Goal: Task Accomplishment & Management: Manage account settings

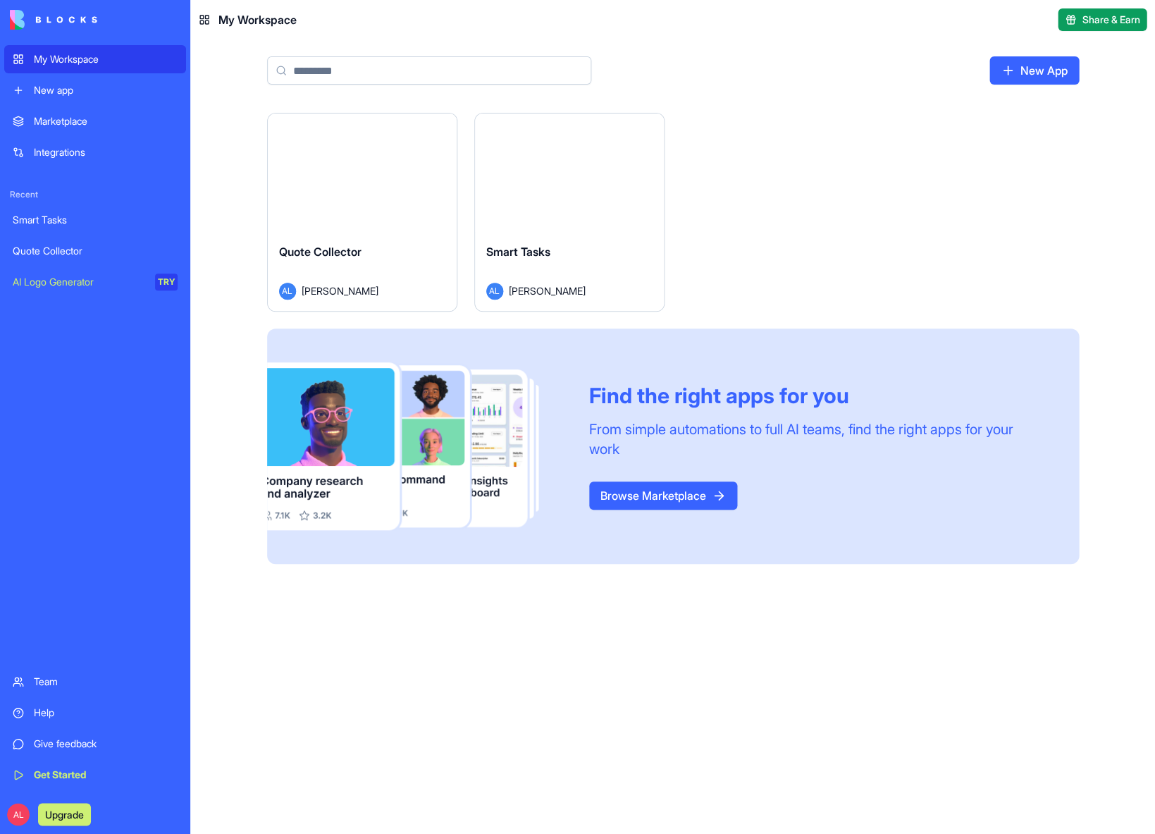
click at [561, 259] on div "Smart Tasks" at bounding box center [569, 262] width 166 height 39
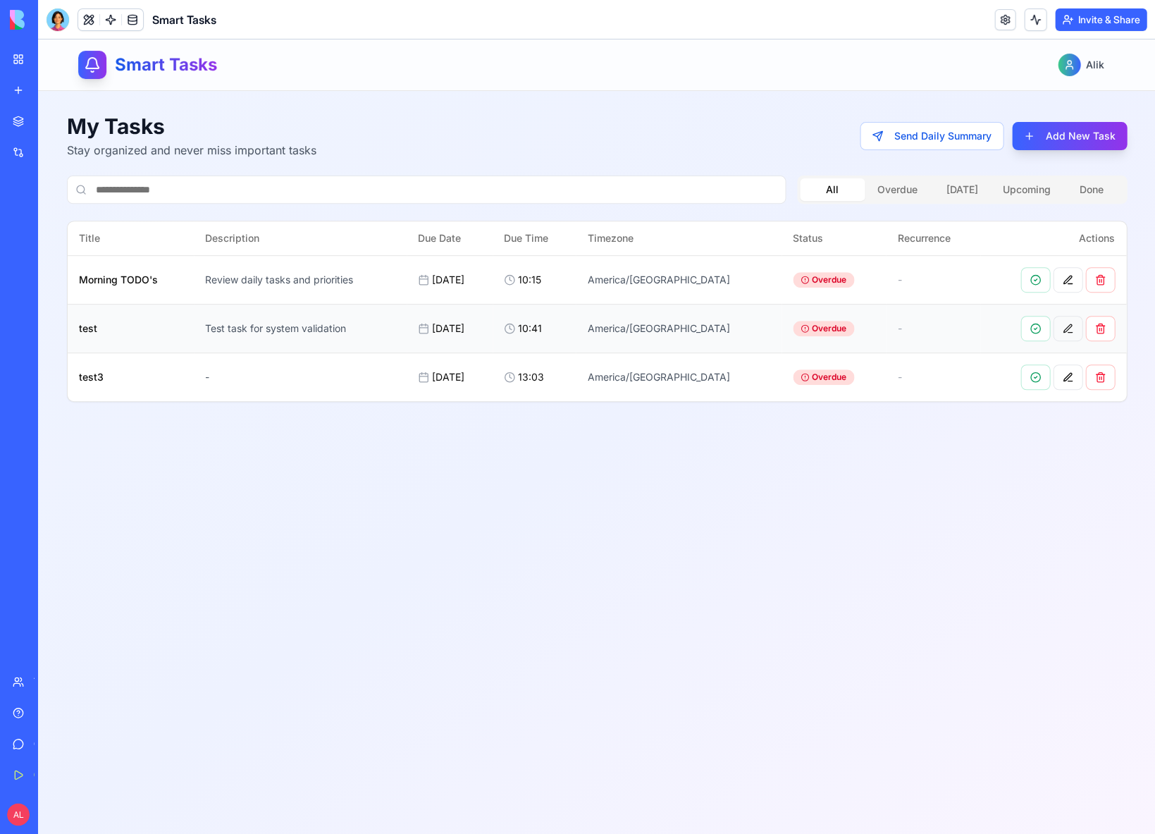
click at [1071, 327] on button at bounding box center [1068, 328] width 30 height 25
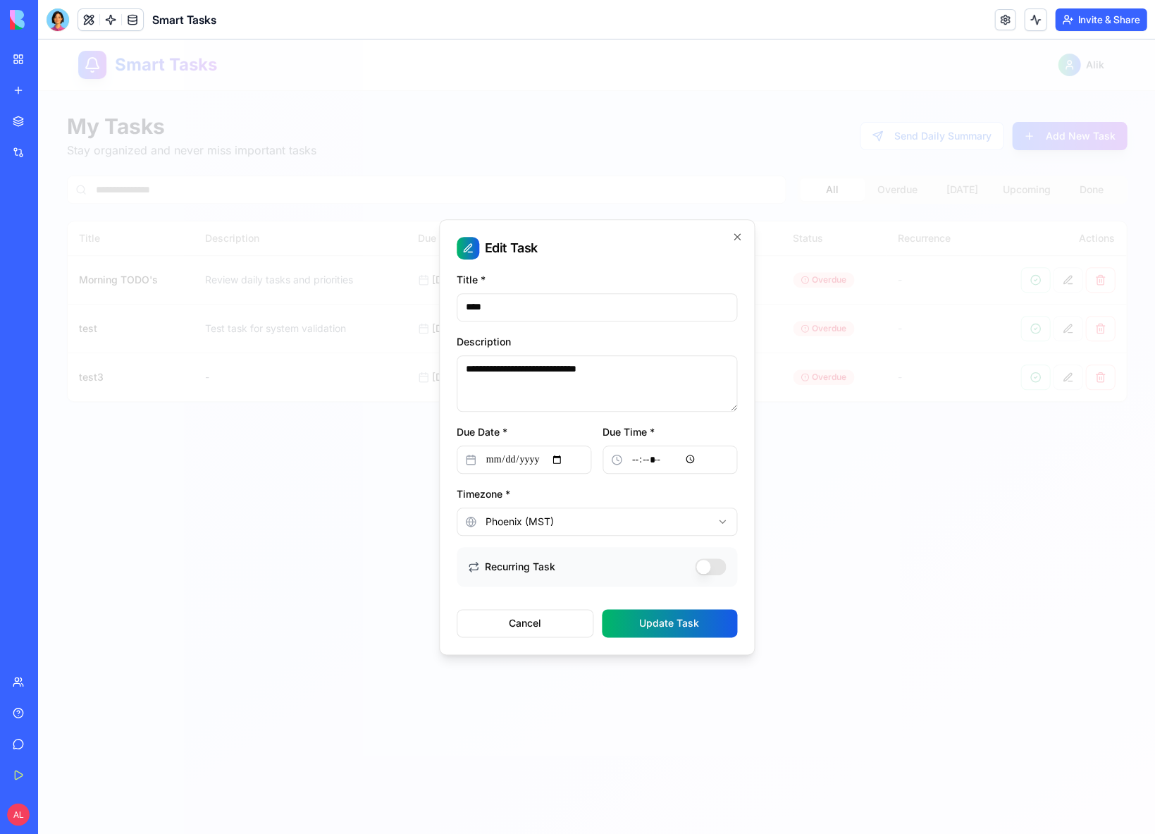
click at [607, 313] on input "****" at bounding box center [597, 307] width 281 height 28
type input "**********"
click at [705, 561] on button "Recurring Task" at bounding box center [710, 566] width 31 height 17
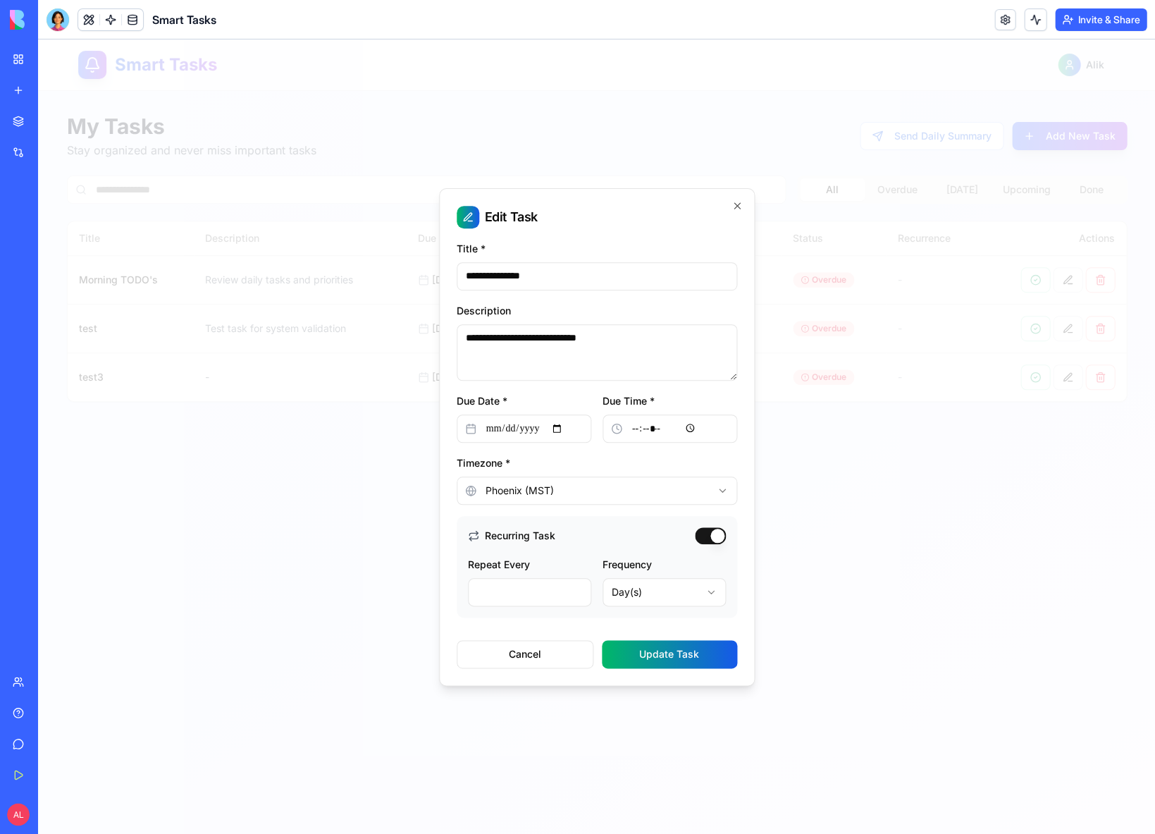
click at [660, 598] on body "**********" at bounding box center [596, 436] width 1117 height 794
click at [533, 432] on input "**********" at bounding box center [524, 429] width 135 height 28
type input "**********"
click at [618, 460] on div "**********" at bounding box center [597, 479] width 281 height 51
click at [690, 657] on button "Update Task" at bounding box center [669, 654] width 135 height 28
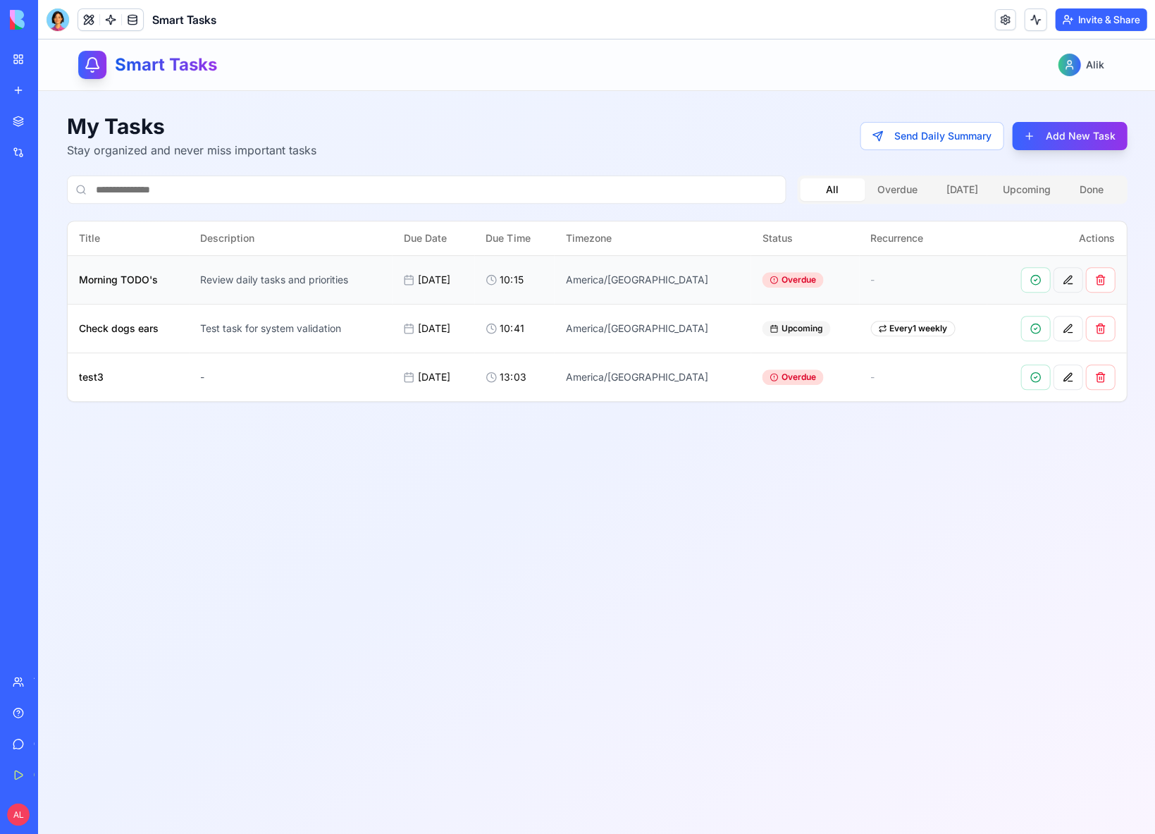
click at [1065, 280] on button at bounding box center [1068, 279] width 30 height 25
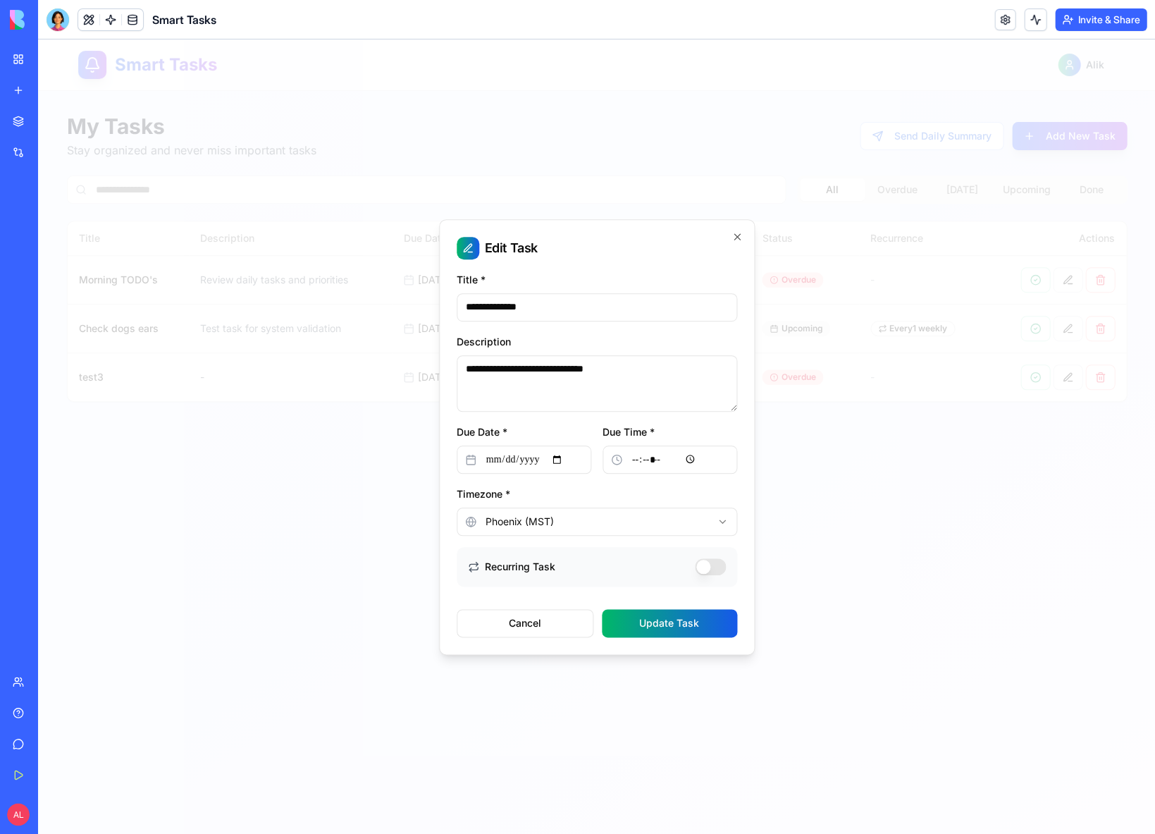
click at [702, 569] on button "Recurring Task" at bounding box center [710, 566] width 31 height 17
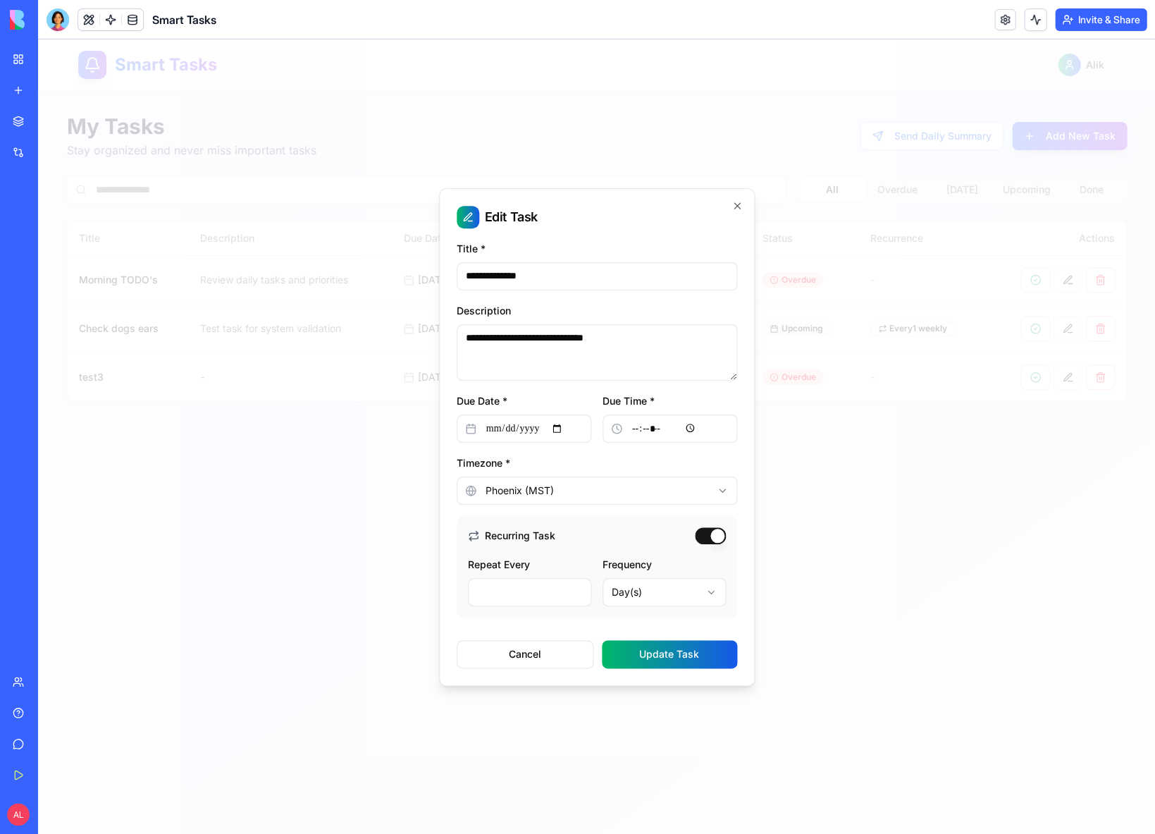
click at [511, 424] on input "**********" at bounding box center [524, 429] width 135 height 28
type input "**********"
click at [636, 432] on input "*****" at bounding box center [670, 429] width 135 height 28
type input "*****"
click at [714, 452] on form "**********" at bounding box center [597, 454] width 281 height 429
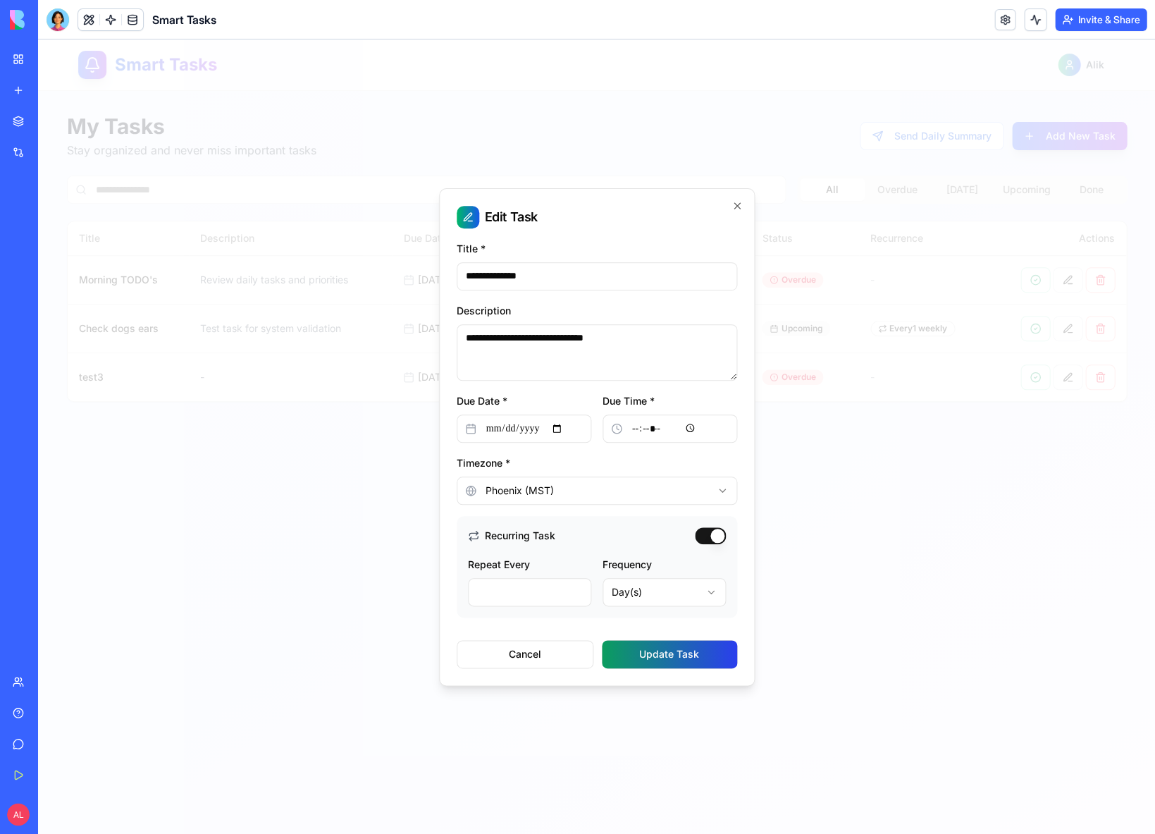
click at [653, 652] on button "Update Task" at bounding box center [669, 654] width 135 height 28
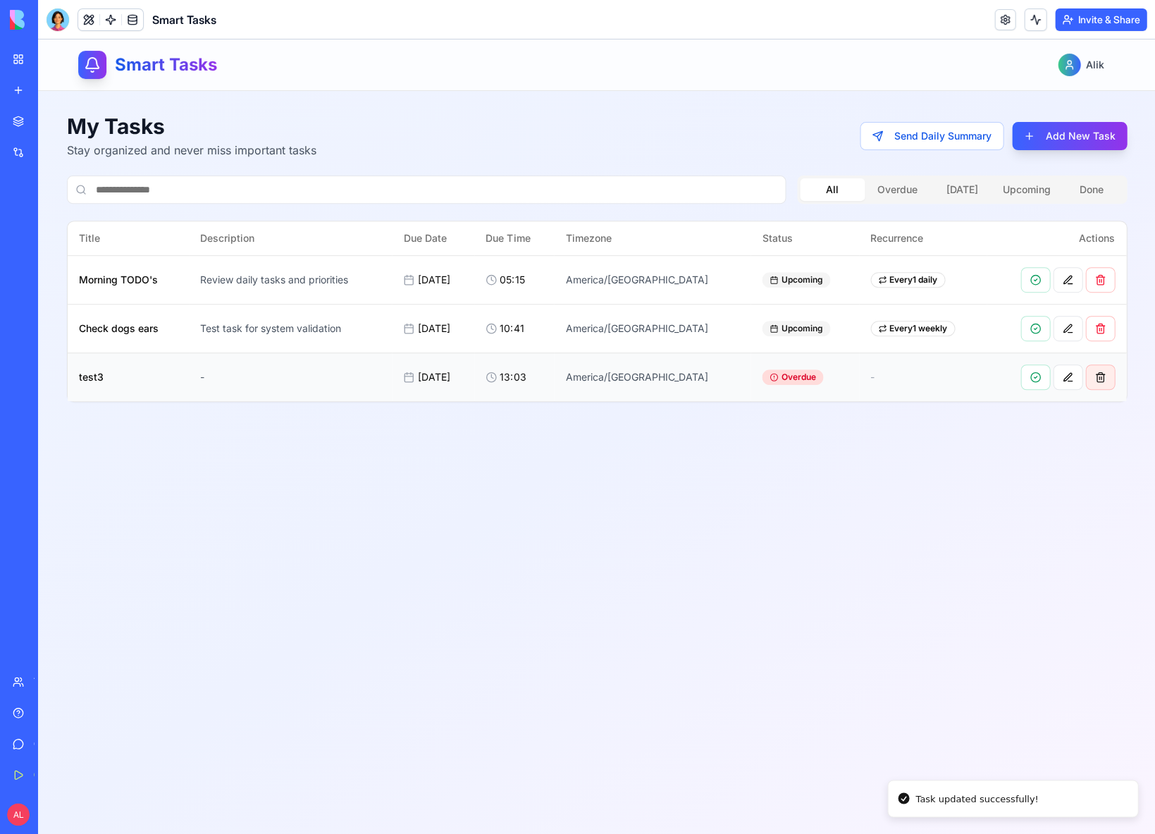
click at [1091, 372] on button at bounding box center [1101, 376] width 30 height 25
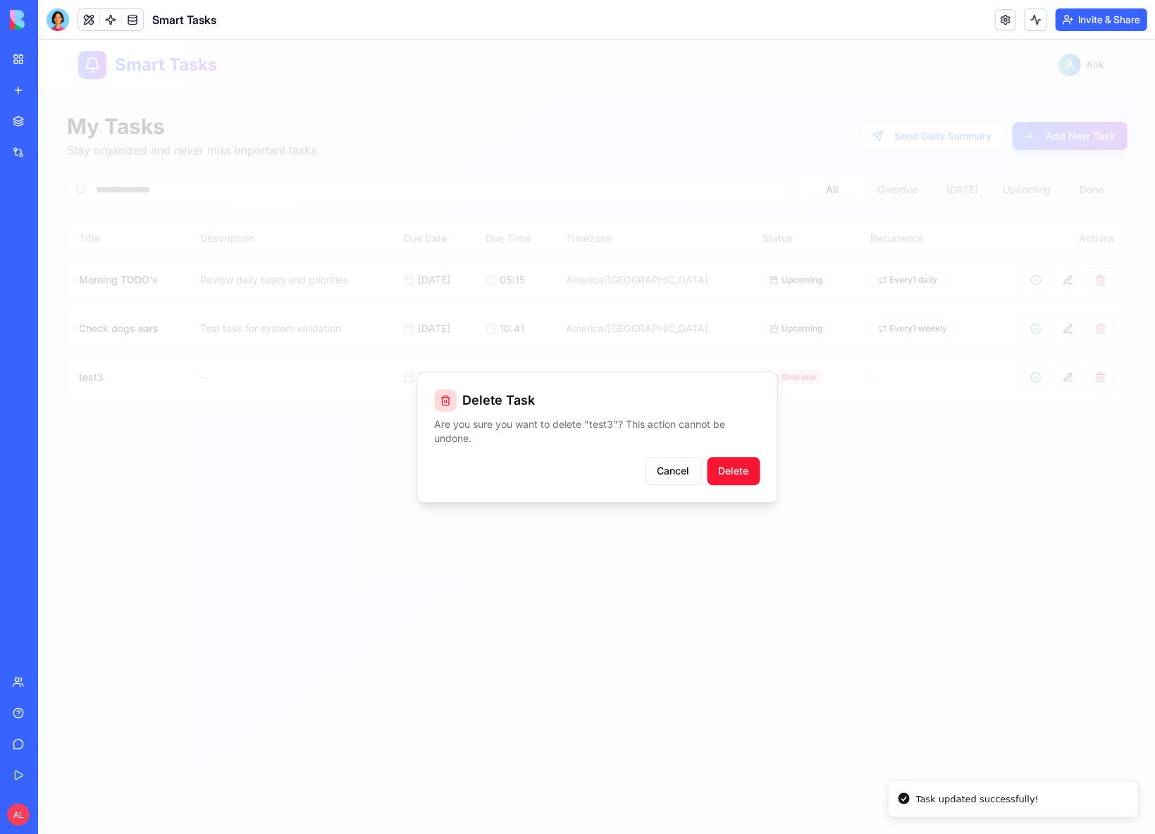
click at [727, 472] on button "Delete" at bounding box center [733, 471] width 53 height 28
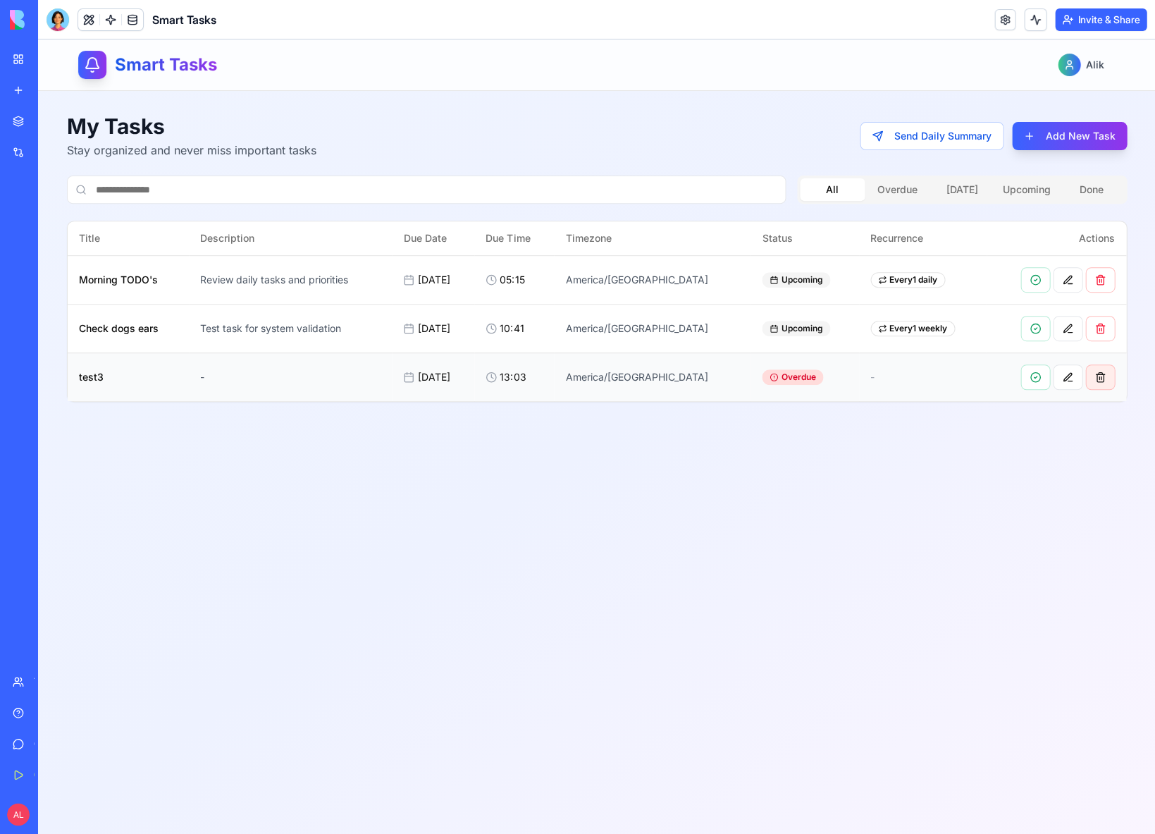
click at [1103, 376] on button at bounding box center [1101, 376] width 30 height 25
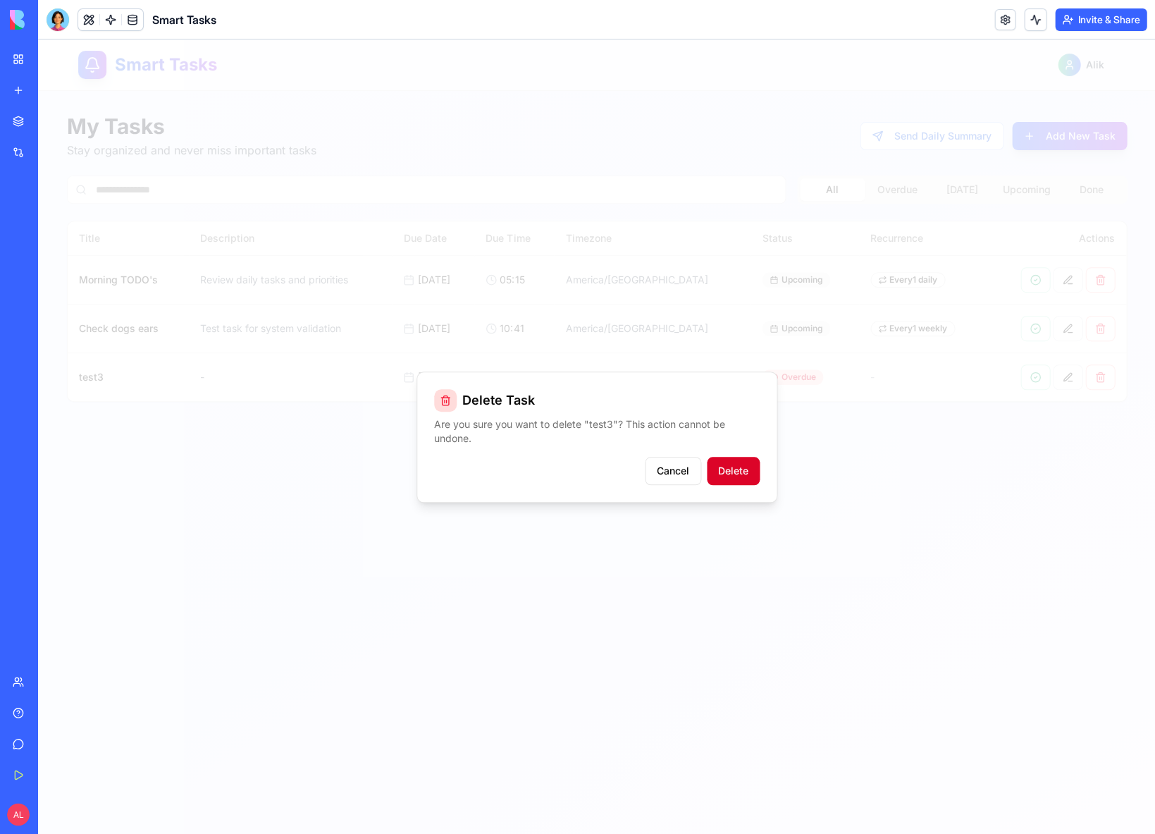
click at [746, 462] on button "Delete" at bounding box center [733, 471] width 53 height 28
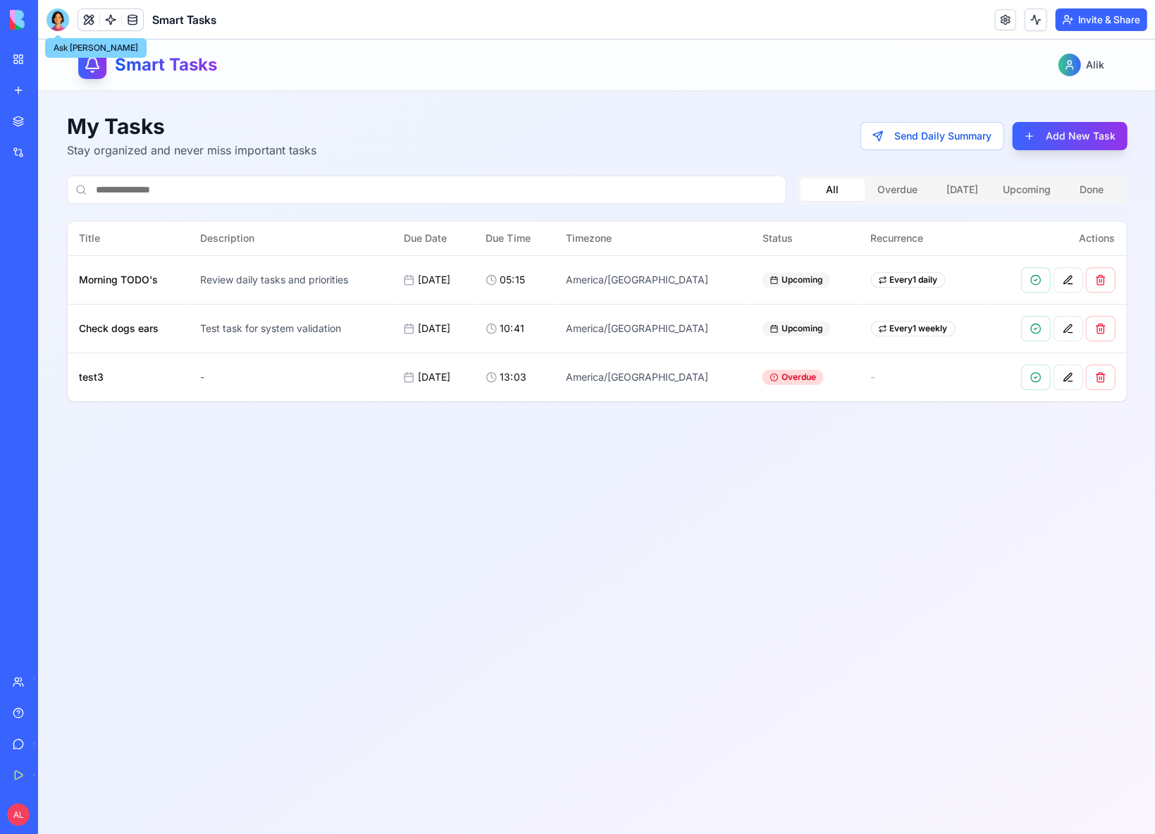
click at [66, 23] on div at bounding box center [58, 19] width 23 height 23
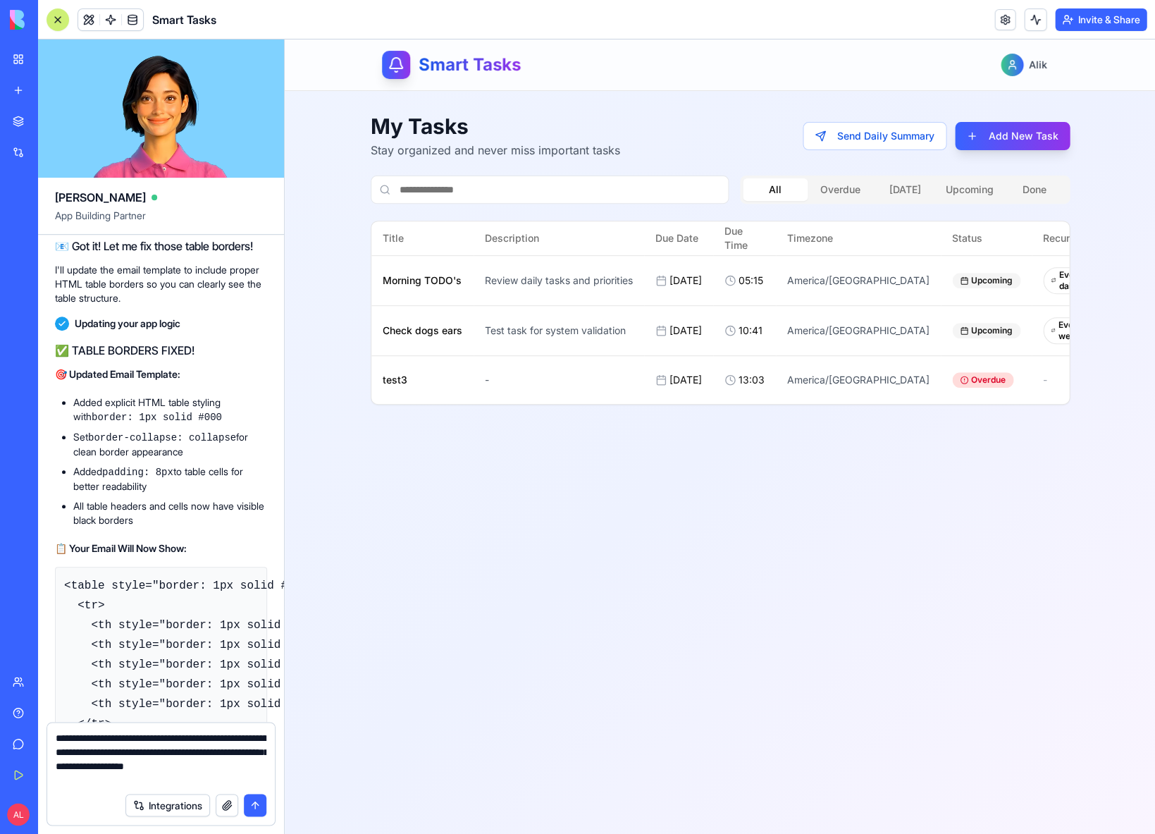
type textarea "**********"
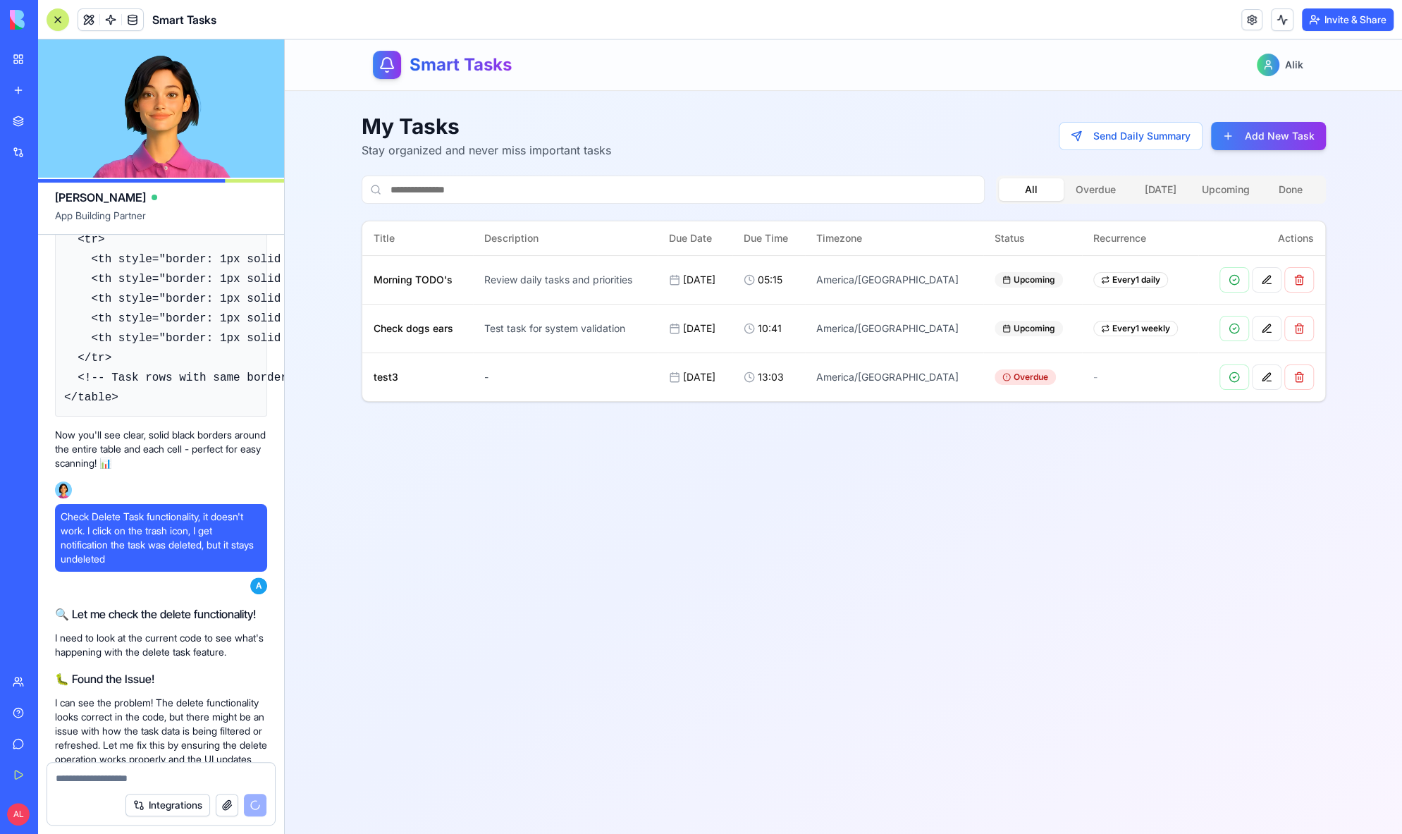
scroll to position [10684, 0]
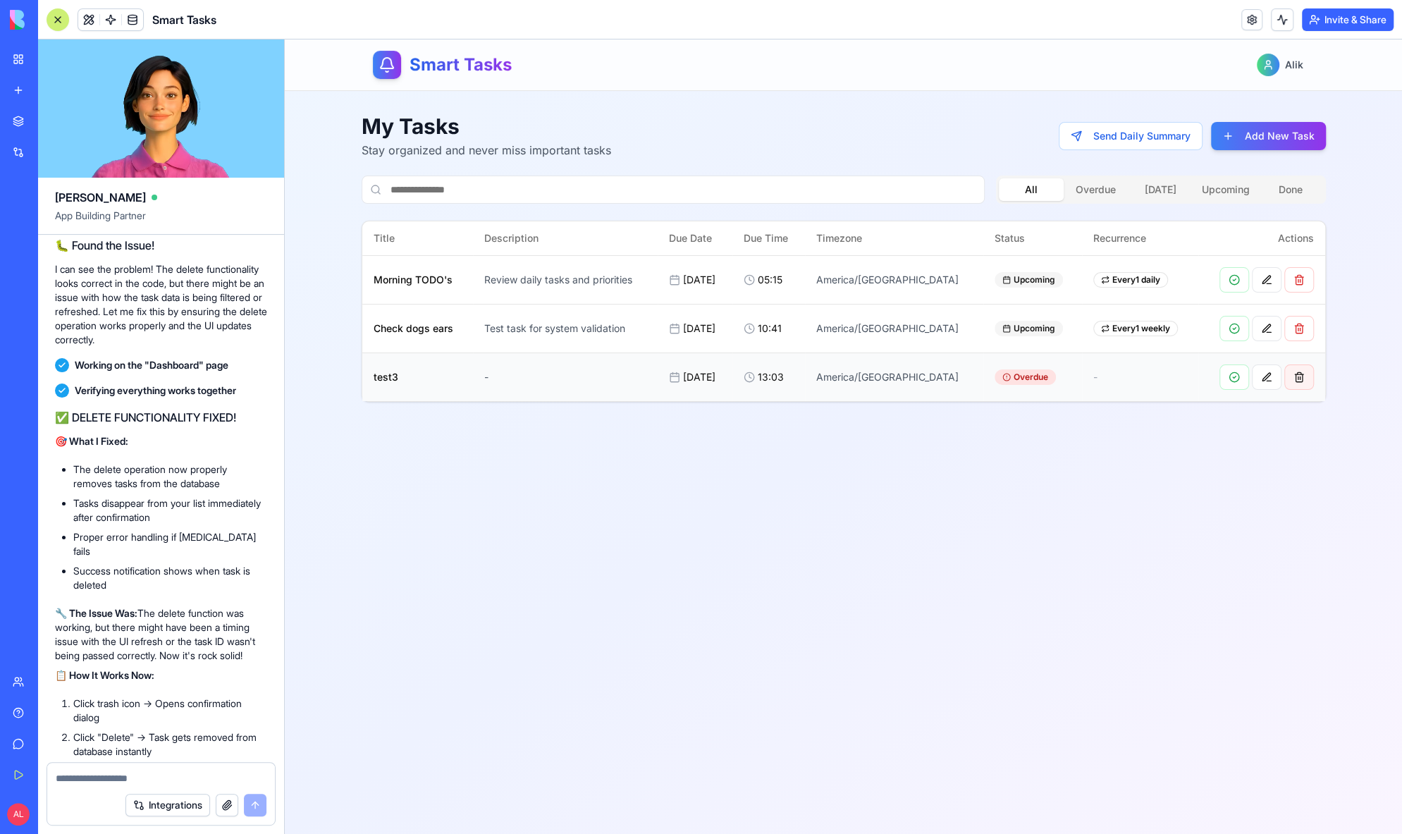
click at [1155, 370] on button at bounding box center [1299, 376] width 30 height 25
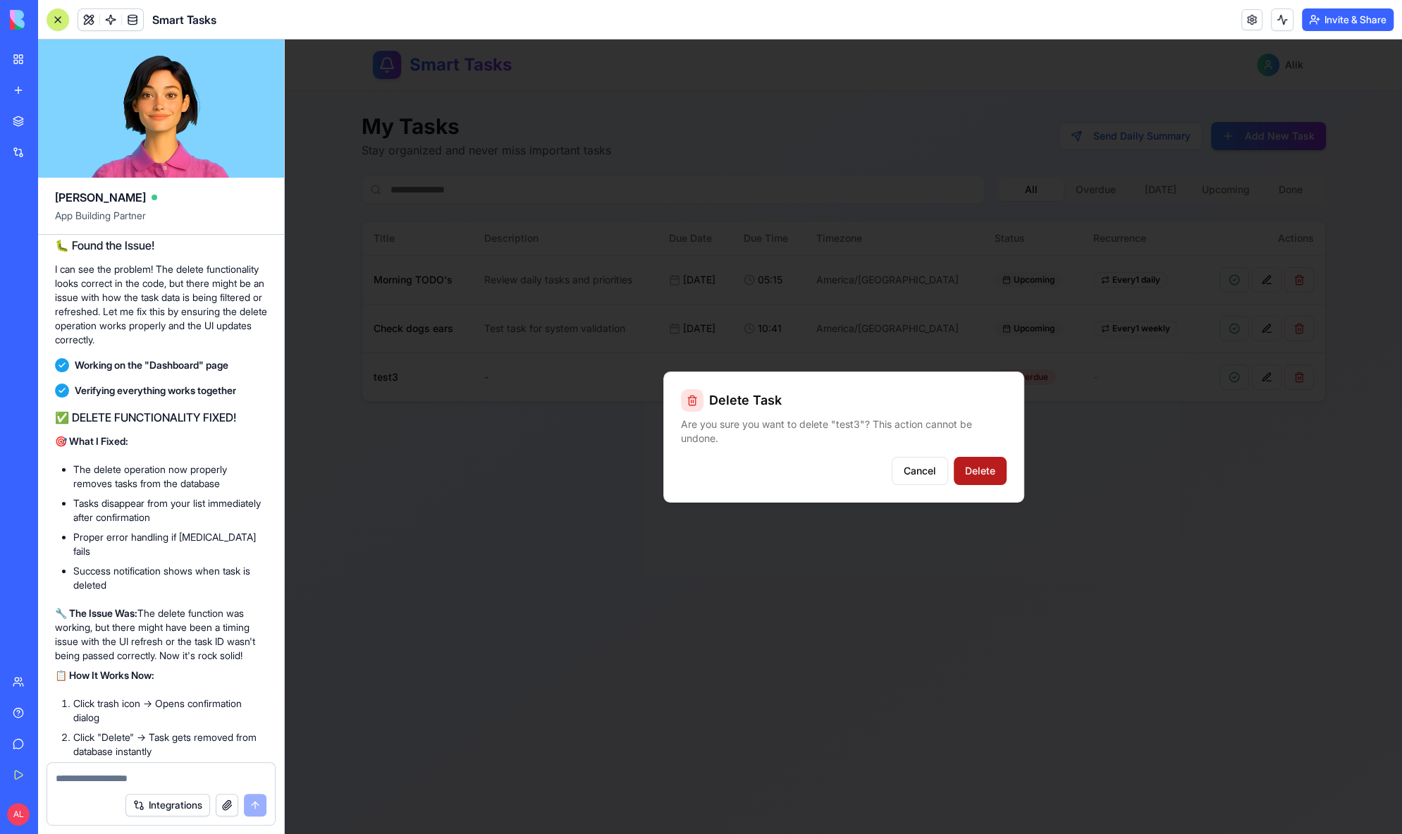
click at [970, 478] on button "Delete" at bounding box center [980, 471] width 53 height 28
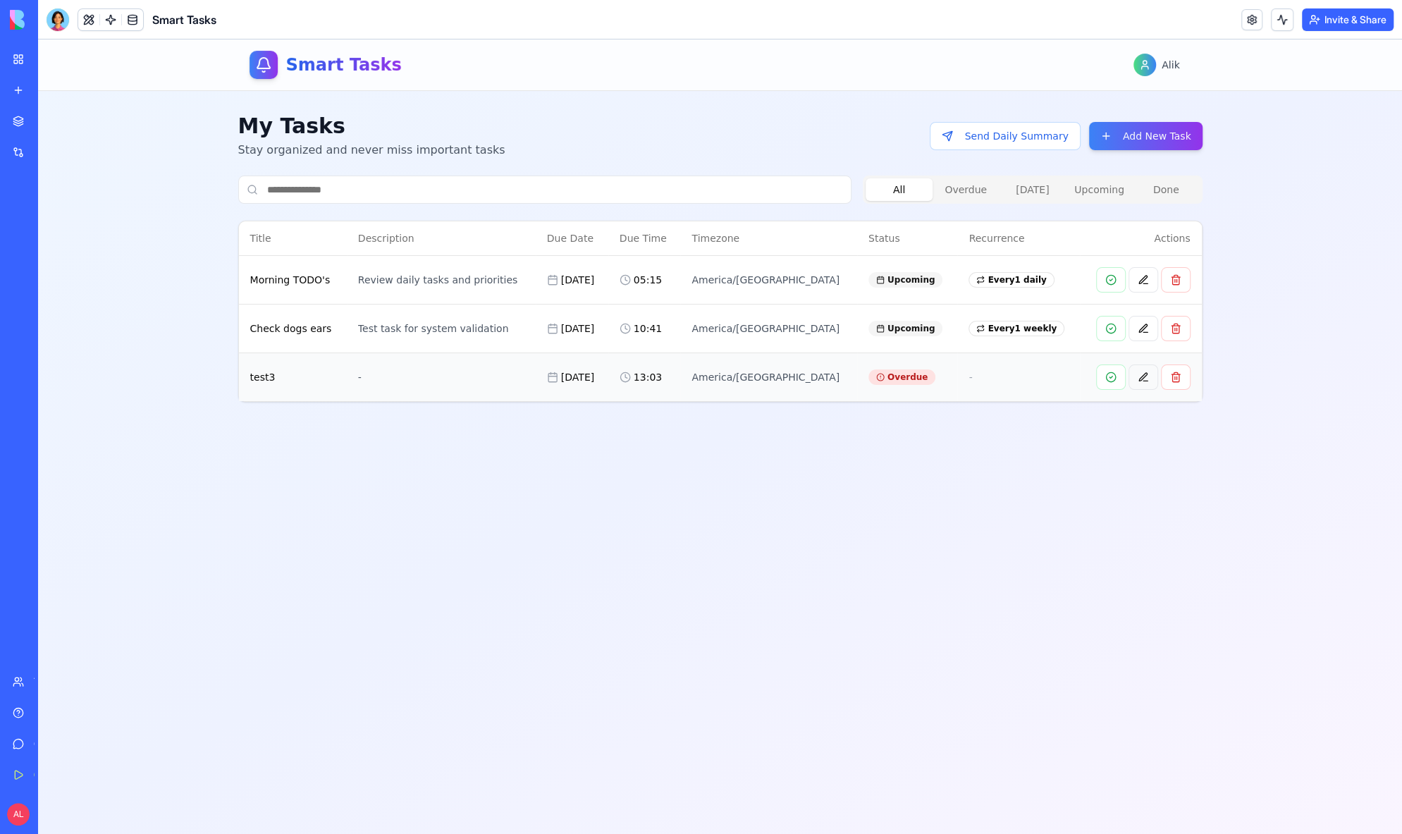
click at [1149, 375] on button at bounding box center [1144, 376] width 30 height 25
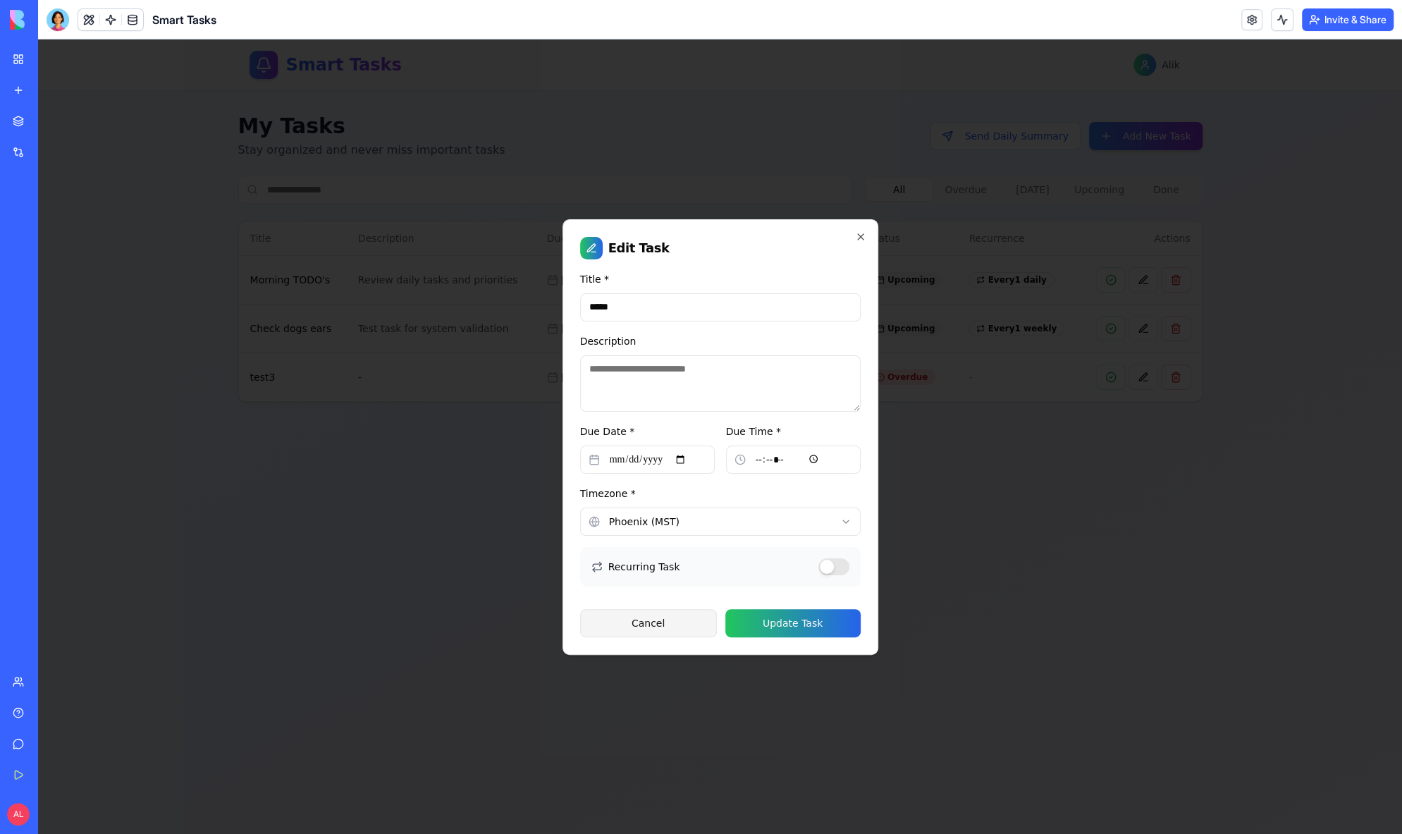
click at [680, 624] on button "Cancel" at bounding box center [648, 623] width 137 height 28
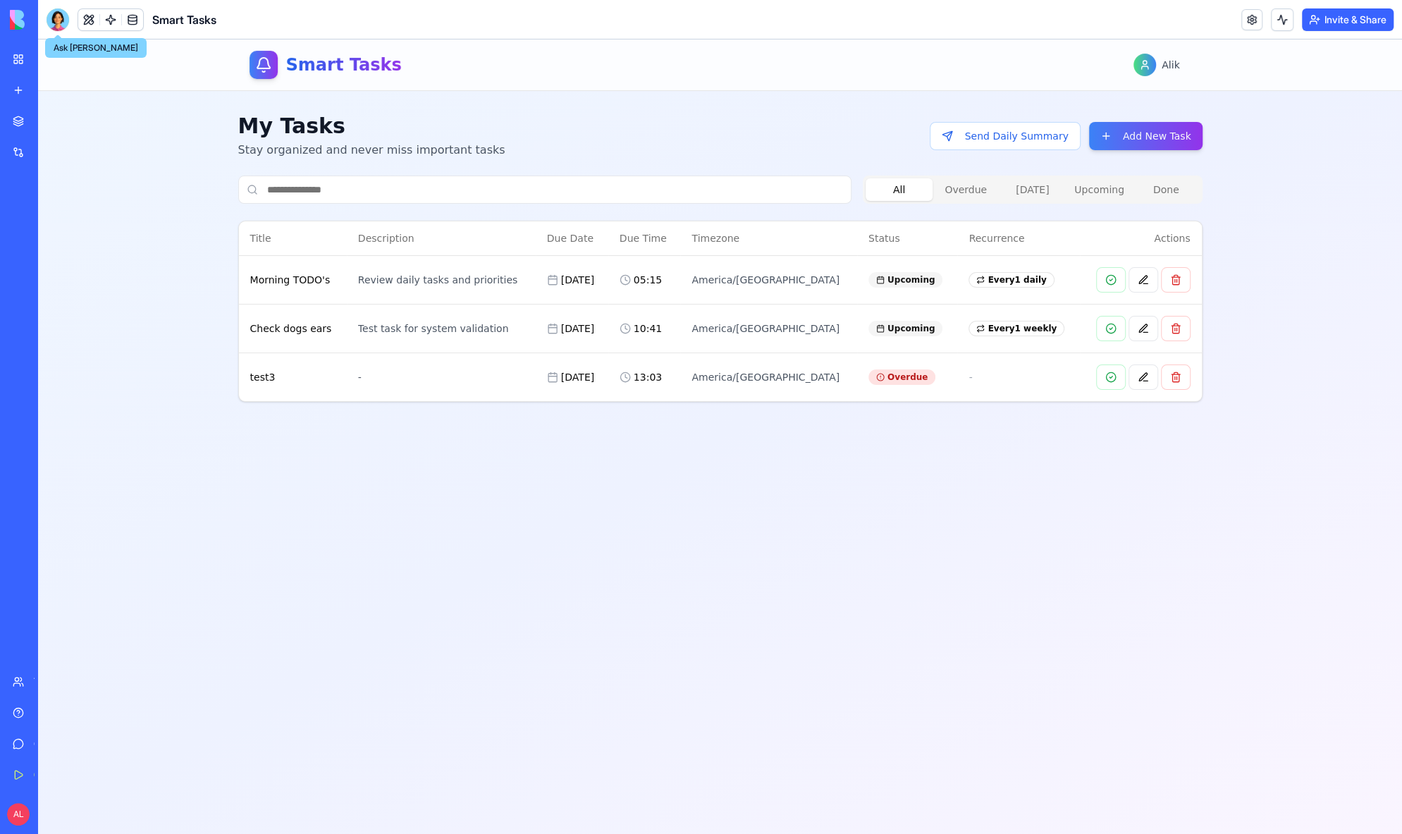
click at [59, 20] on div at bounding box center [58, 19] width 23 height 23
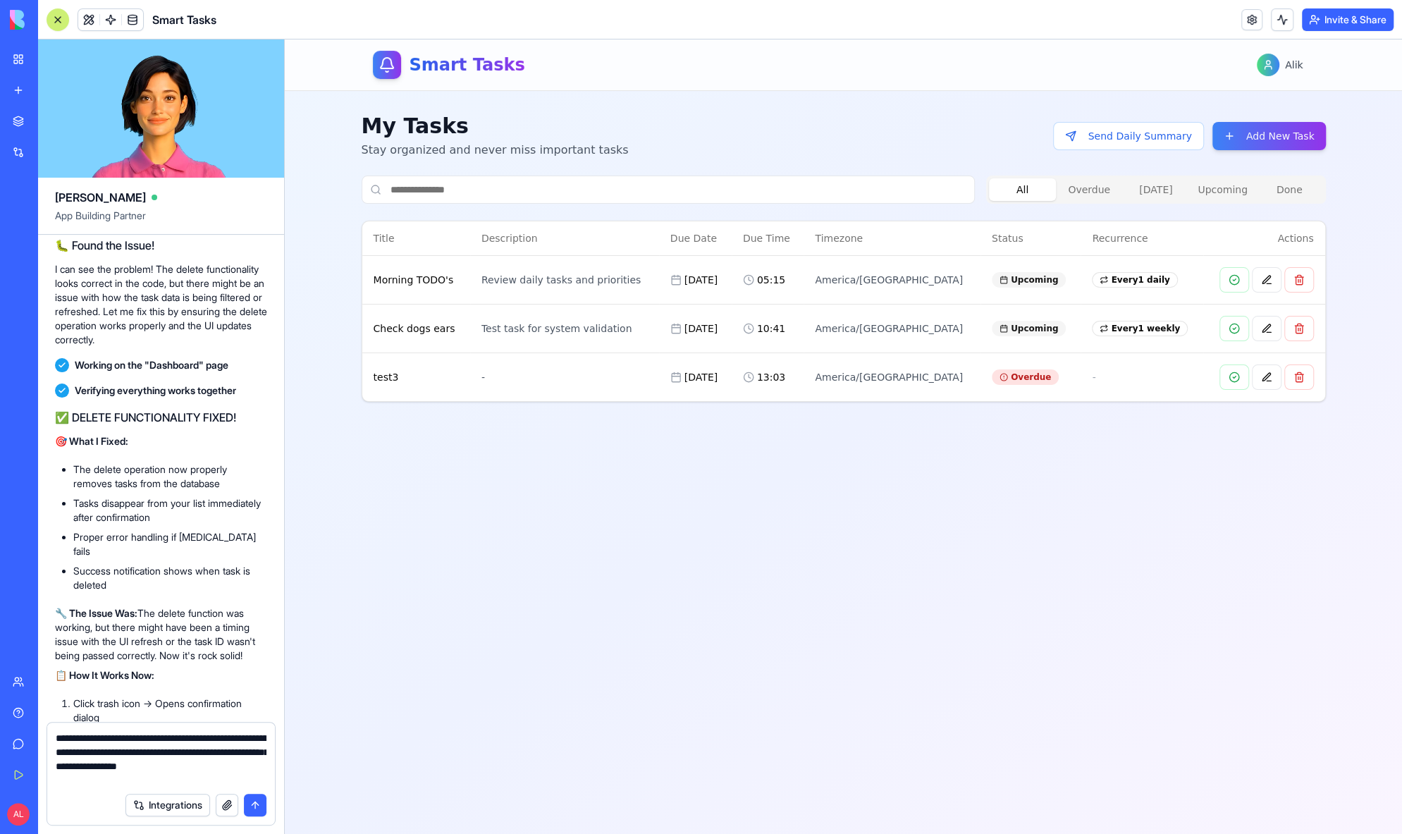
type textarea "**********"
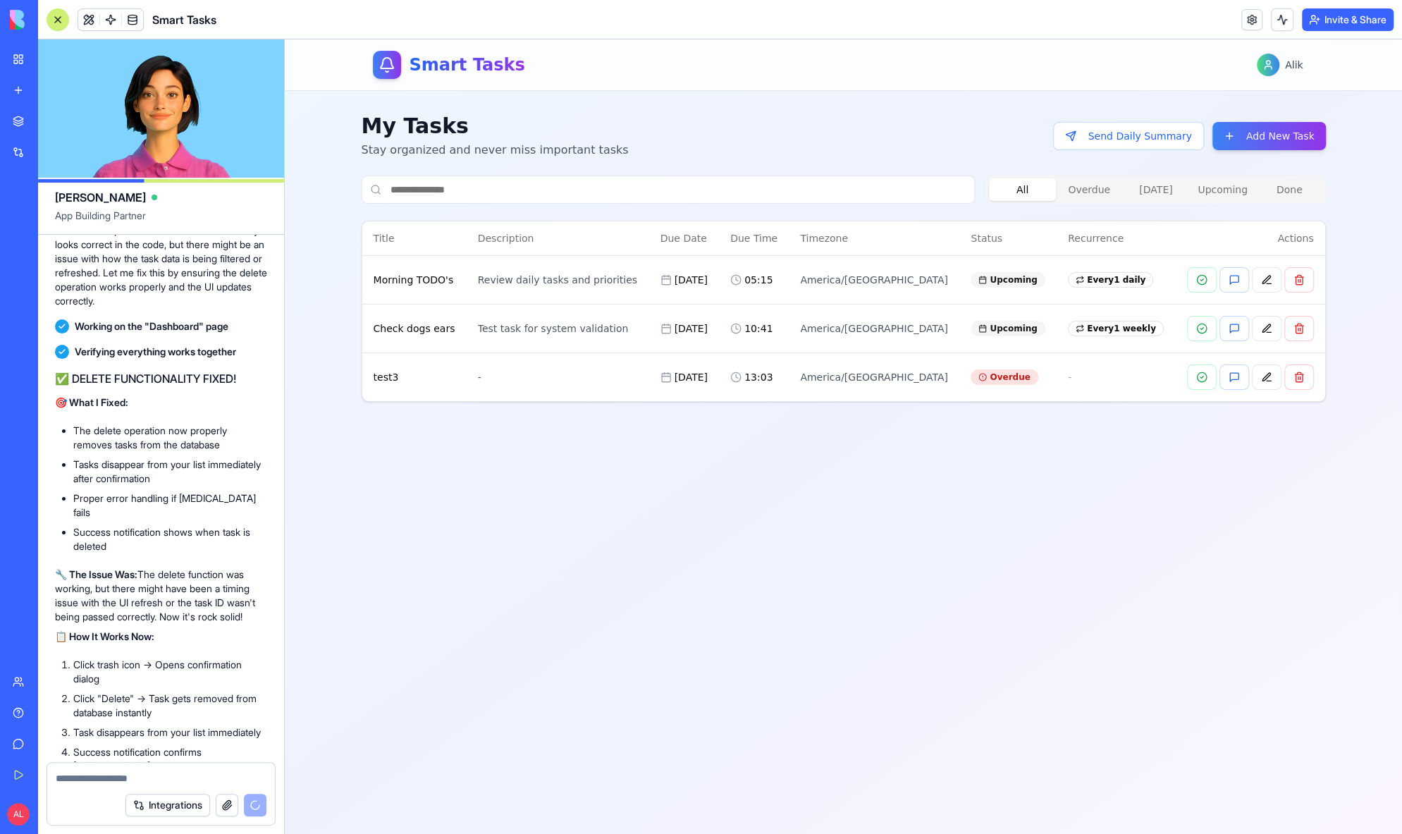
scroll to position [11826, 0]
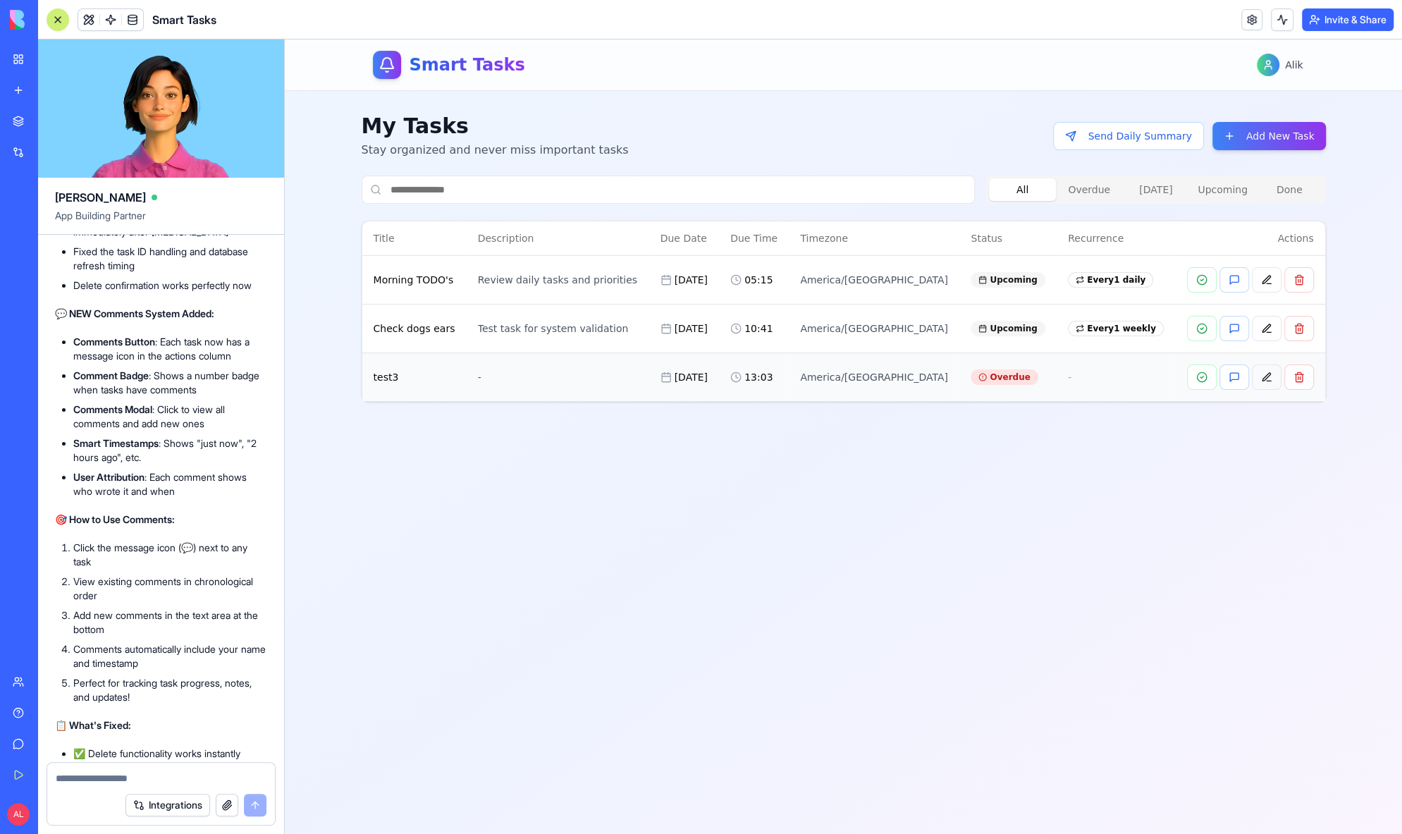
click at [1258, 374] on button at bounding box center [1267, 376] width 30 height 25
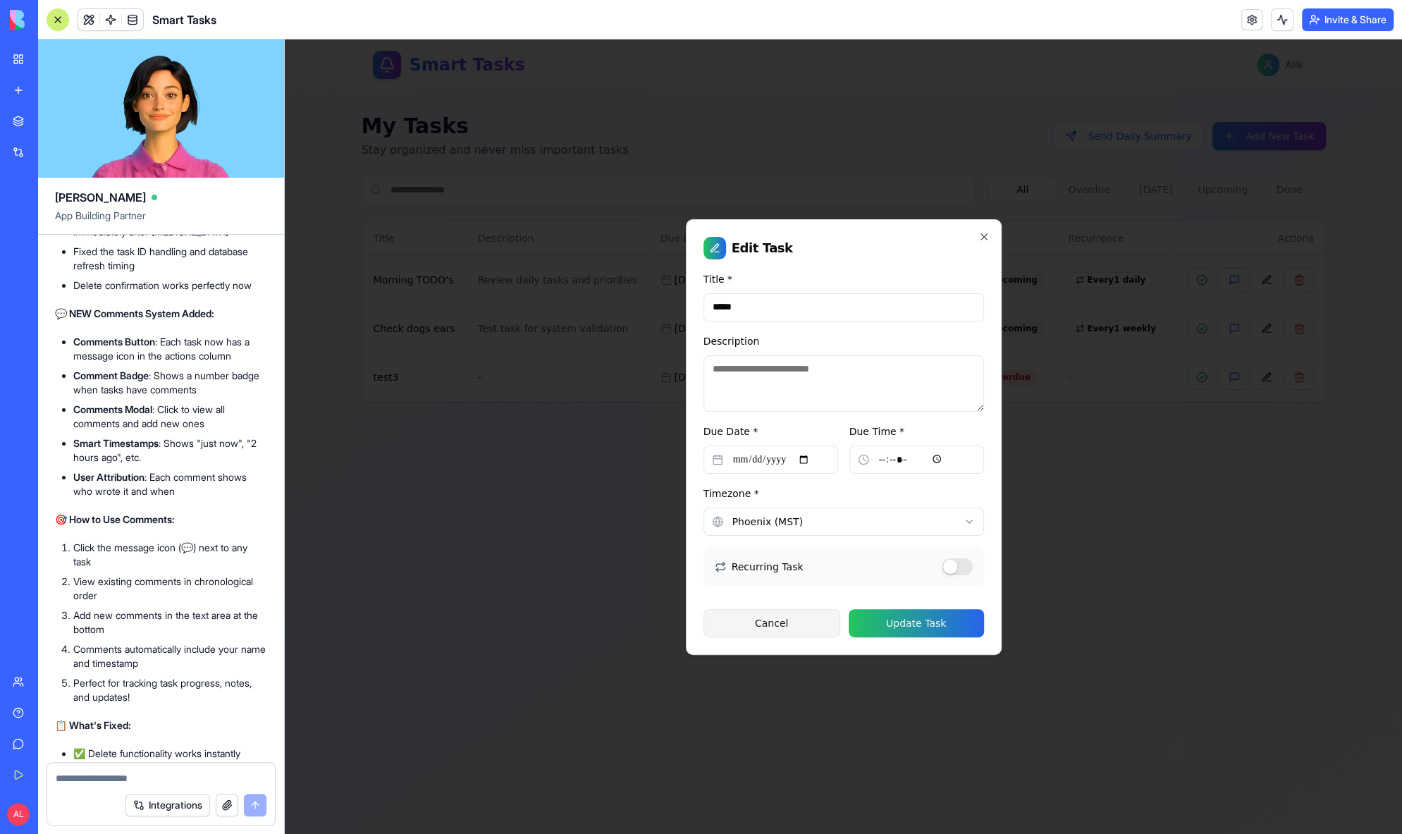
click at [794, 627] on button "Cancel" at bounding box center [772, 623] width 137 height 28
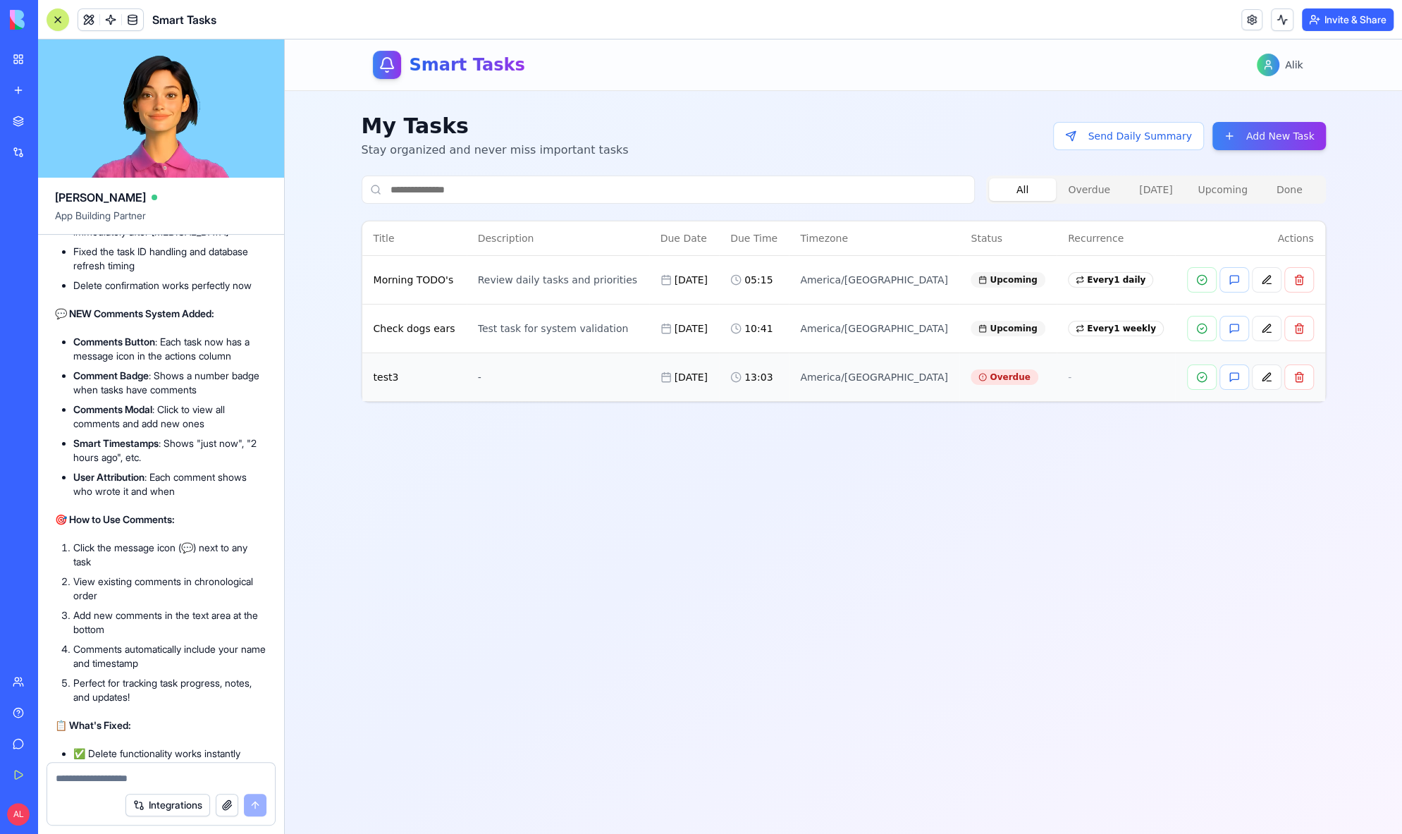
click at [685, 377] on div "[DATE]" at bounding box center [685, 377] width 48 height 14
click at [548, 383] on td "-" at bounding box center [558, 376] width 183 height 49
click at [1234, 379] on button at bounding box center [1235, 376] width 30 height 25
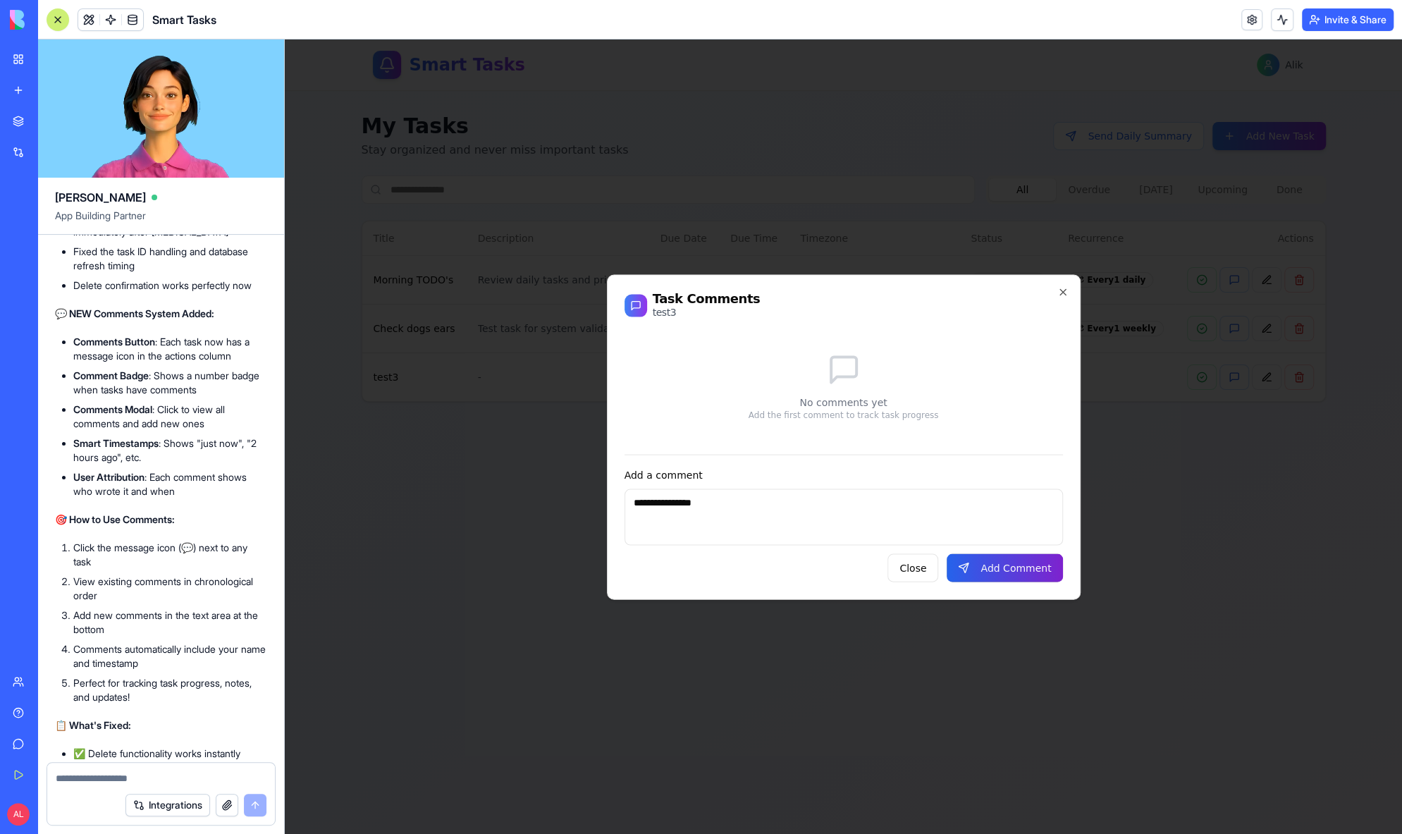
type textarea "**********"
click at [1031, 563] on button "Add Comment" at bounding box center [1005, 567] width 116 height 28
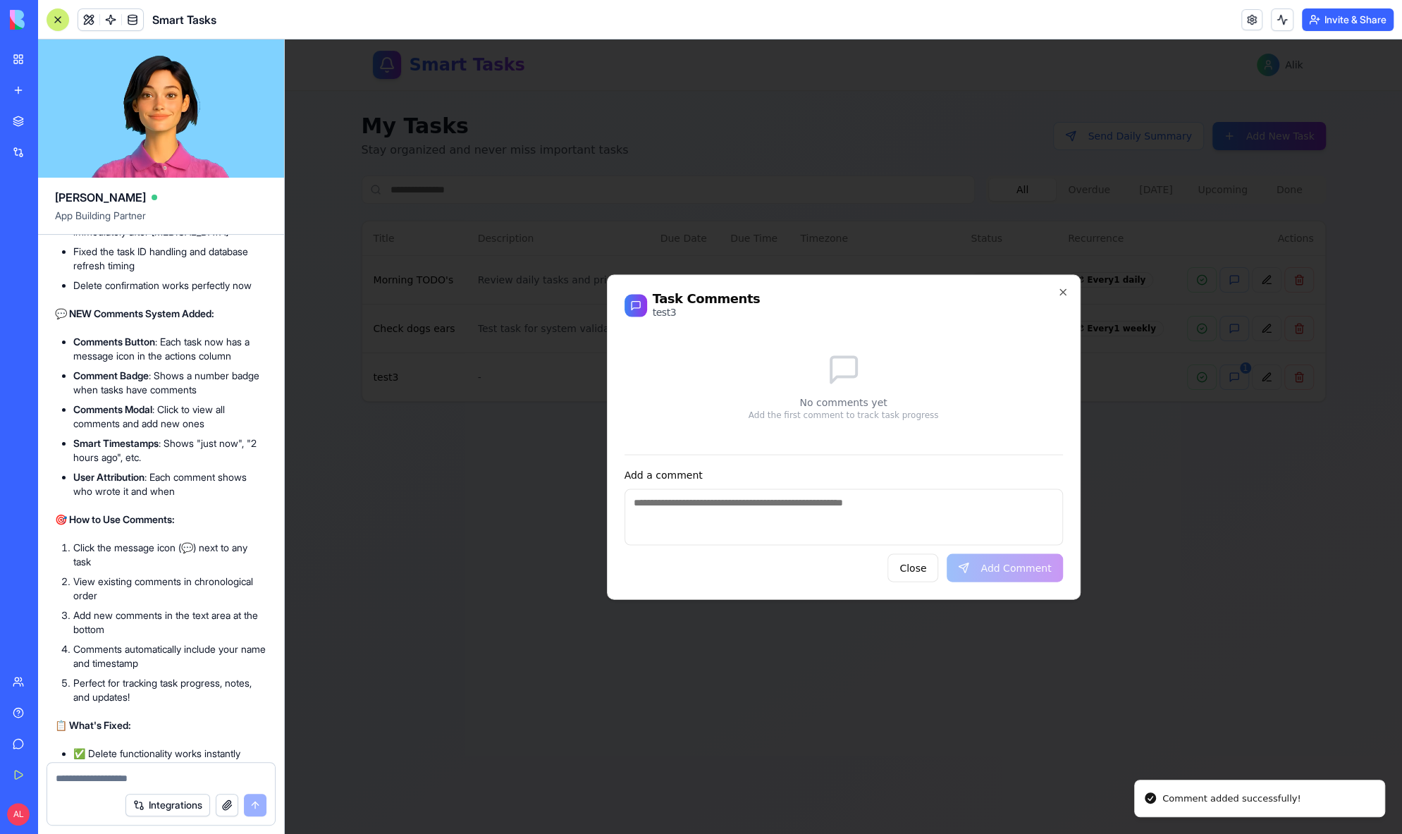
click at [1002, 514] on textarea "Add a comment" at bounding box center [844, 517] width 438 height 56
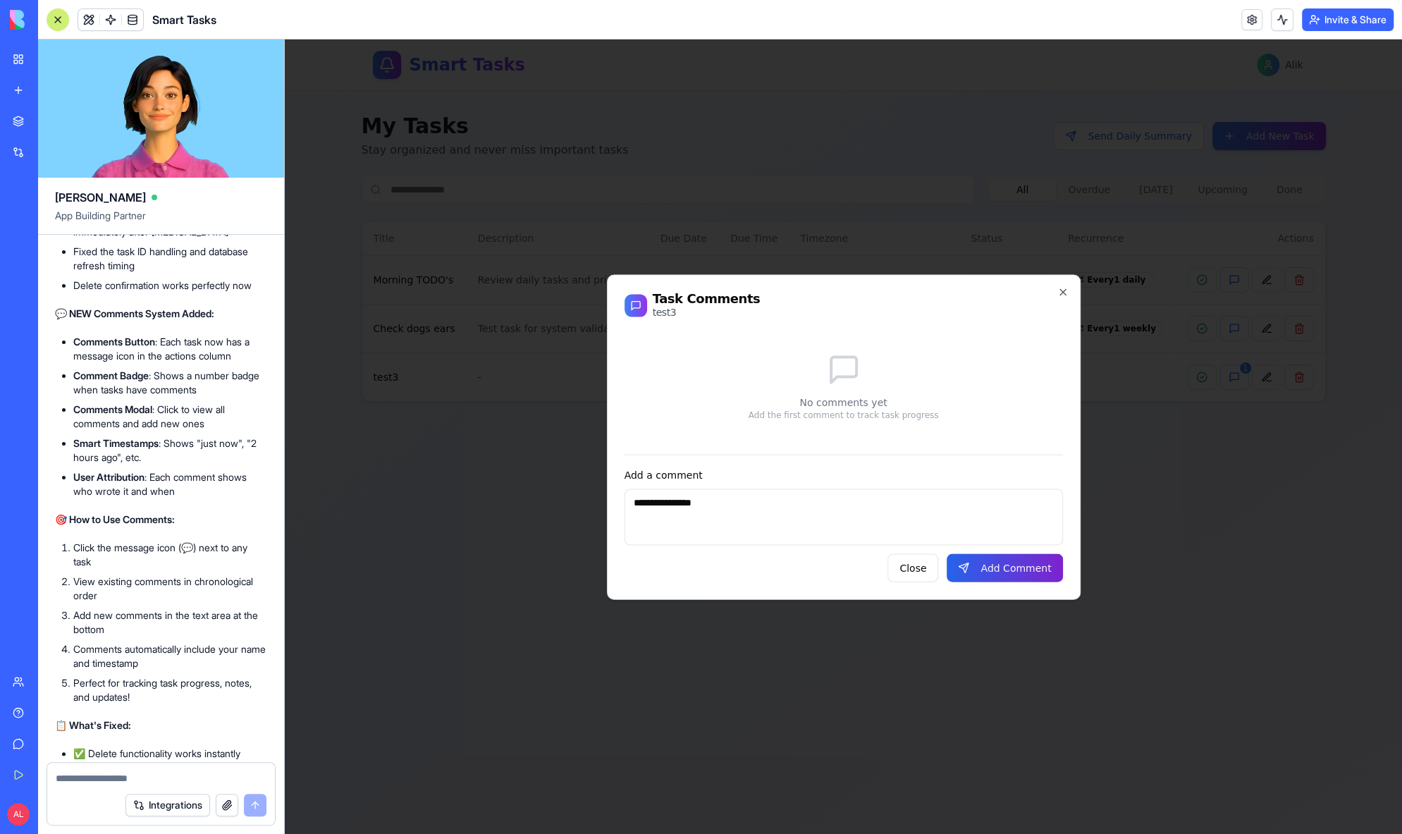
type textarea "**********"
click at [1022, 570] on button "Add Comment" at bounding box center [1005, 567] width 116 height 28
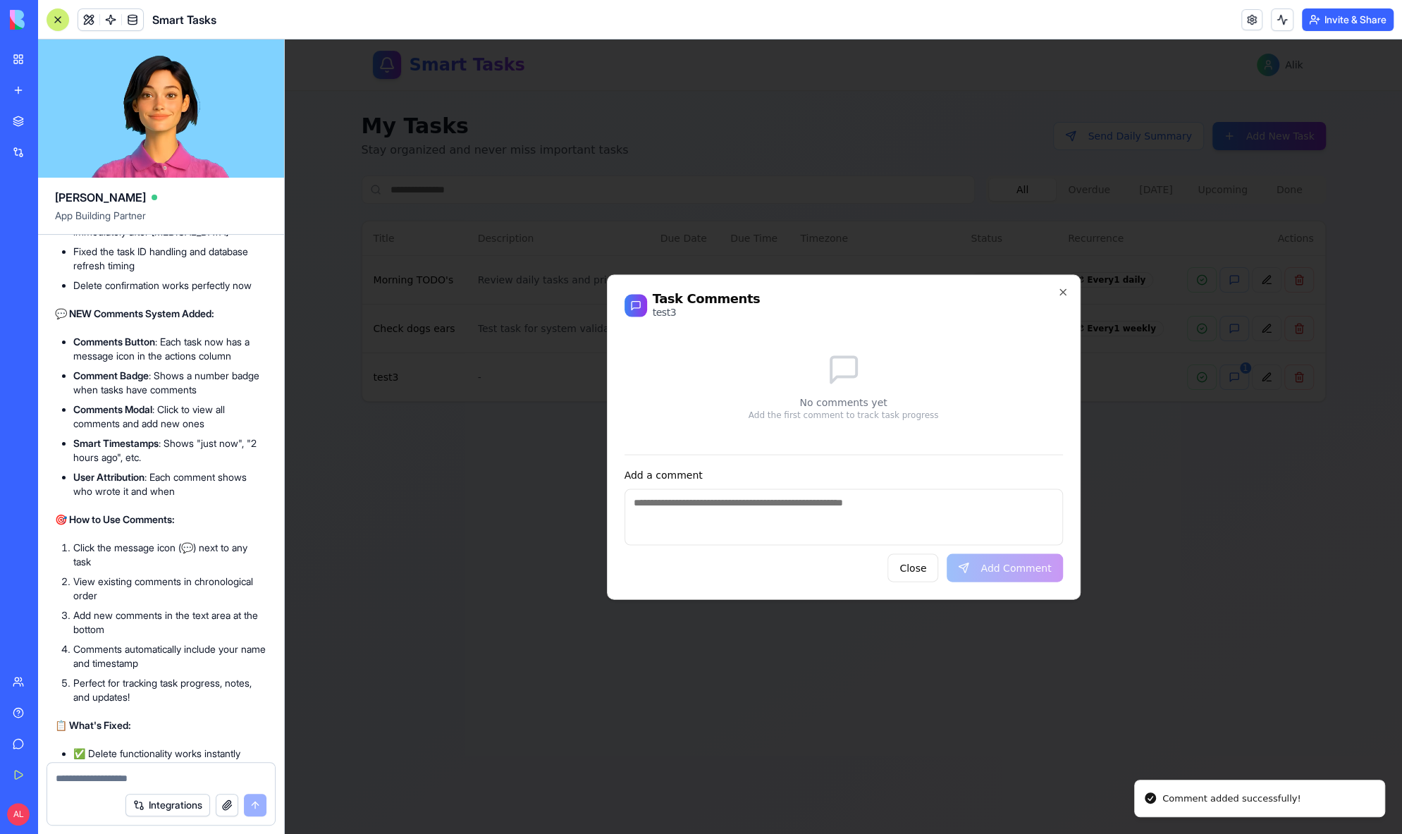
click at [933, 512] on textarea "Add a comment" at bounding box center [844, 517] width 438 height 56
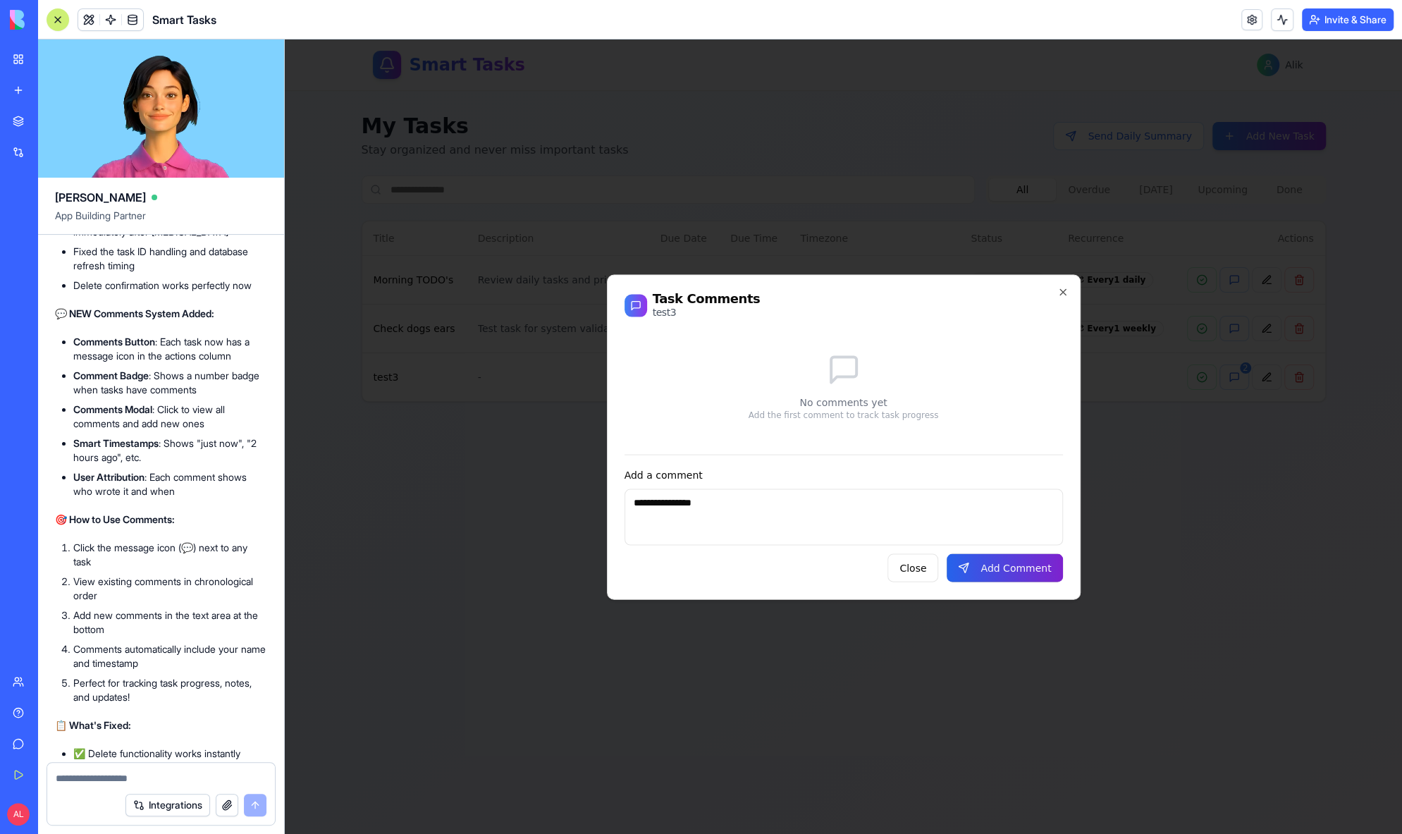
type textarea "**********"
click at [1008, 574] on button "Add Comment" at bounding box center [1005, 567] width 116 height 28
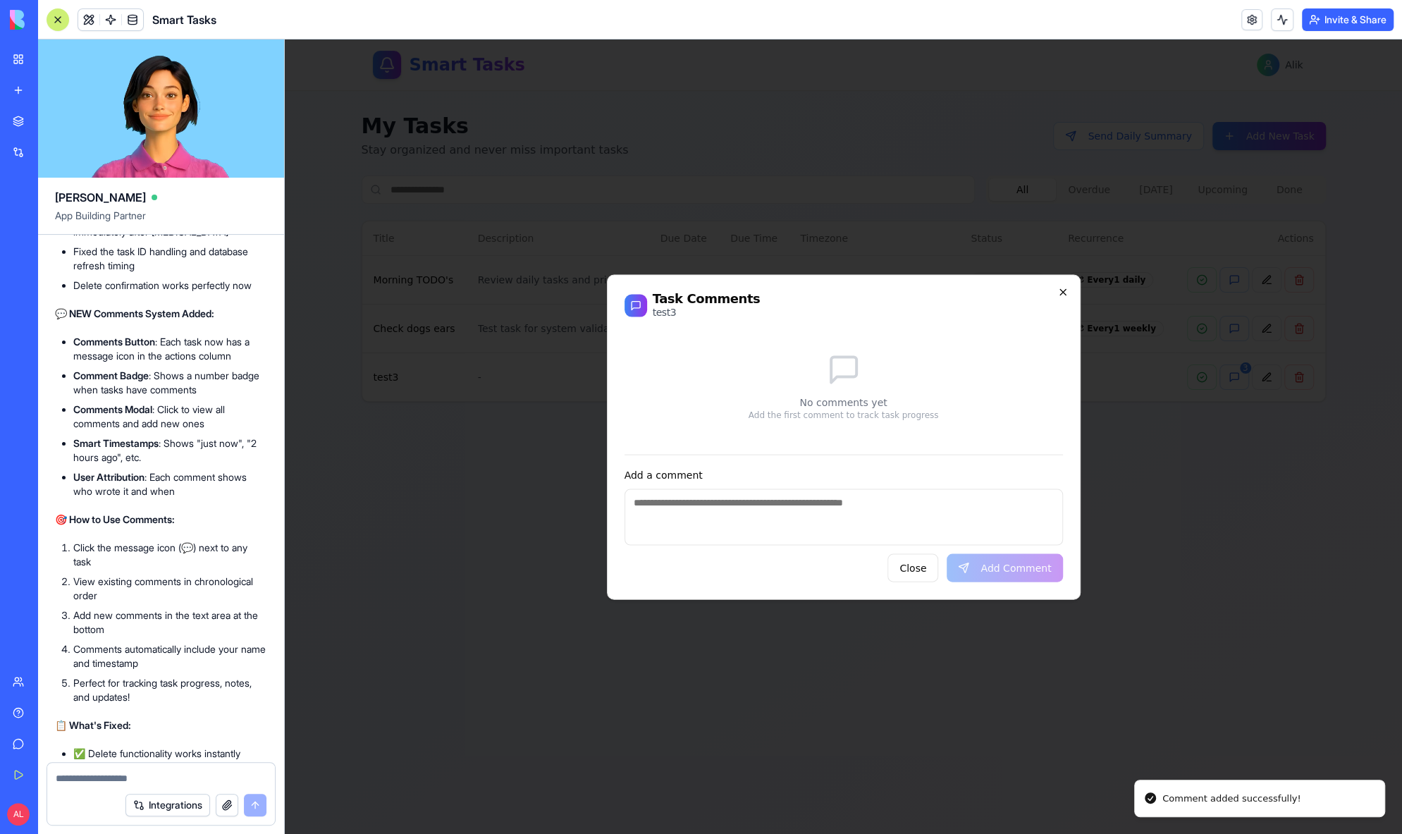
click at [1064, 296] on icon "button" at bounding box center [1062, 291] width 11 height 11
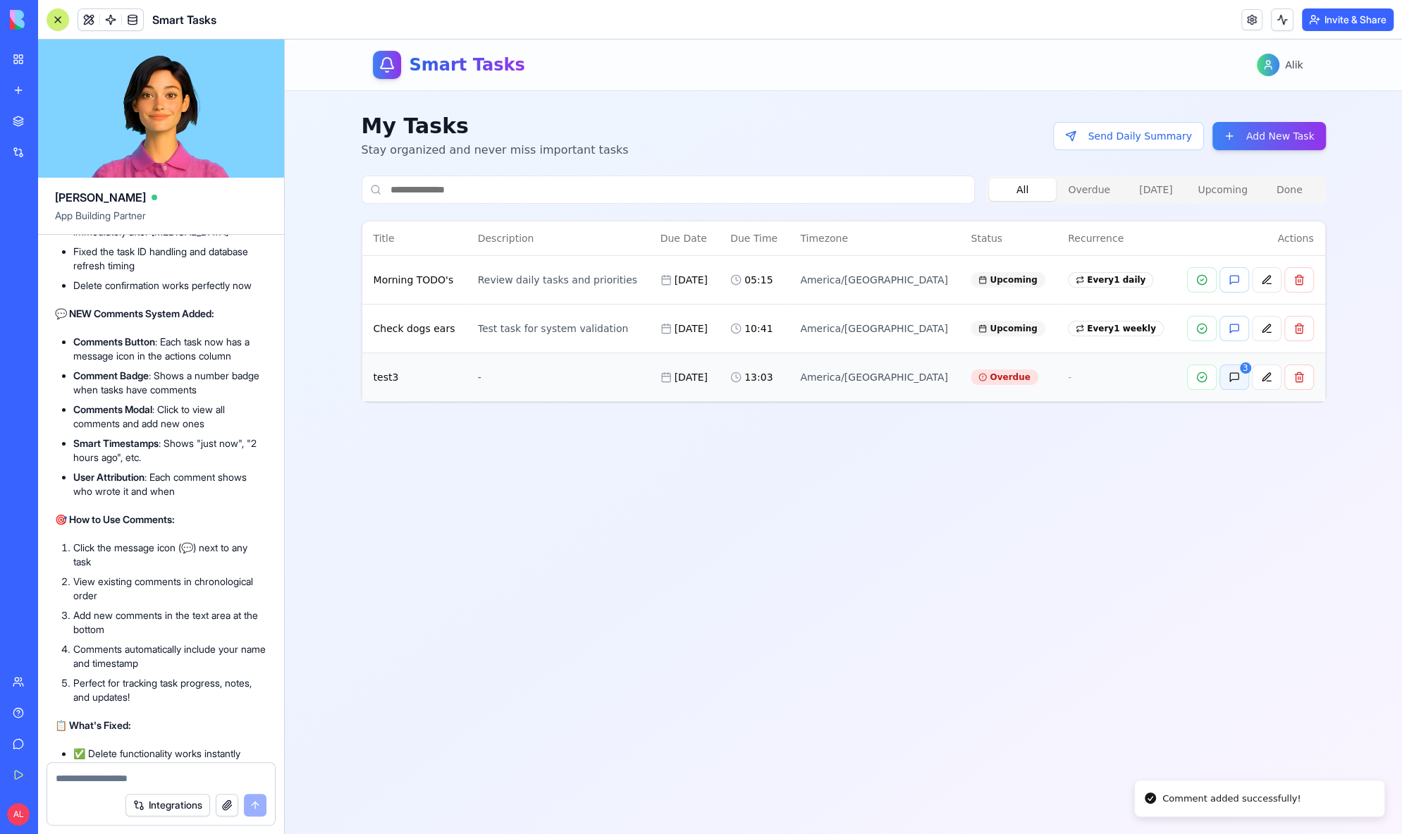
click at [1228, 380] on button "3" at bounding box center [1235, 376] width 30 height 25
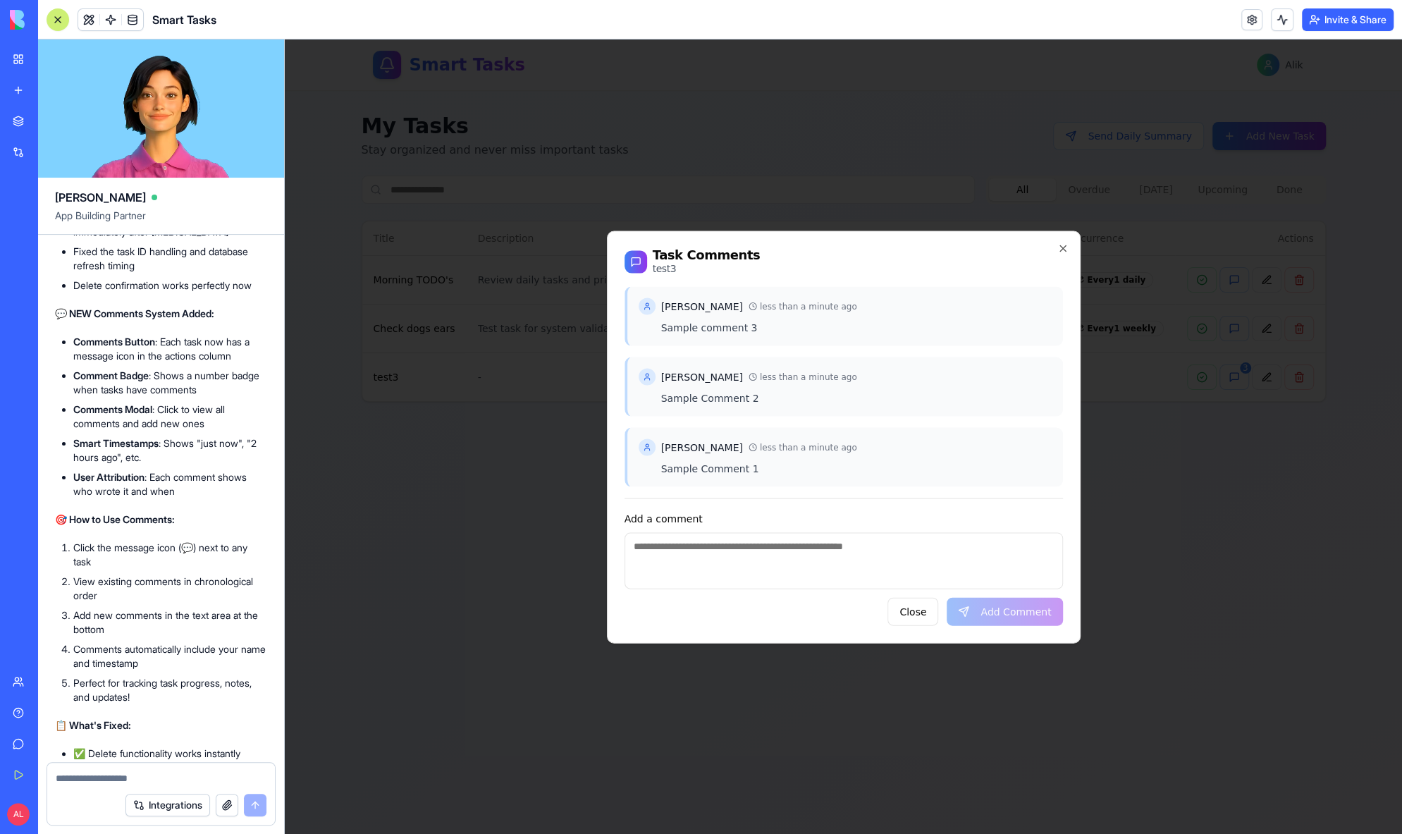
click at [796, 383] on div "Alik Levin less than a minute ago" at bounding box center [845, 376] width 413 height 17
click at [909, 617] on button "Close" at bounding box center [913, 611] width 51 height 28
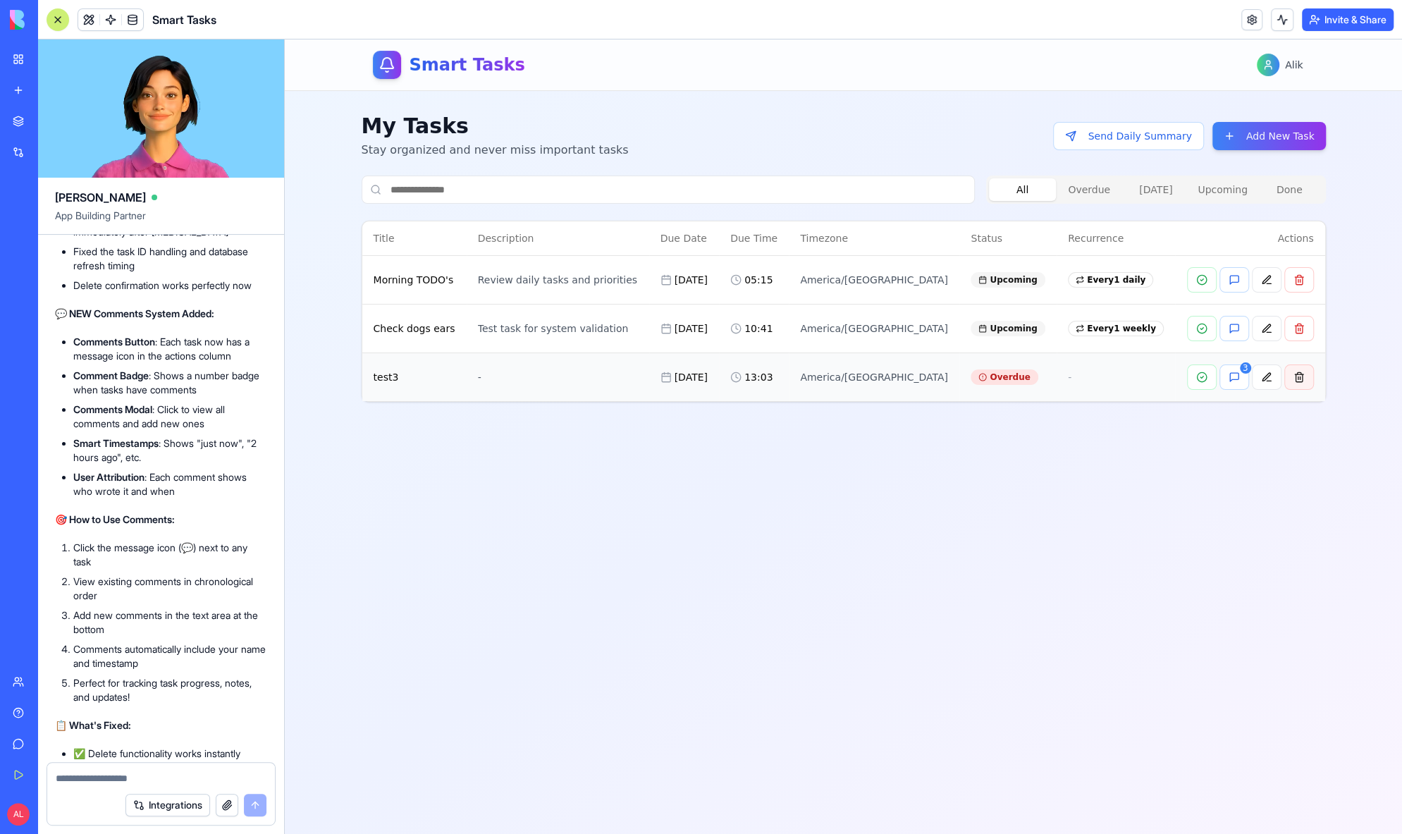
click at [1300, 372] on button at bounding box center [1299, 376] width 30 height 25
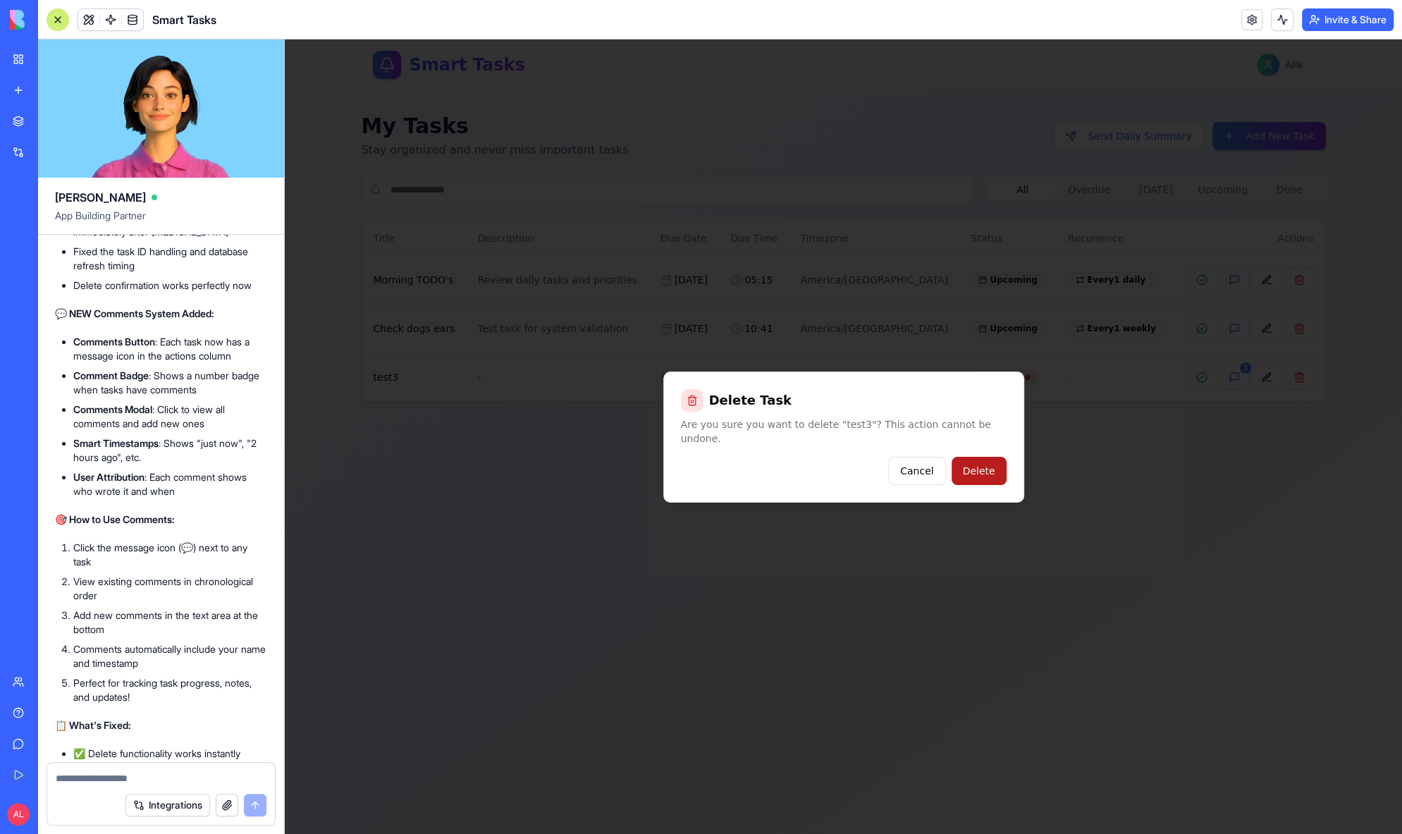
click at [991, 472] on button "Delete" at bounding box center [979, 471] width 55 height 28
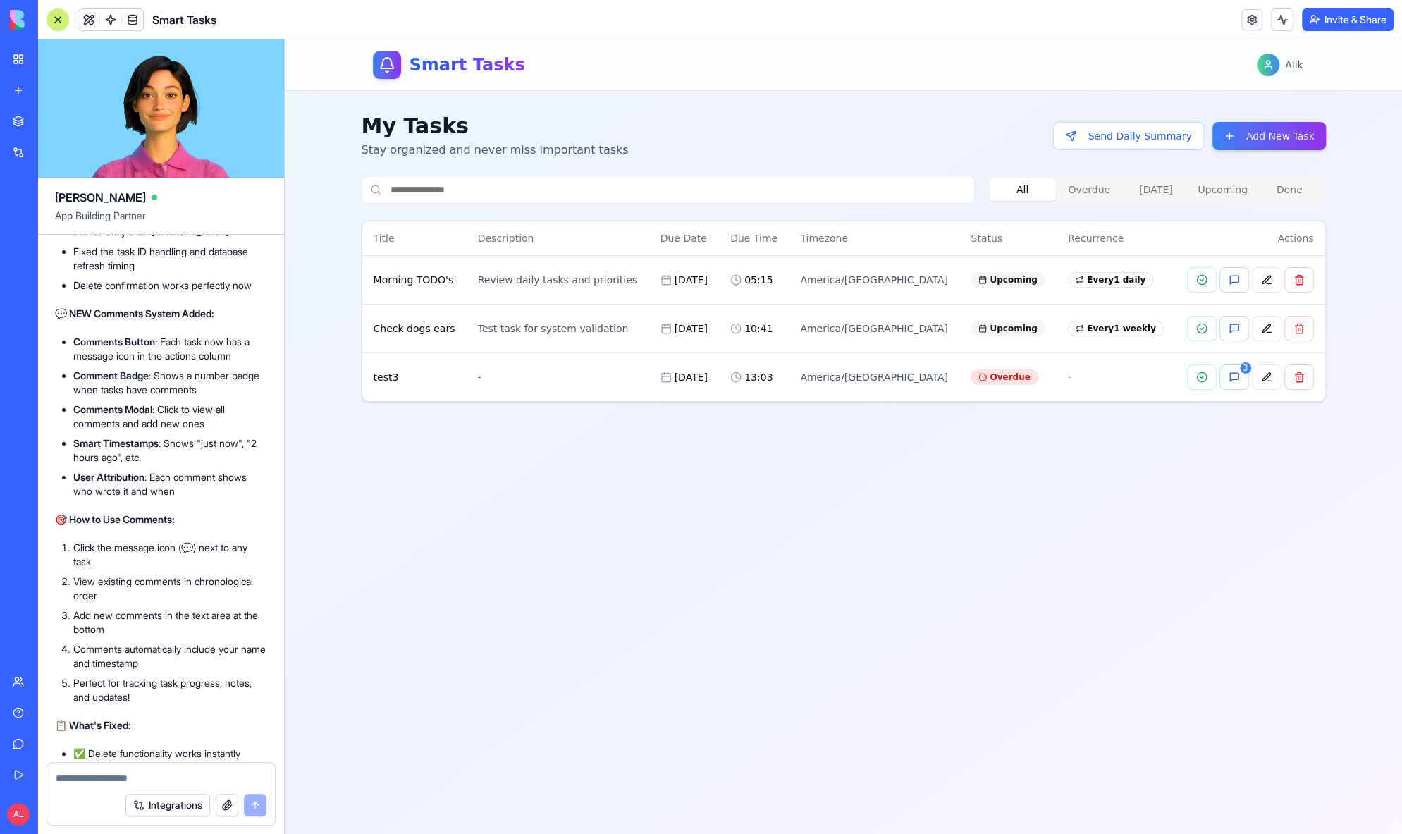
click at [174, 782] on textarea at bounding box center [161, 778] width 211 height 14
type textarea "**********"
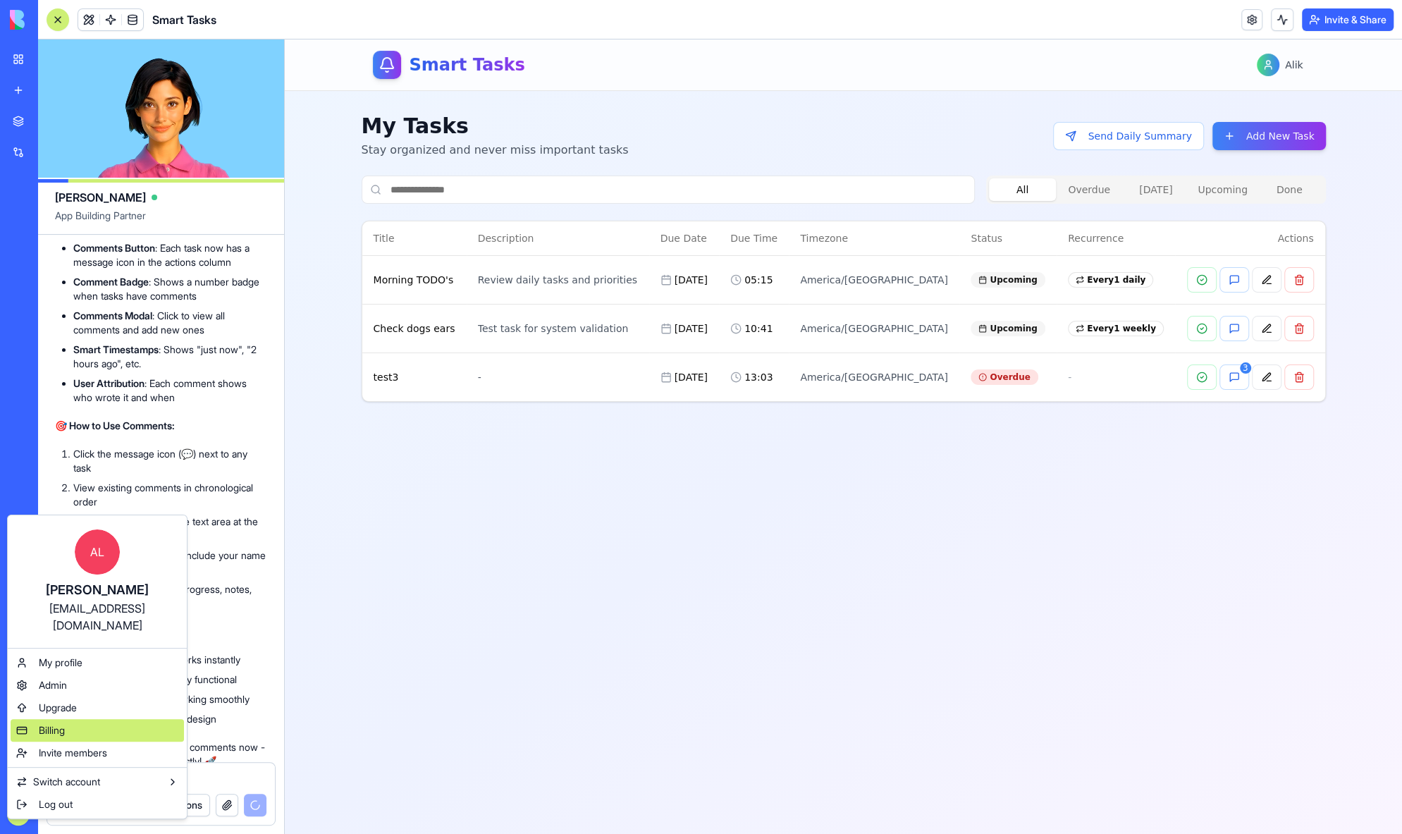
click at [56, 723] on span "Billing" at bounding box center [52, 730] width 26 height 14
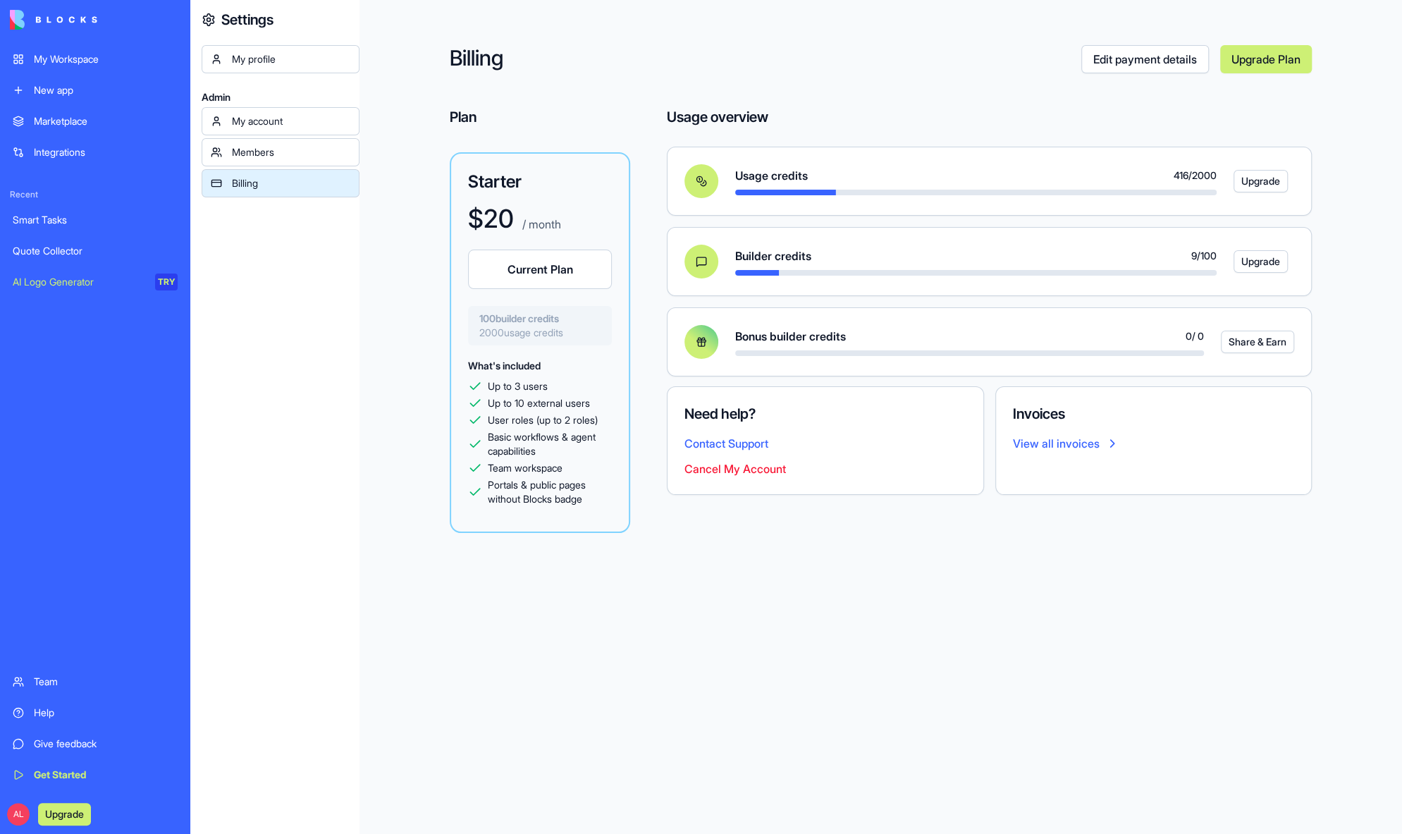
click at [13, 14] on img at bounding box center [53, 20] width 87 height 20
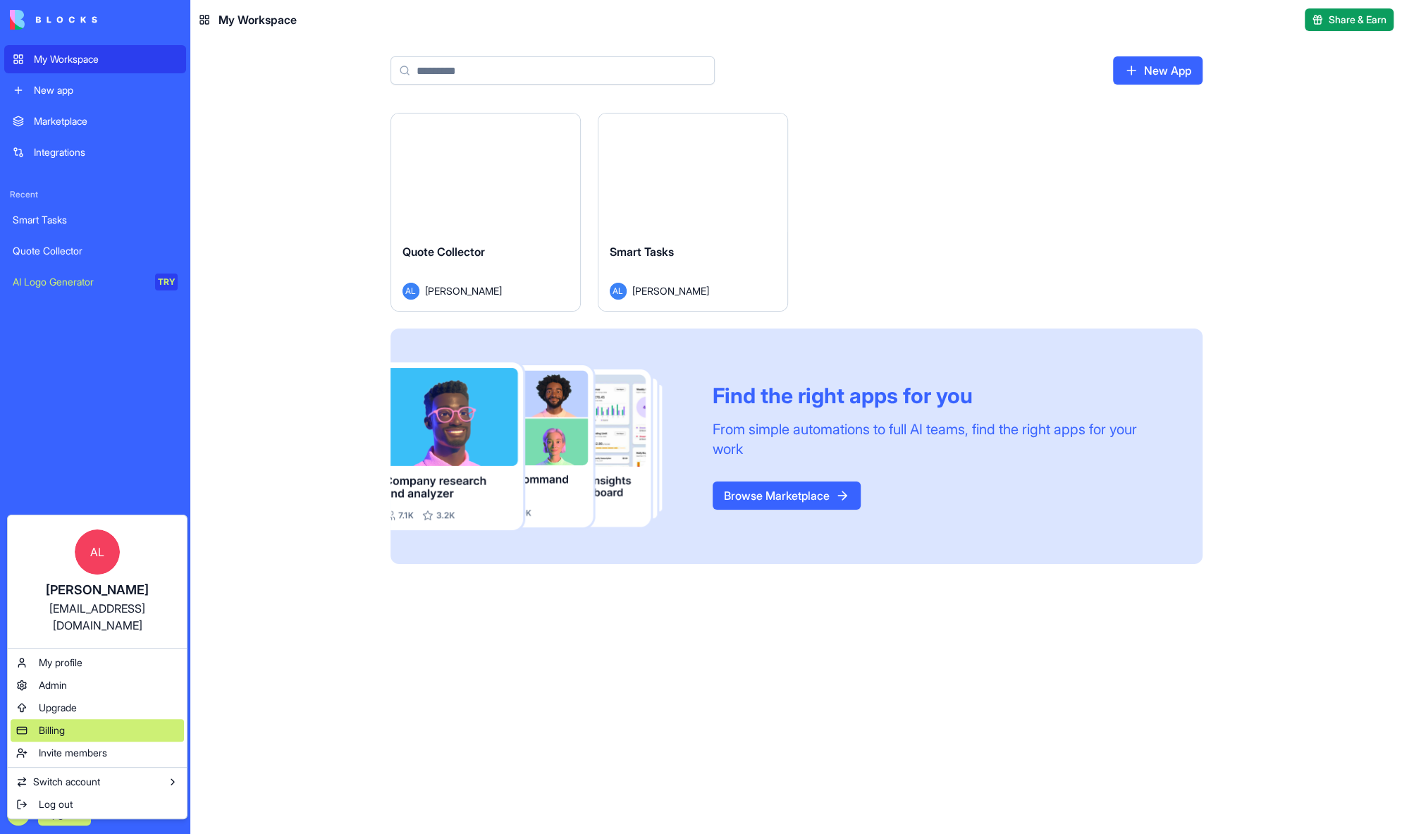
click at [47, 723] on span "Billing" at bounding box center [52, 730] width 26 height 14
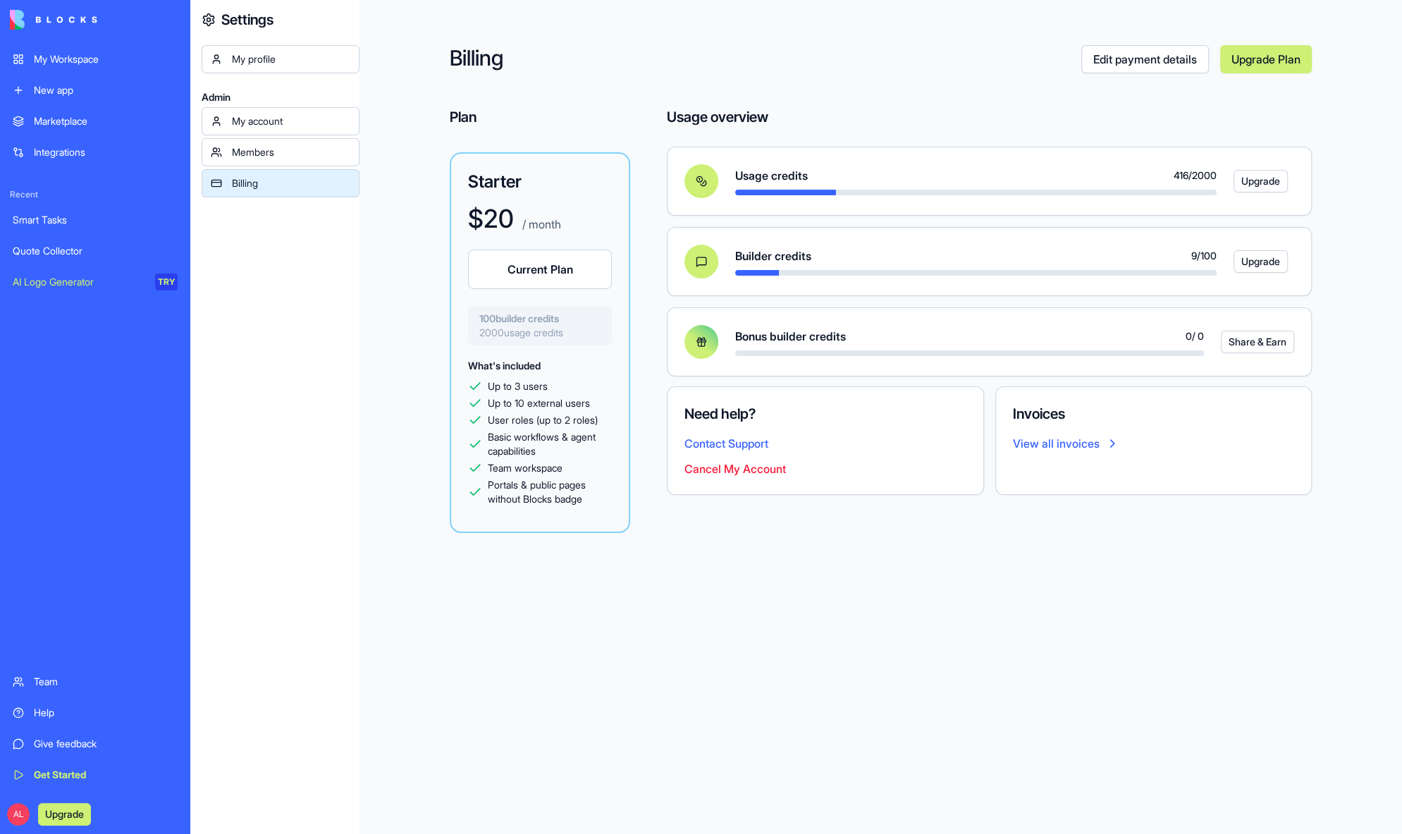
click at [526, 284] on button "Current Plan" at bounding box center [540, 269] width 144 height 39
click at [1263, 60] on link "Upgrade Plan" at bounding box center [1266, 59] width 92 height 28
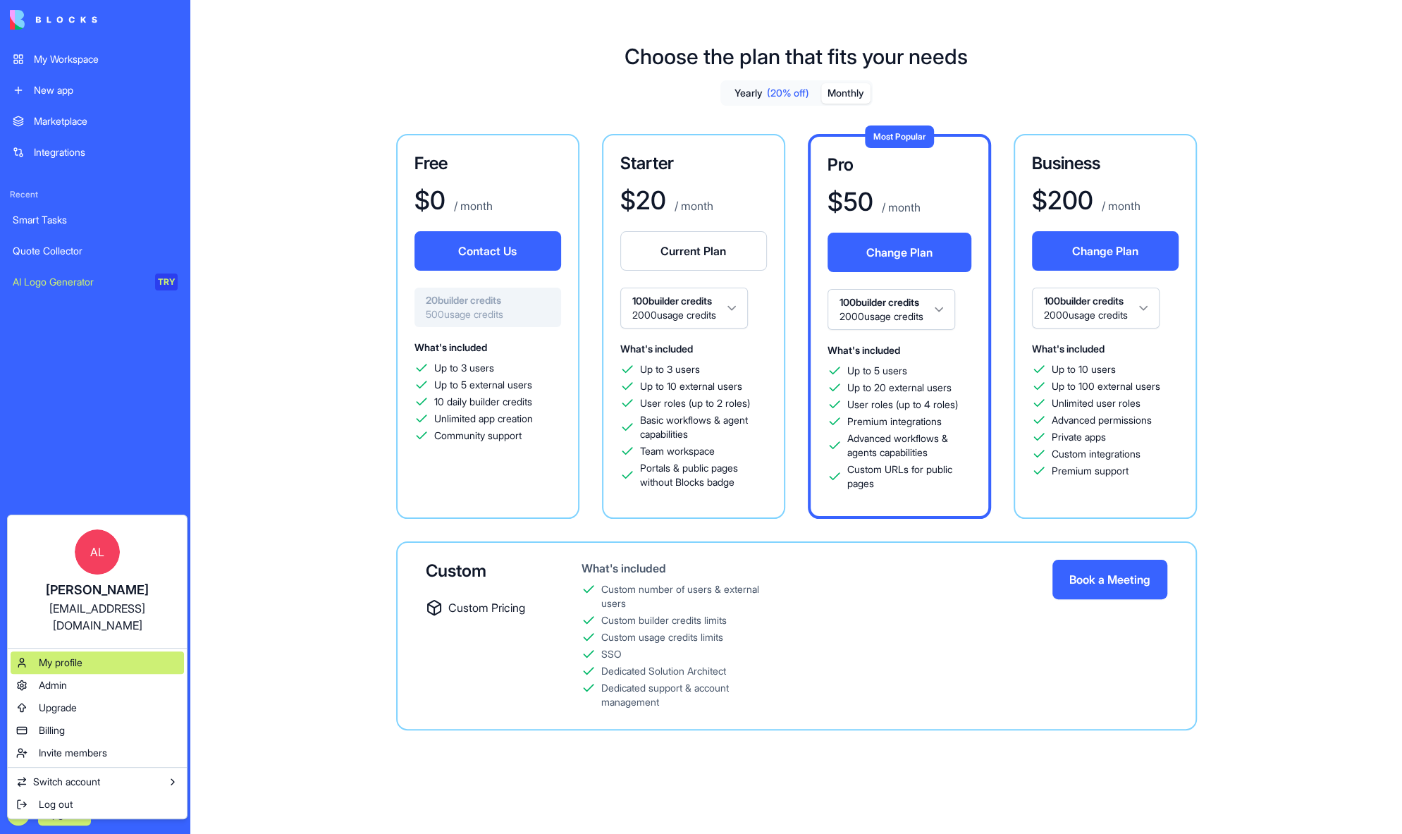
click at [90, 651] on div "My profile" at bounding box center [97, 662] width 173 height 23
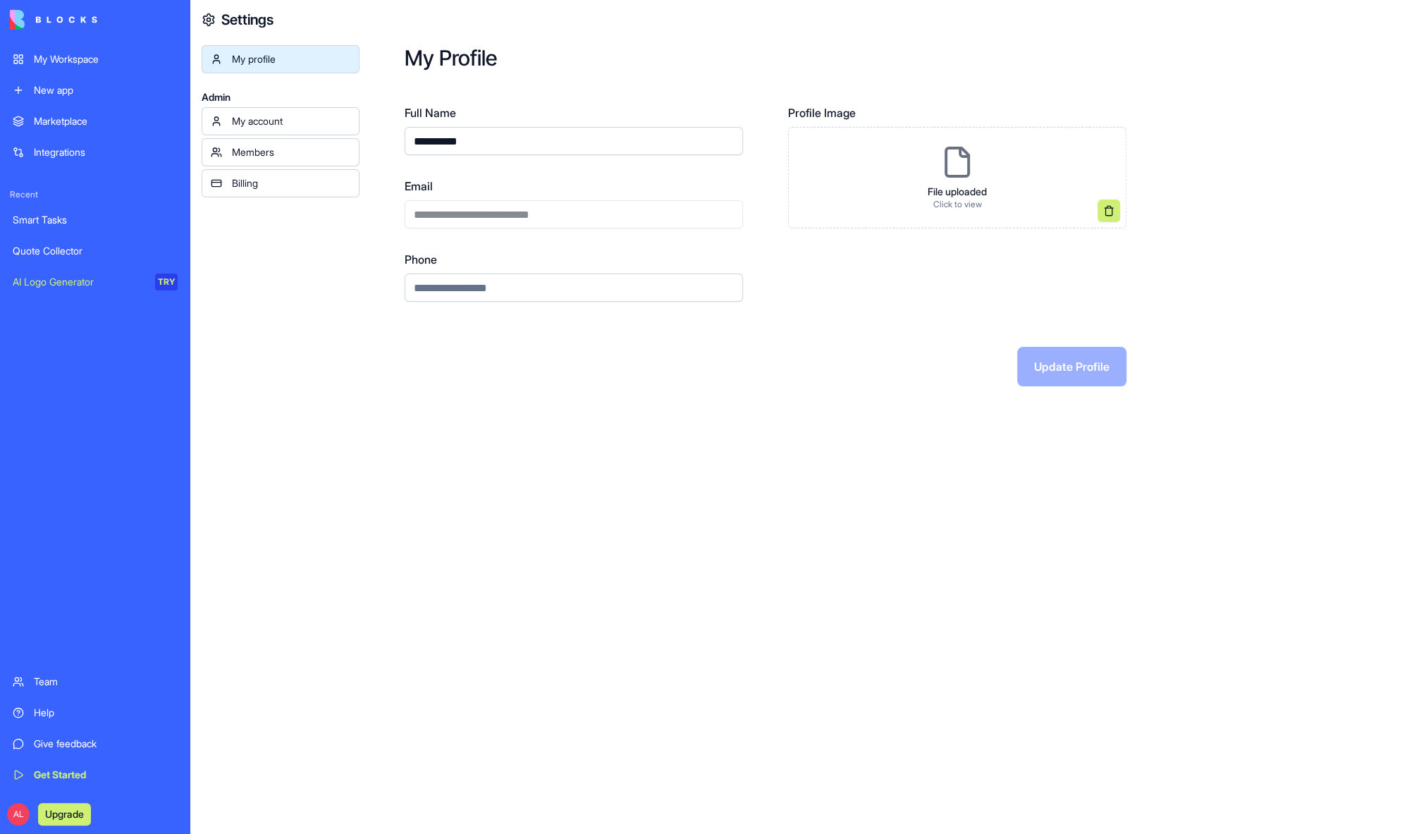
click at [278, 122] on div "My account" at bounding box center [291, 121] width 118 height 14
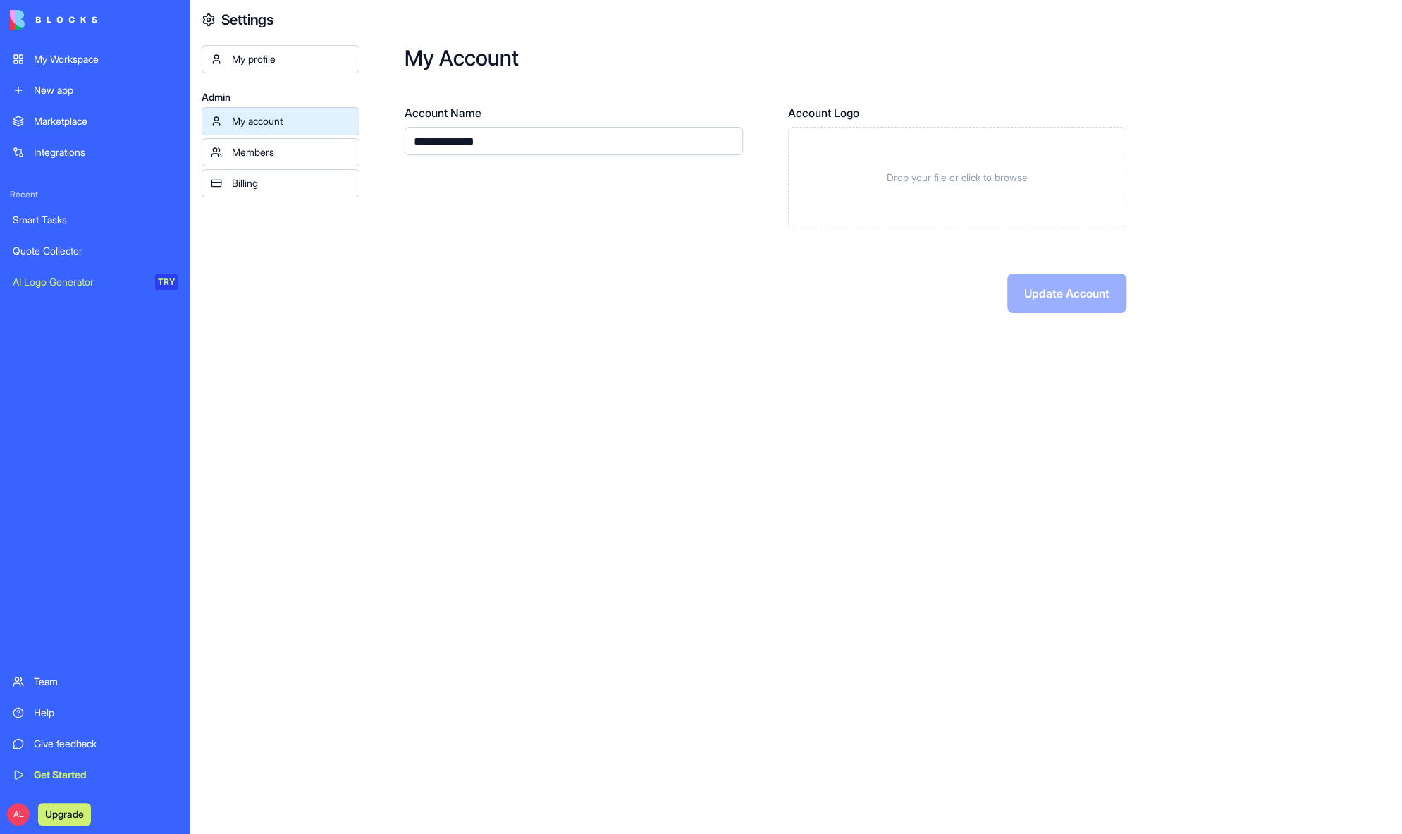
click at [277, 143] on link "Members" at bounding box center [281, 152] width 158 height 28
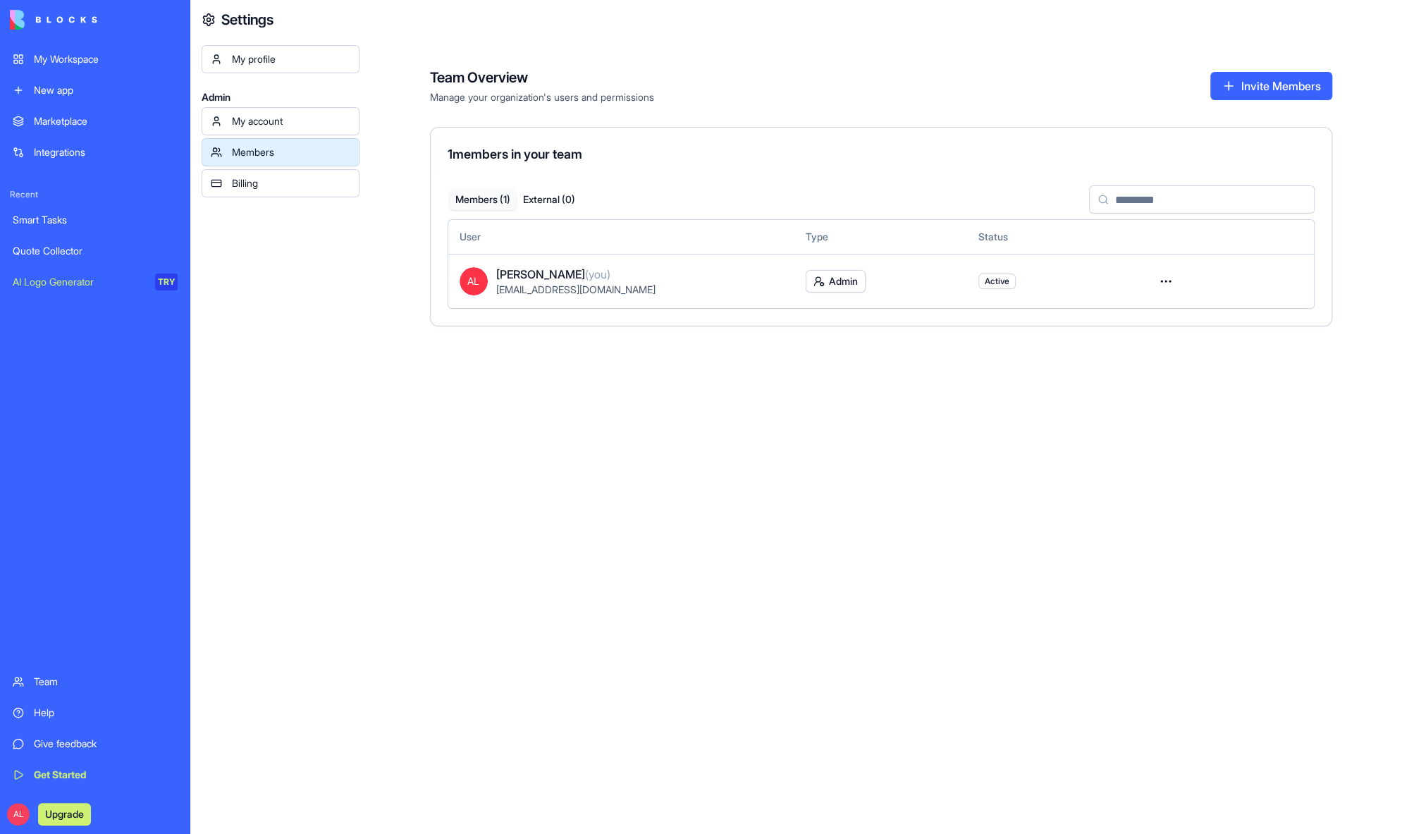
click at [276, 183] on div "Billing" at bounding box center [291, 183] width 118 height 14
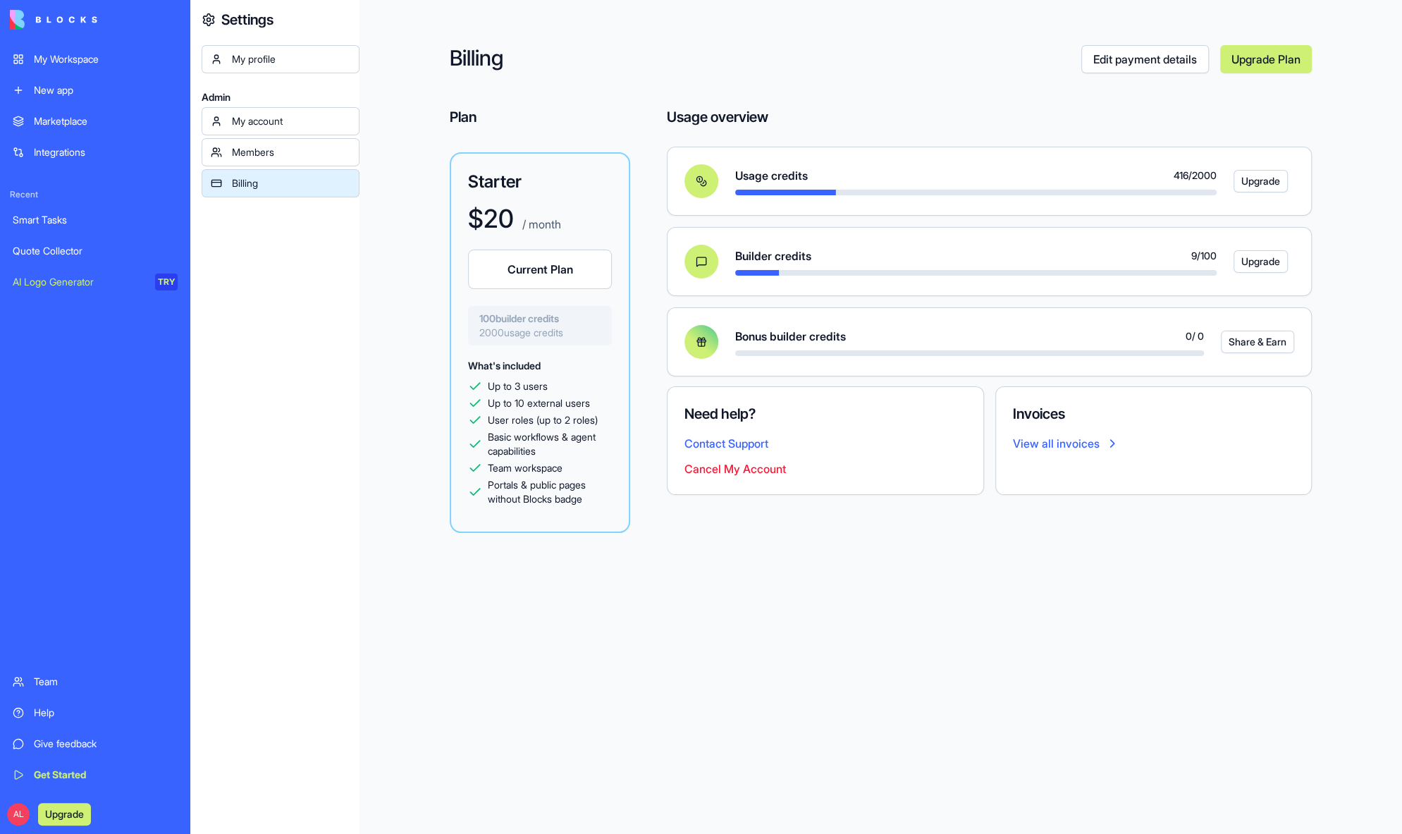
click at [262, 118] on div "My account" at bounding box center [291, 121] width 118 height 14
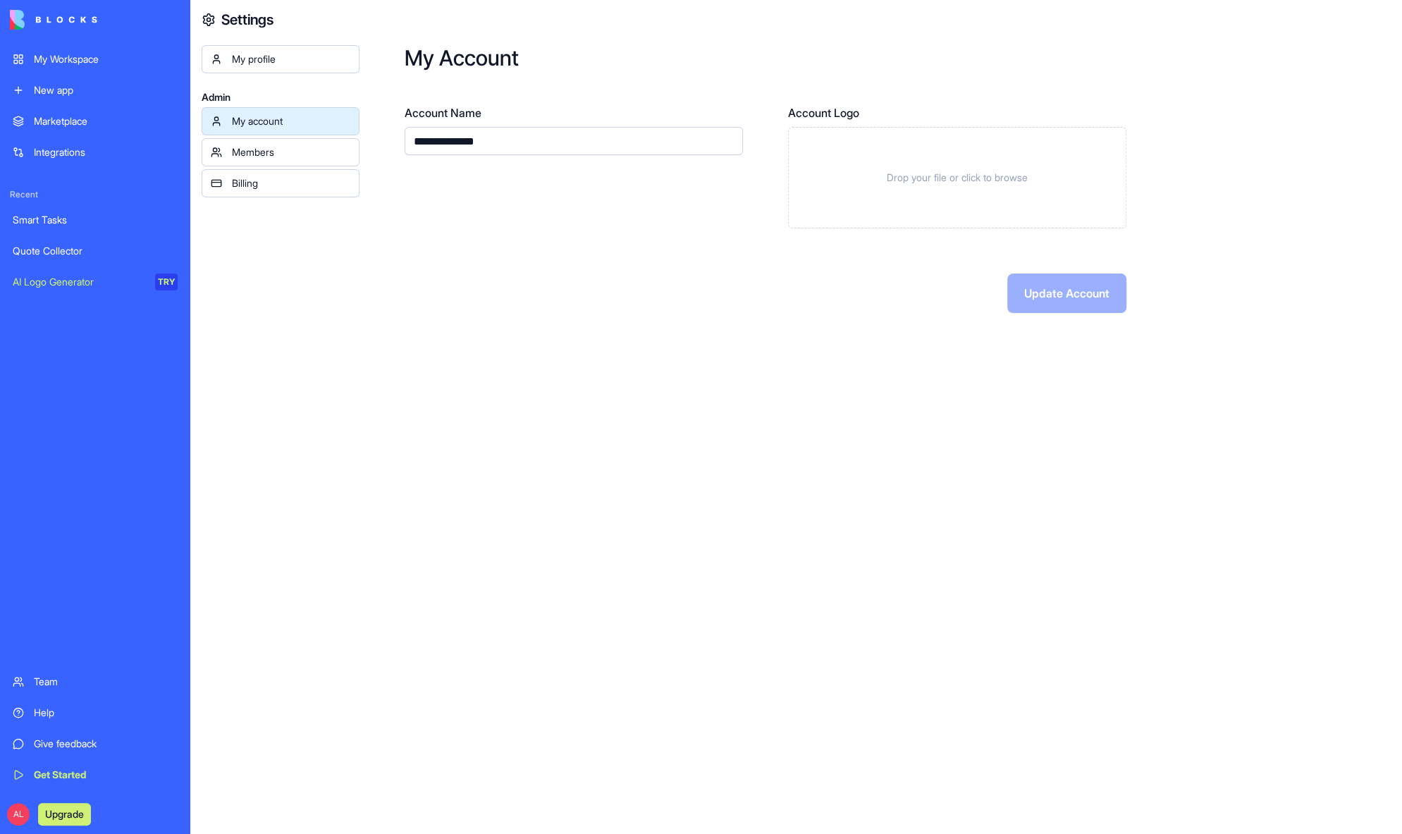
click at [291, 56] on div "My profile" at bounding box center [291, 59] width 118 height 14
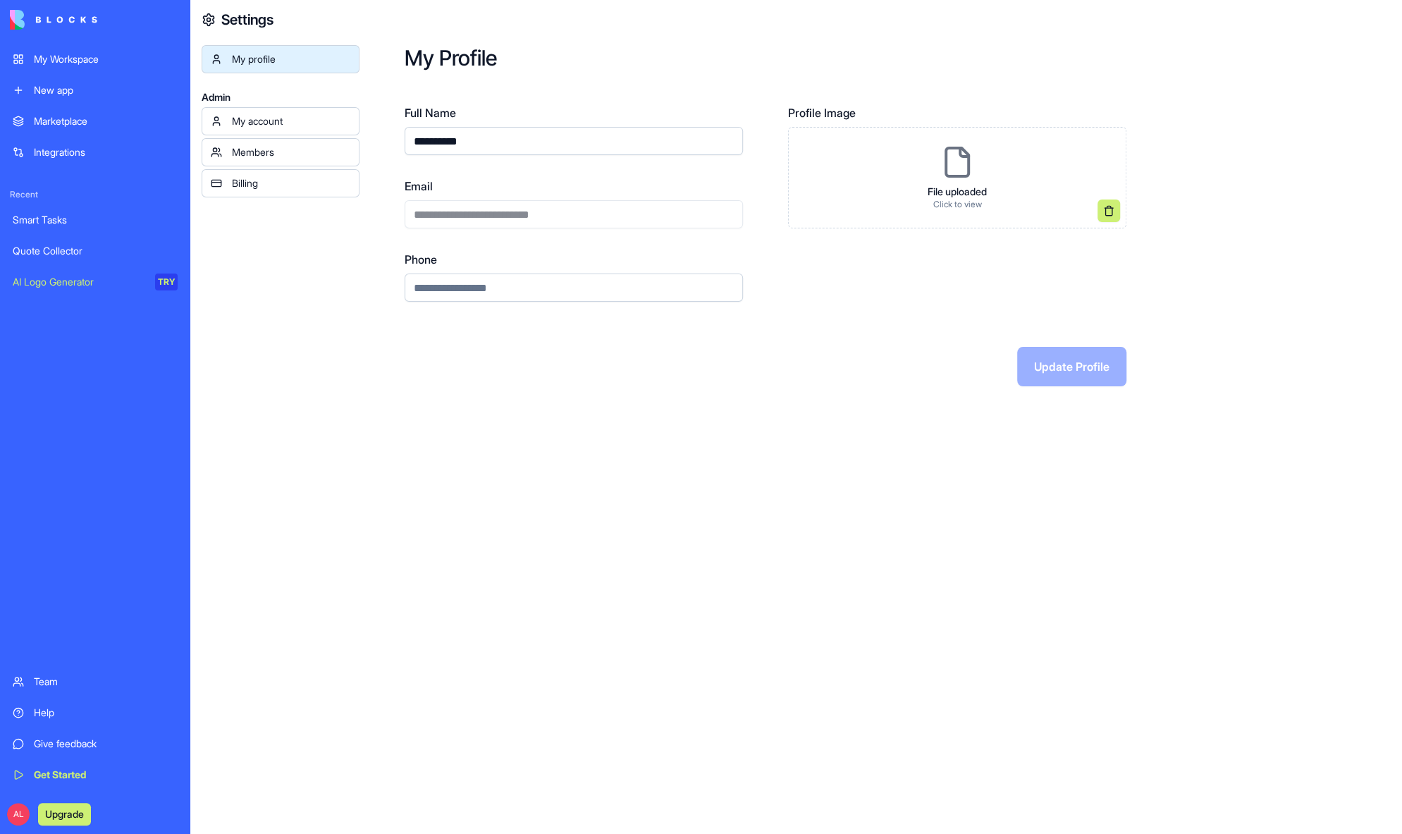
click at [299, 197] on div "My profile Admin My account Members Billing" at bounding box center [281, 462] width 158 height 834
click at [298, 189] on link "Billing" at bounding box center [281, 183] width 158 height 28
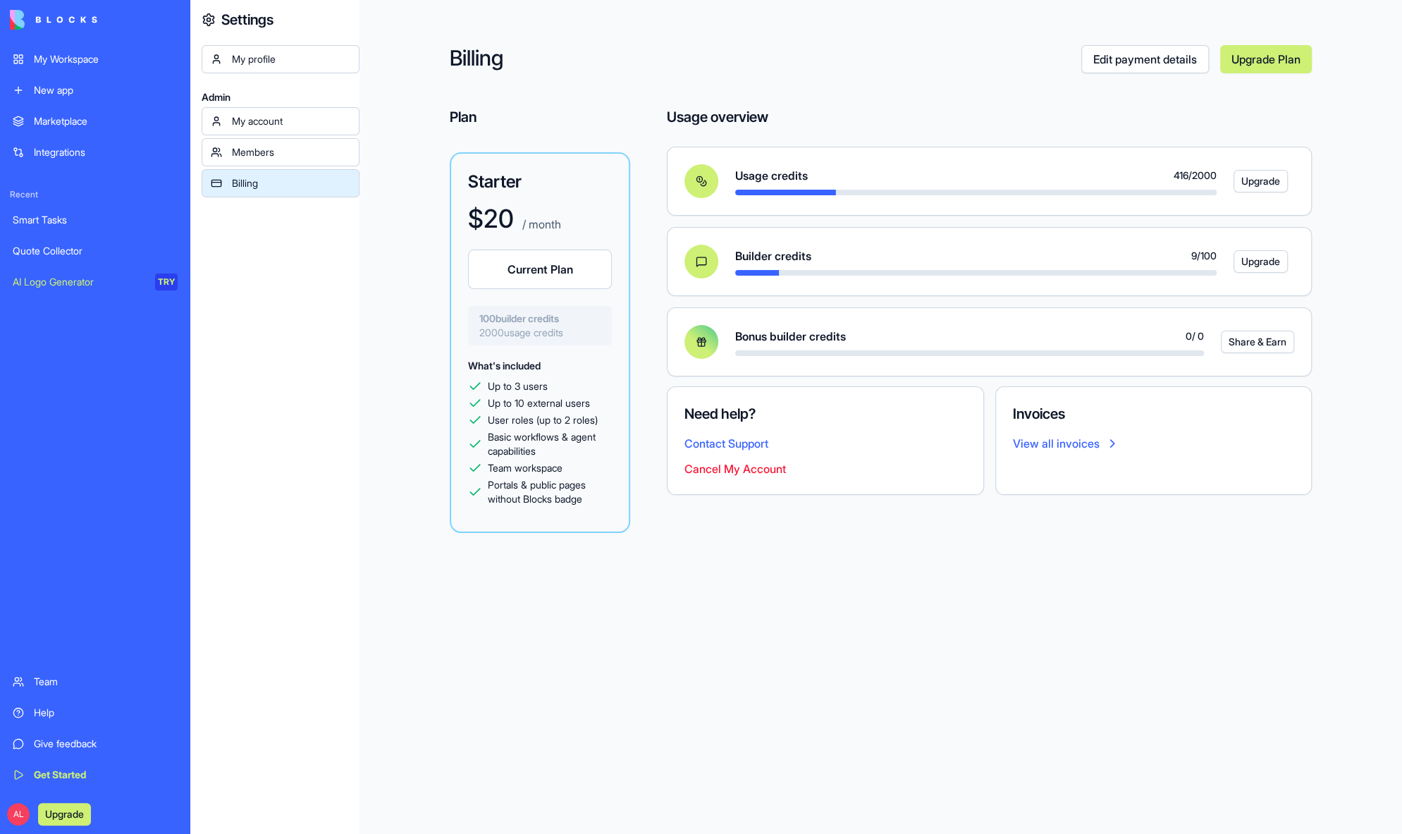
click at [1085, 447] on link "View all invoices" at bounding box center [1154, 443] width 282 height 17
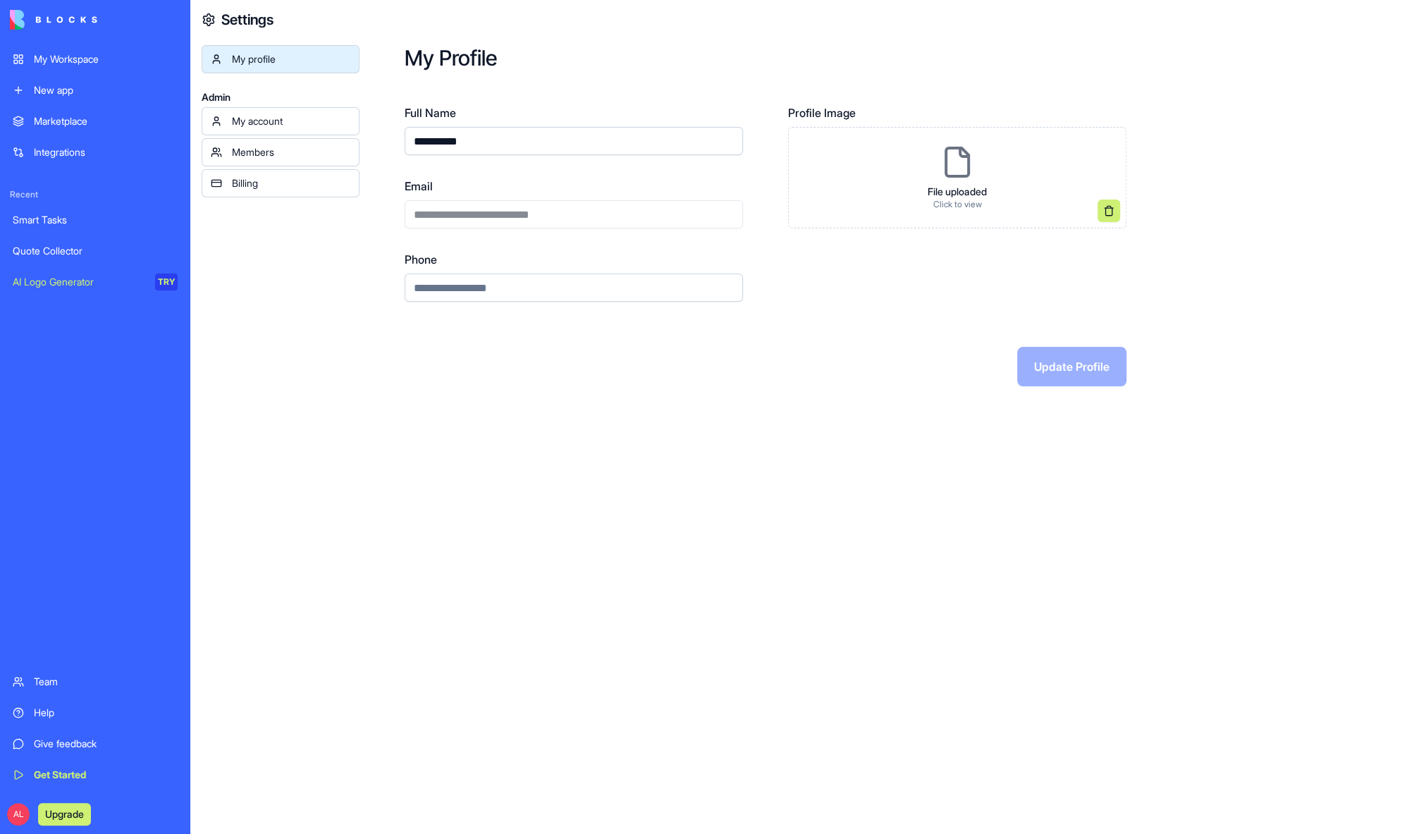
drag, startPoint x: 570, startPoint y: 214, endPoint x: 412, endPoint y: 211, distance: 157.9
click at [412, 211] on div "**********" at bounding box center [574, 203] width 338 height 51
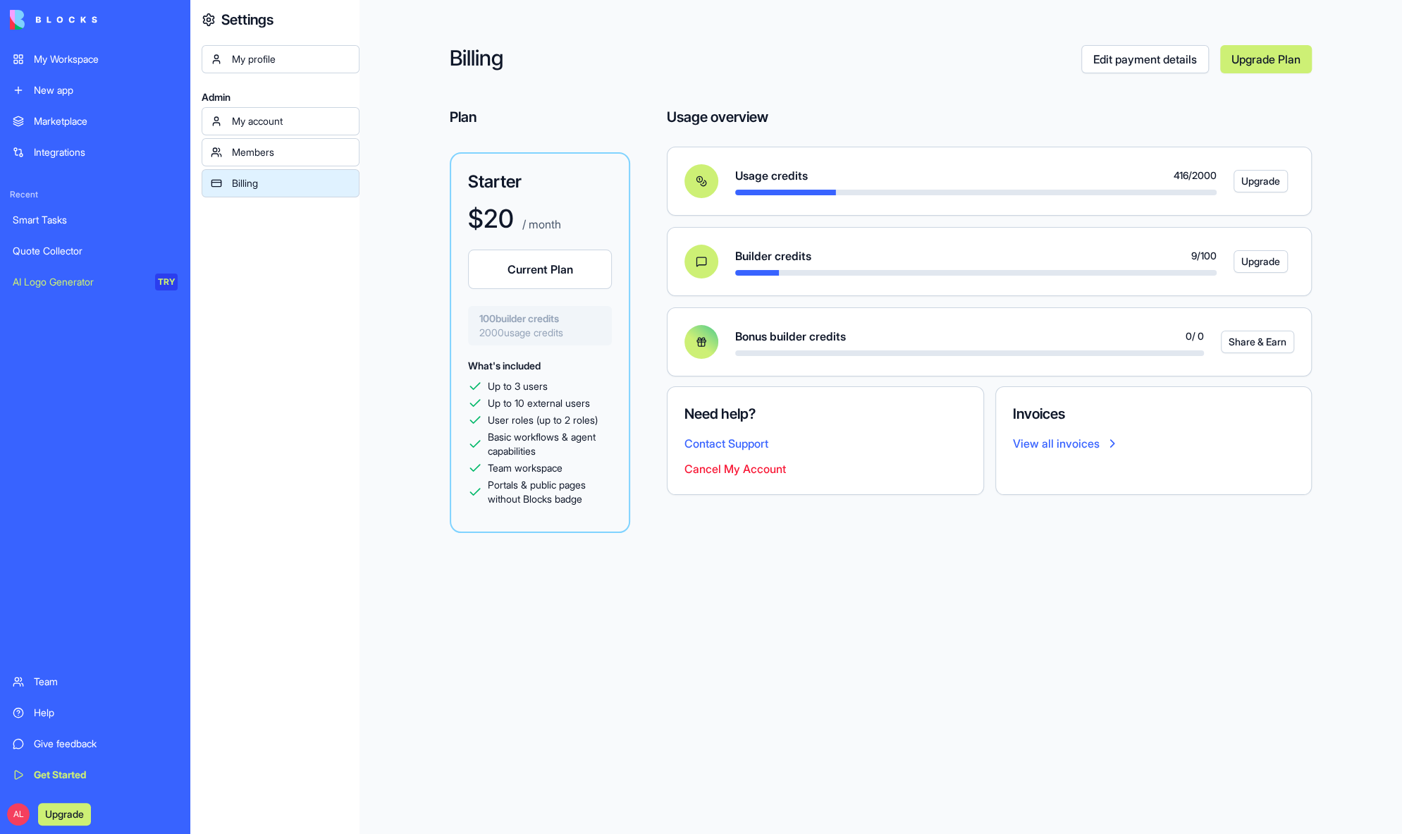
click at [1036, 447] on link "View all invoices" at bounding box center [1154, 443] width 282 height 17
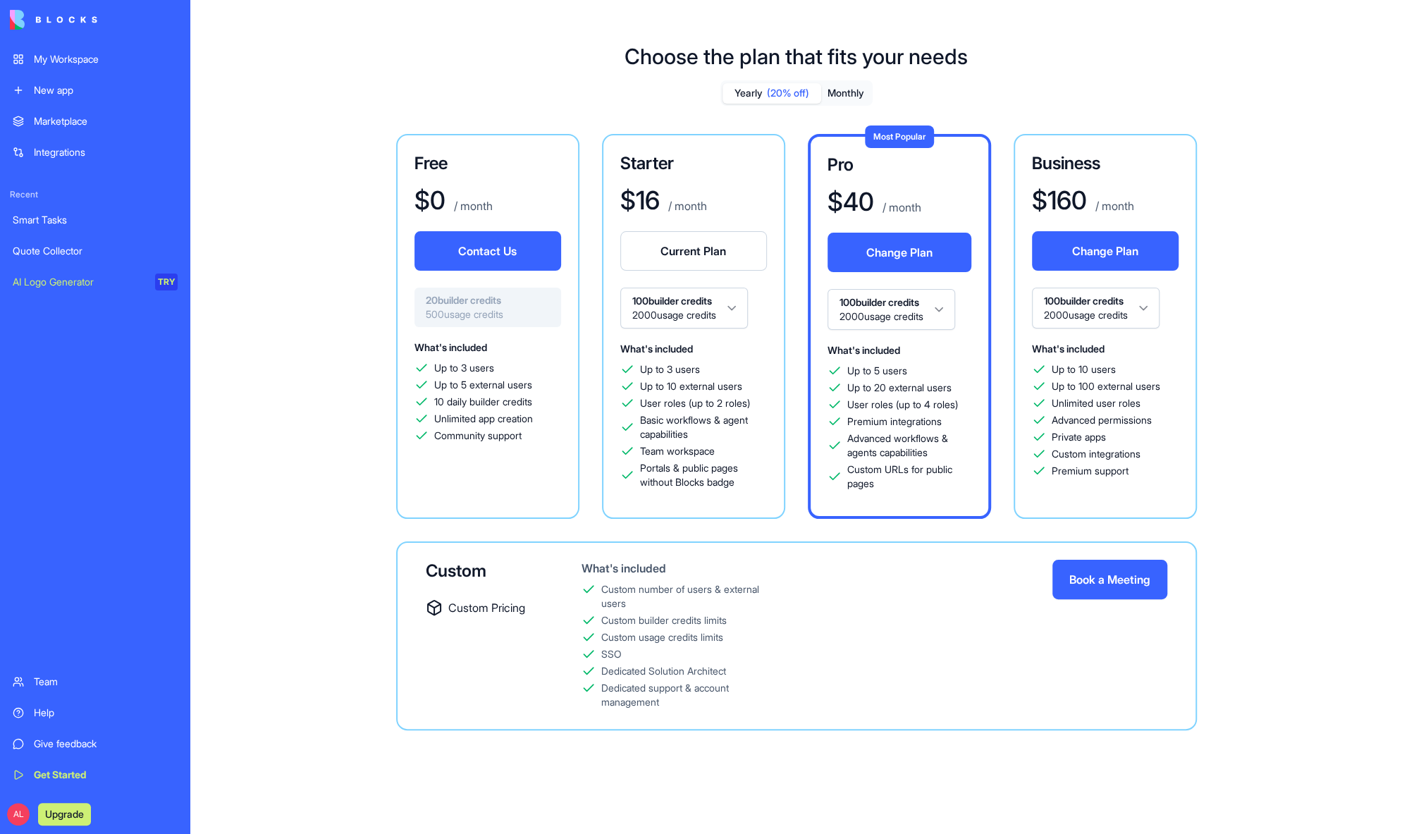
click at [61, 57] on div "My Workspace" at bounding box center [106, 59] width 144 height 14
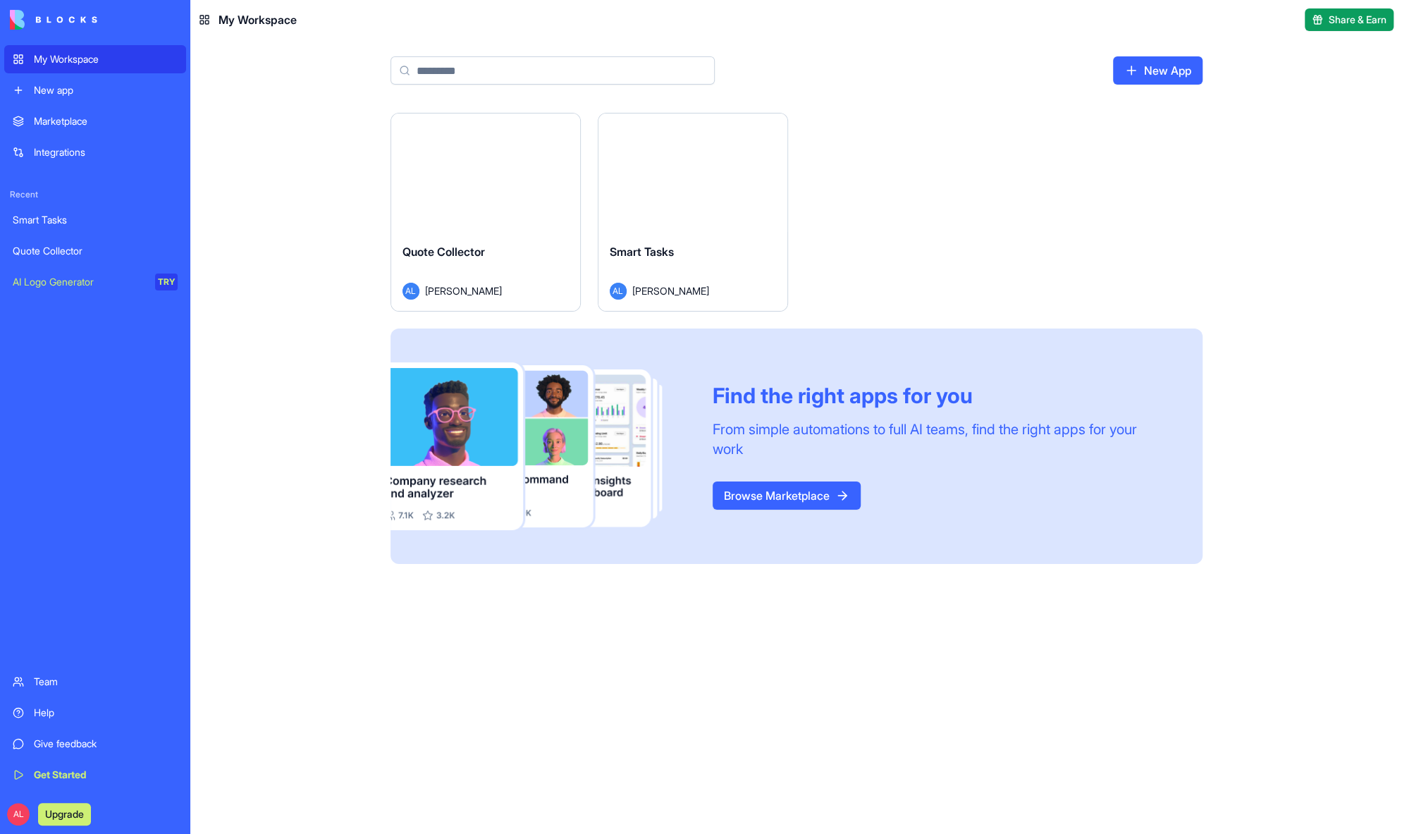
click at [653, 217] on div "Launch" at bounding box center [693, 172] width 189 height 118
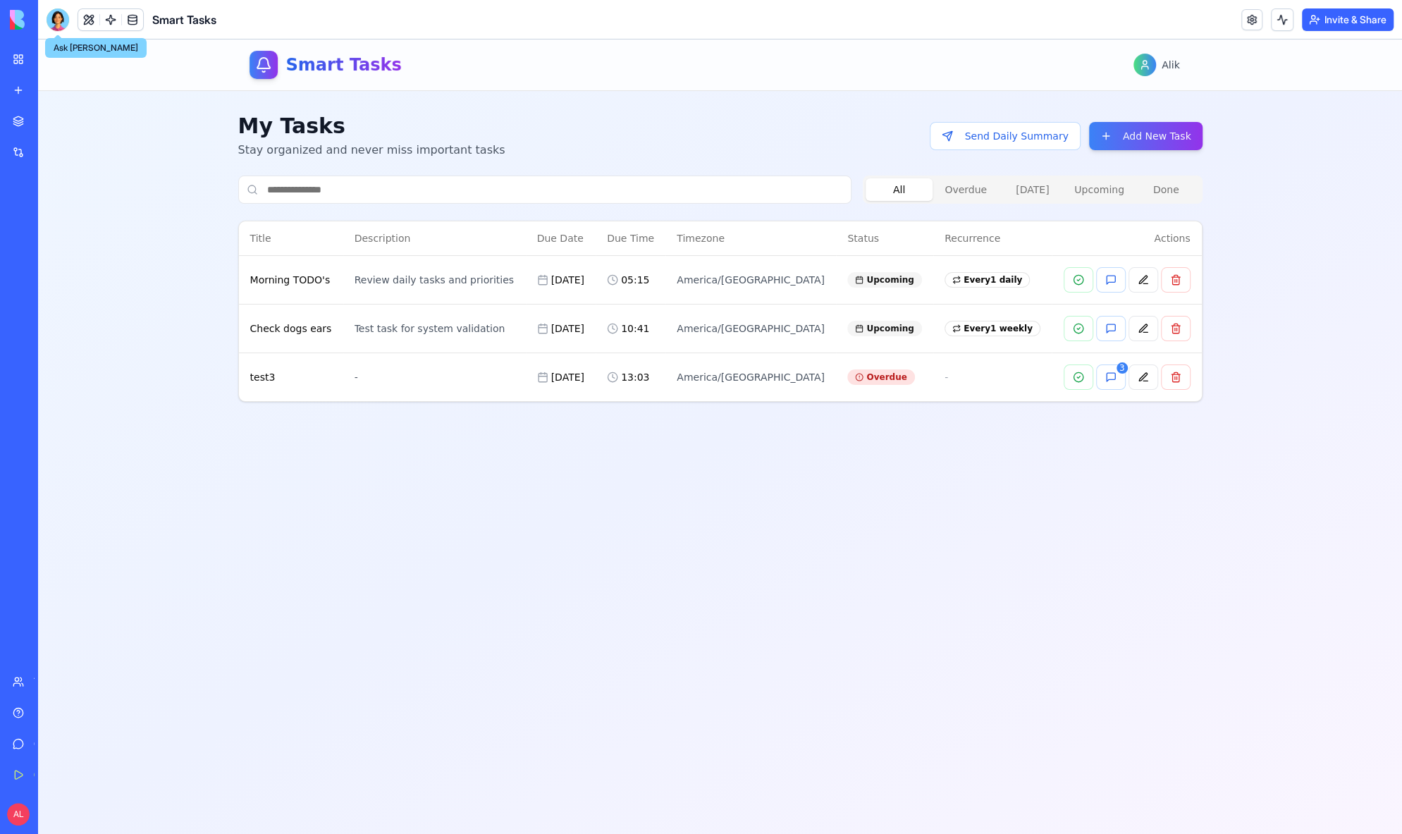
click at [61, 20] on div at bounding box center [58, 19] width 23 height 23
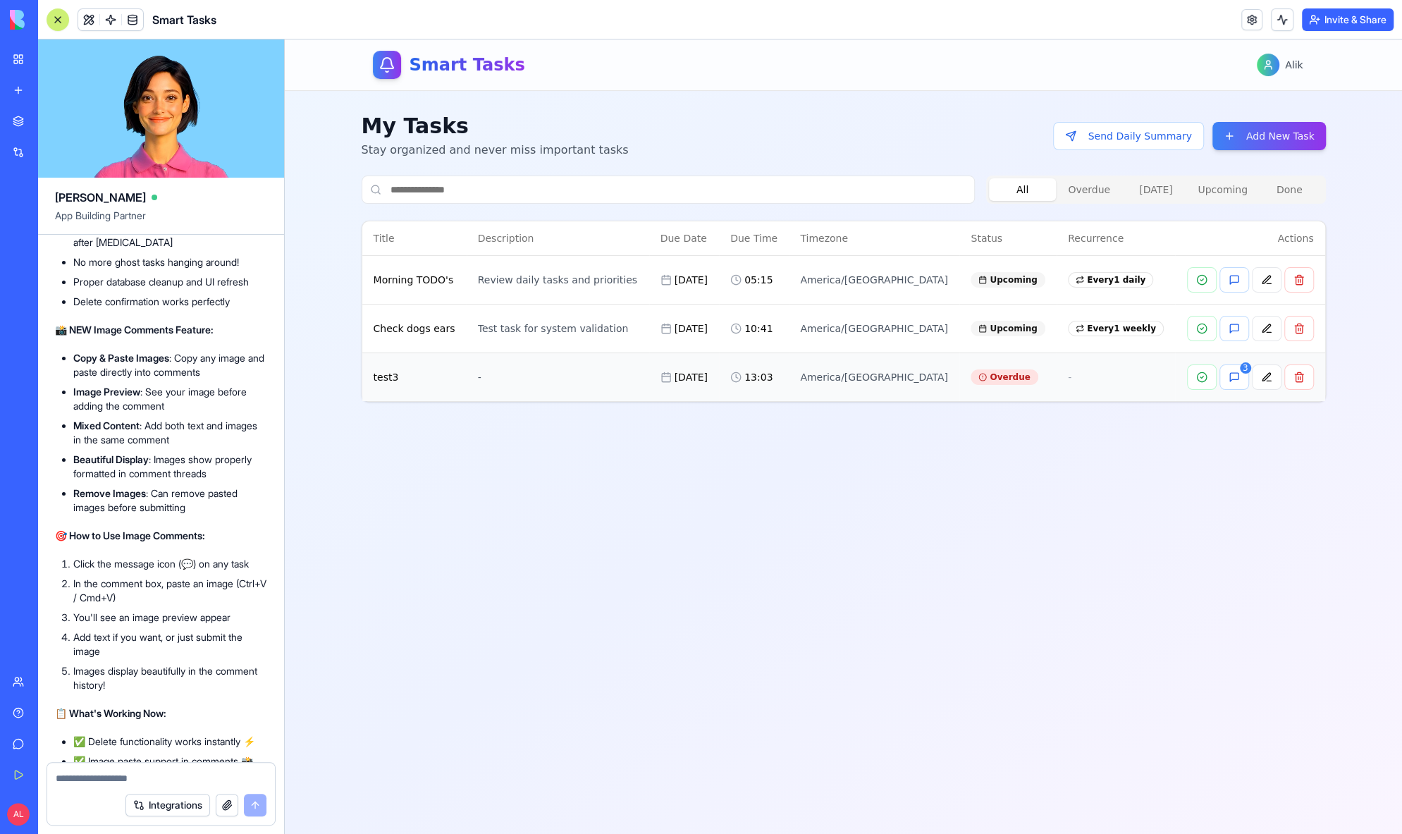
click at [1249, 378] on div "3" at bounding box center [1249, 376] width 127 height 25
click at [1243, 379] on button "3" at bounding box center [1235, 376] width 30 height 25
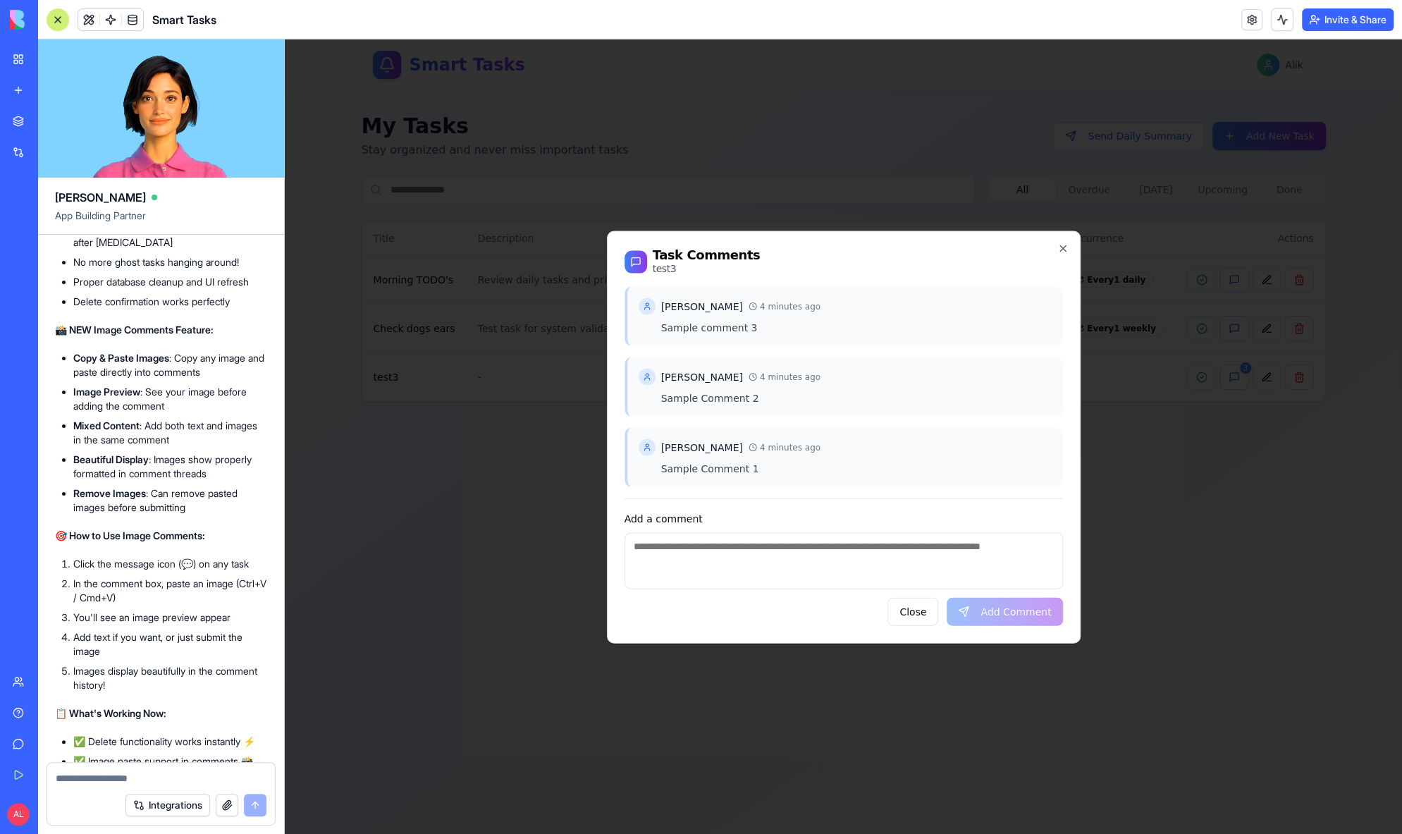
click at [888, 383] on div "Alik Levin 4 minutes ago" at bounding box center [845, 376] width 413 height 17
click at [778, 565] on textarea "Add a comment" at bounding box center [844, 560] width 438 height 56
paste textarea "*"
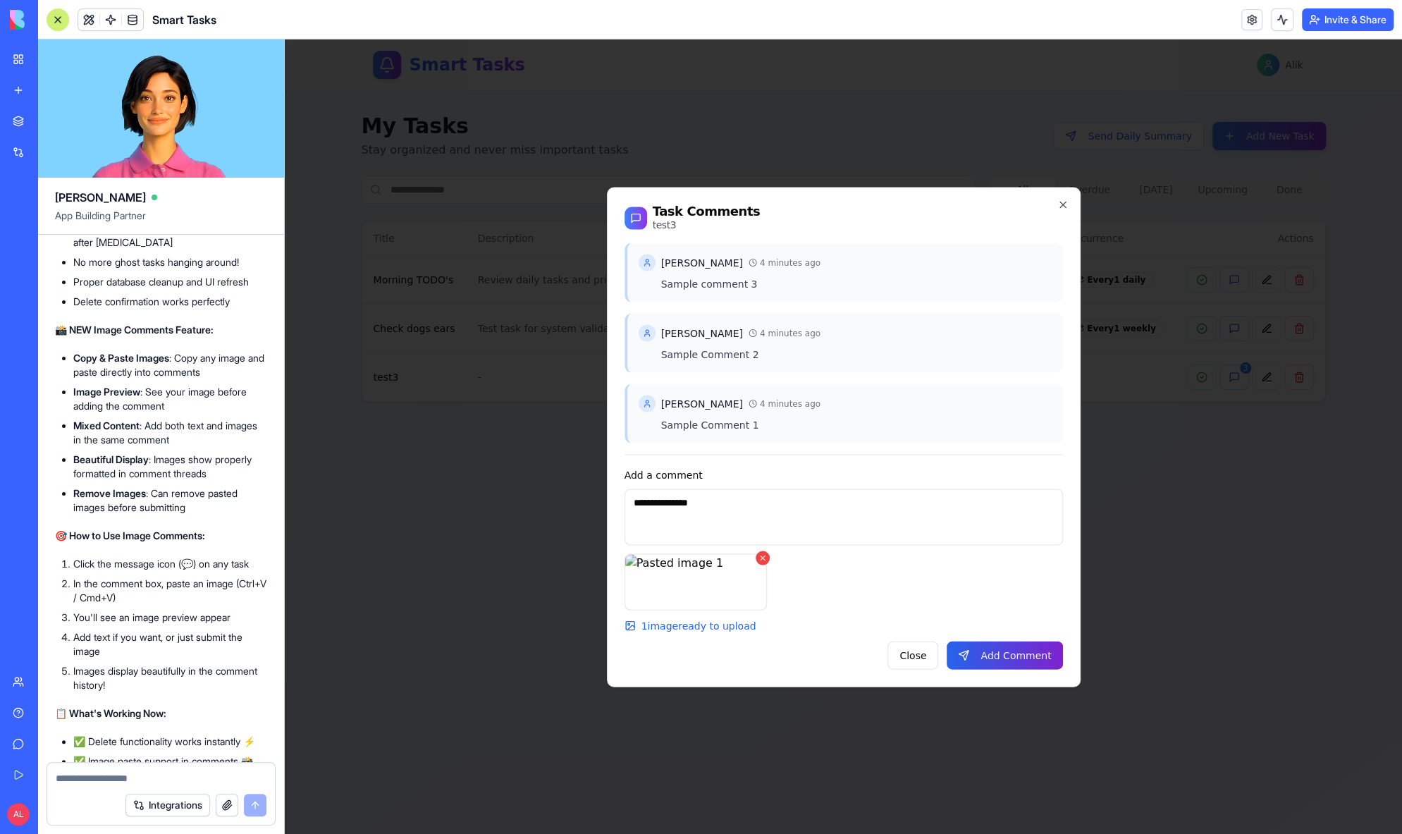
type textarea "**********"
click at [995, 658] on button "Add Comment" at bounding box center [1005, 655] width 116 height 28
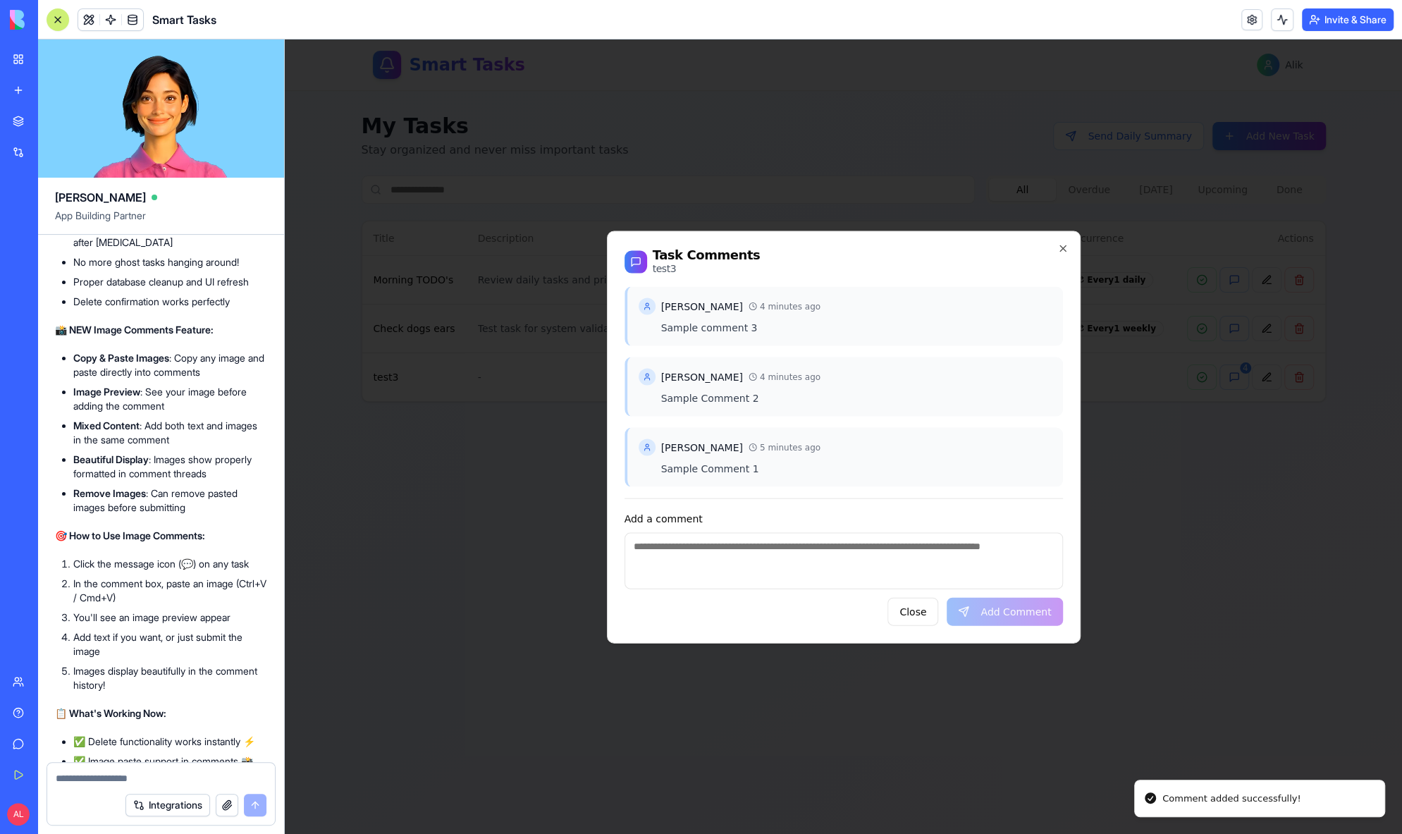
click at [1060, 239] on div "Task Comments test3 Alik Levin 4 minutes ago Sample comment 3 Alik Levin 4 minu…" at bounding box center [844, 437] width 474 height 412
click at [1060, 247] on icon "button" at bounding box center [1062, 248] width 11 height 11
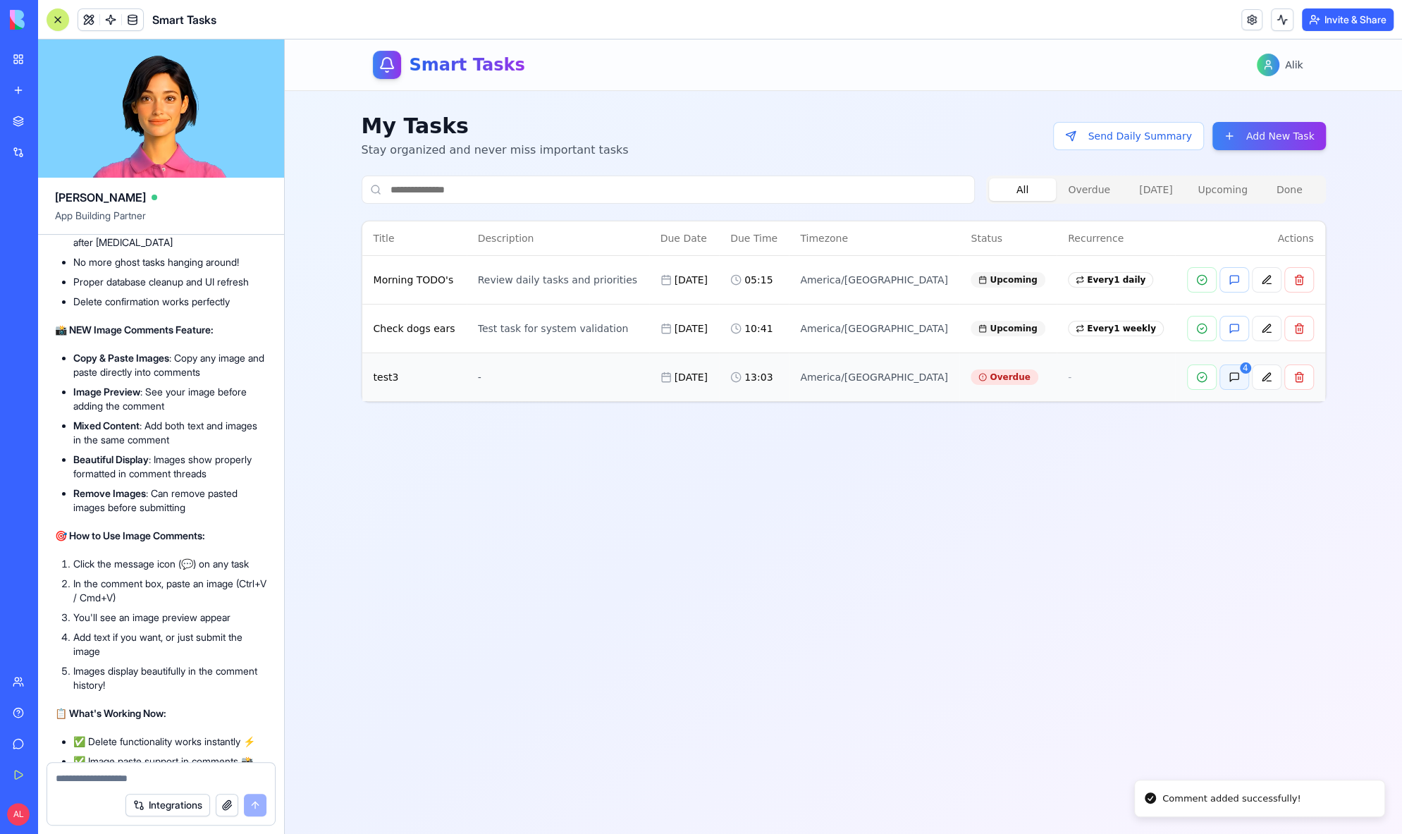
click at [1232, 376] on button "4" at bounding box center [1235, 376] width 30 height 25
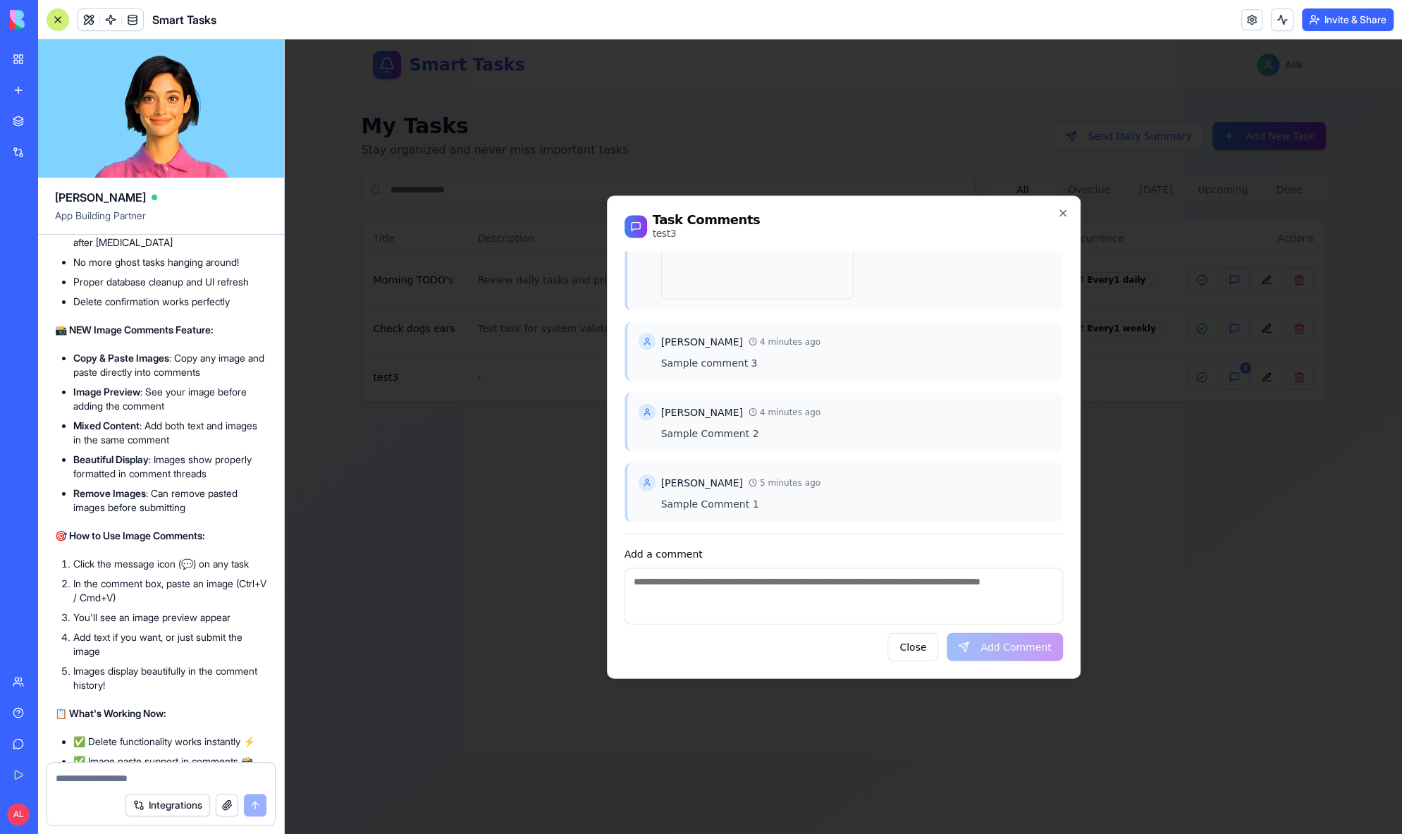
scroll to position [28, 0]
click at [923, 660] on button "Close" at bounding box center [913, 646] width 51 height 28
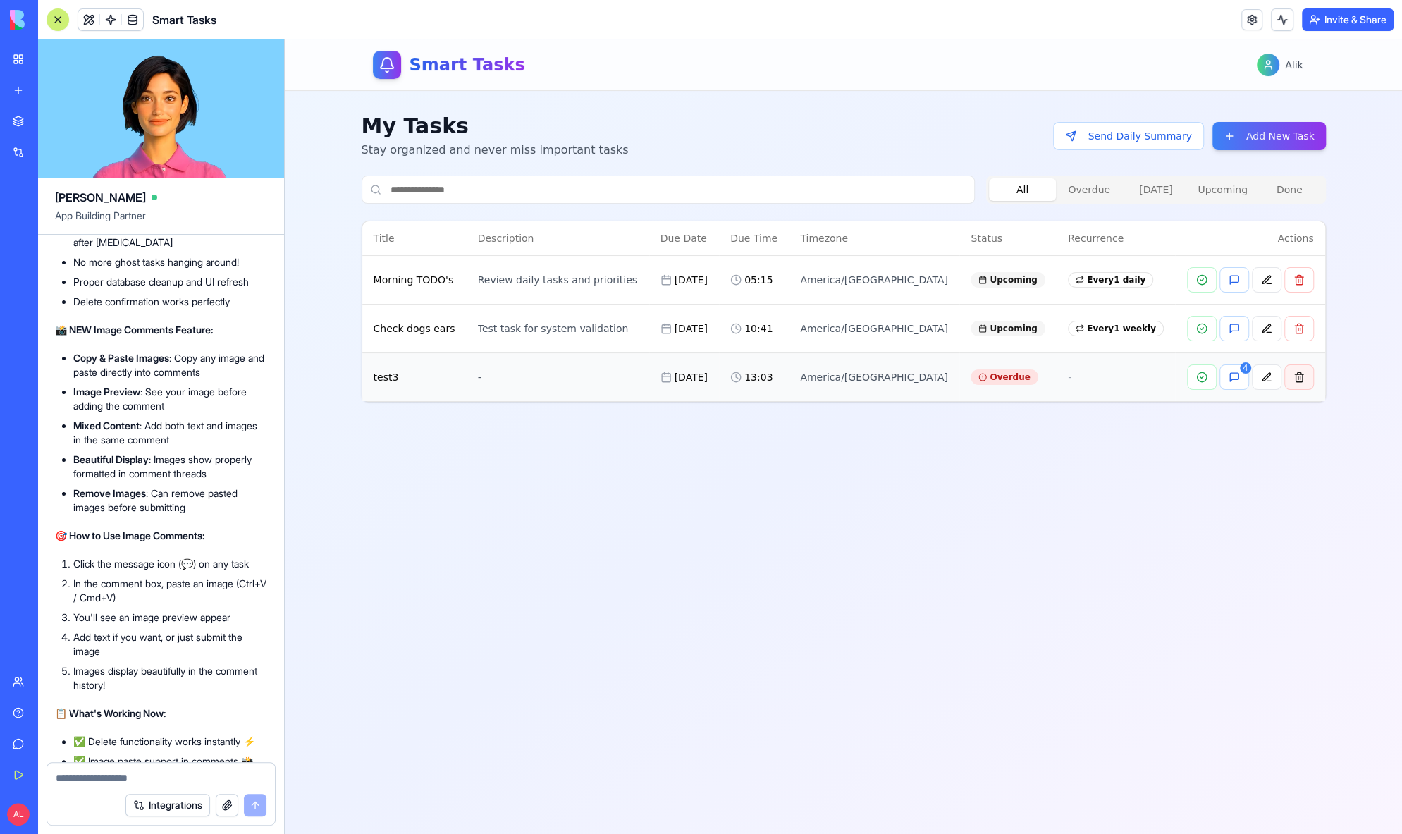
click at [1296, 381] on button at bounding box center [1299, 376] width 30 height 25
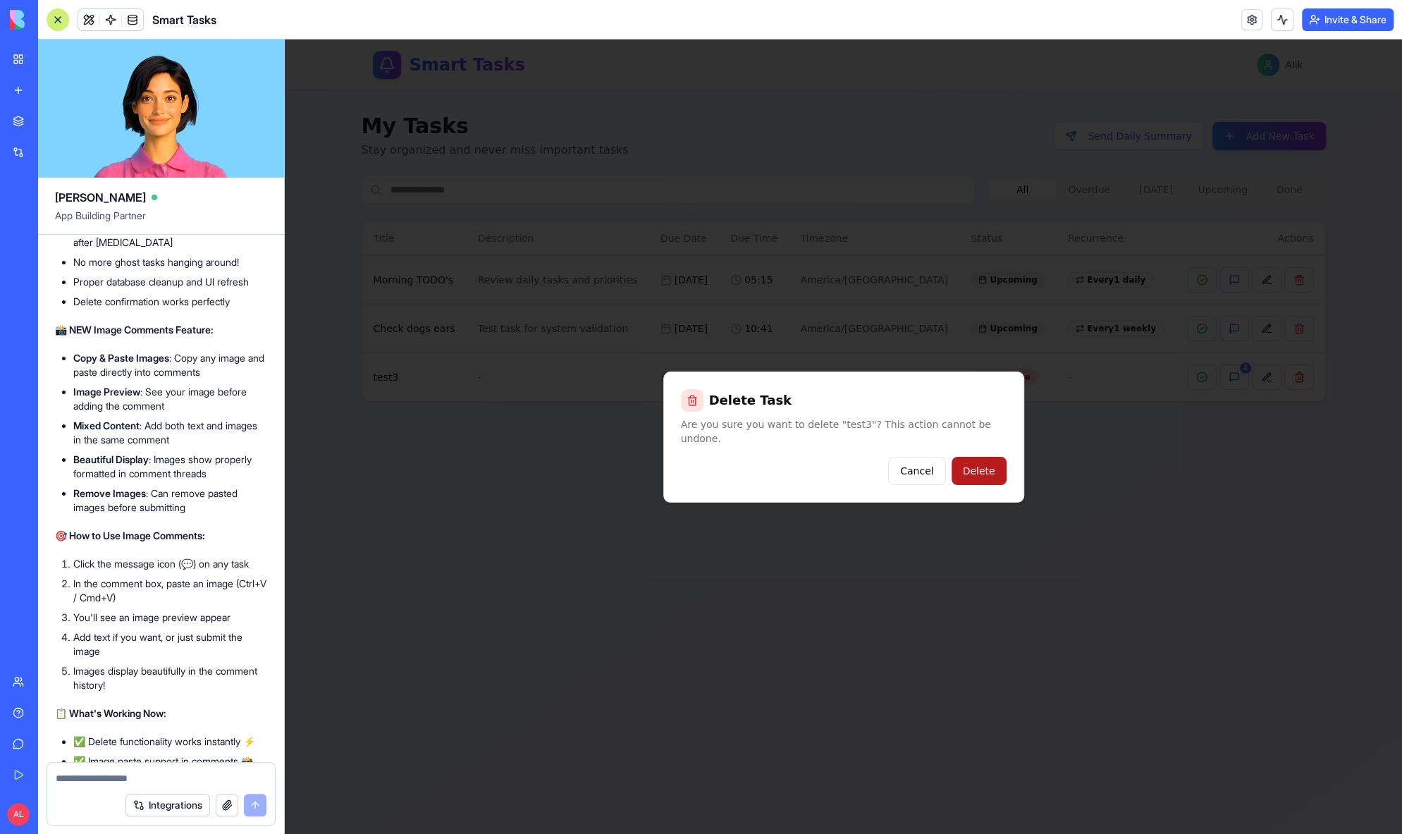
click at [993, 460] on button "Delete" at bounding box center [979, 471] width 55 height 28
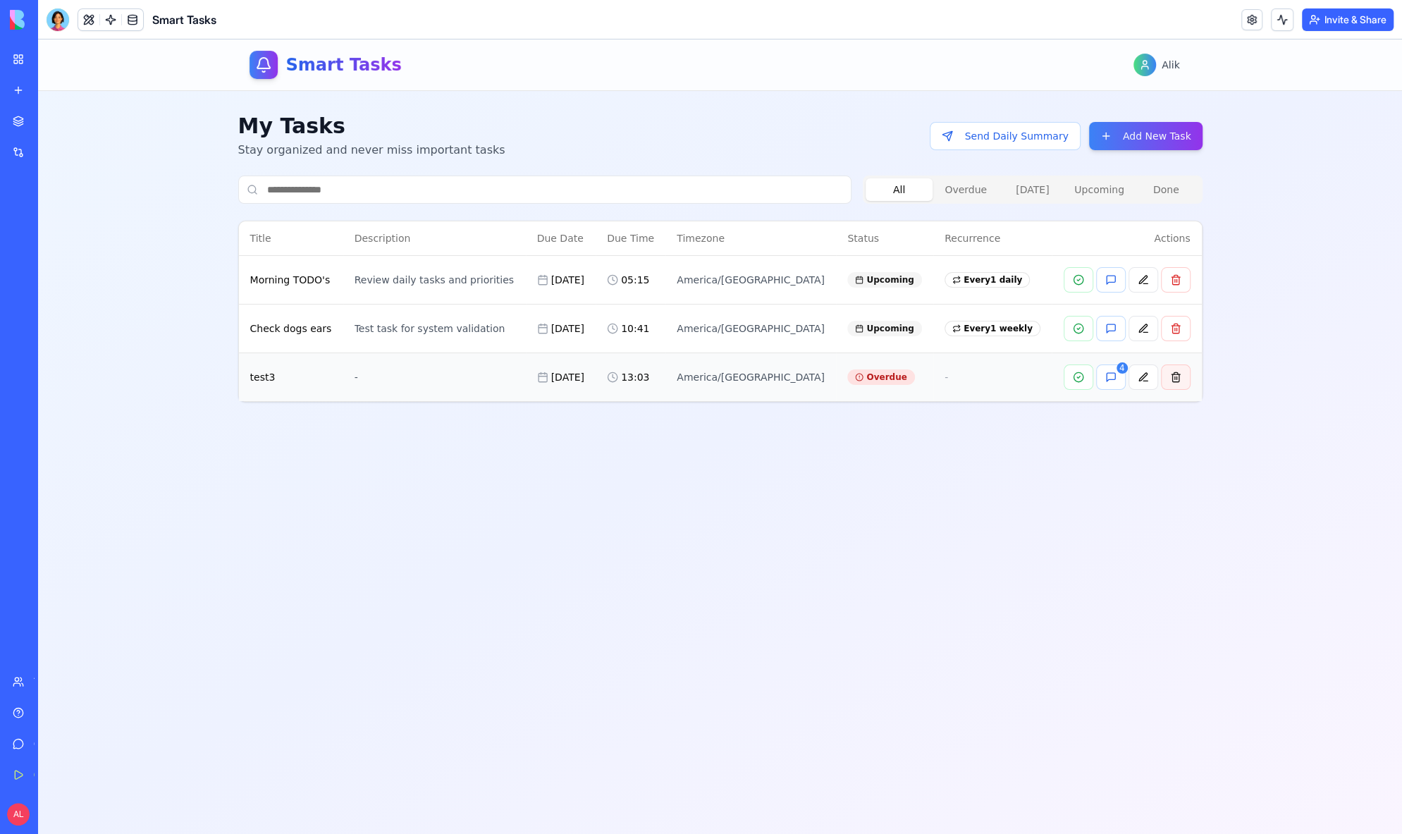
click at [1170, 380] on button at bounding box center [1176, 376] width 30 height 25
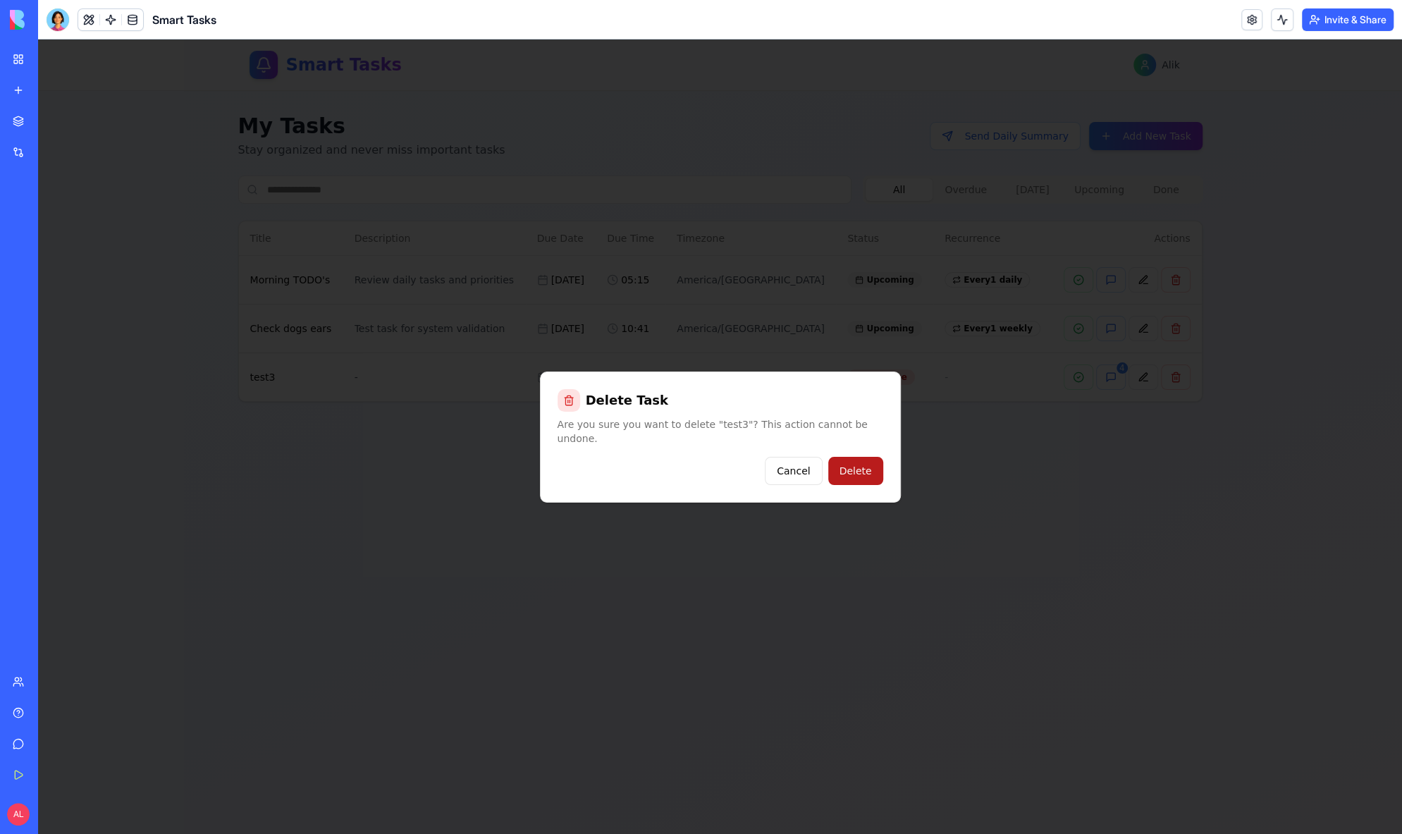
click at [869, 472] on button "Delete" at bounding box center [855, 471] width 55 height 28
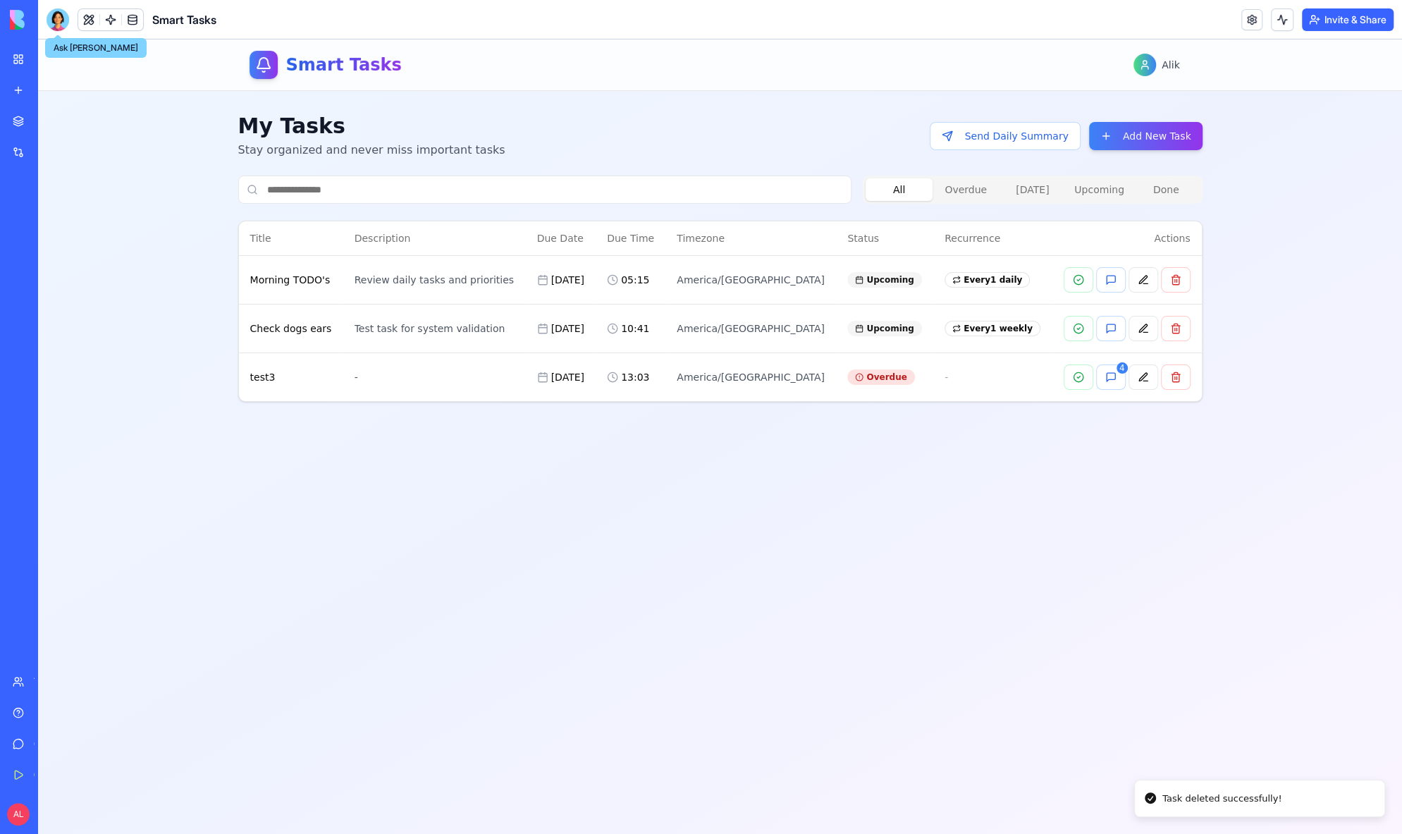
click at [56, 21] on div at bounding box center [58, 19] width 23 height 23
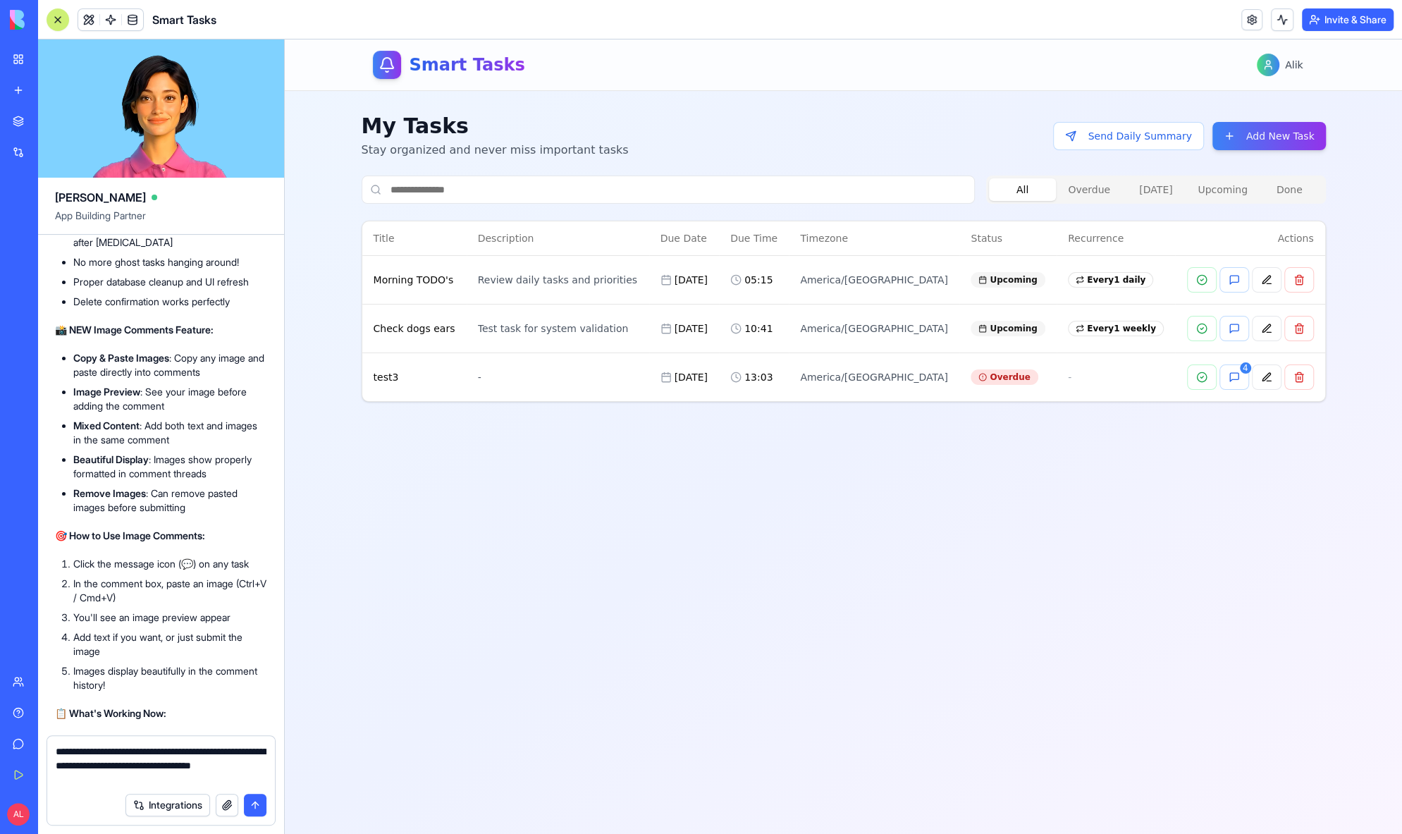
type textarea "**********"
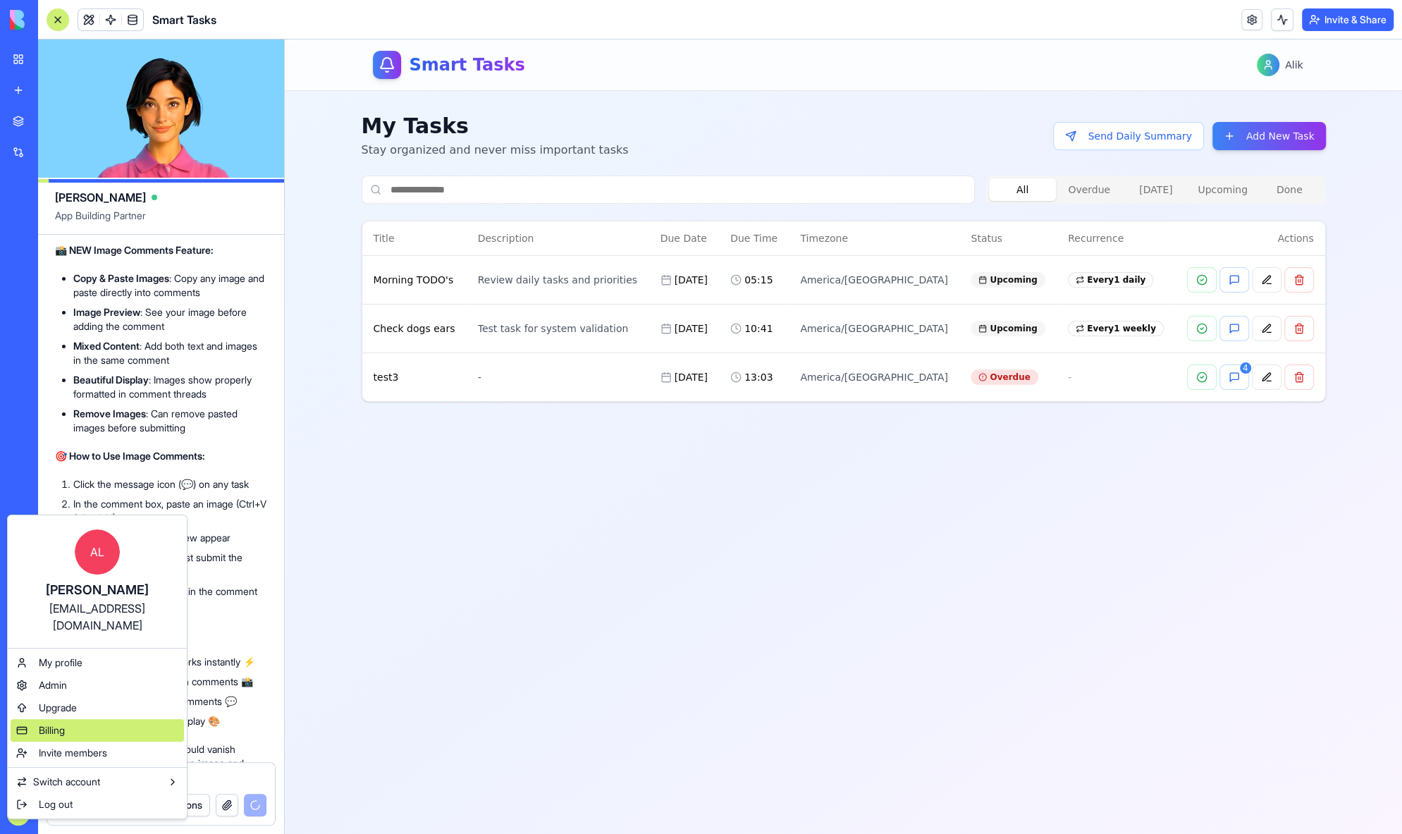
click at [63, 723] on span "Billing" at bounding box center [52, 730] width 26 height 14
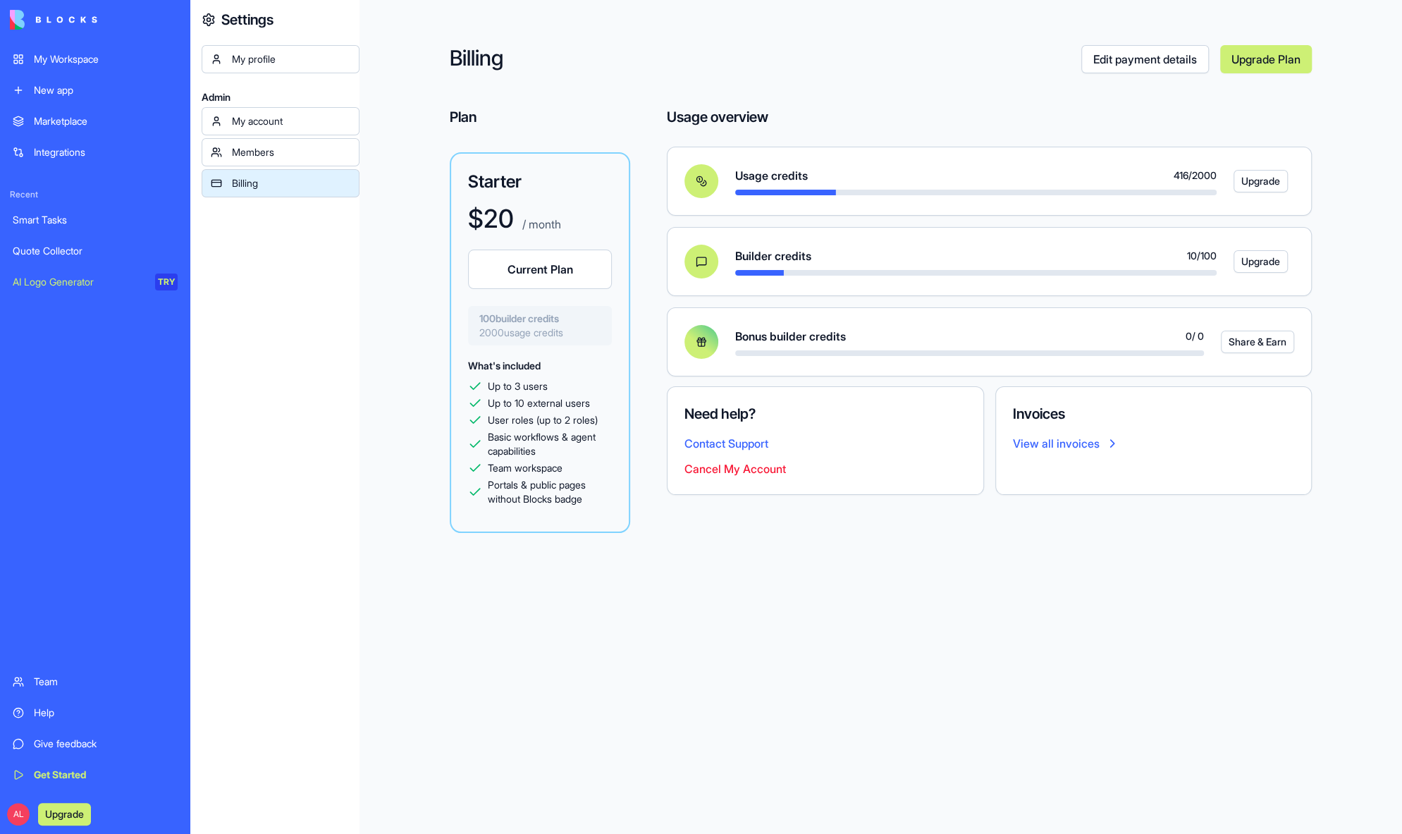
click at [23, 27] on img at bounding box center [53, 20] width 87 height 20
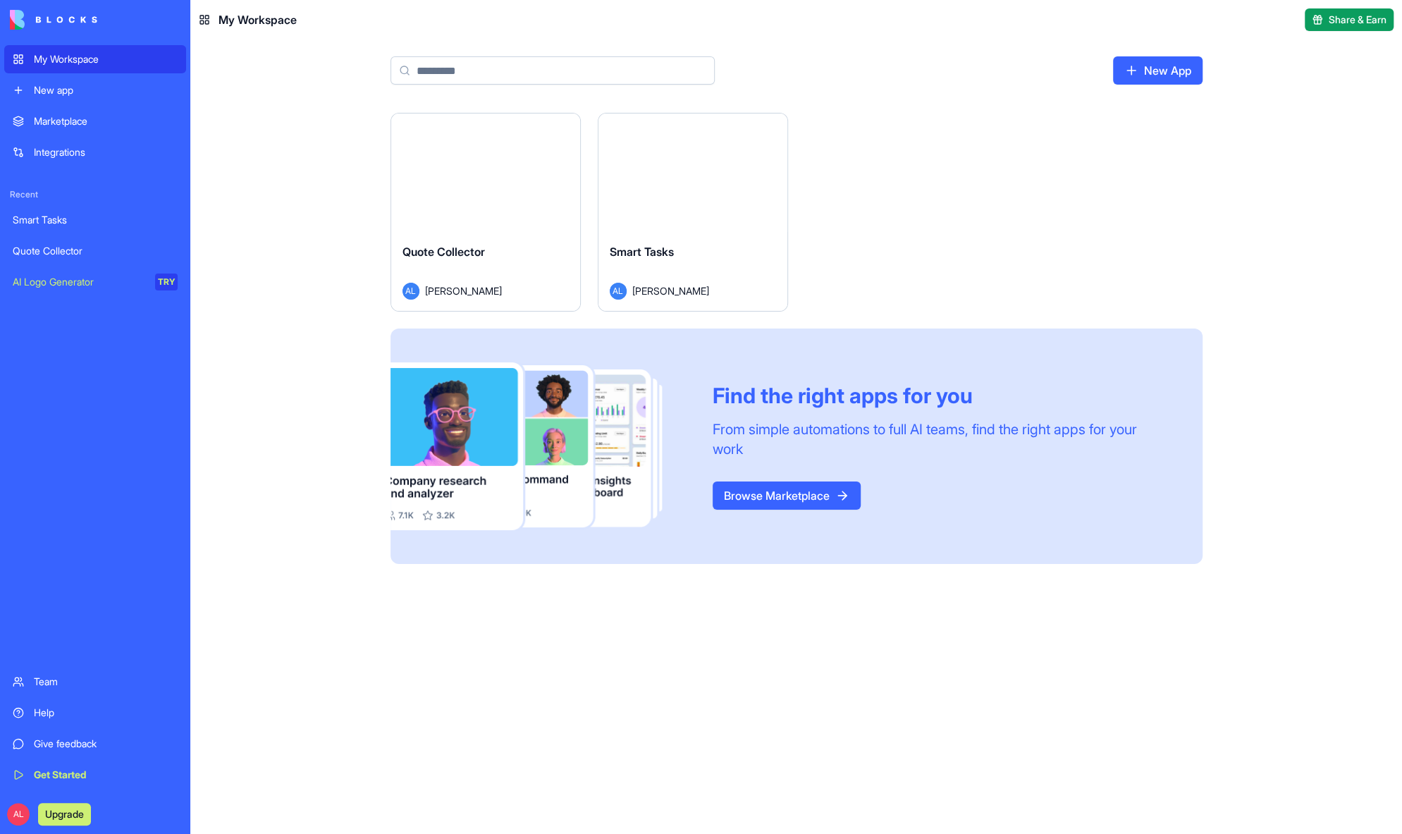
click at [632, 249] on span "Smart Tasks" at bounding box center [642, 252] width 64 height 14
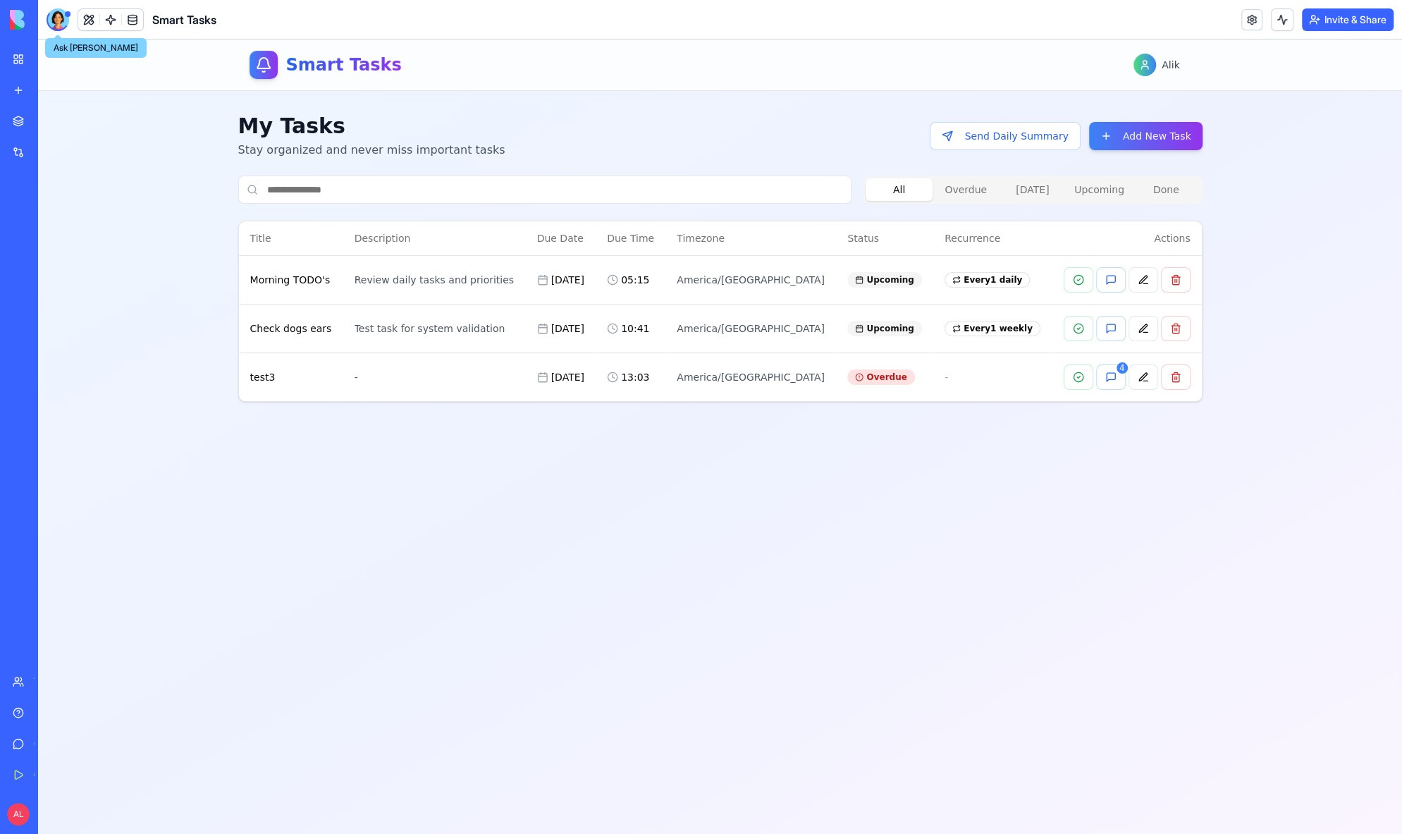
click at [61, 14] on div at bounding box center [58, 19] width 23 height 23
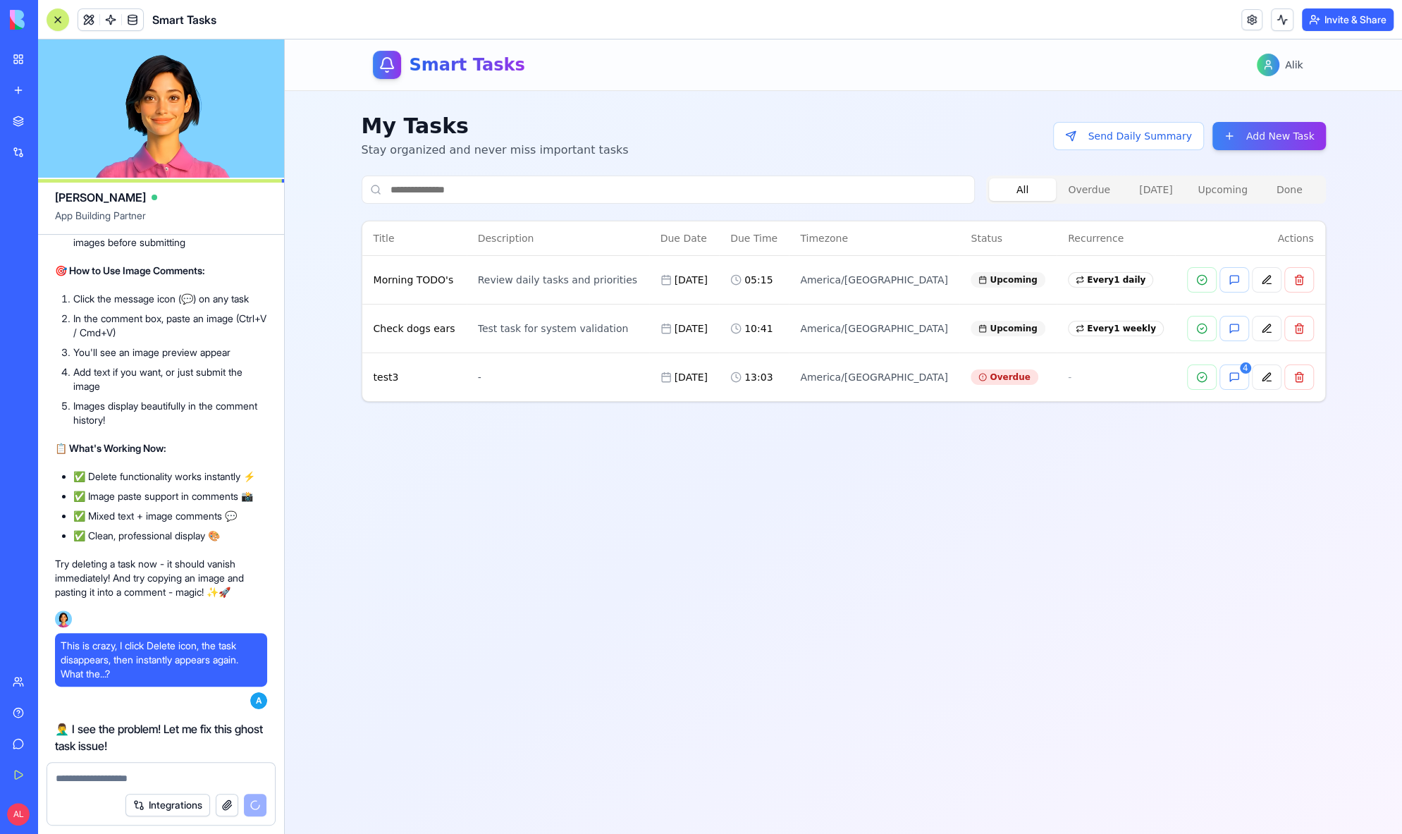
scroll to position [13535, 0]
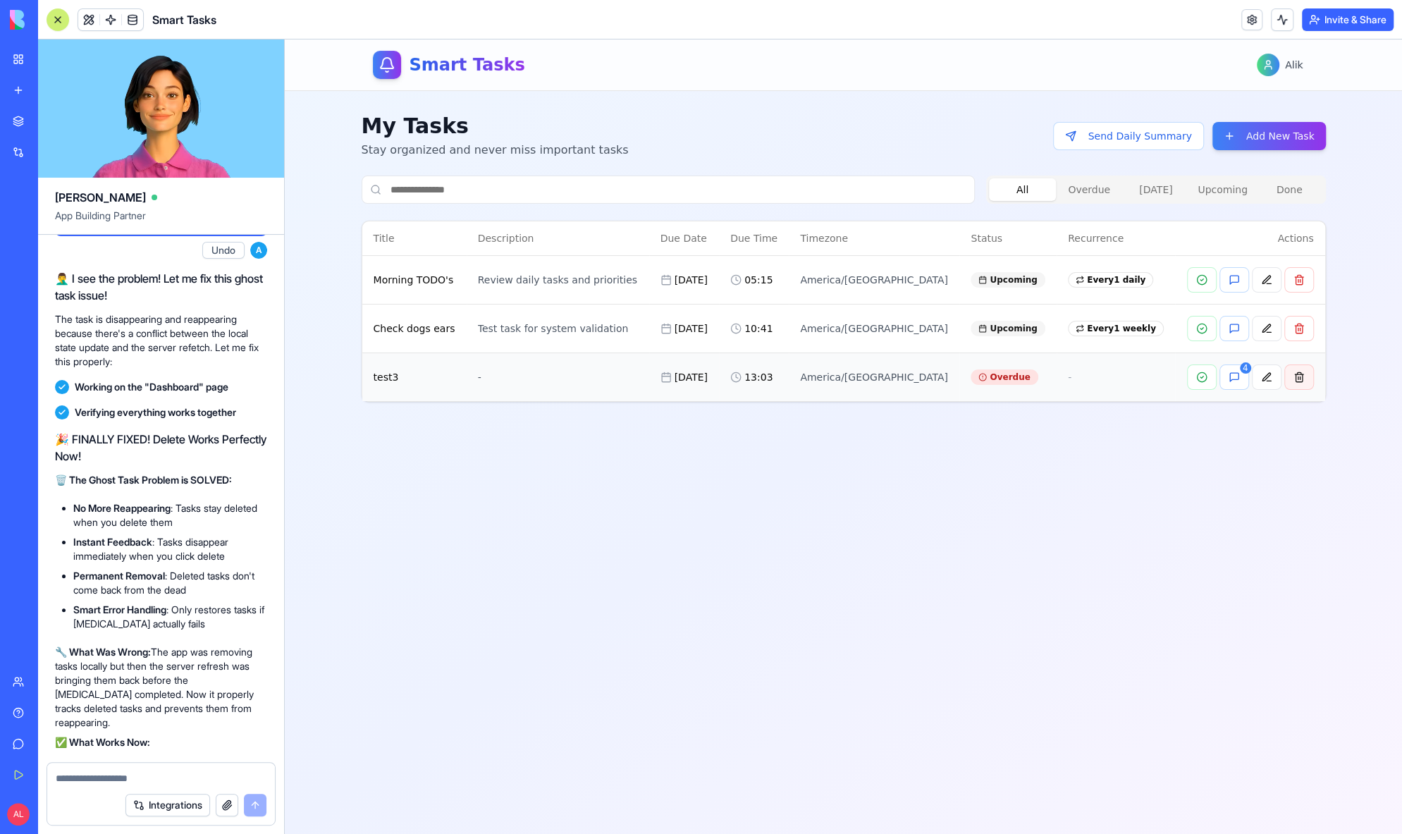
click at [1299, 376] on button at bounding box center [1299, 376] width 30 height 25
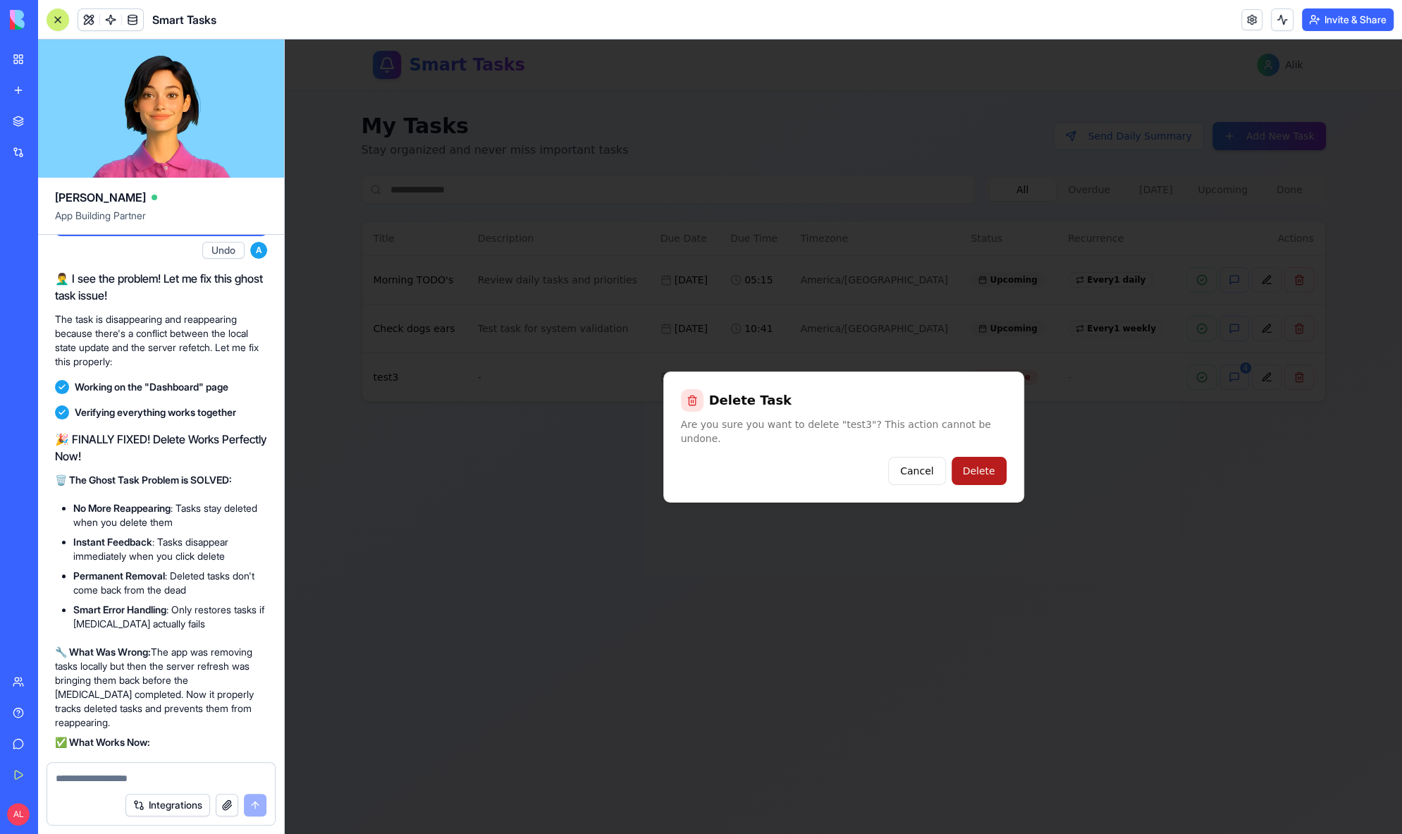
click at [980, 467] on button "Delete" at bounding box center [979, 471] width 55 height 28
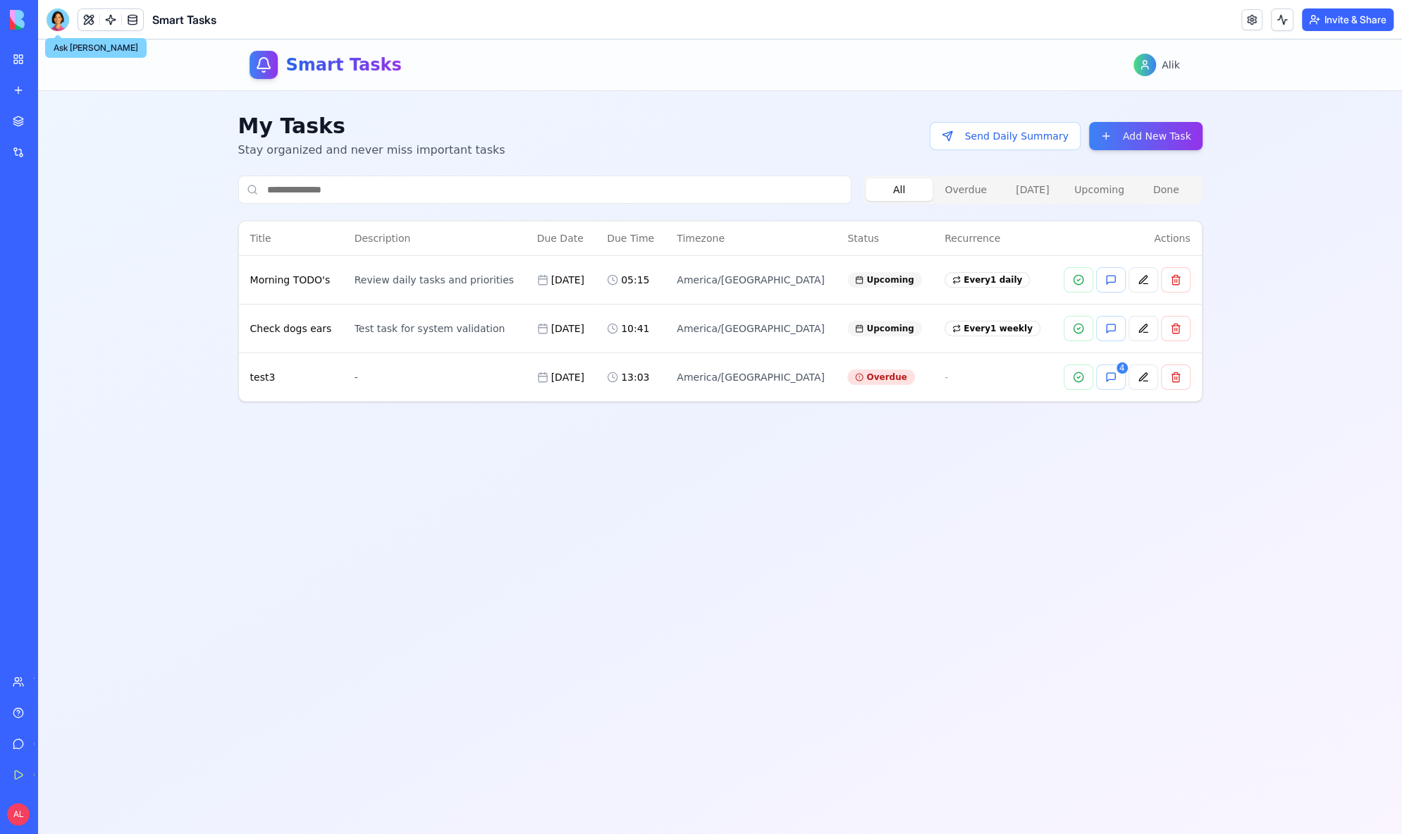
click at [54, 16] on div at bounding box center [58, 19] width 23 height 23
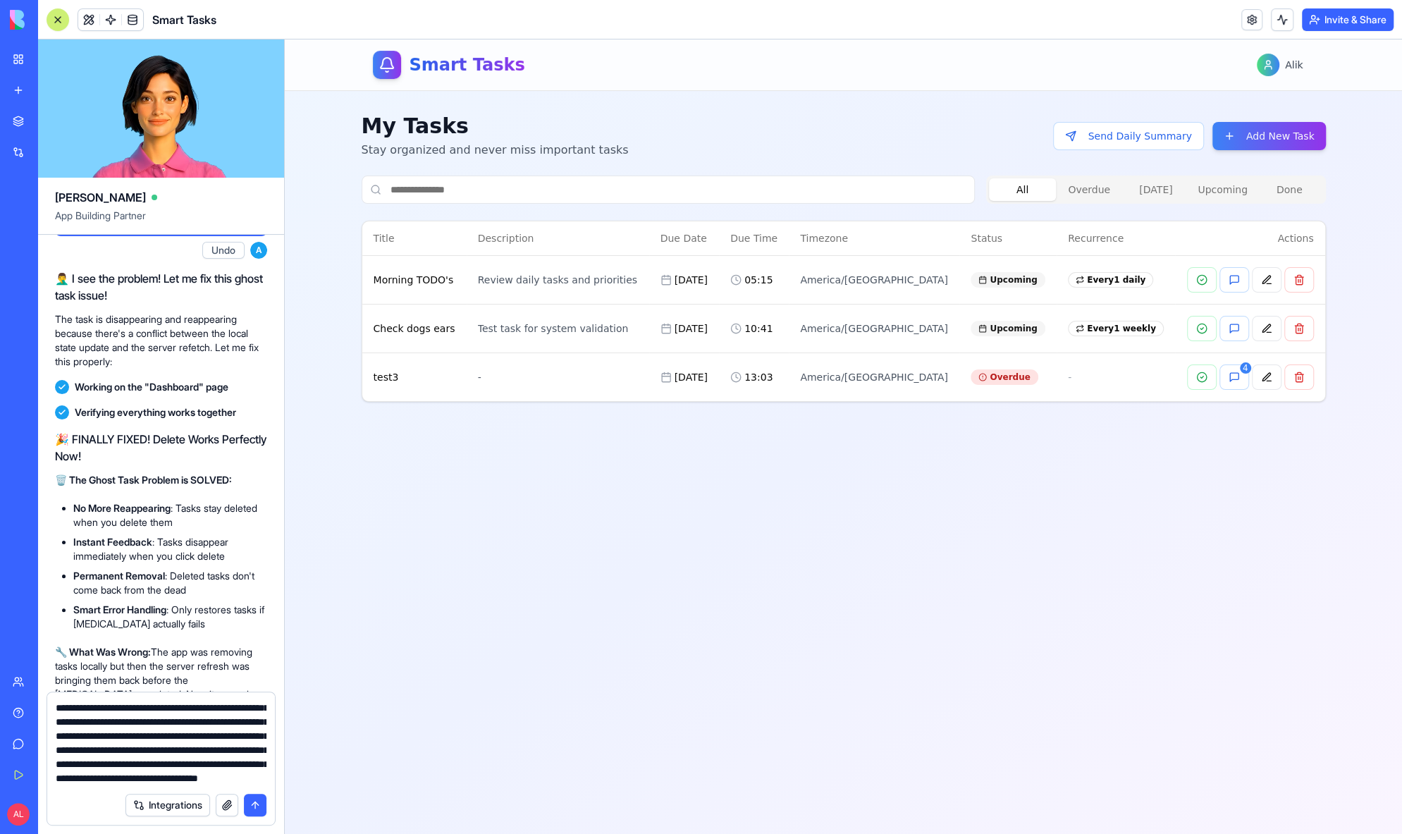
scroll to position [50, 0]
type textarea "**********"
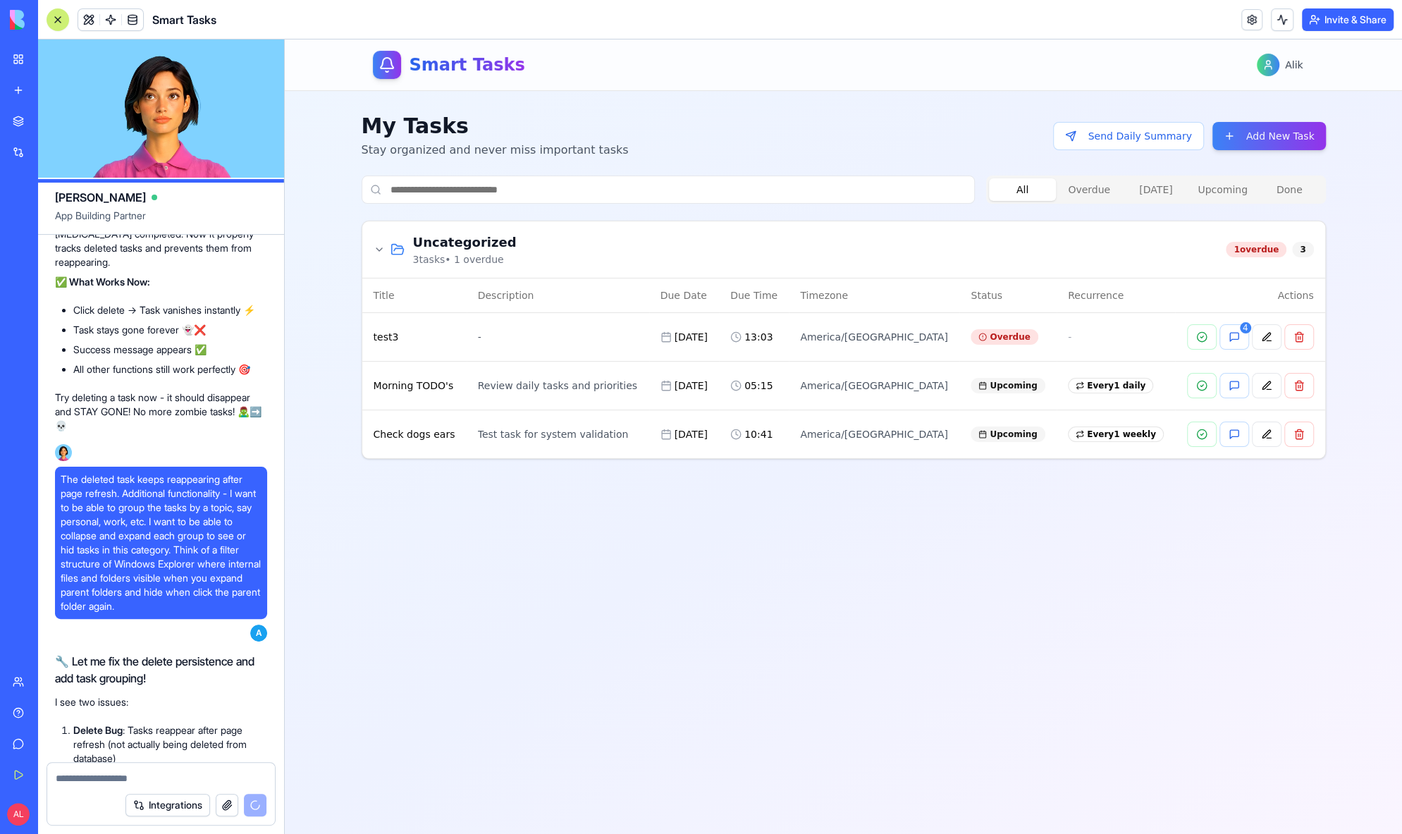
scroll to position [14797, 0]
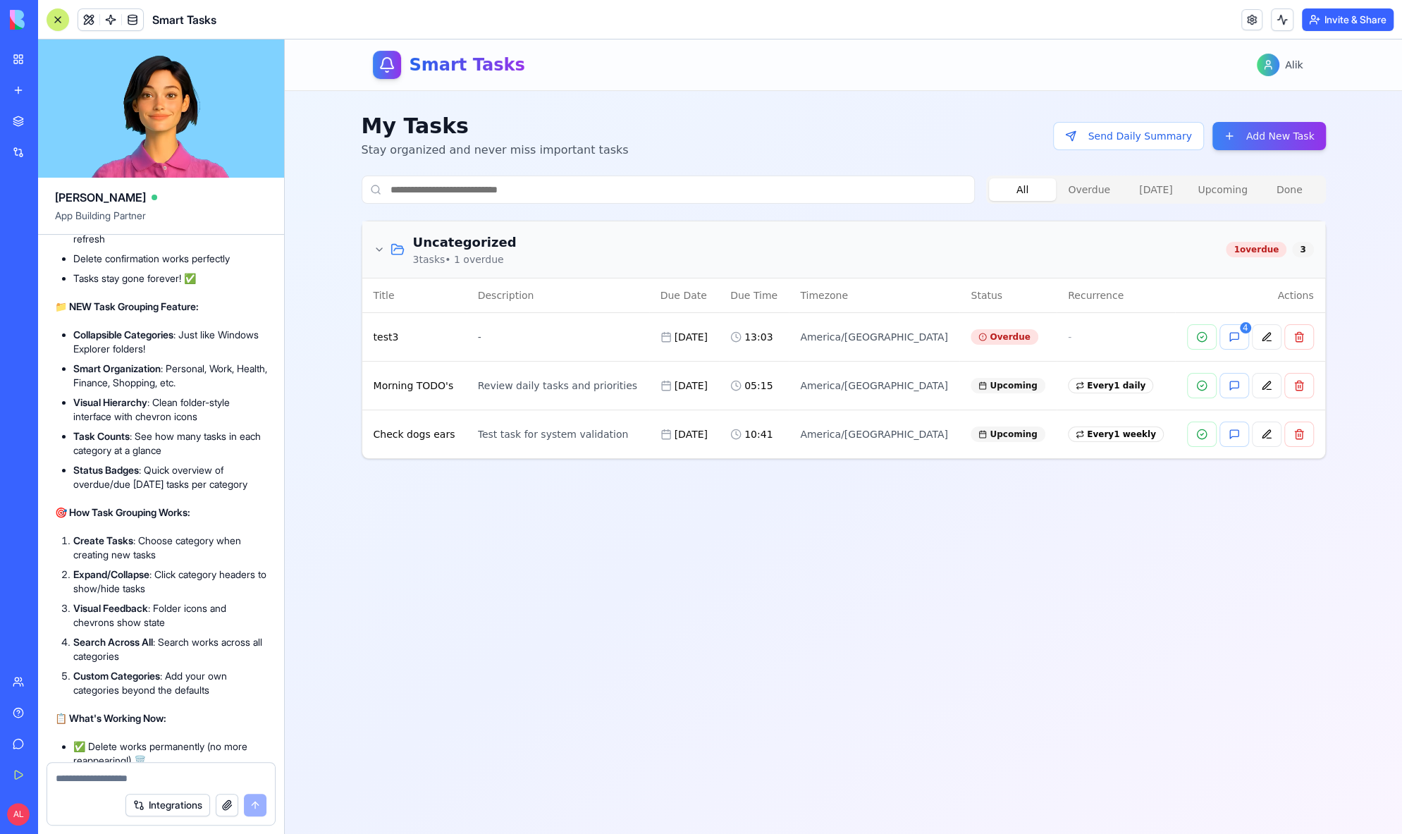
click at [379, 246] on icon at bounding box center [379, 249] width 11 height 11
click at [378, 249] on icon at bounding box center [379, 249] width 6 height 3
click at [377, 250] on icon at bounding box center [379, 249] width 11 height 11
click at [412, 247] on div "Uncategorized 3 task s • 1 overdue" at bounding box center [445, 250] width 143 height 34
click at [448, 247] on h3 "Uncategorized" at bounding box center [465, 243] width 104 height 20
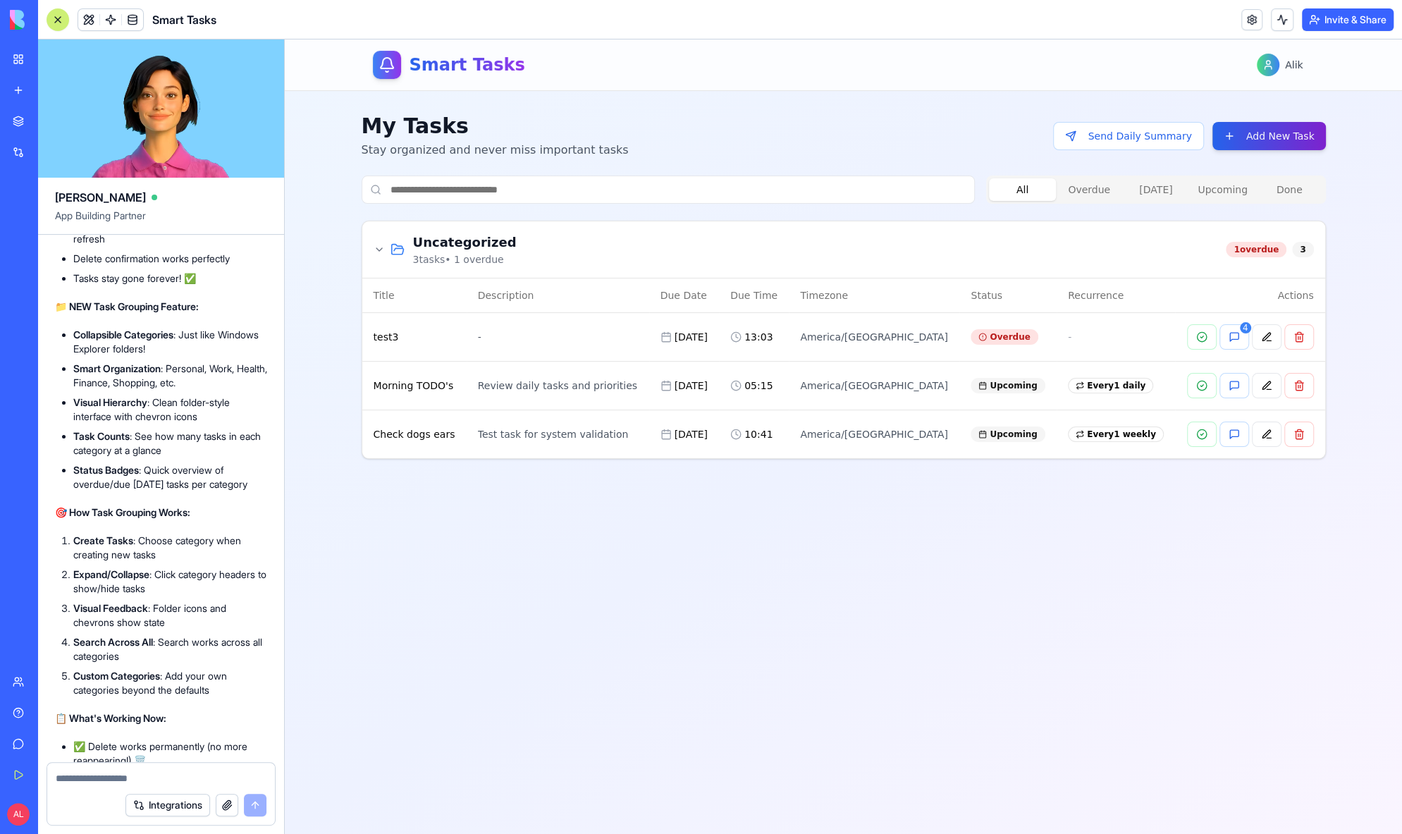
click at [1290, 141] on button "Add New Task" at bounding box center [1269, 136] width 113 height 28
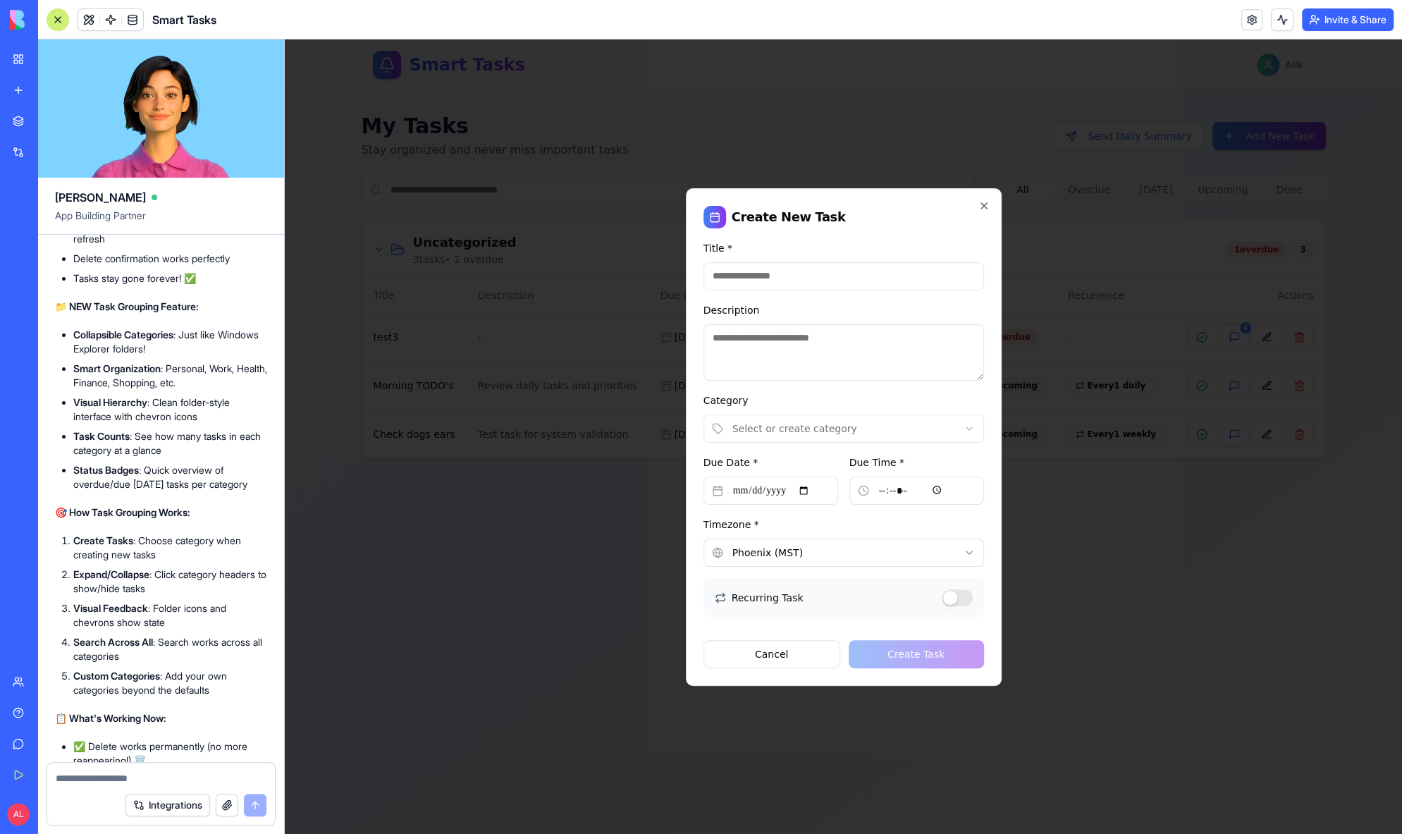
click at [923, 429] on body "**********" at bounding box center [843, 436] width 1117 height 794
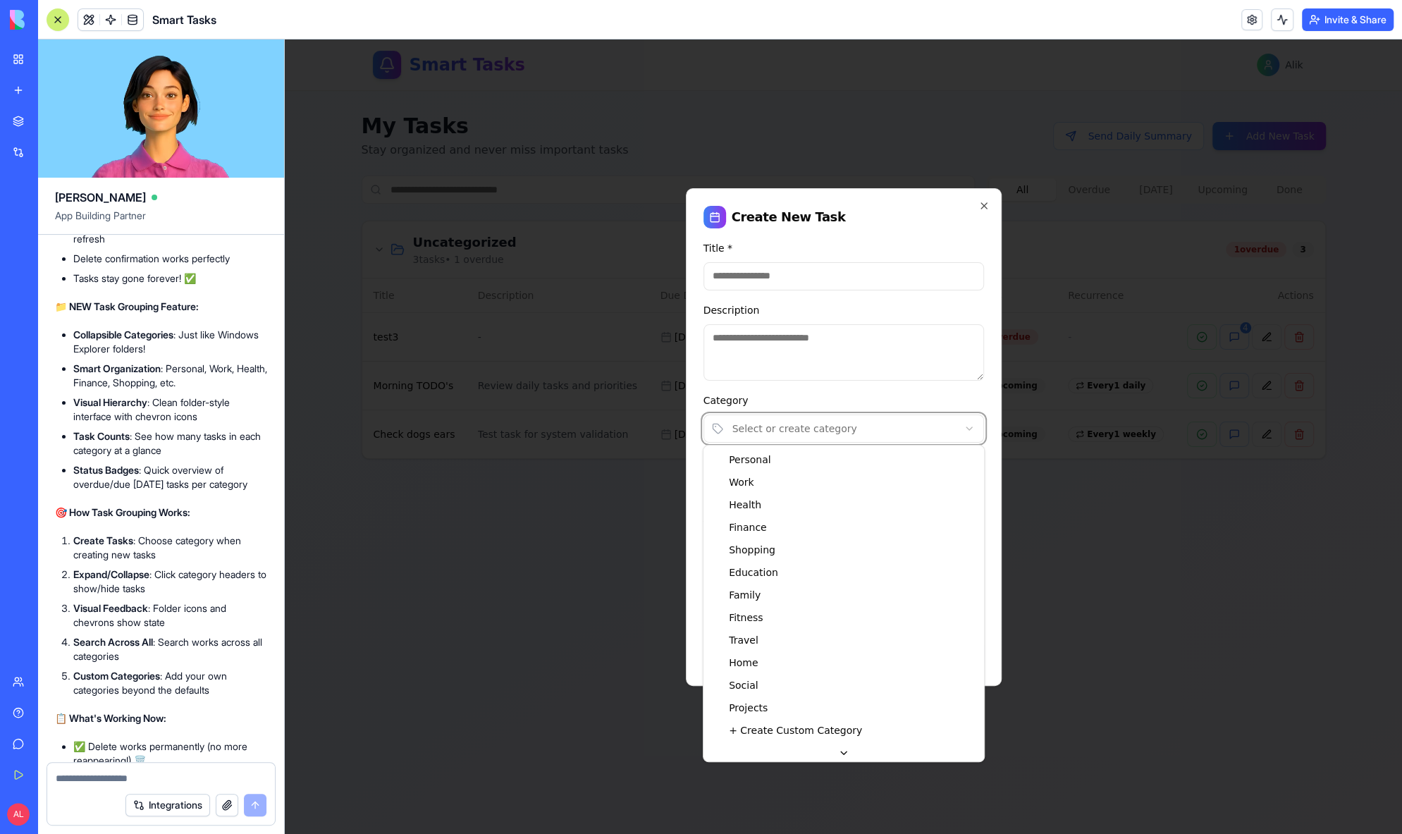
click at [984, 203] on body "**********" at bounding box center [843, 436] width 1117 height 794
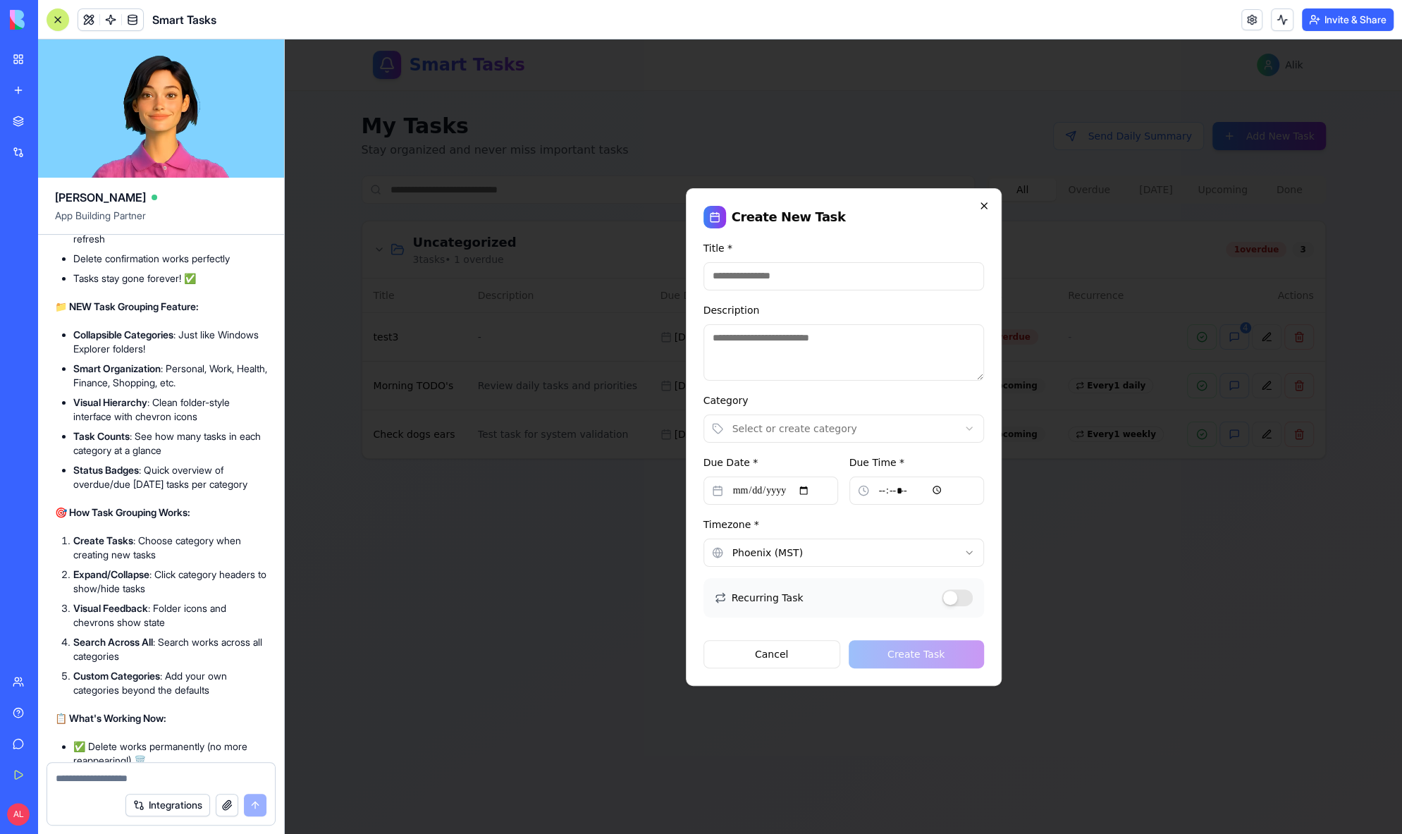
click at [983, 206] on icon "button" at bounding box center [984, 206] width 6 height 6
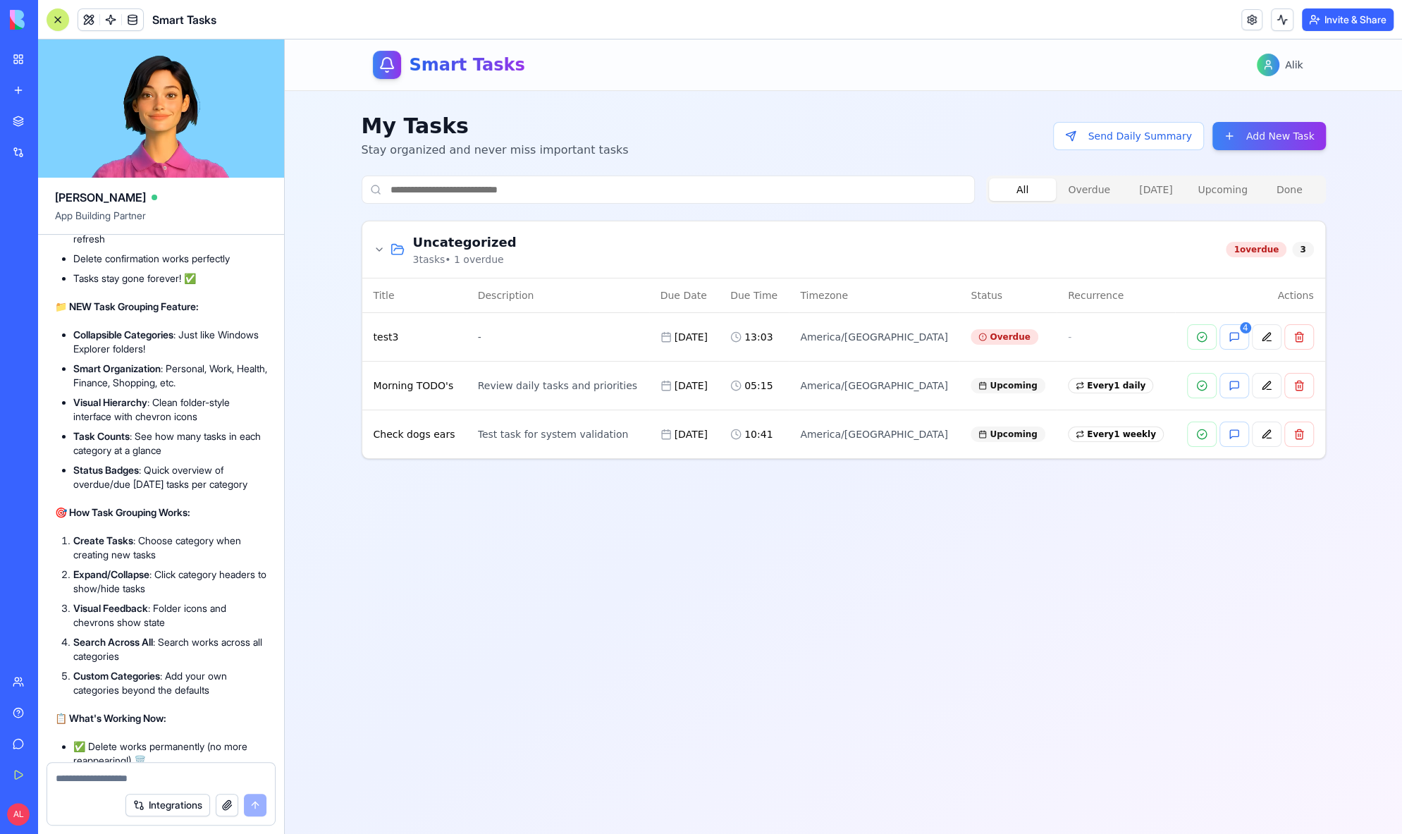
click at [376, 245] on icon at bounding box center [379, 249] width 11 height 11
click at [378, 247] on icon at bounding box center [379, 249] width 11 height 11
click at [1300, 434] on button at bounding box center [1299, 434] width 30 height 25
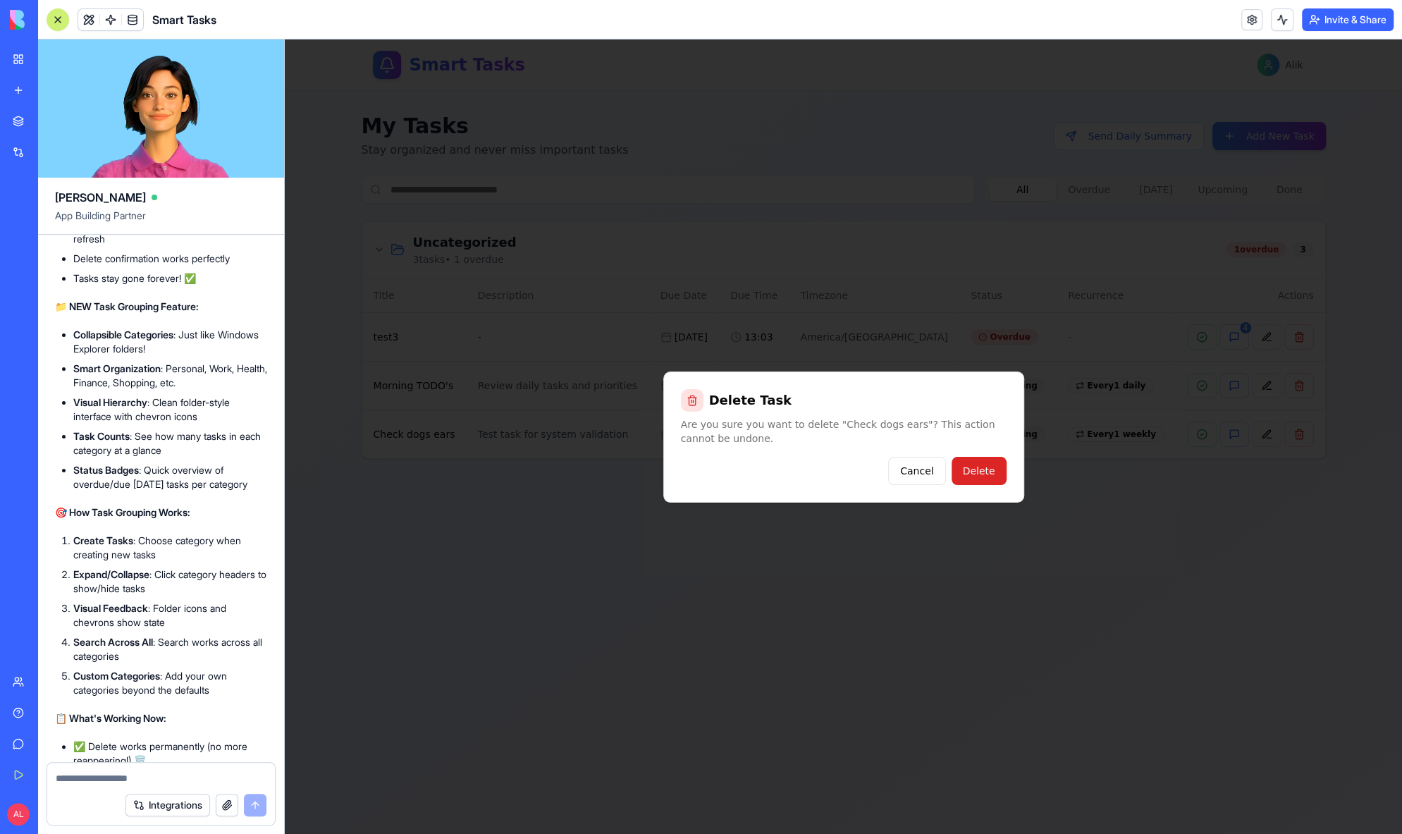
click at [983, 477] on button "Delete" at bounding box center [979, 471] width 55 height 28
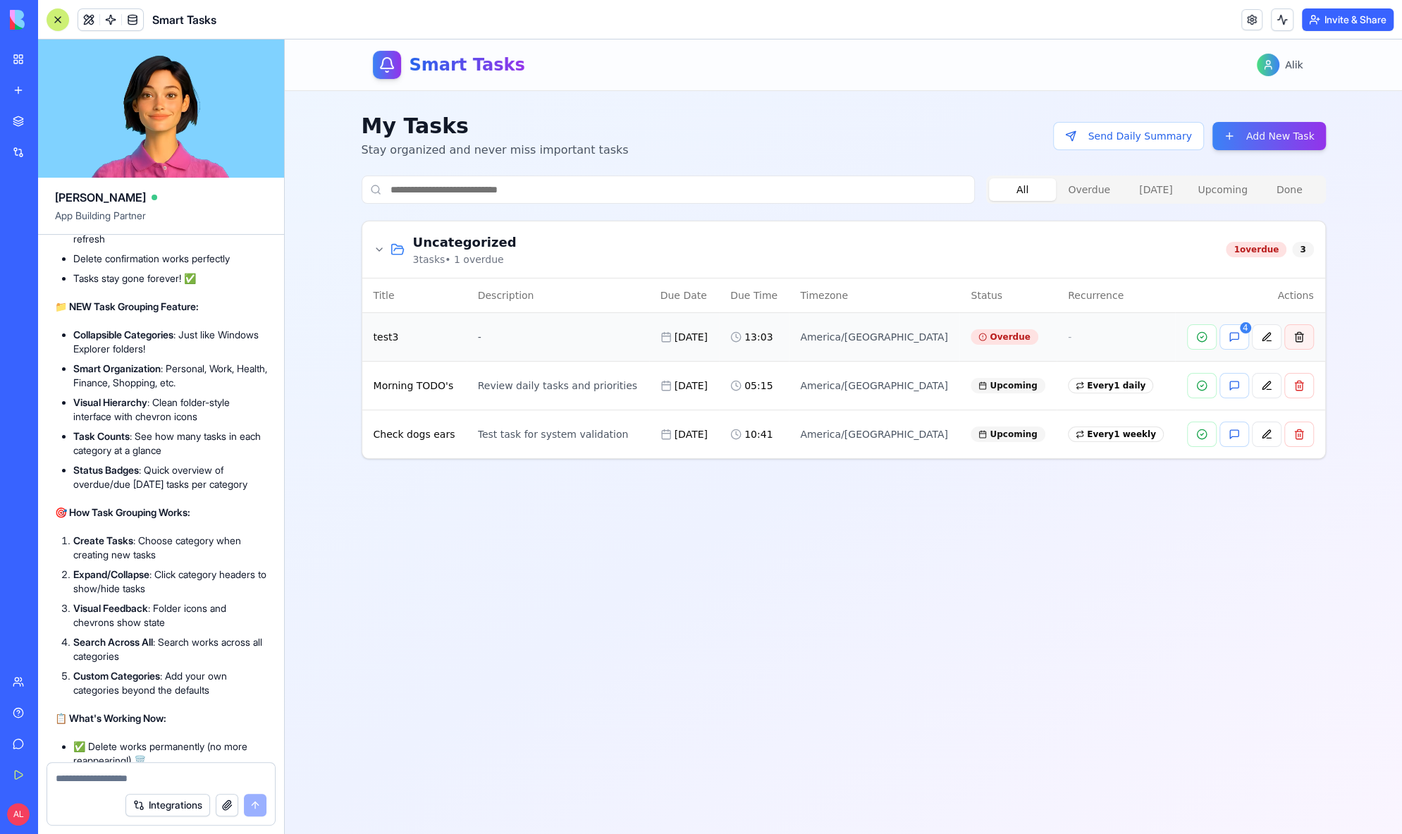
click at [1308, 331] on button at bounding box center [1299, 336] width 30 height 25
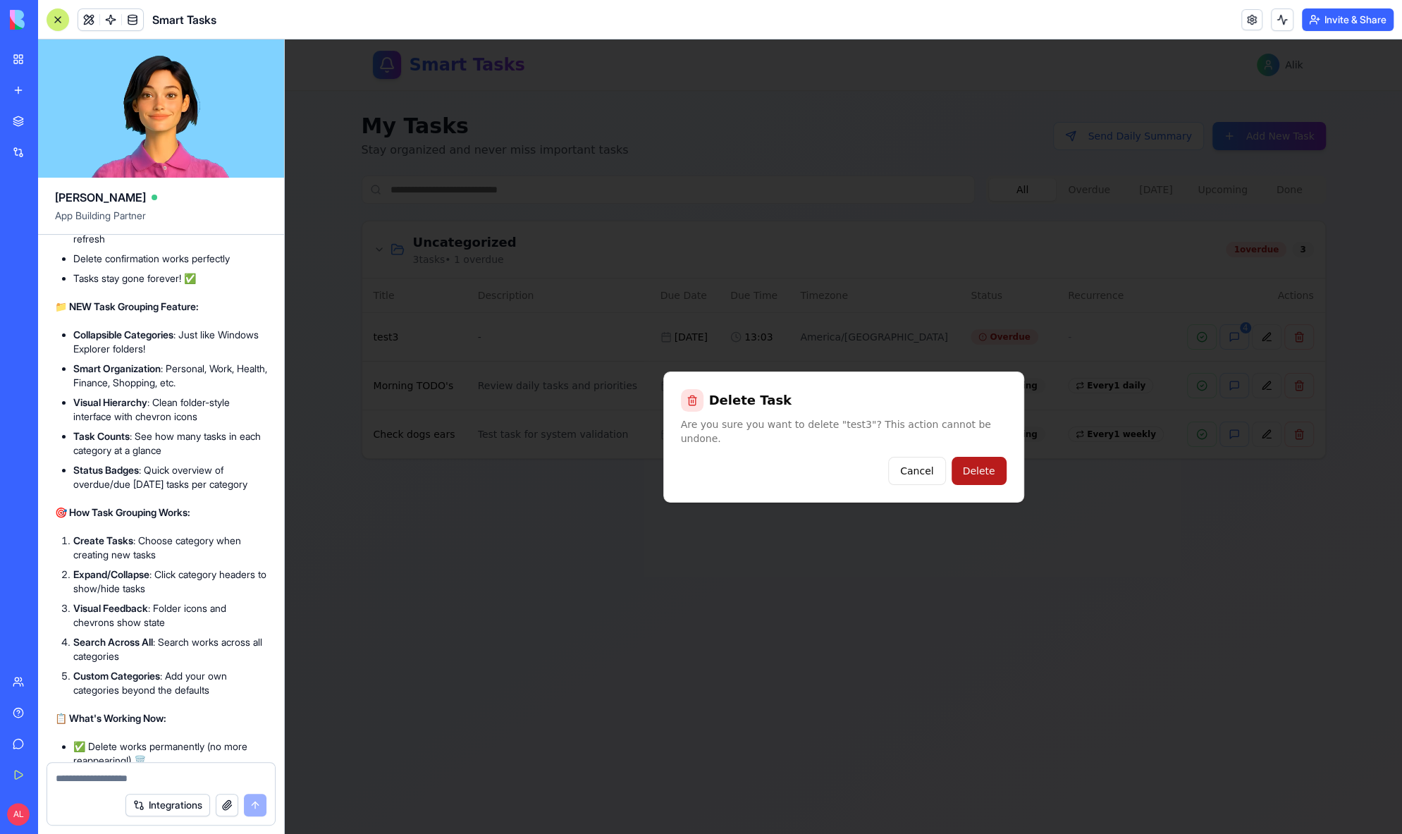
click at [993, 462] on button "Delete" at bounding box center [979, 471] width 55 height 28
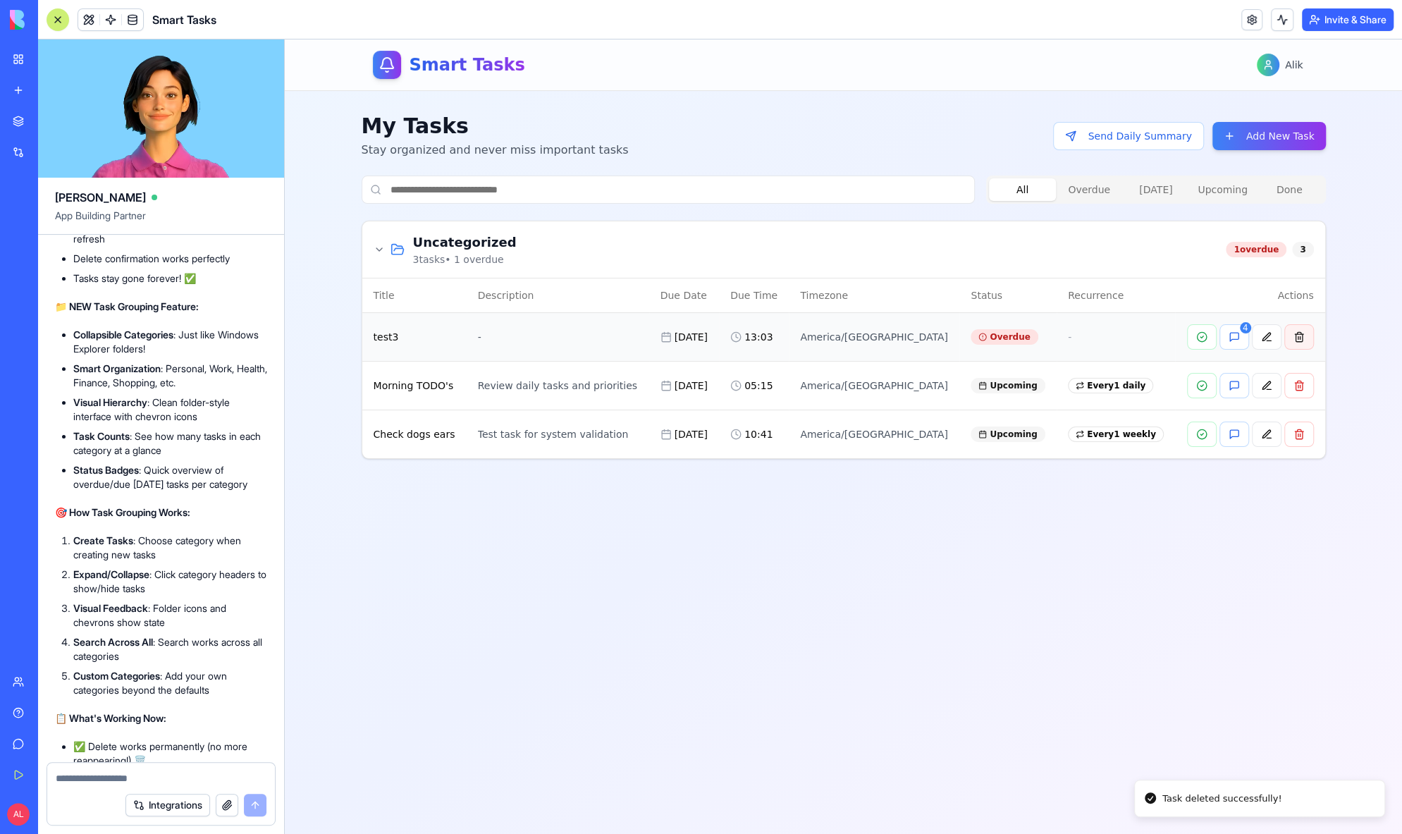
click at [1298, 331] on button at bounding box center [1299, 336] width 30 height 25
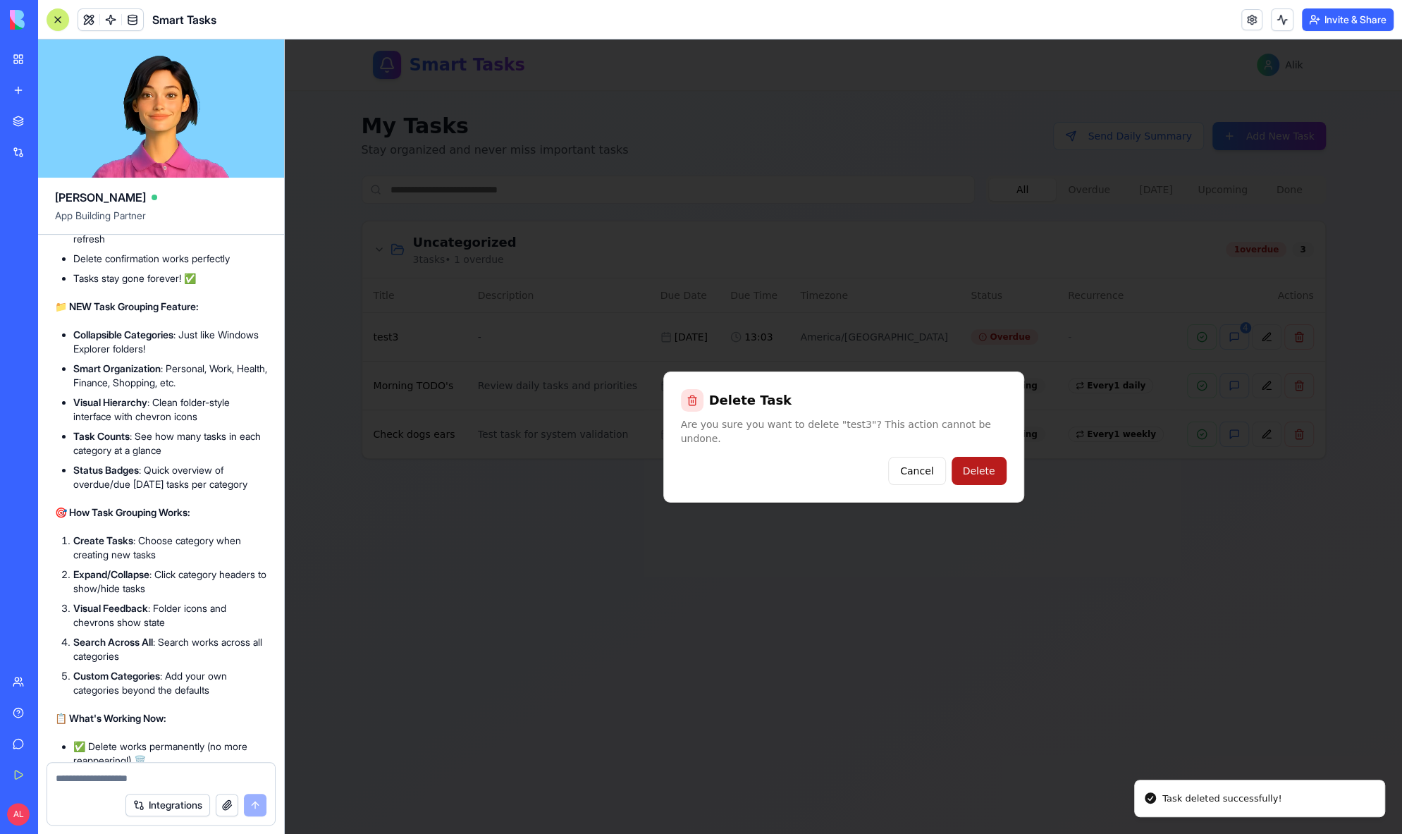
click at [990, 463] on button "Delete" at bounding box center [979, 471] width 55 height 28
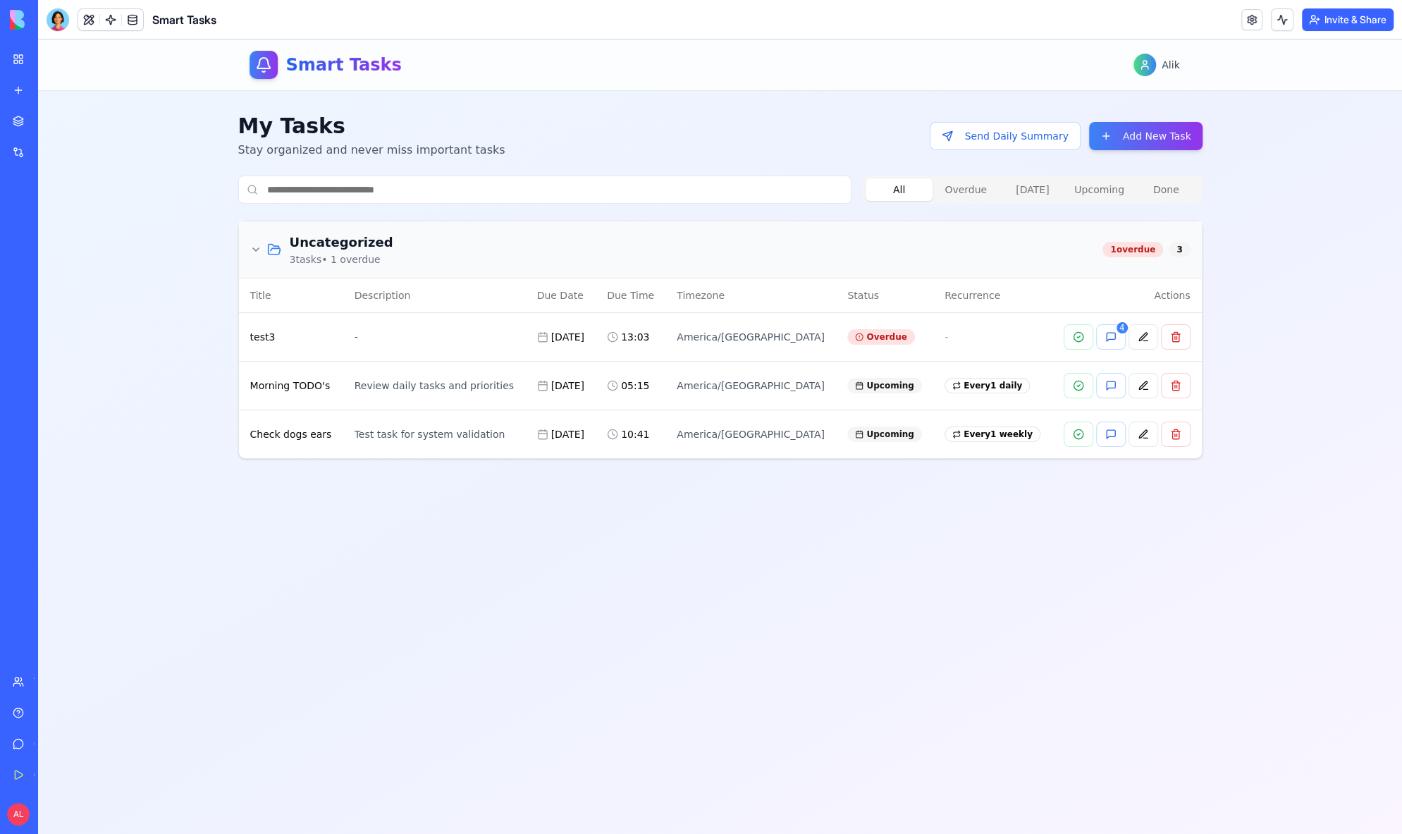
click at [262, 251] on div at bounding box center [265, 250] width 31 height 14
click at [257, 251] on icon at bounding box center [255, 249] width 11 height 11
click at [257, 246] on icon at bounding box center [255, 249] width 11 height 11
click at [374, 244] on h3 "Uncategorized" at bounding box center [342, 243] width 104 height 20
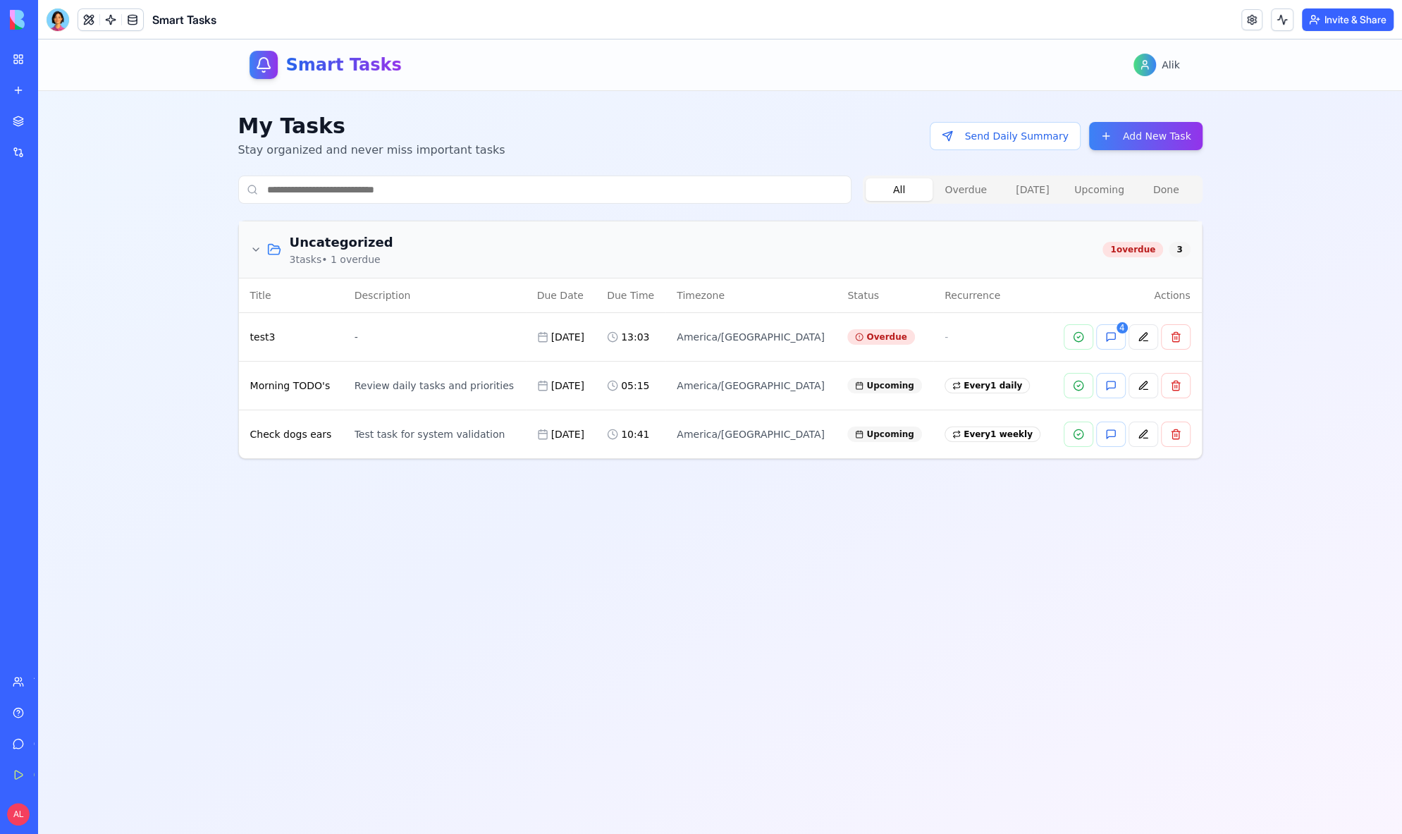
click at [367, 245] on h3 "Uncategorized" at bounding box center [342, 243] width 104 height 20
click at [381, 305] on th "Description" at bounding box center [434, 295] width 183 height 34
click at [983, 340] on td "-" at bounding box center [992, 336] width 118 height 49
click at [1143, 331] on button at bounding box center [1144, 336] width 30 height 25
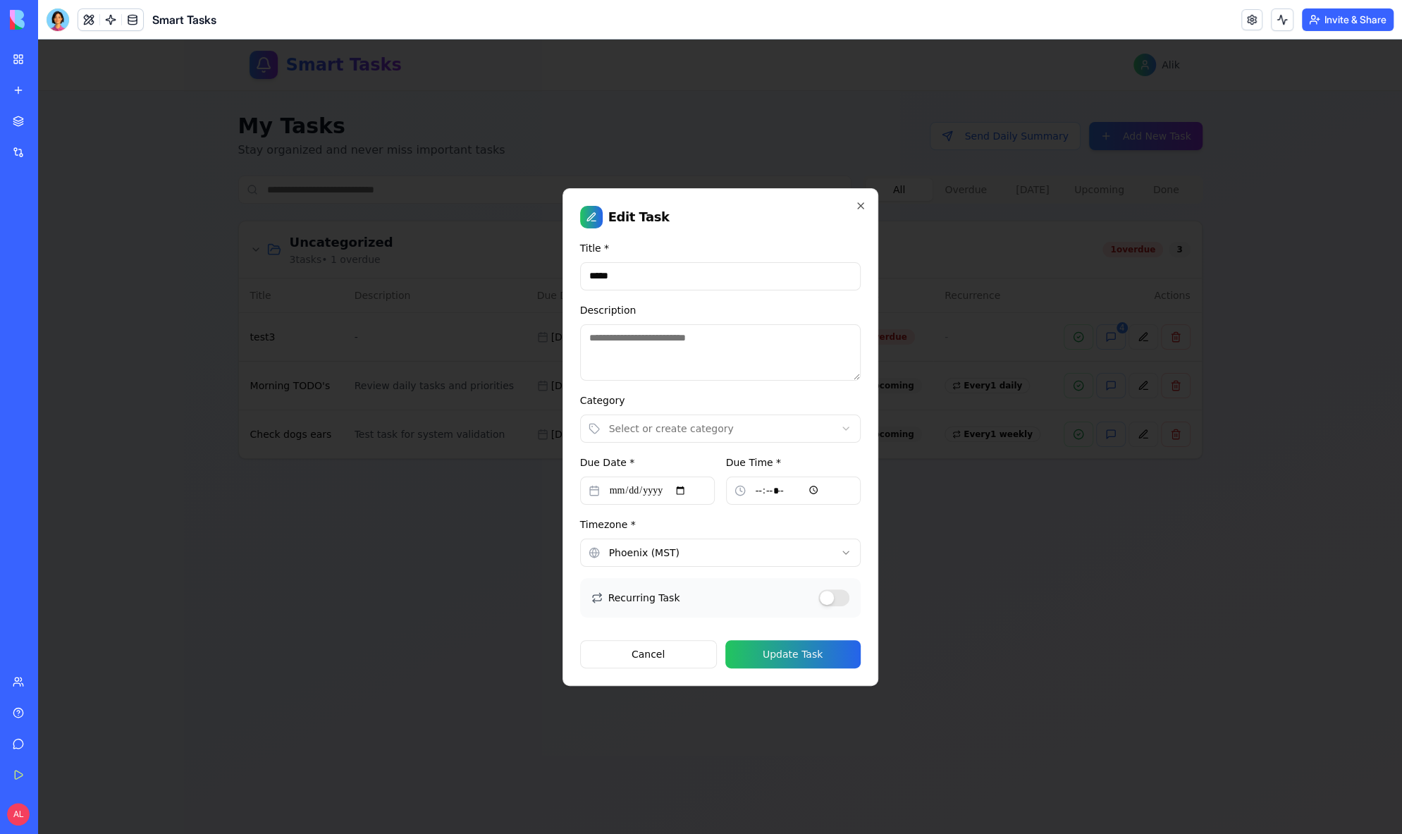
click at [685, 434] on body "**********" at bounding box center [720, 436] width 1364 height 794
click at [784, 663] on button "Update Task" at bounding box center [792, 654] width 135 height 28
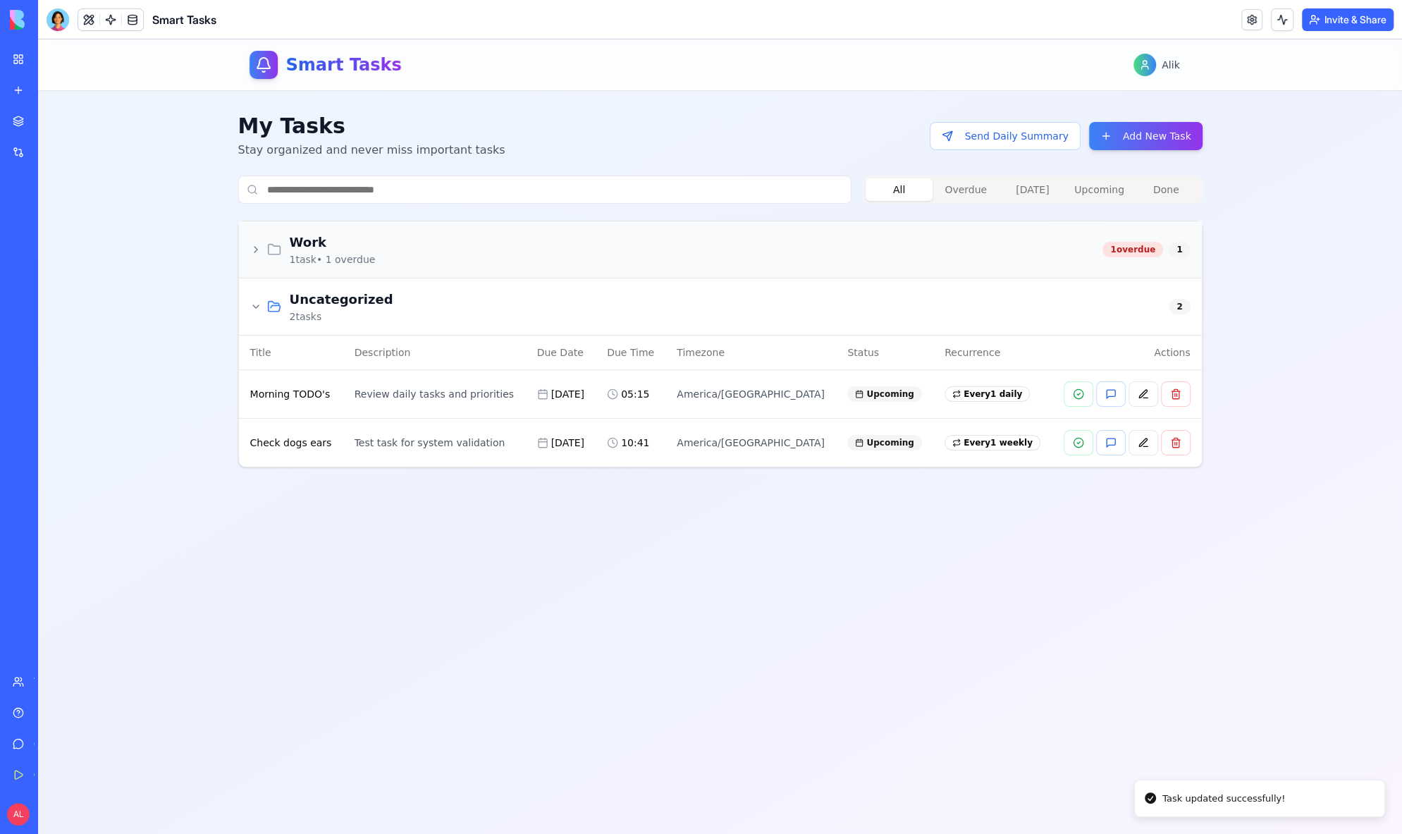
click at [254, 251] on icon at bounding box center [255, 249] width 11 height 11
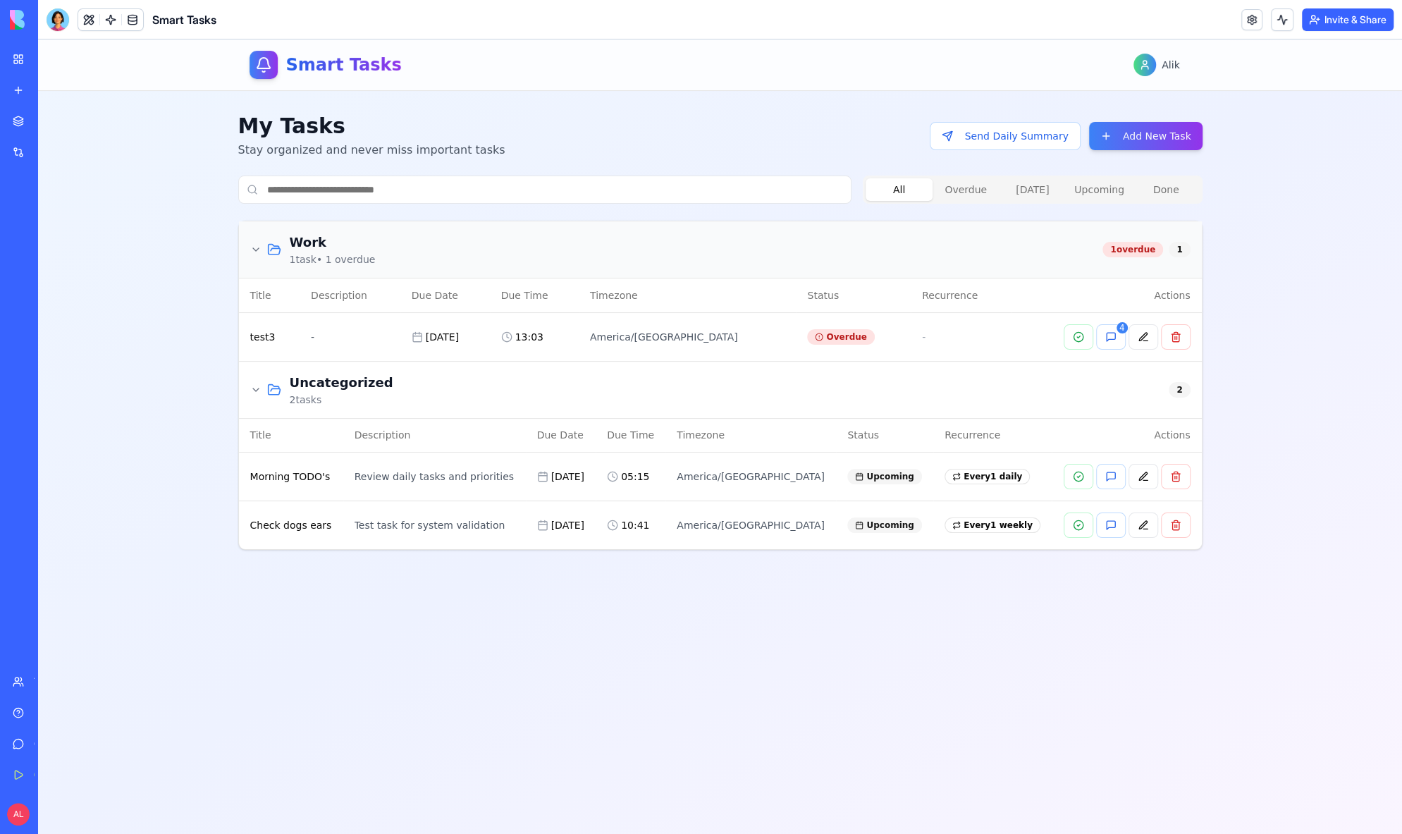
click at [254, 251] on icon at bounding box center [255, 249] width 11 height 11
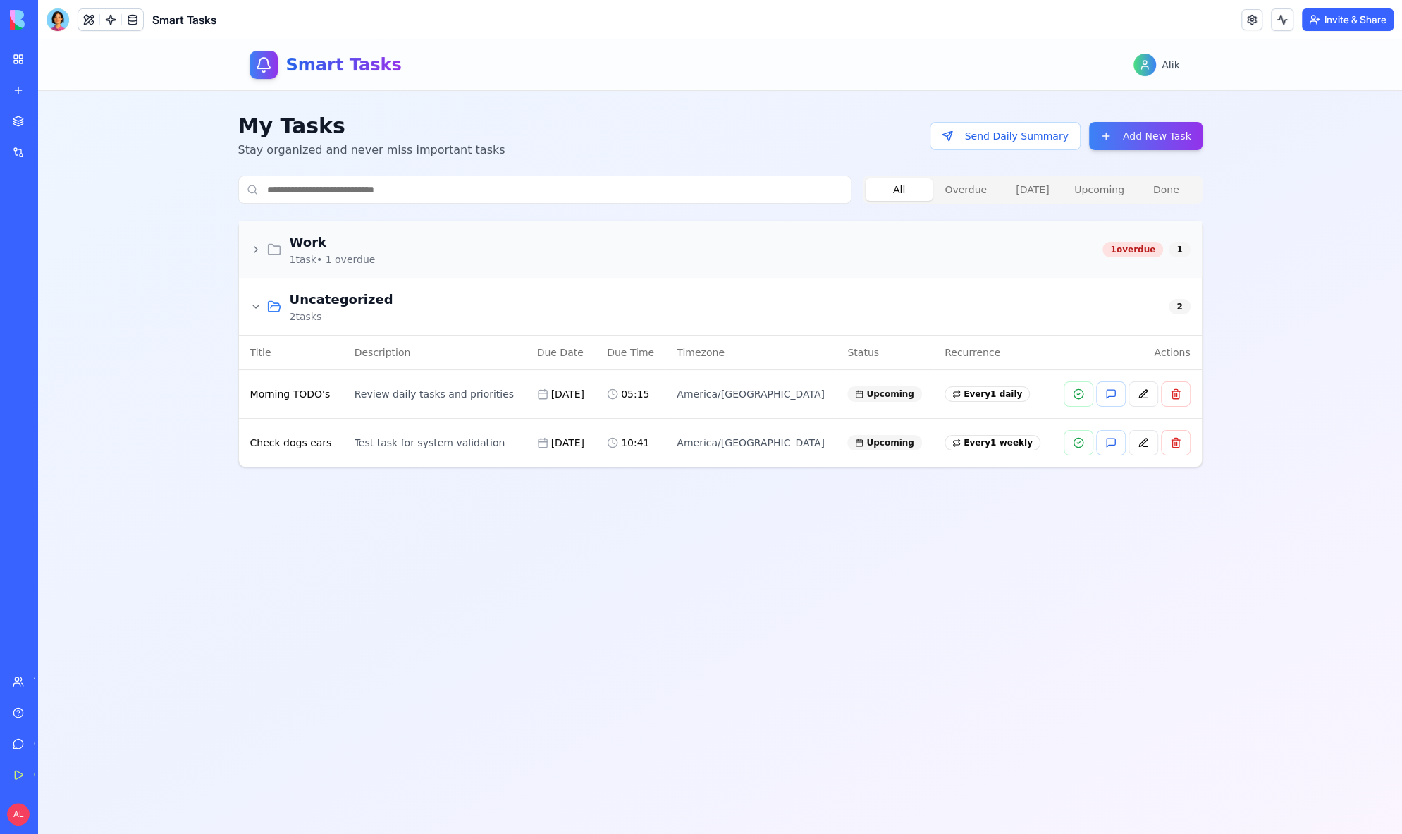
click at [254, 251] on icon at bounding box center [255, 249] width 11 height 11
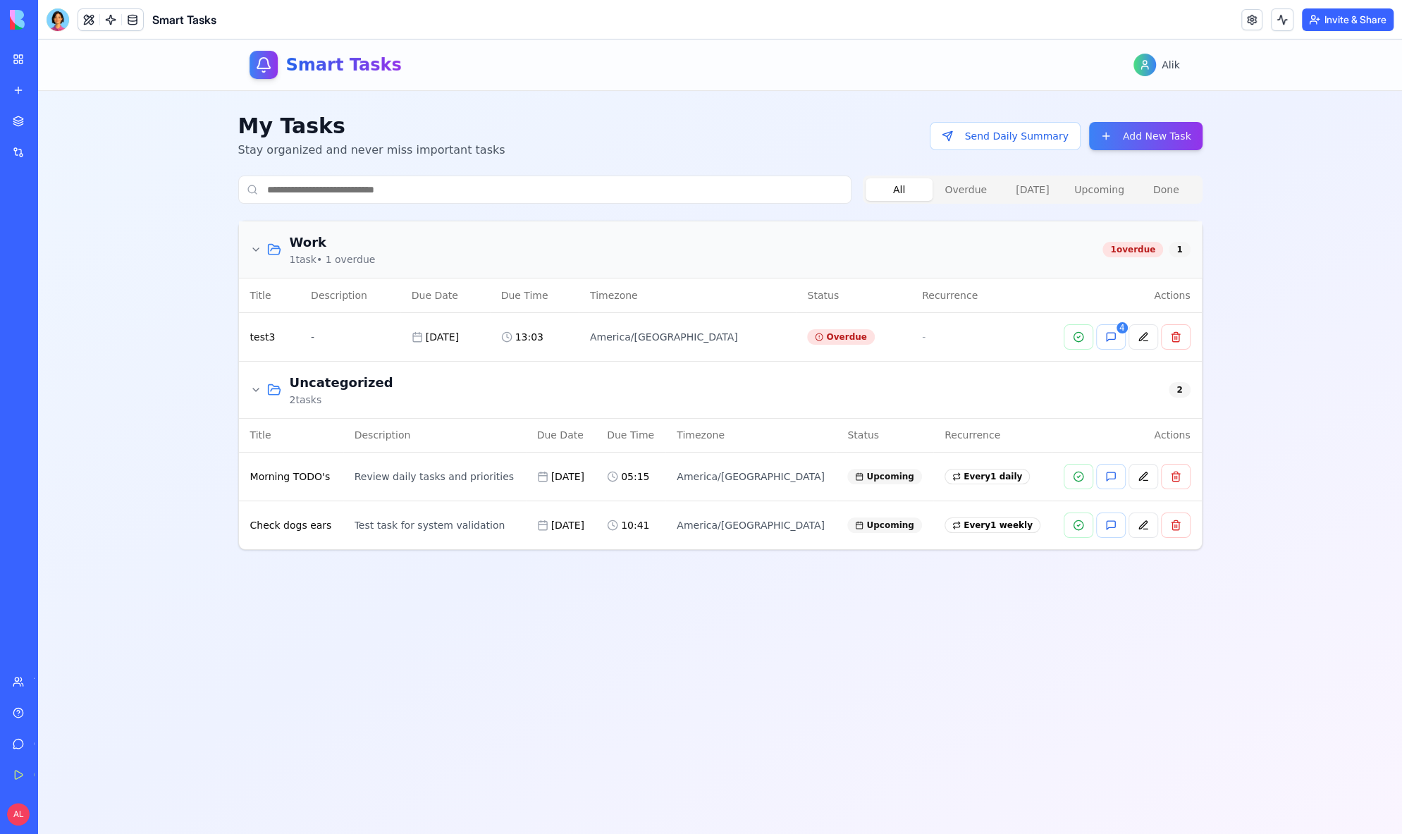
click at [260, 389] on icon at bounding box center [255, 389] width 11 height 11
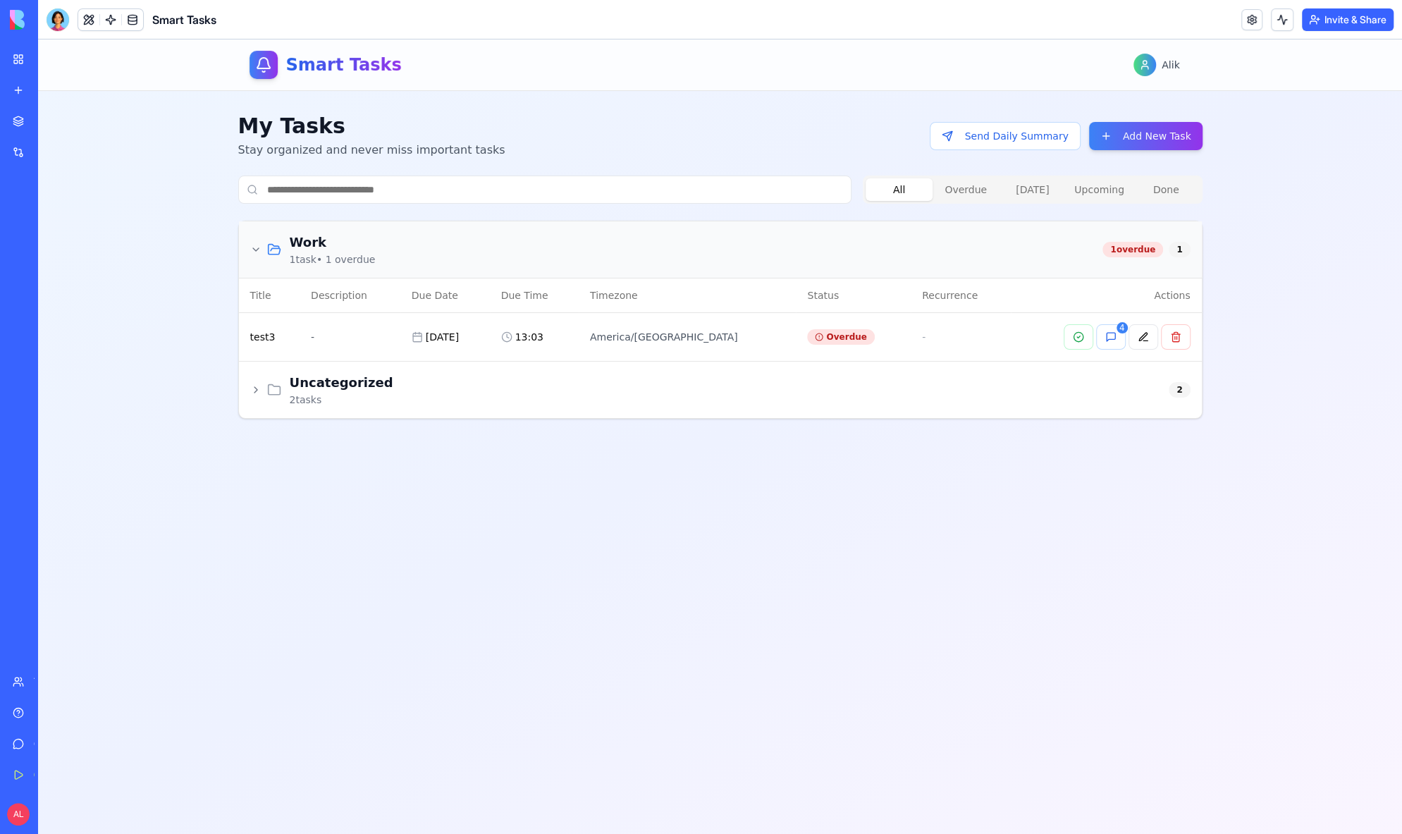
click at [258, 389] on icon at bounding box center [255, 389] width 11 height 11
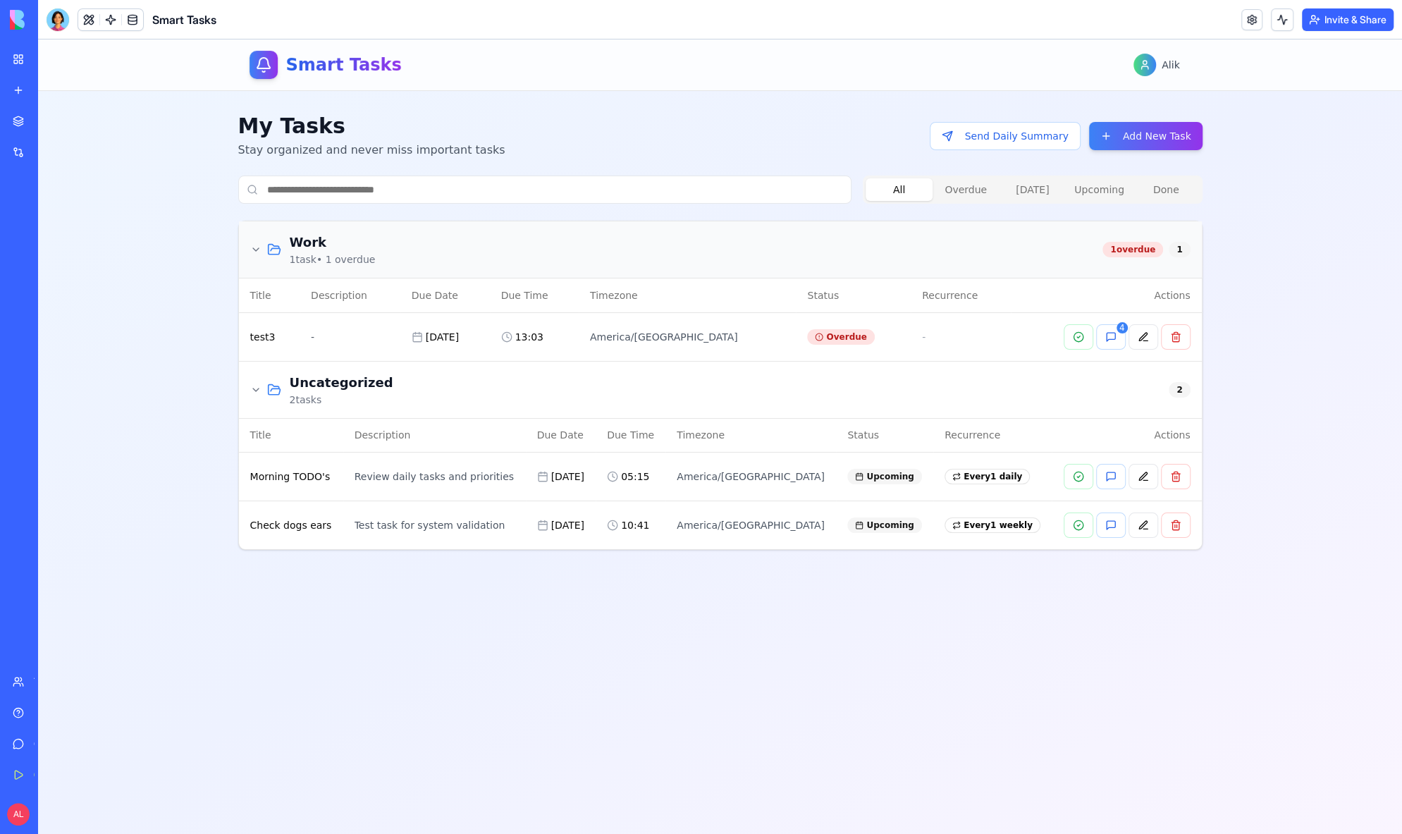
click at [258, 389] on icon at bounding box center [255, 389] width 11 height 11
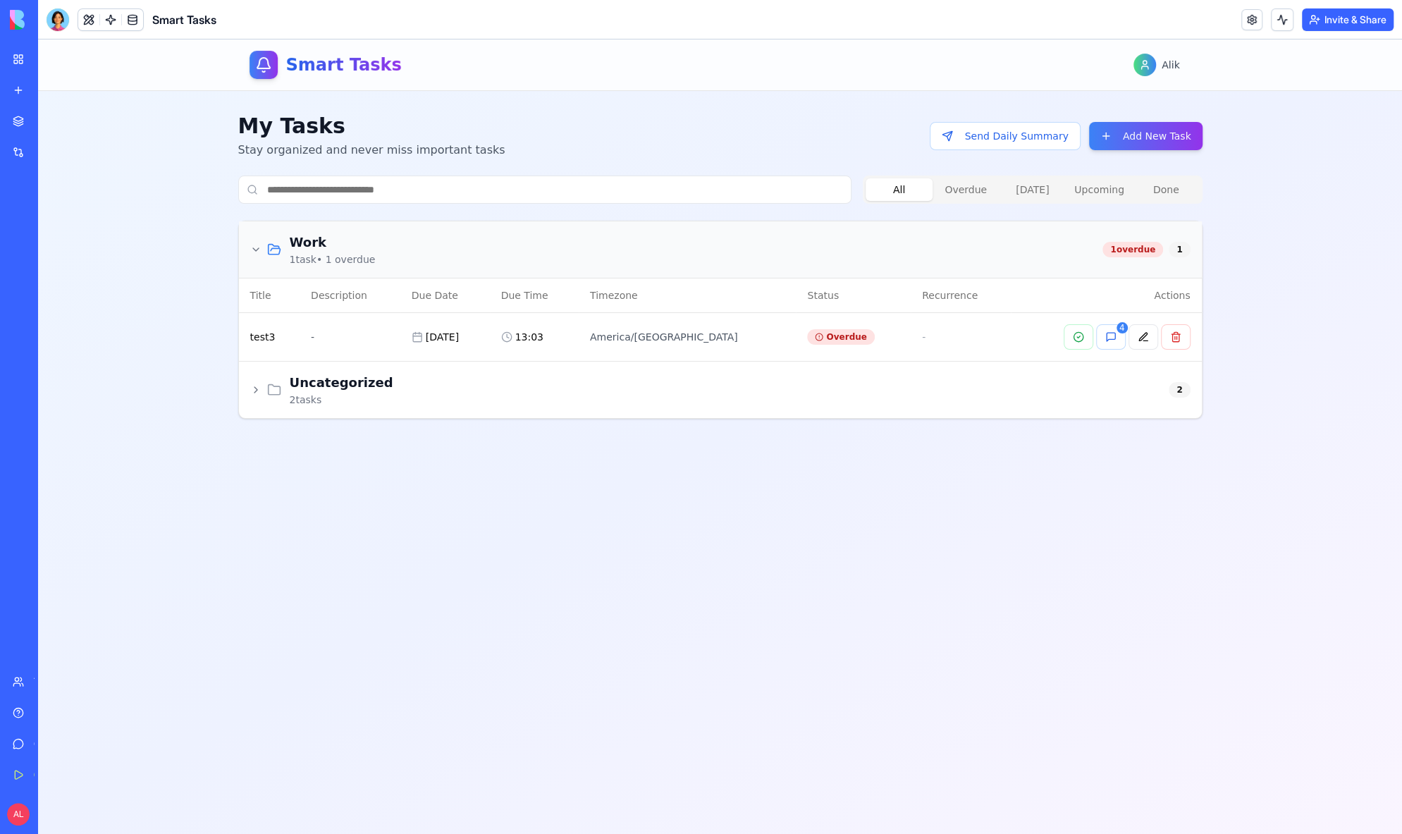
click at [256, 243] on div at bounding box center [265, 250] width 31 height 14
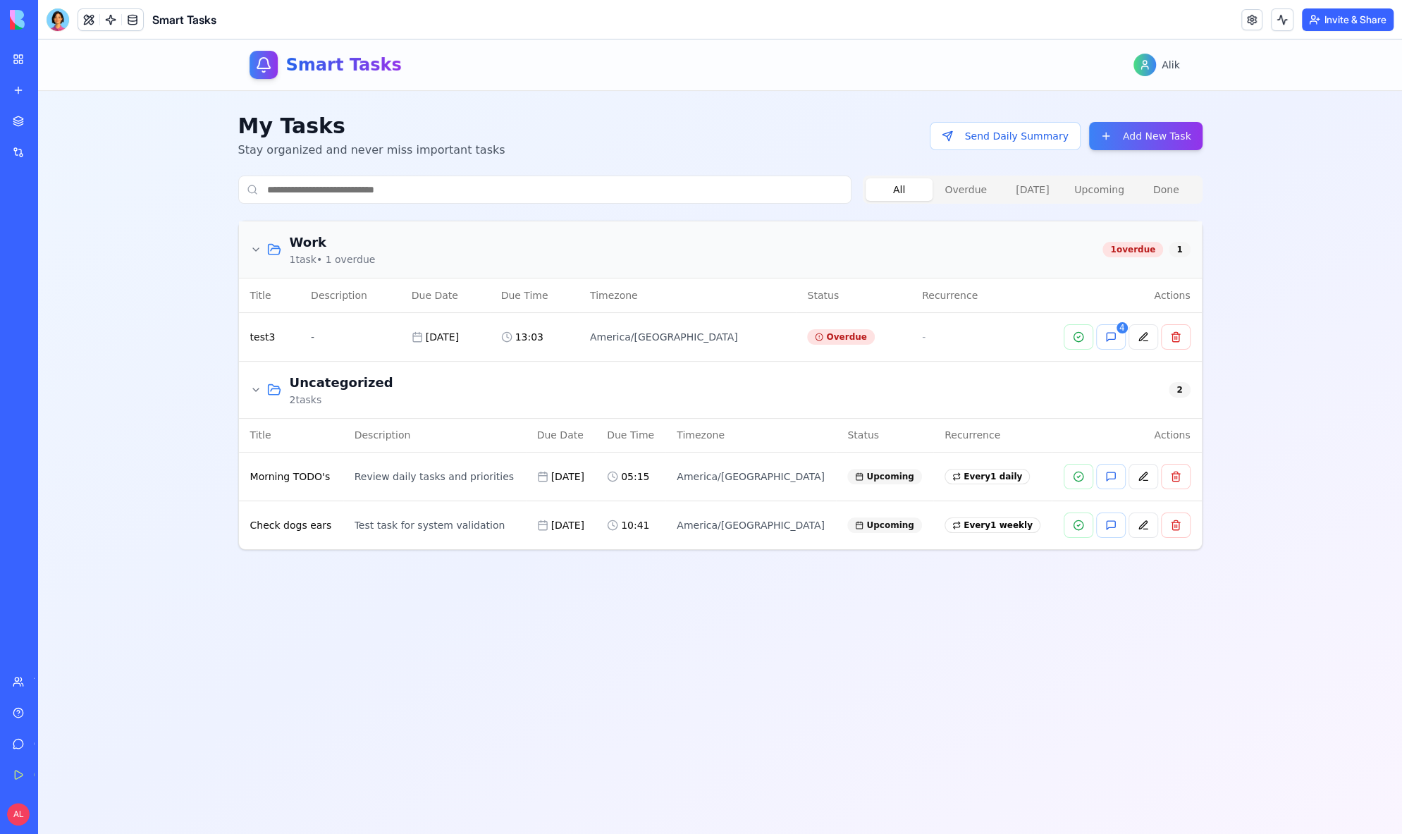
click at [255, 244] on icon at bounding box center [255, 249] width 11 height 11
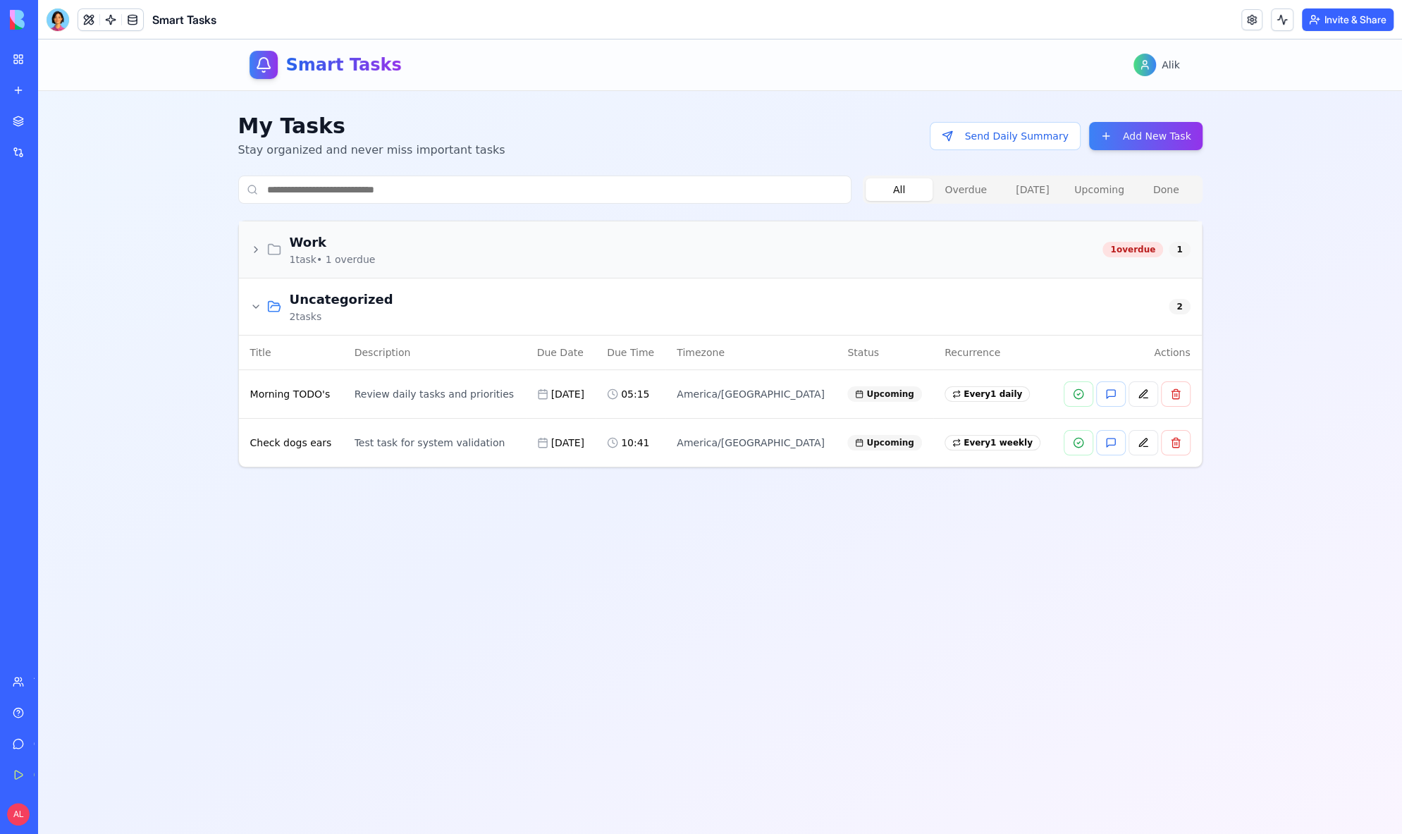
click at [257, 312] on div at bounding box center [265, 307] width 31 height 14
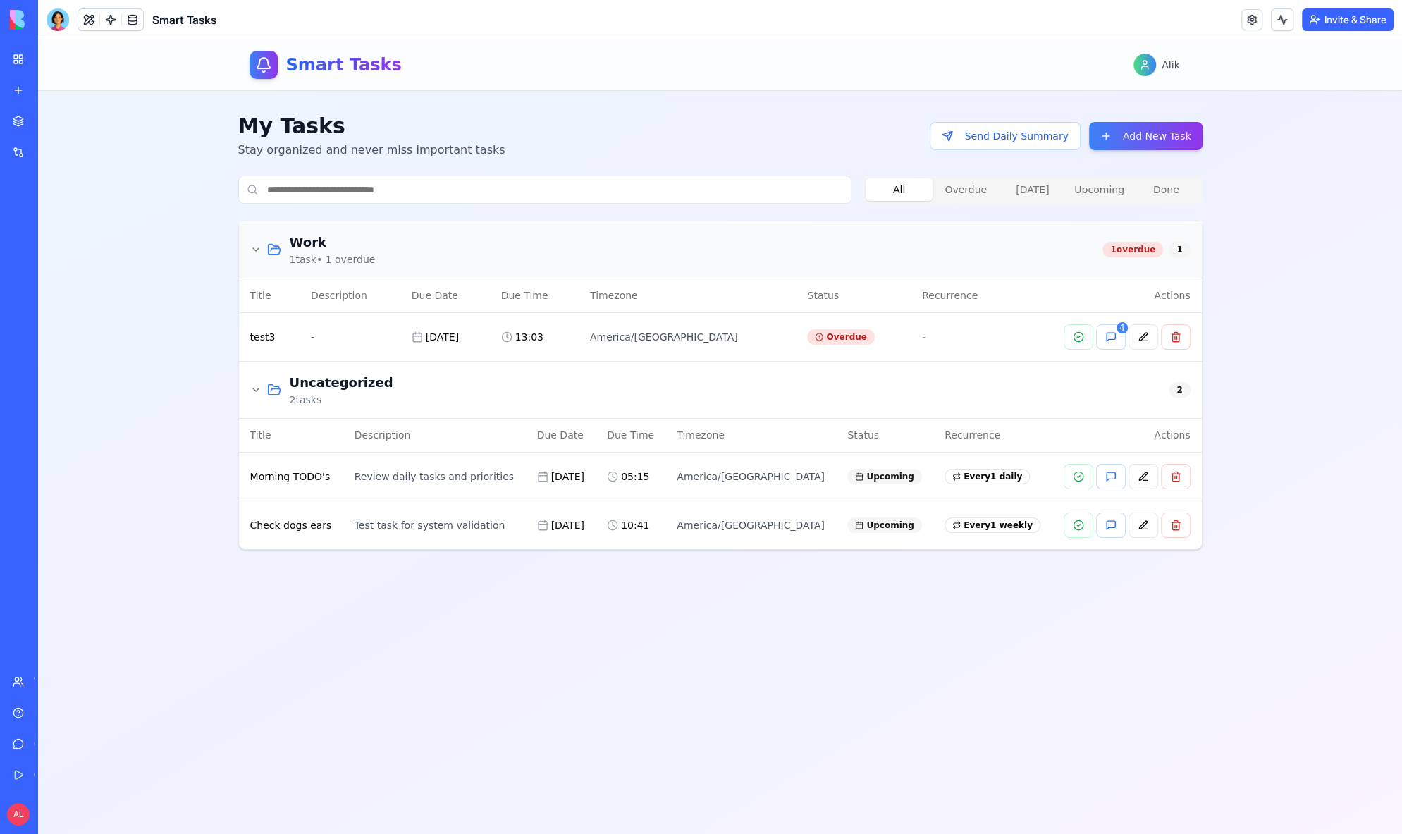
click at [257, 312] on td "test3" at bounding box center [269, 336] width 61 height 49
click at [255, 246] on icon at bounding box center [255, 249] width 11 height 11
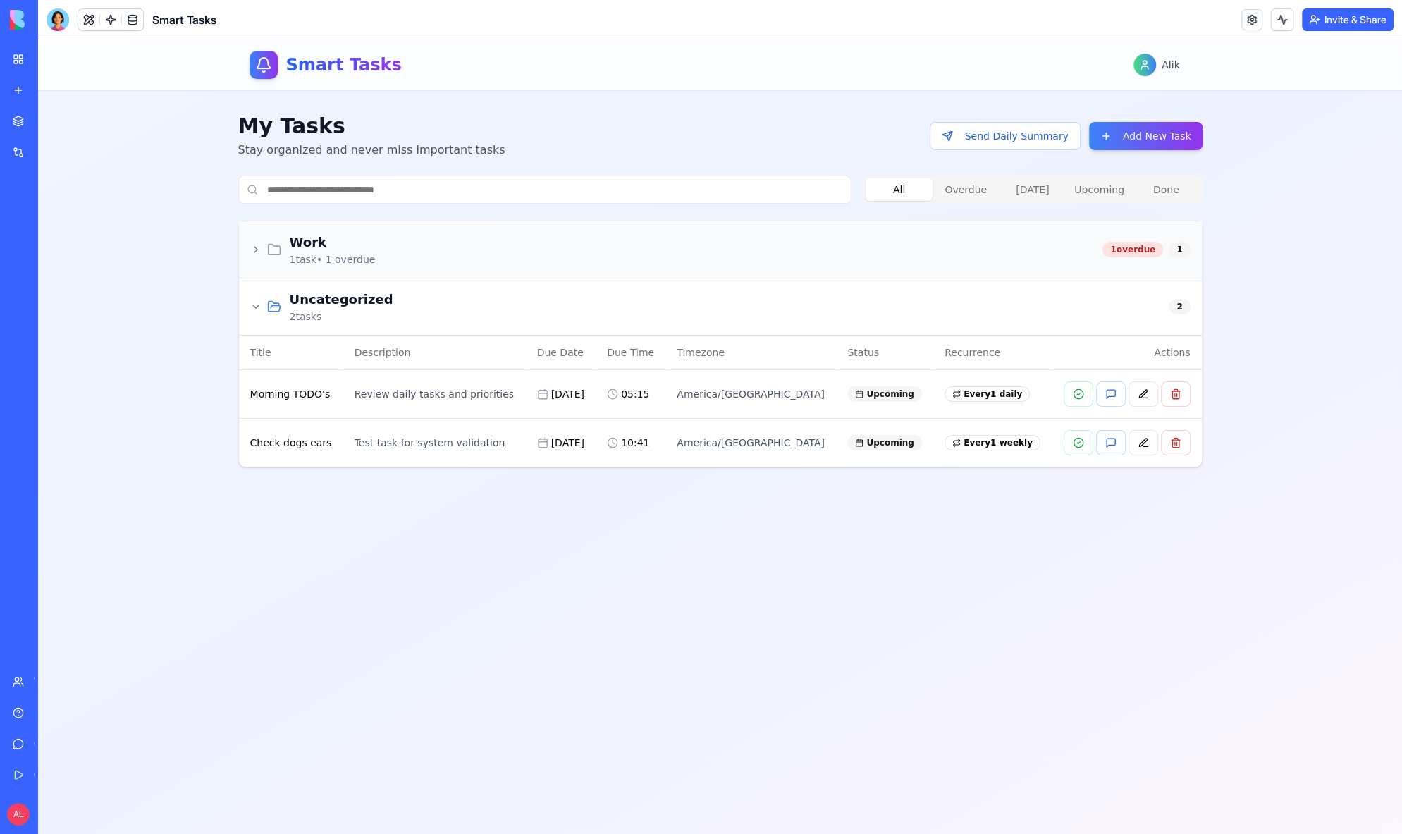
click at [255, 252] on icon at bounding box center [255, 249] width 11 height 11
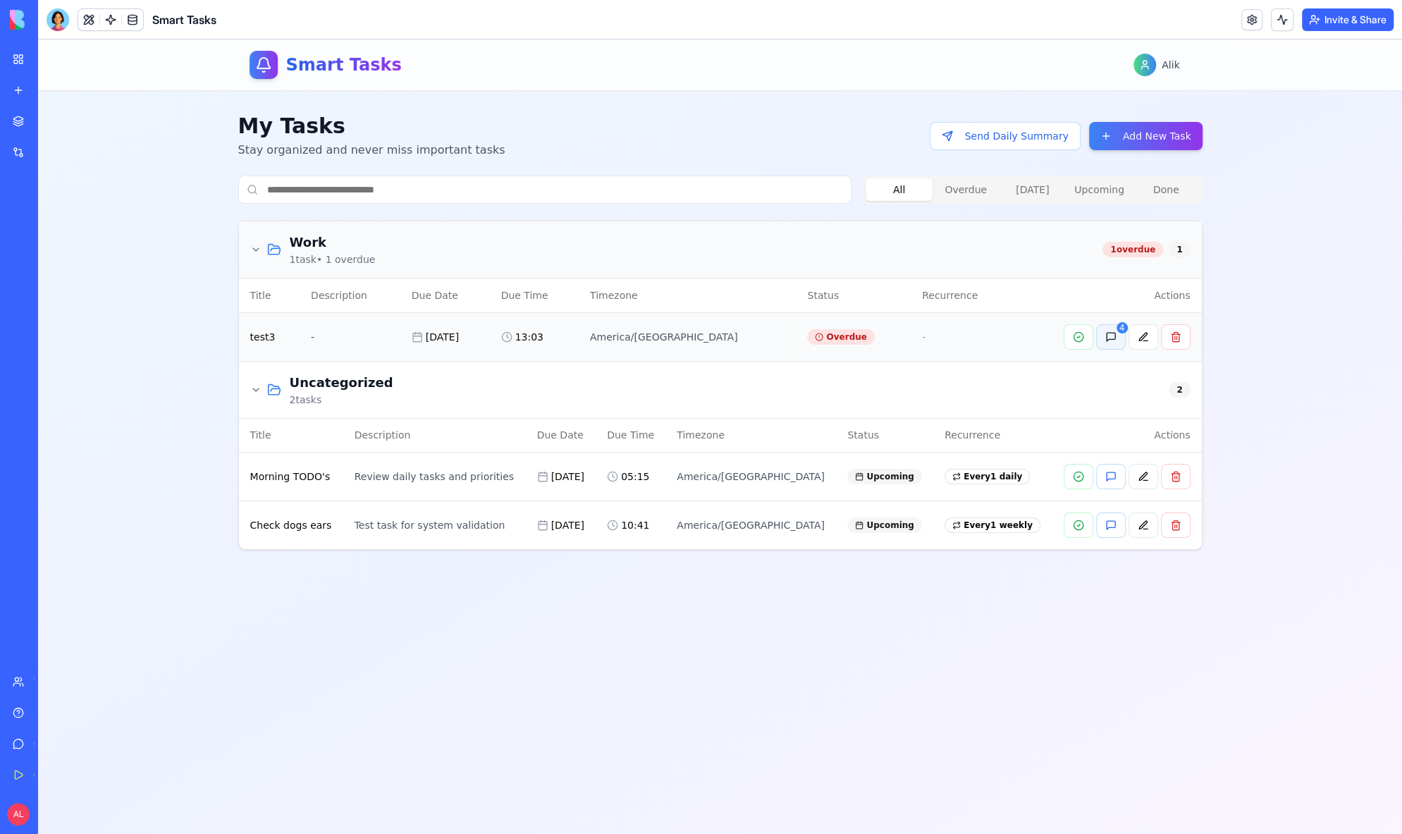
click at [1110, 339] on button "4" at bounding box center [1111, 336] width 30 height 25
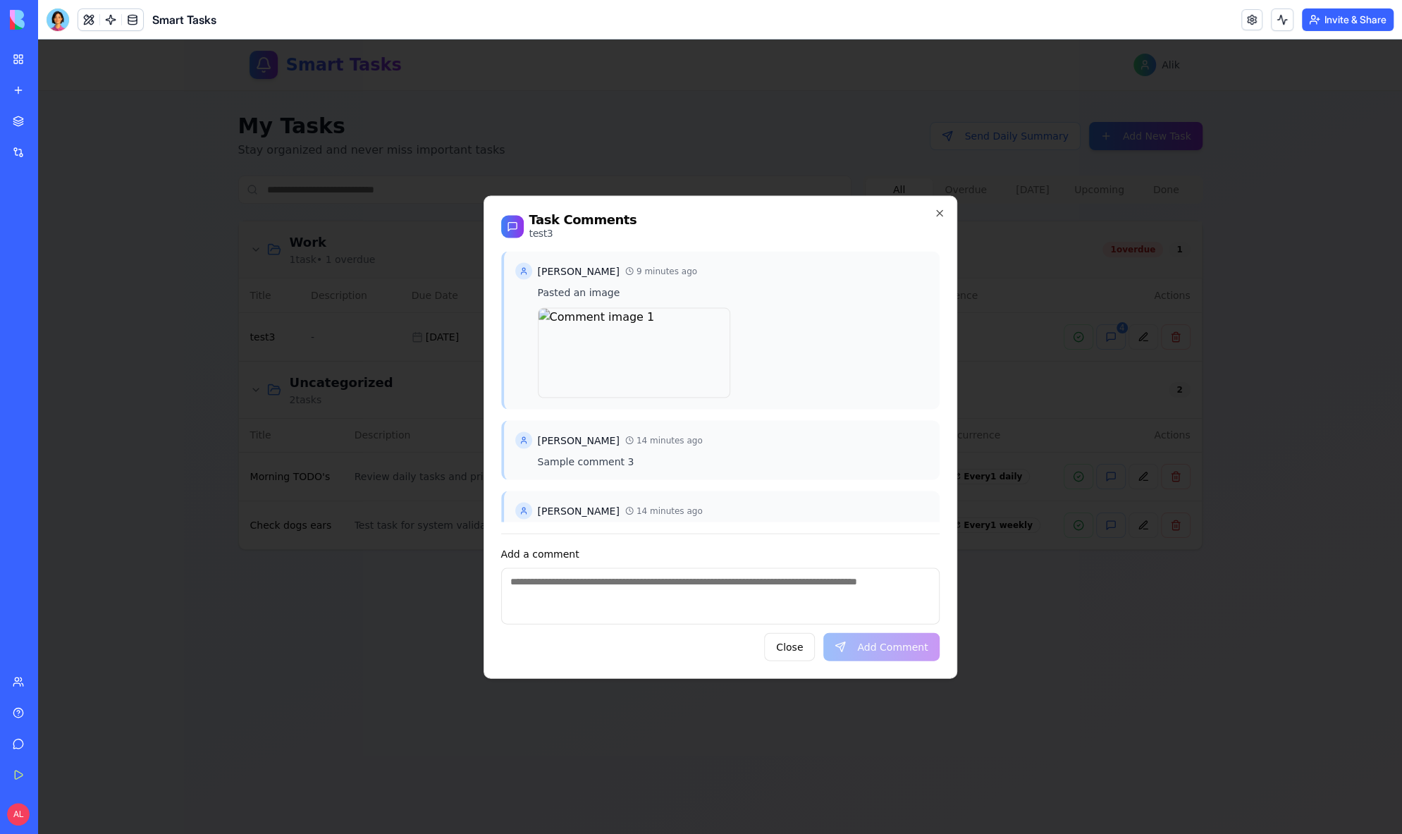
scroll to position [3, 0]
click at [804, 655] on button "Close" at bounding box center [789, 646] width 51 height 28
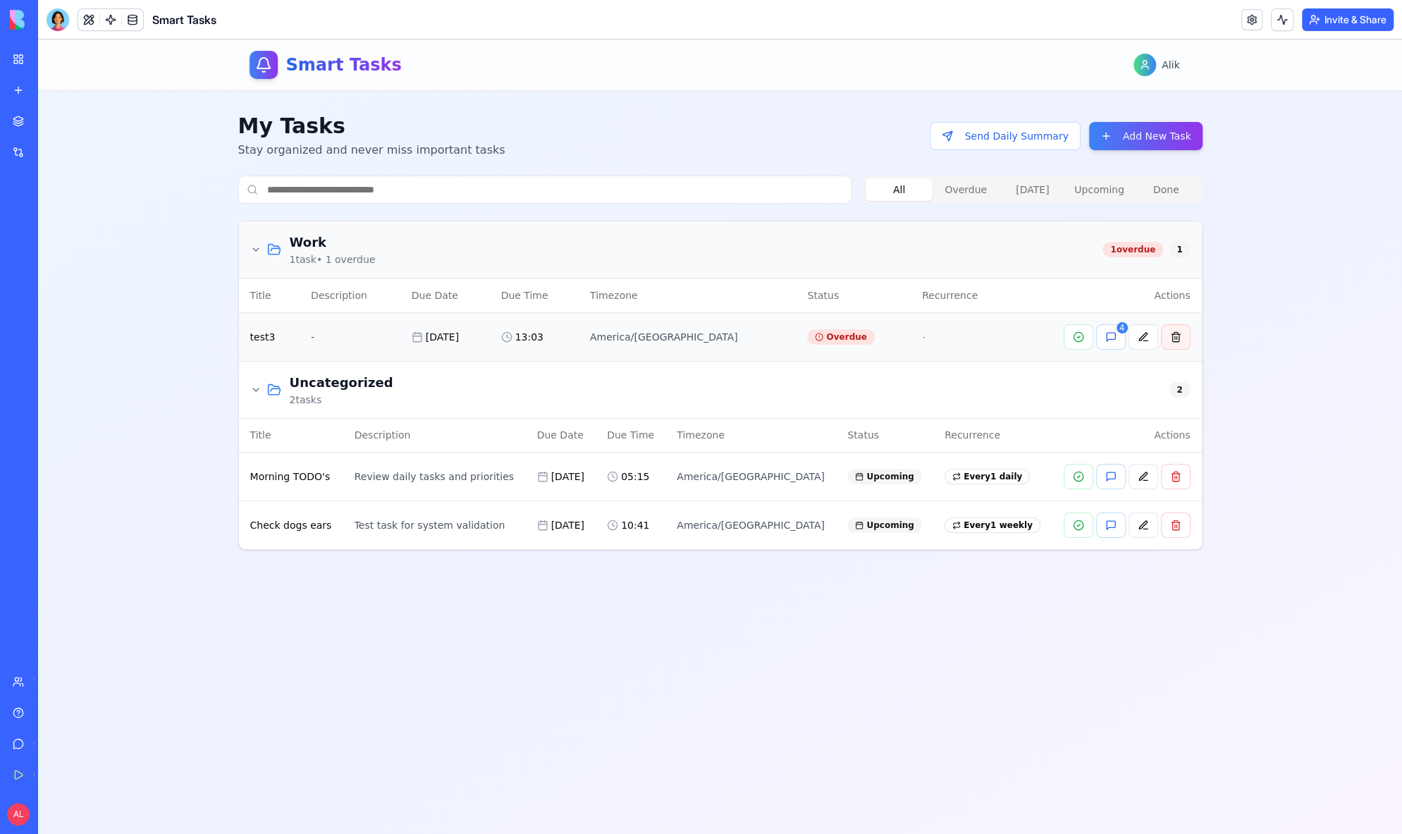
click at [1178, 338] on button at bounding box center [1176, 336] width 30 height 25
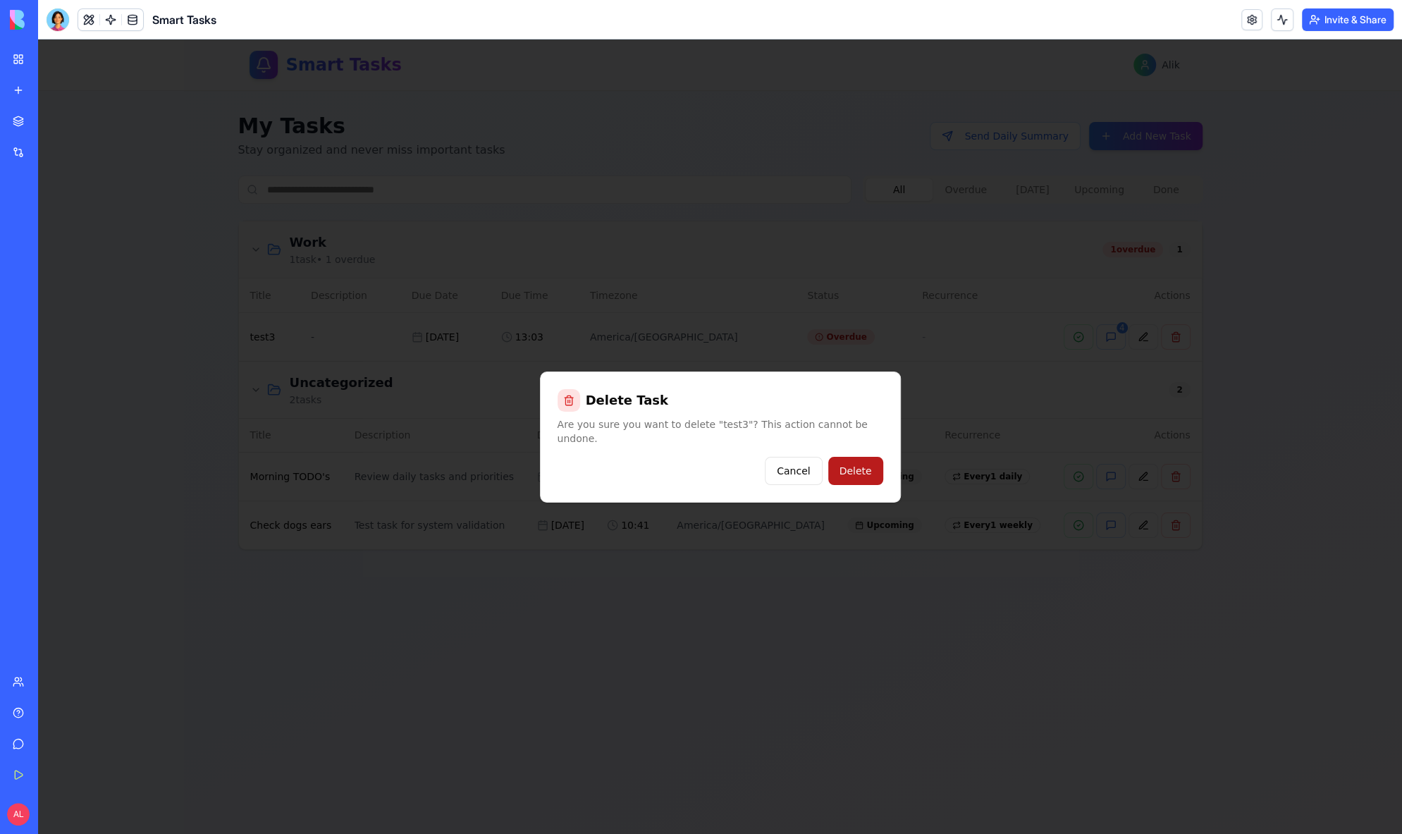
click at [874, 458] on button "Delete" at bounding box center [855, 471] width 55 height 28
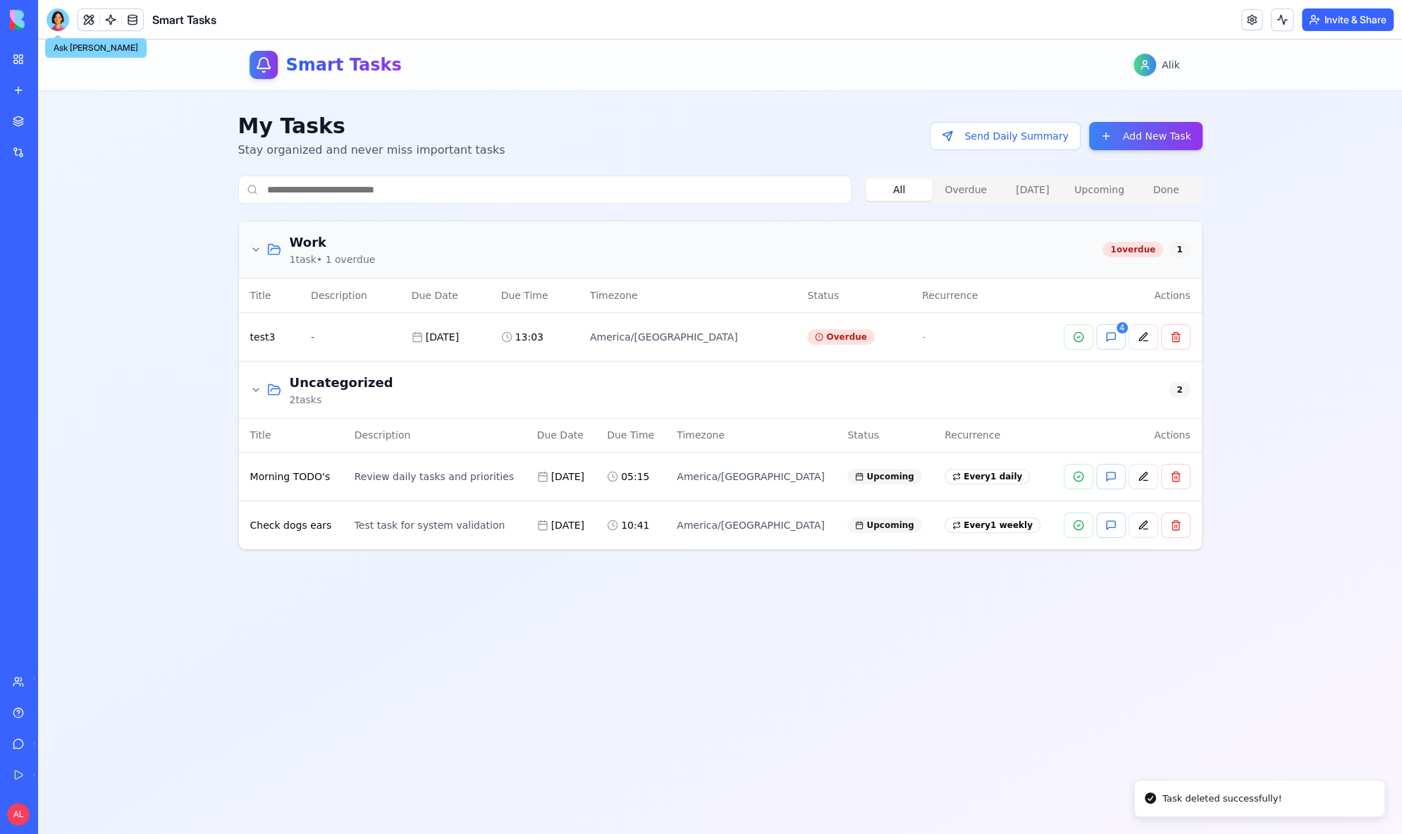
click at [56, 27] on div at bounding box center [58, 19] width 23 height 23
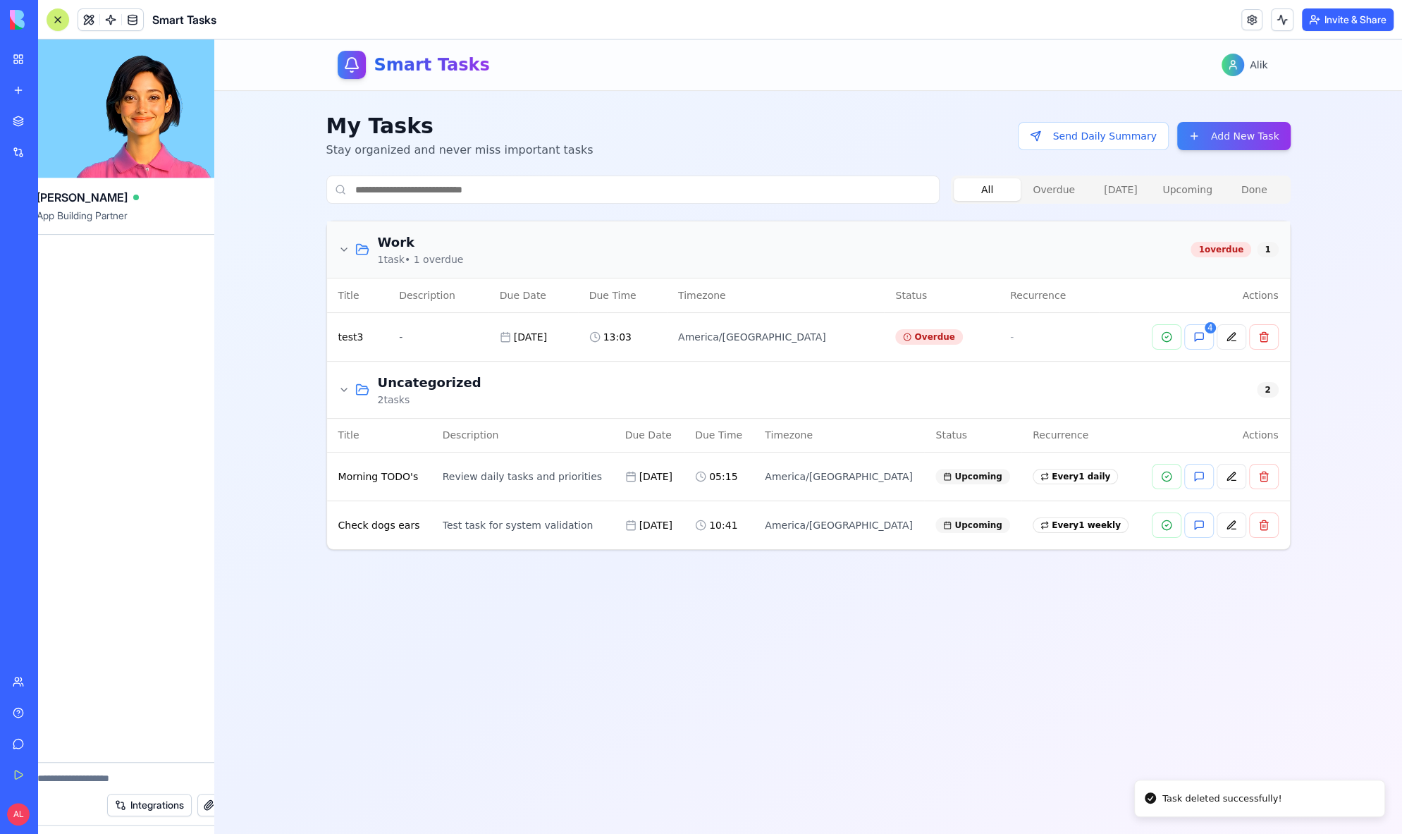
scroll to position [0, 0]
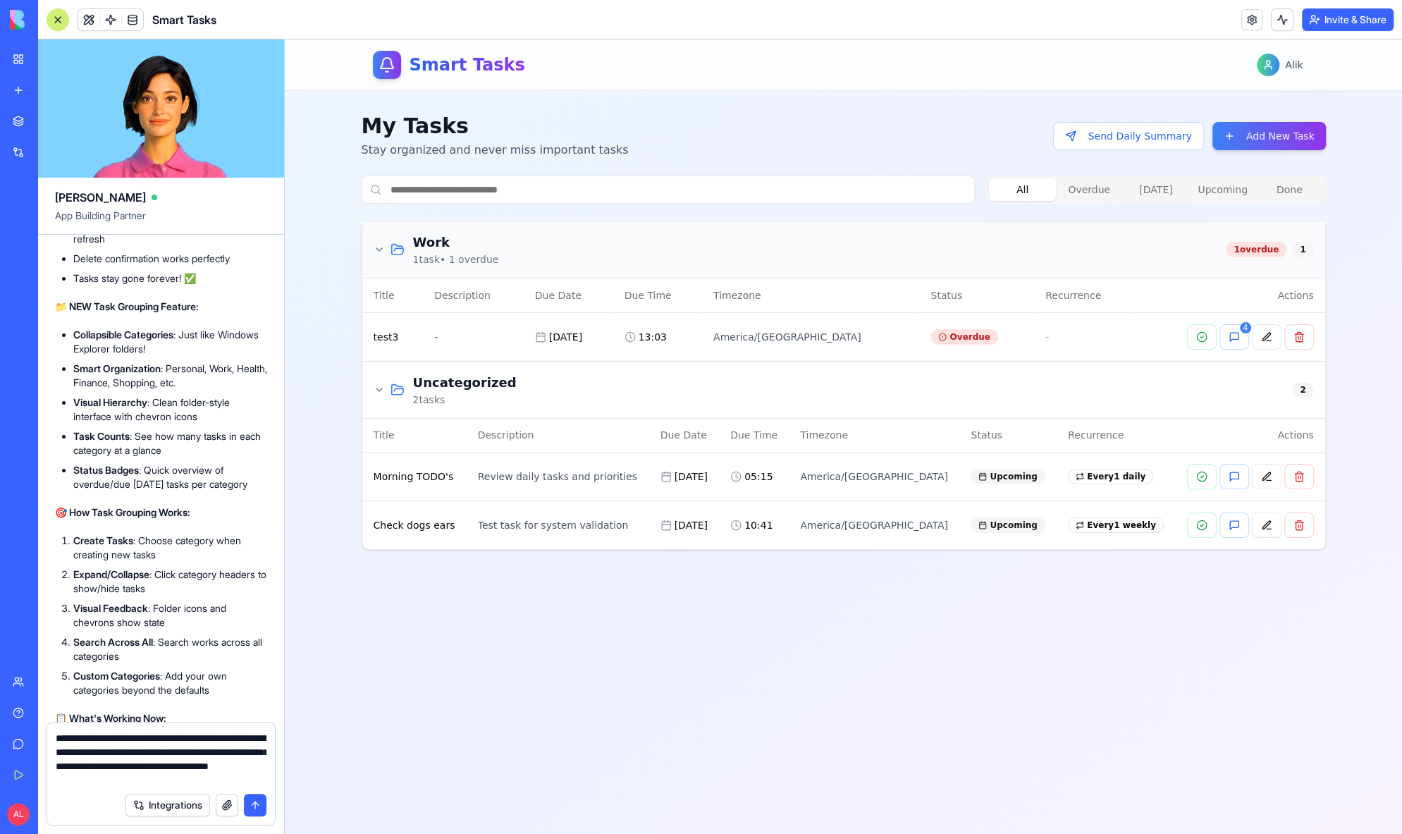
type textarea "**********"
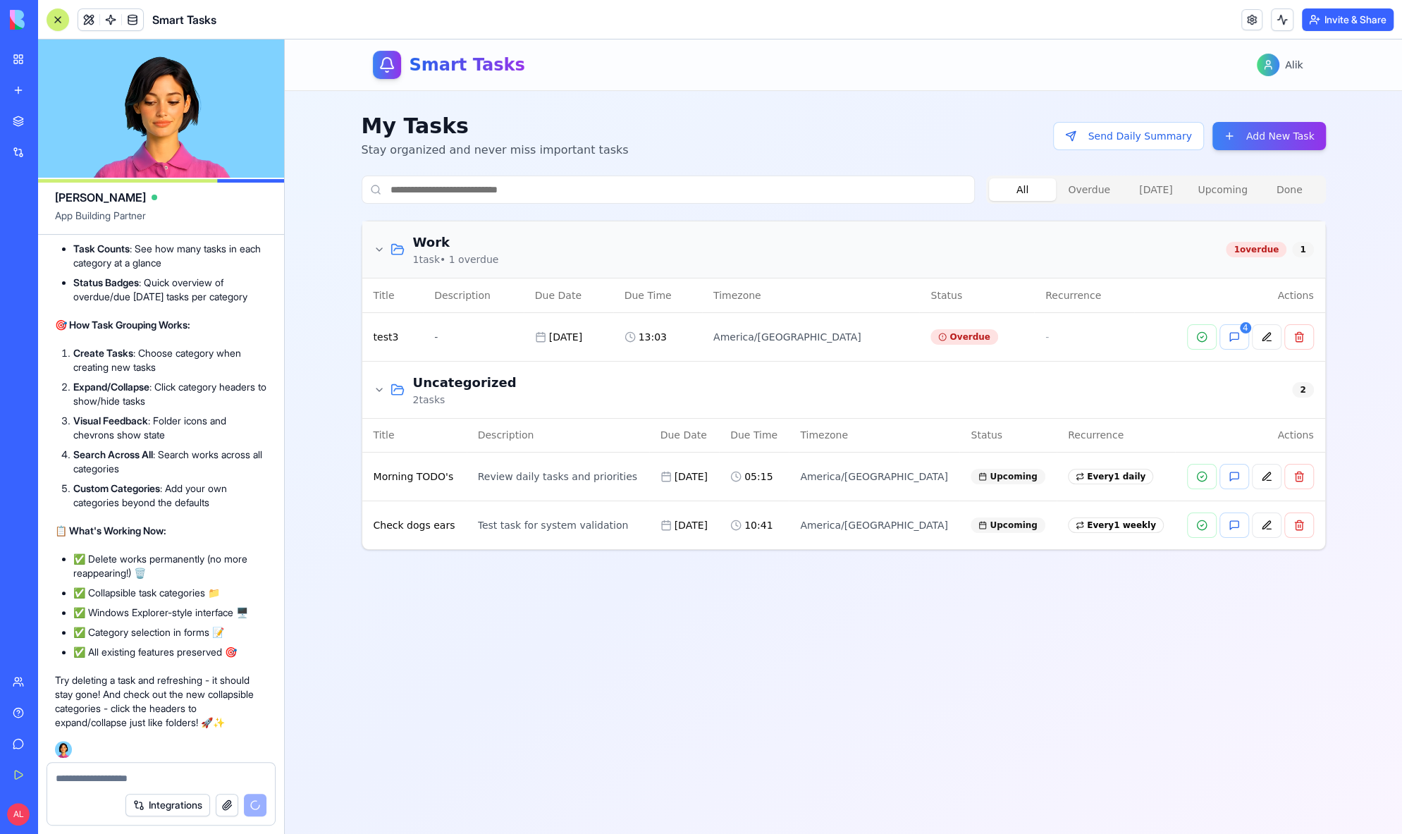
scroll to position [15011, 0]
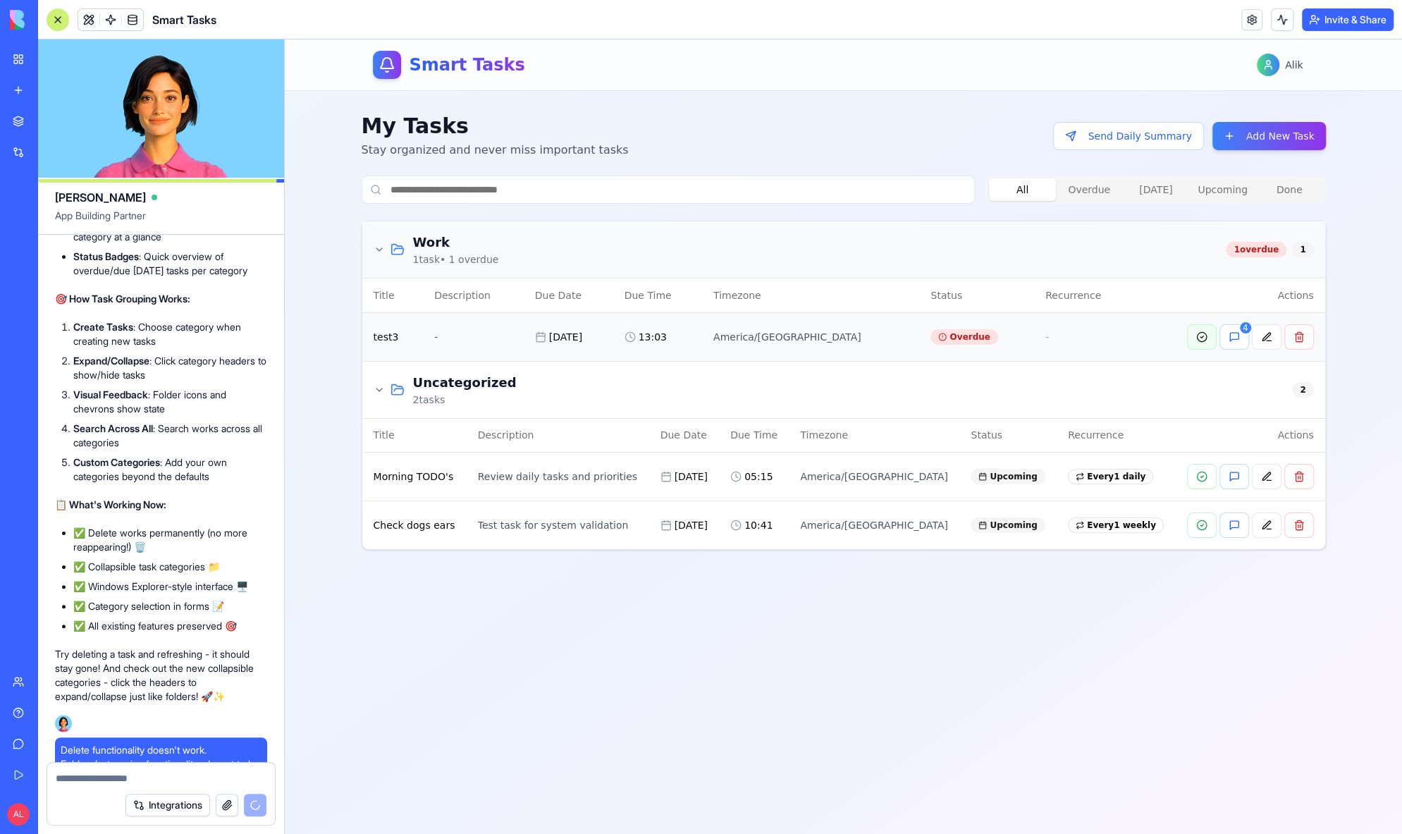
click at [1203, 333] on button at bounding box center [1202, 336] width 30 height 25
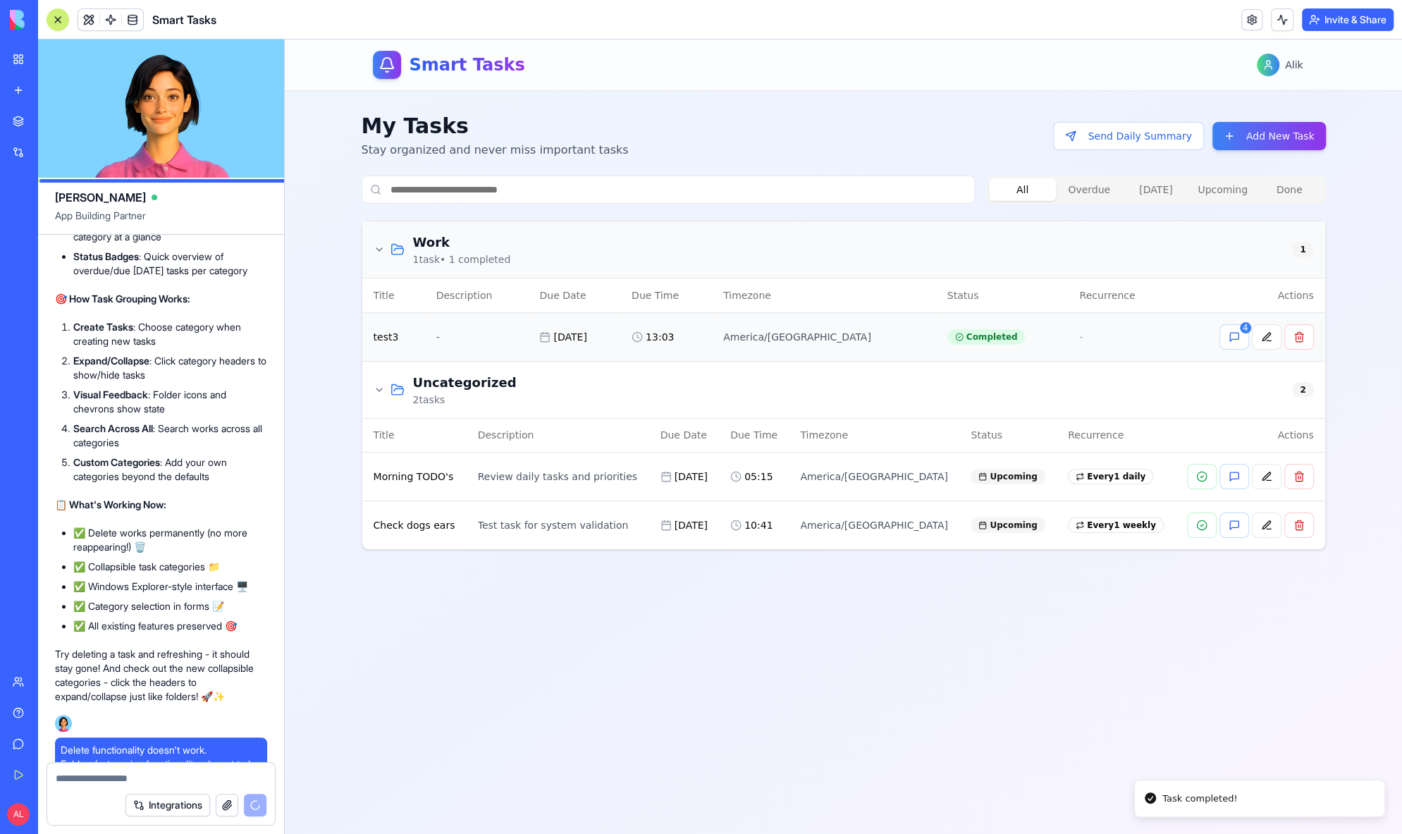
click at [1198, 348] on div "4" at bounding box center [1247, 336] width 131 height 25
click at [1270, 338] on button at bounding box center [1267, 336] width 30 height 25
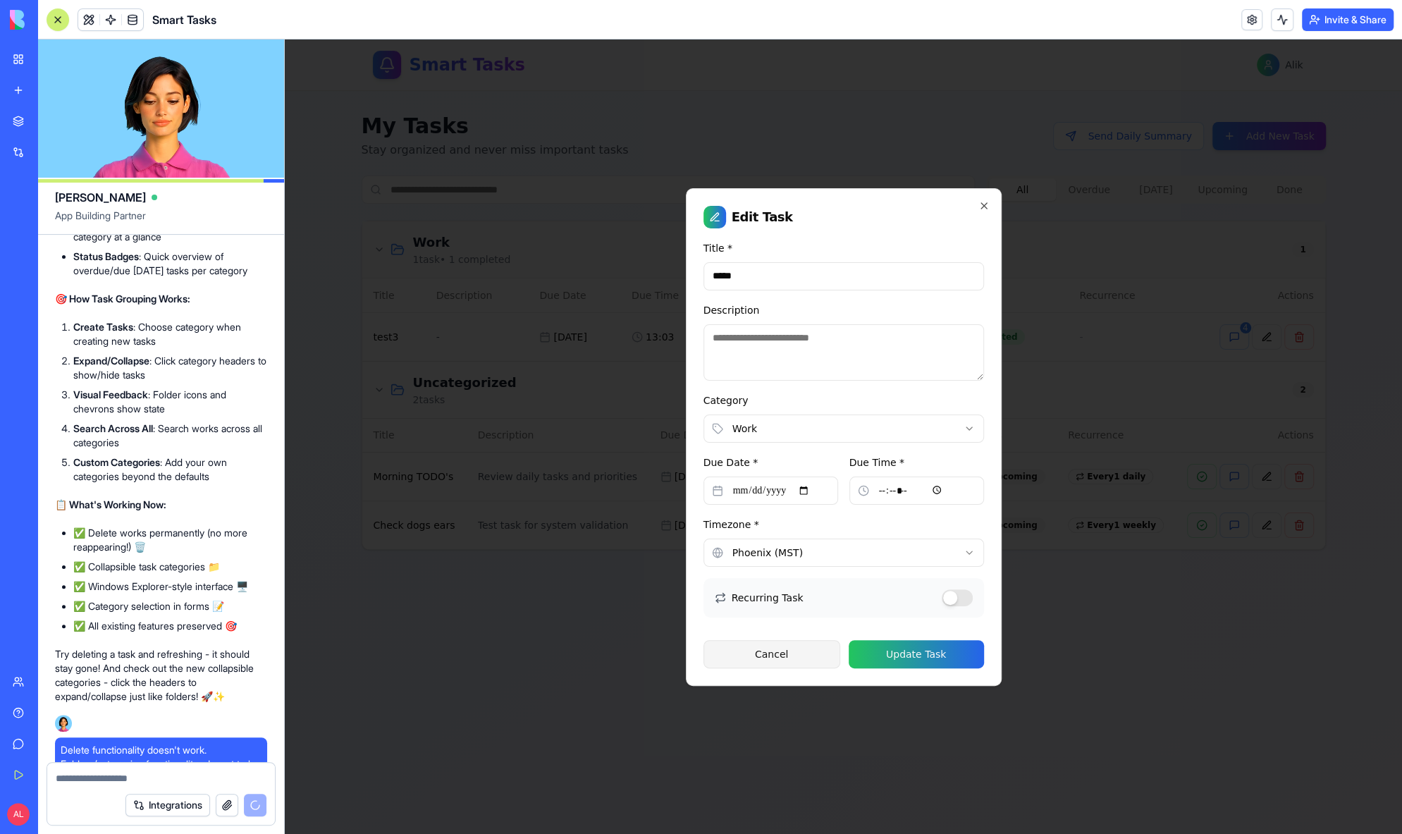
click at [788, 646] on button "Cancel" at bounding box center [772, 654] width 137 height 28
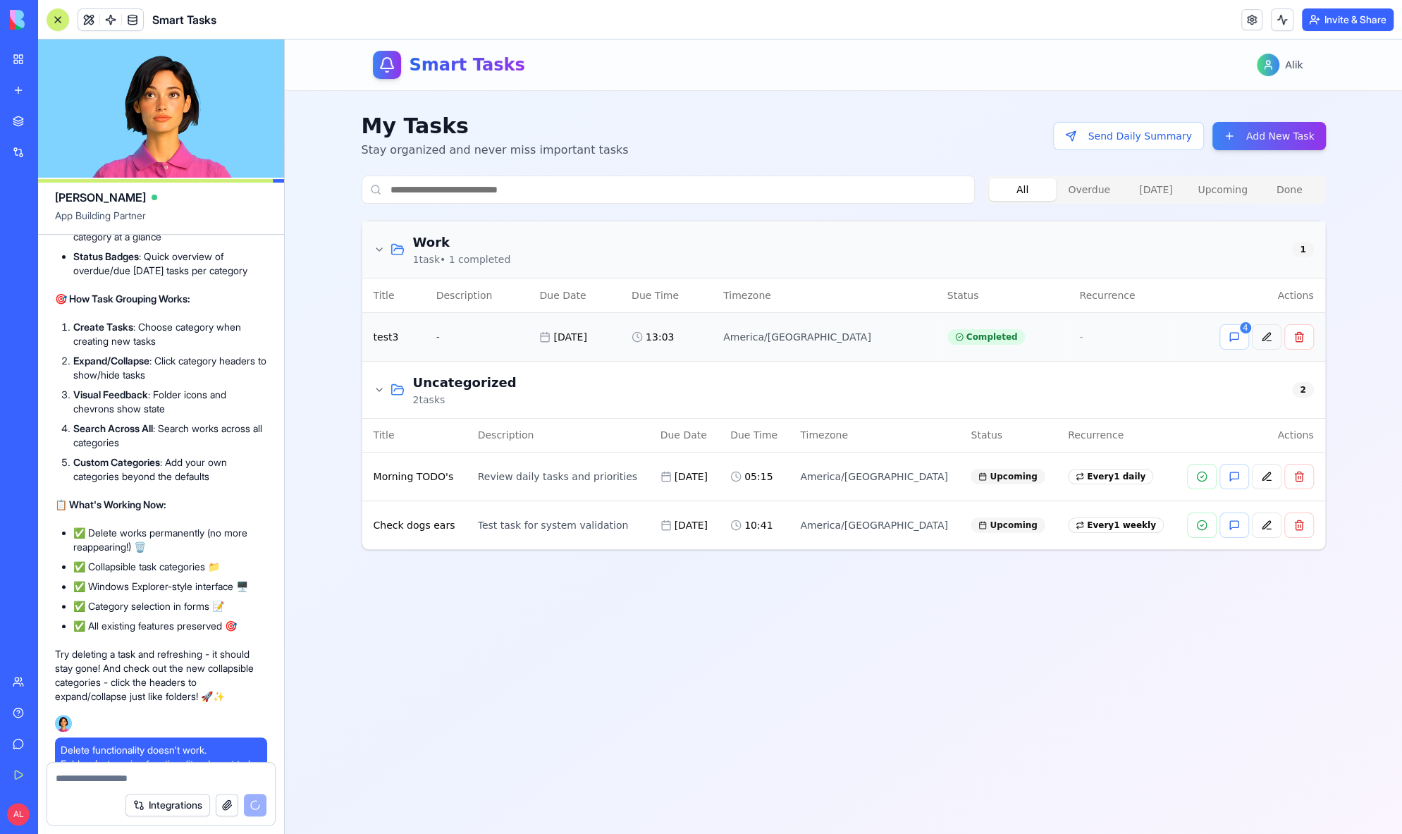
click at [1270, 344] on button at bounding box center [1267, 336] width 30 height 25
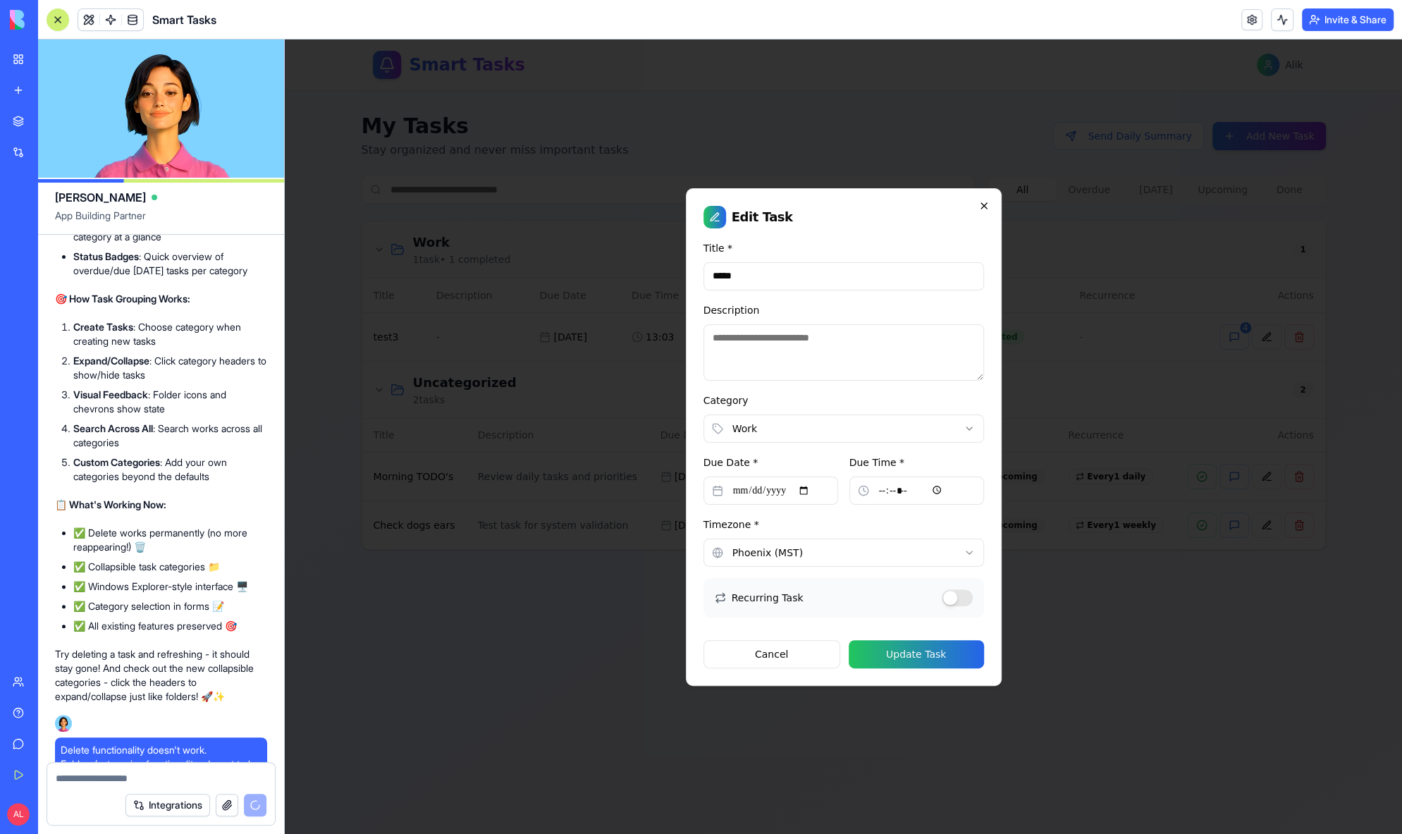
click at [984, 204] on icon "button" at bounding box center [983, 205] width 11 height 11
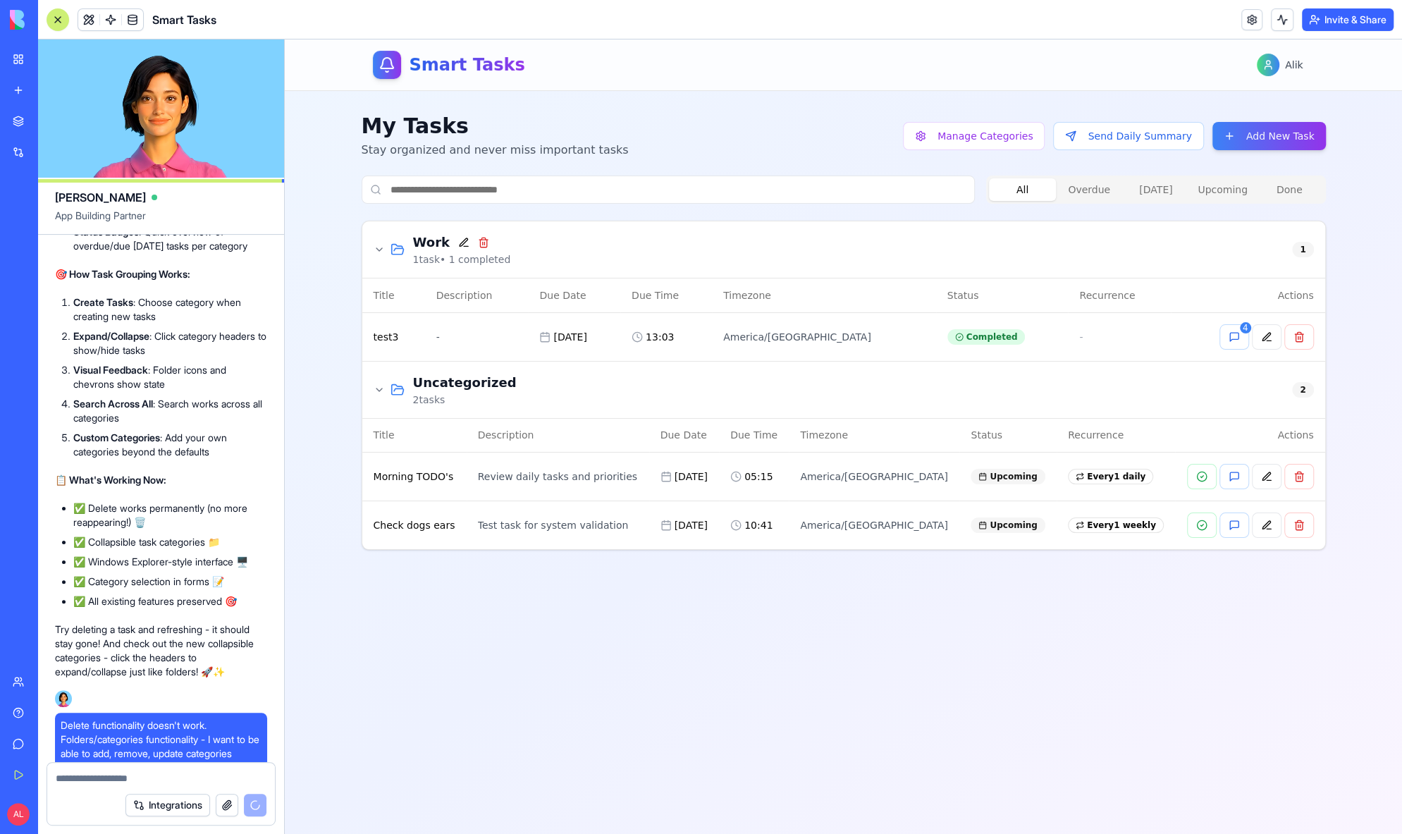
scroll to position [15861, 0]
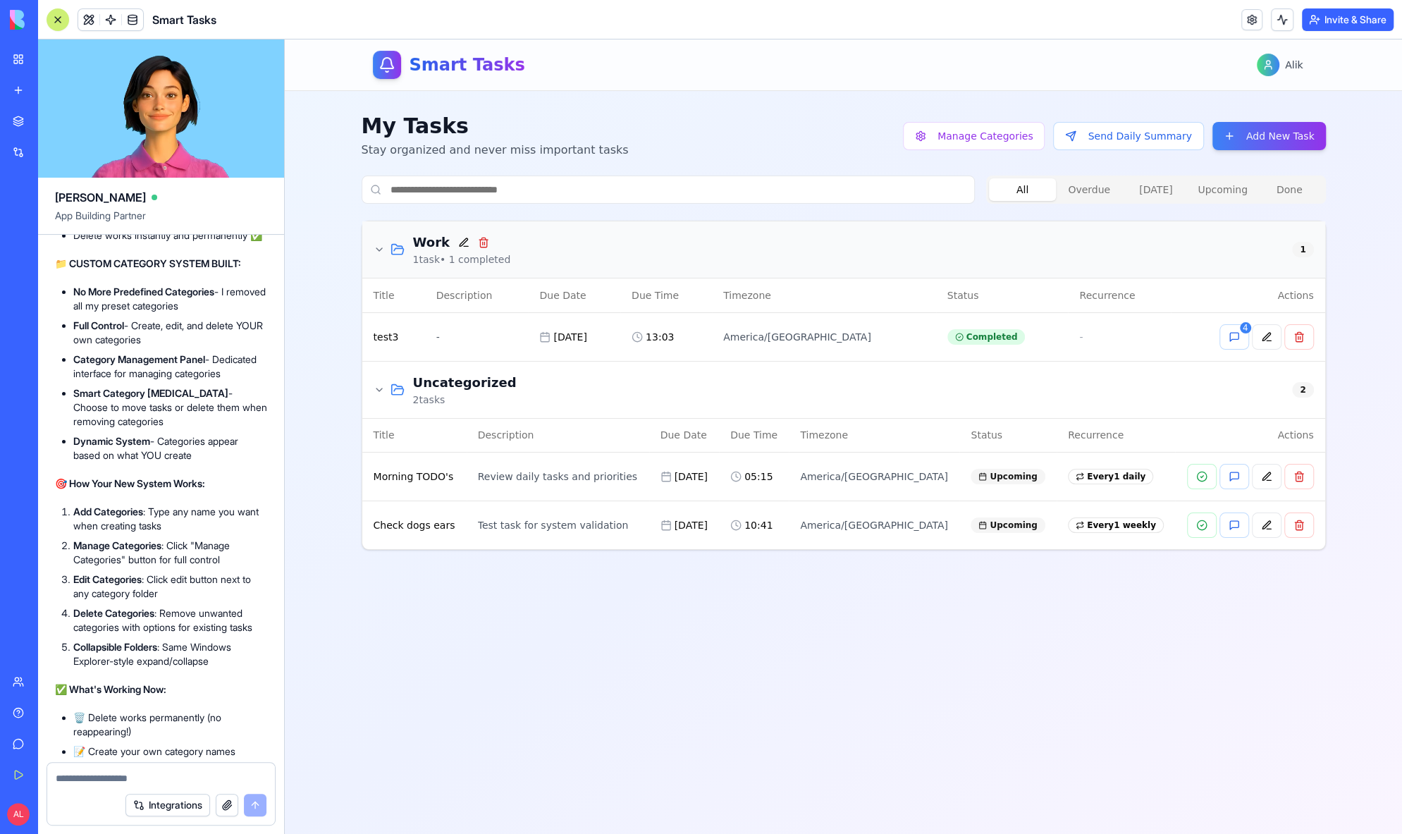
click at [379, 245] on icon at bounding box center [379, 249] width 11 height 11
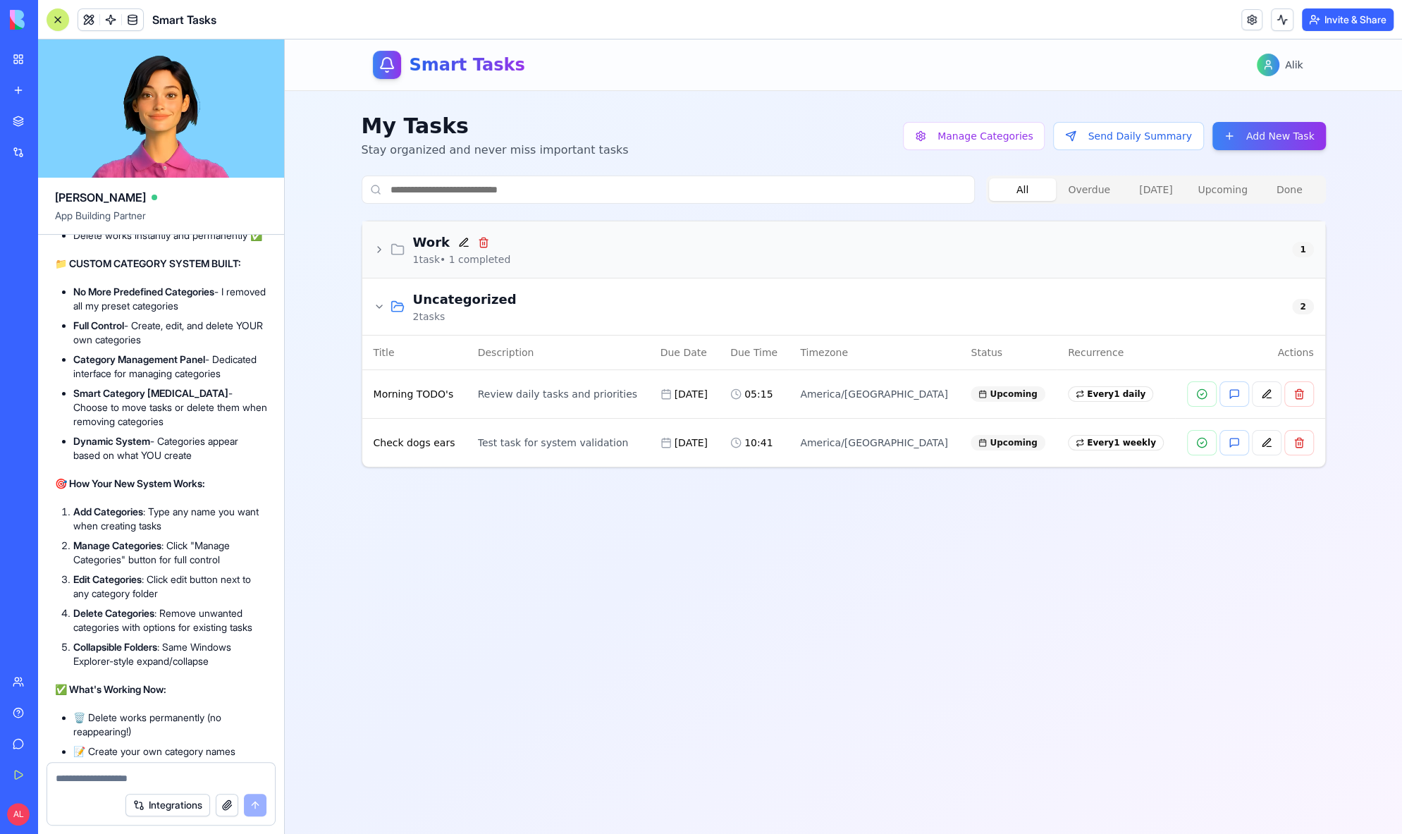
click at [379, 245] on icon at bounding box center [379, 249] width 11 height 11
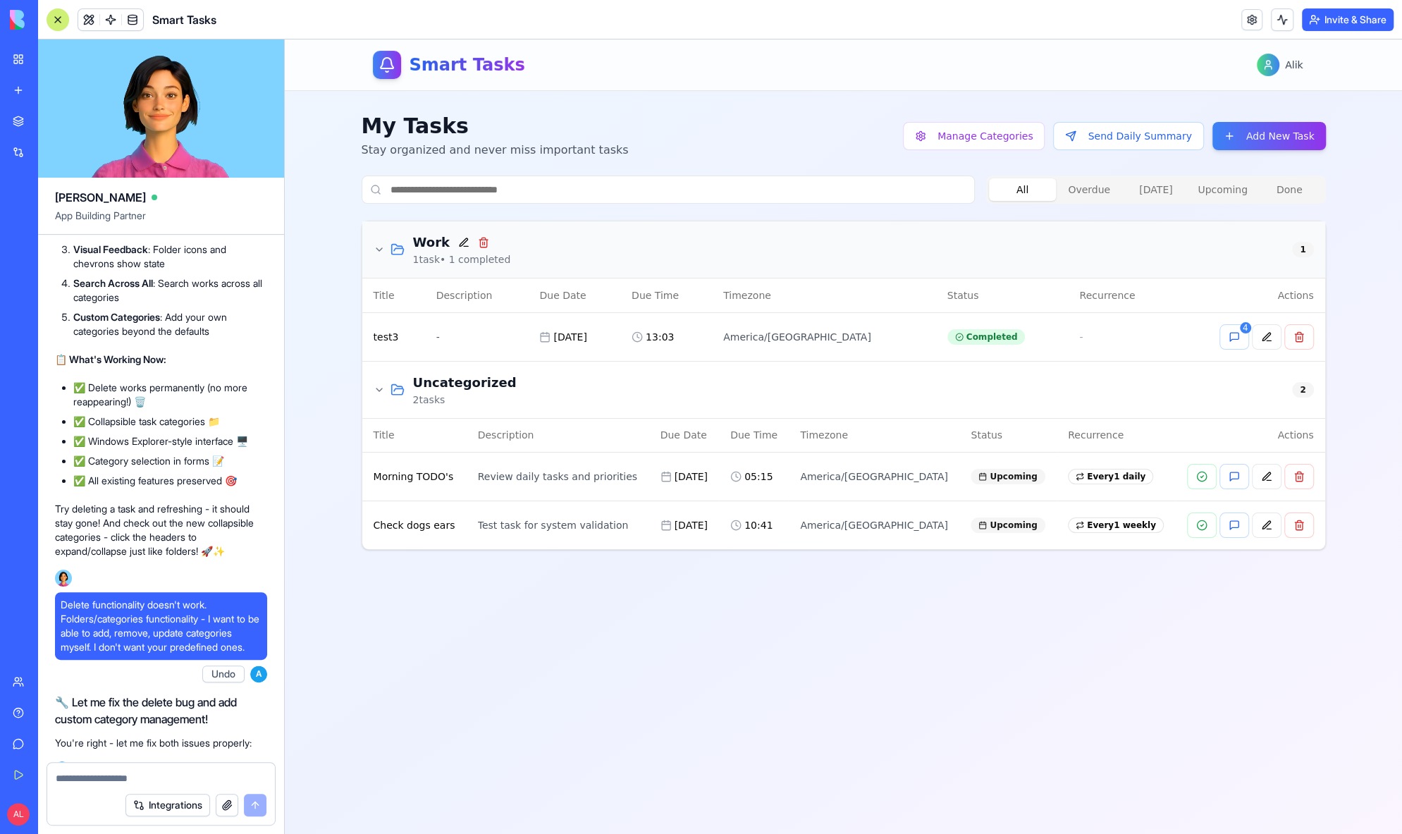
scroll to position [15079, 0]
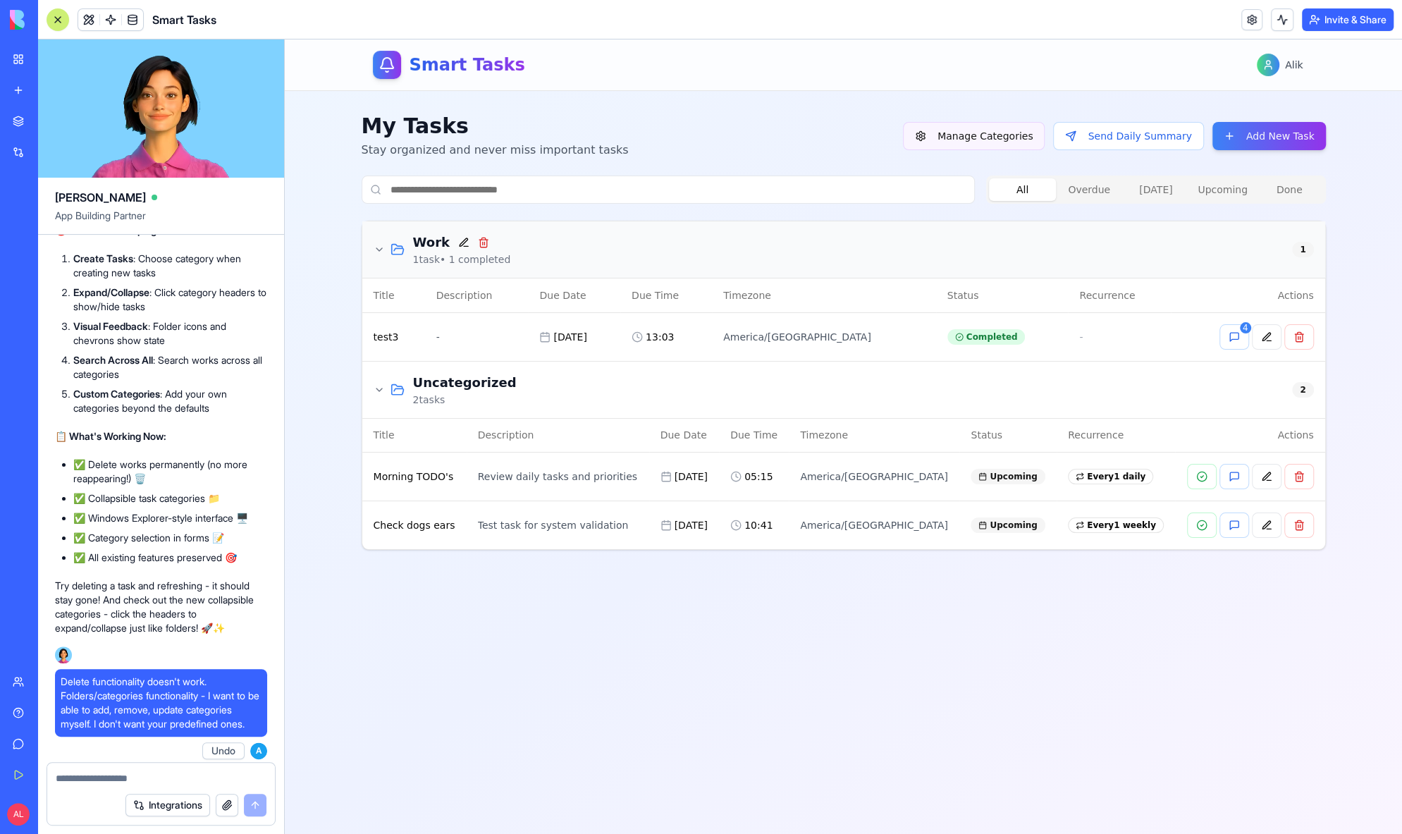
click at [999, 128] on button "Manage Categories" at bounding box center [974, 136] width 142 height 28
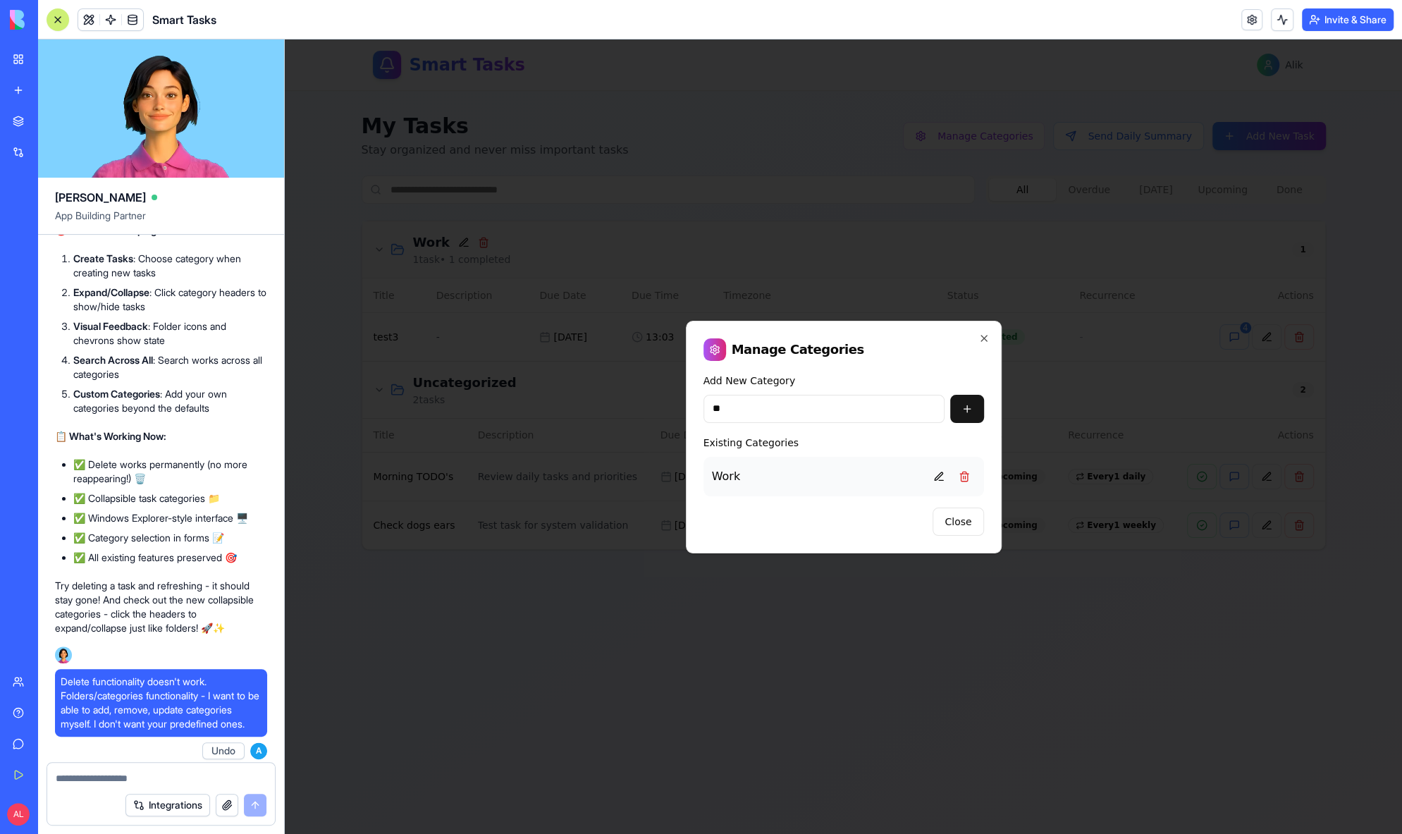
type input "*"
type input "********"
click at [865, 523] on div "Close" at bounding box center [844, 522] width 281 height 28
click at [966, 411] on button at bounding box center [967, 409] width 34 height 28
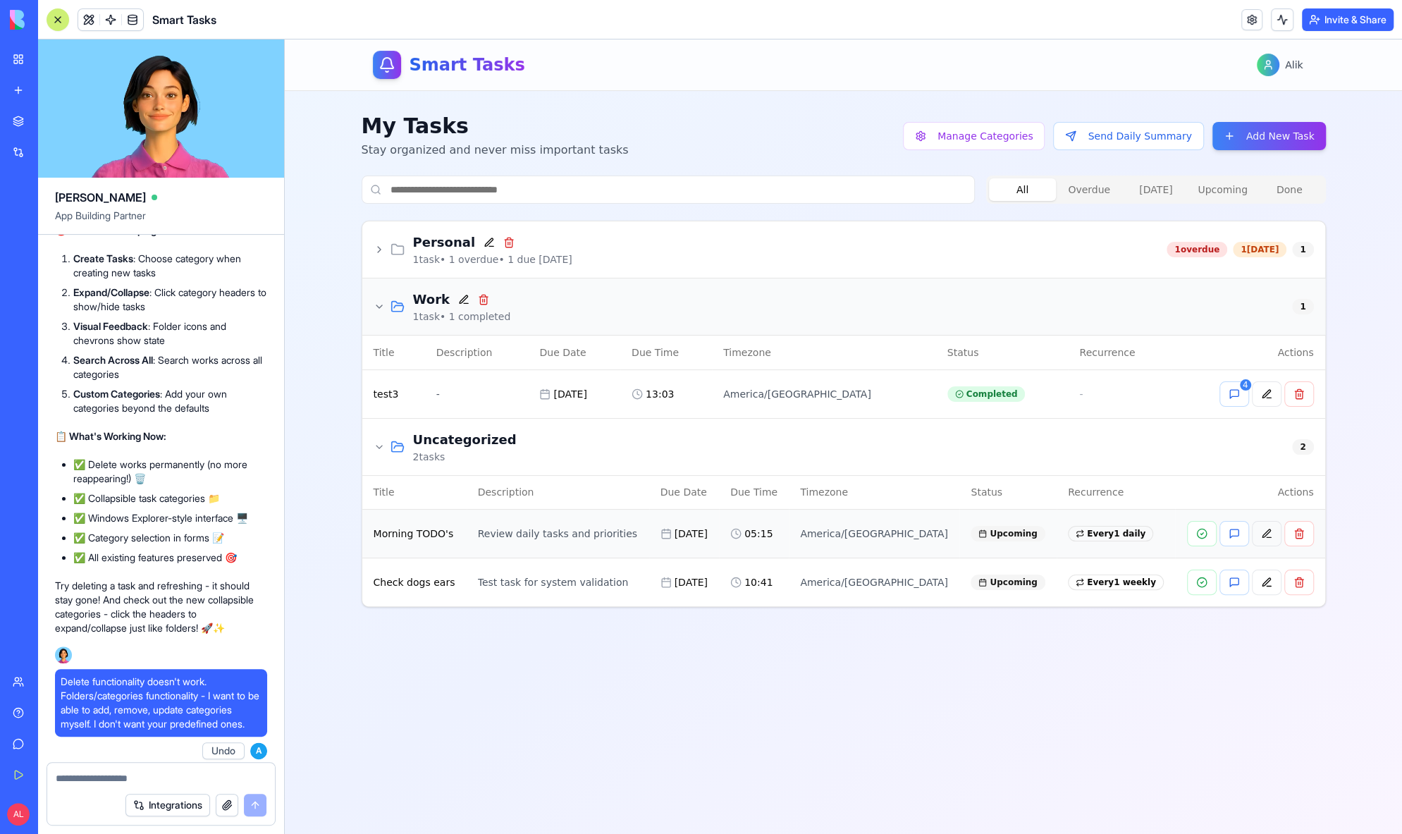
click at [1270, 535] on button at bounding box center [1267, 533] width 30 height 25
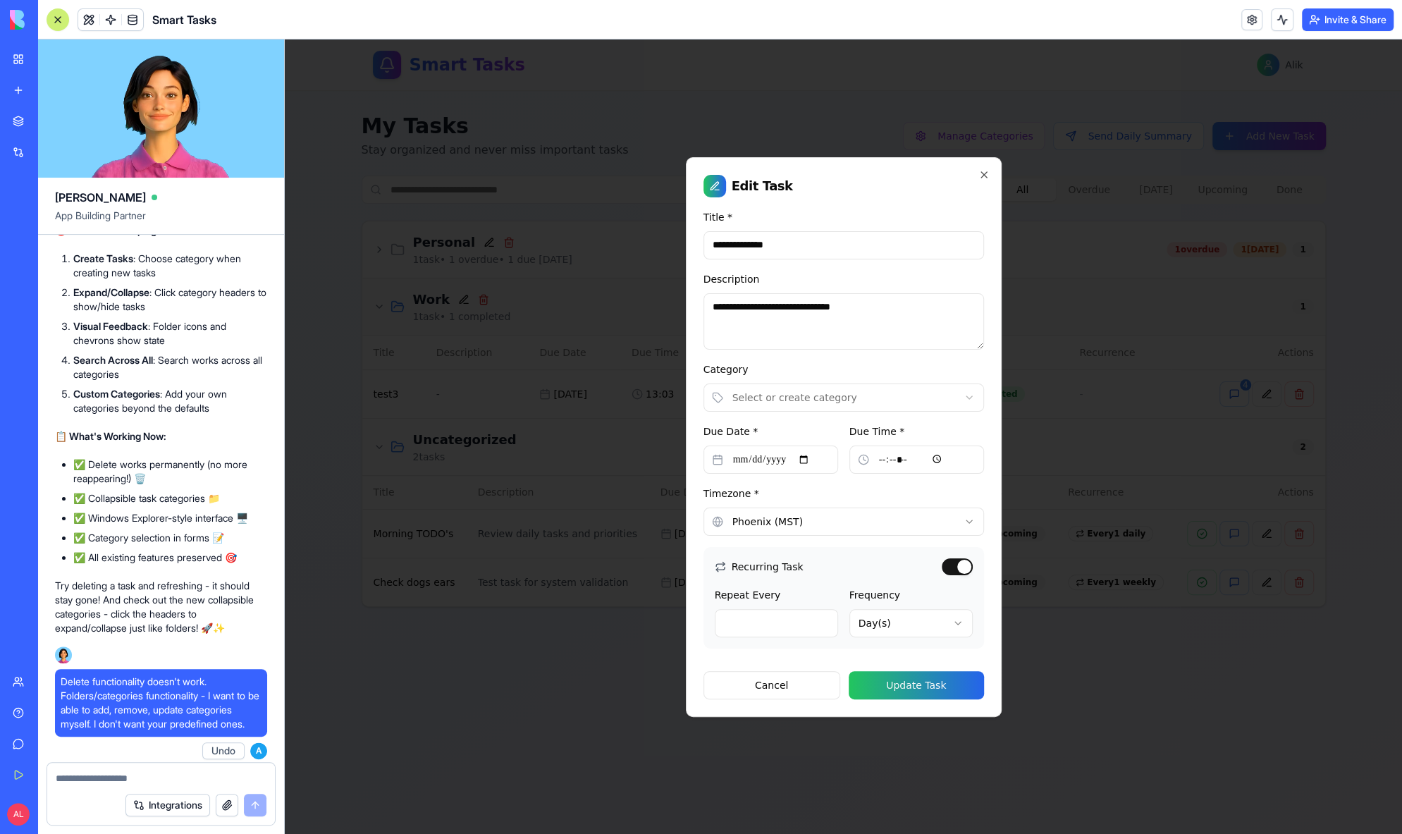
click at [769, 399] on body "**********" at bounding box center [843, 436] width 1117 height 794
click at [905, 688] on button "Update Task" at bounding box center [916, 685] width 135 height 28
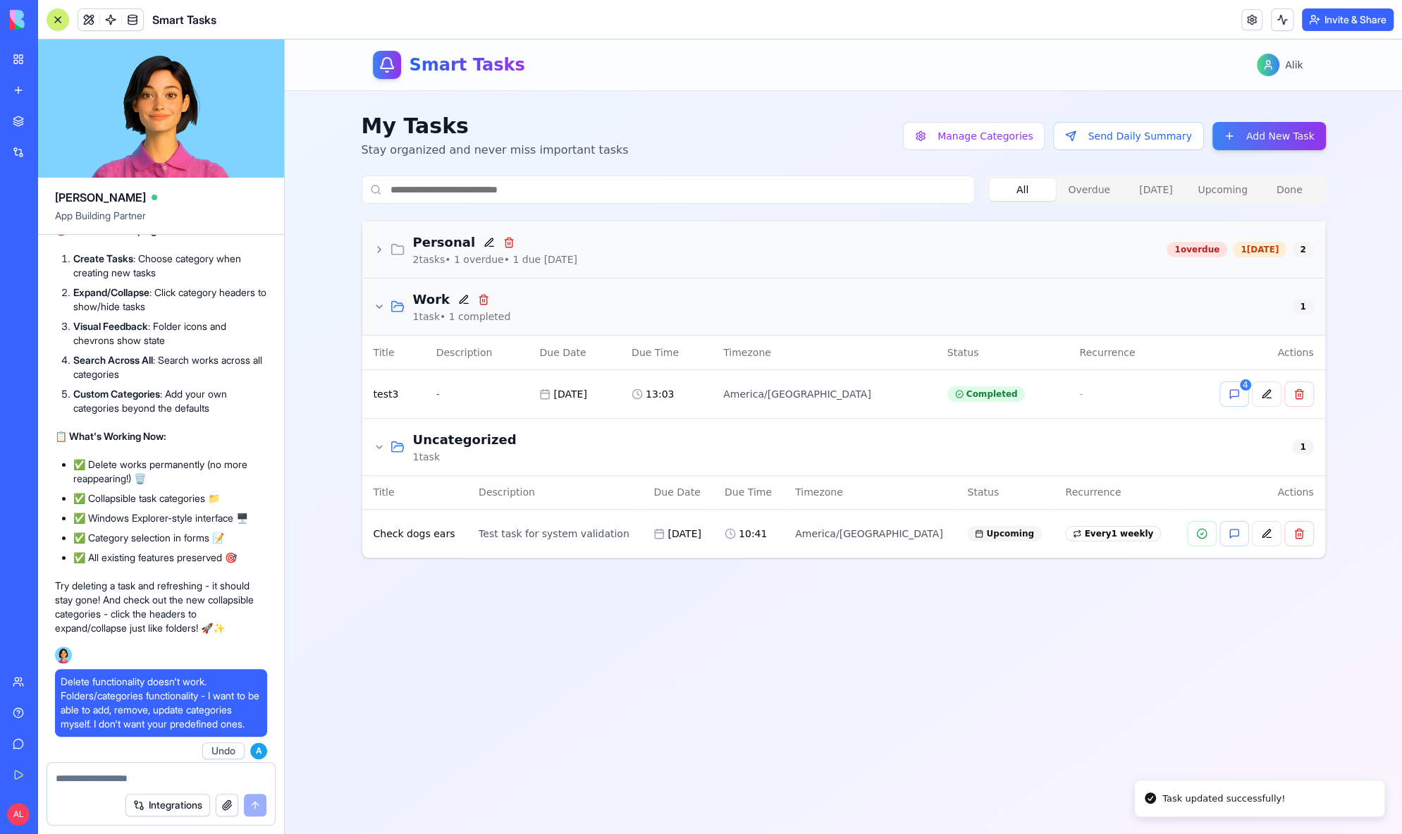
click at [374, 251] on icon at bounding box center [379, 249] width 11 height 11
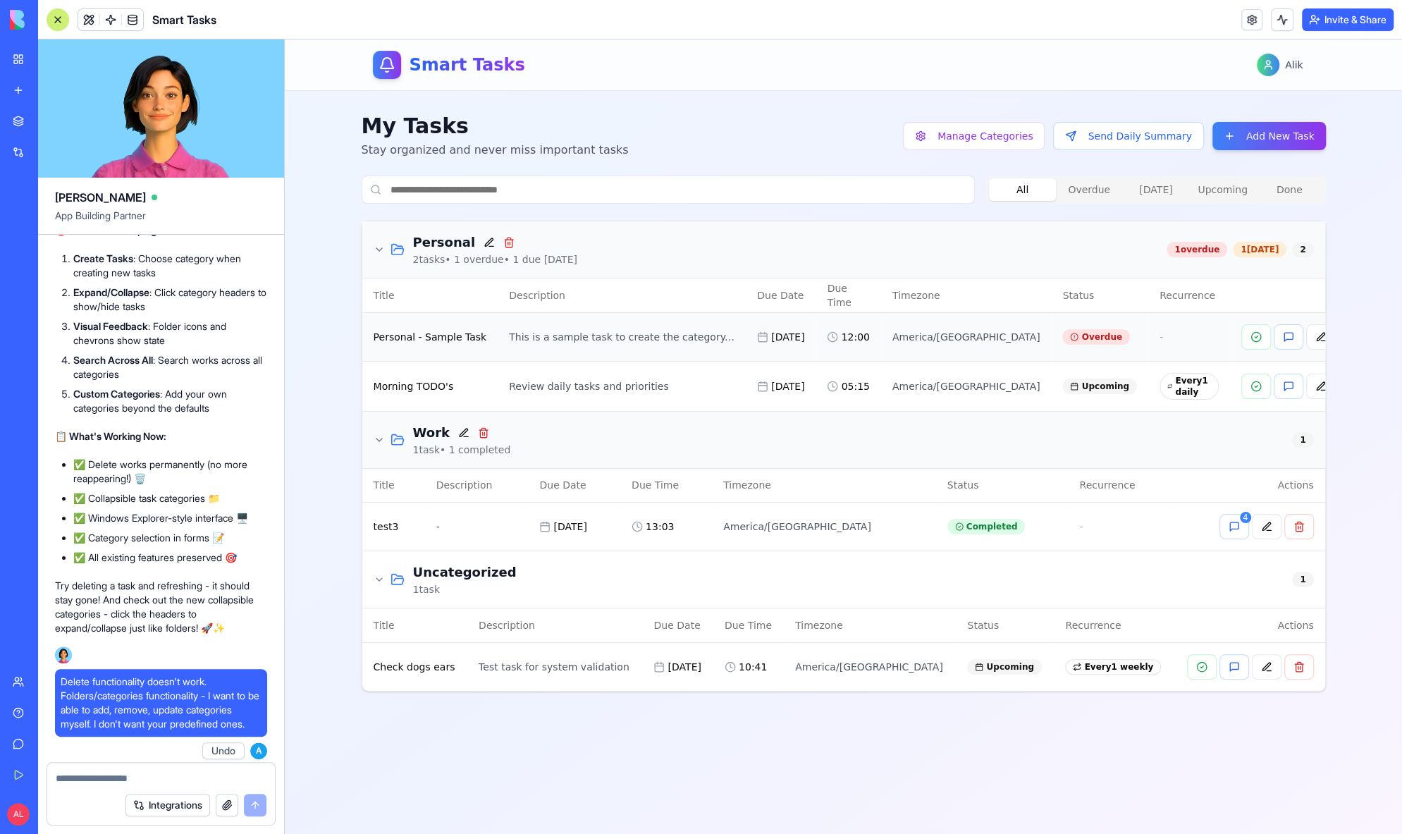
click at [1339, 337] on button at bounding box center [1354, 336] width 30 height 25
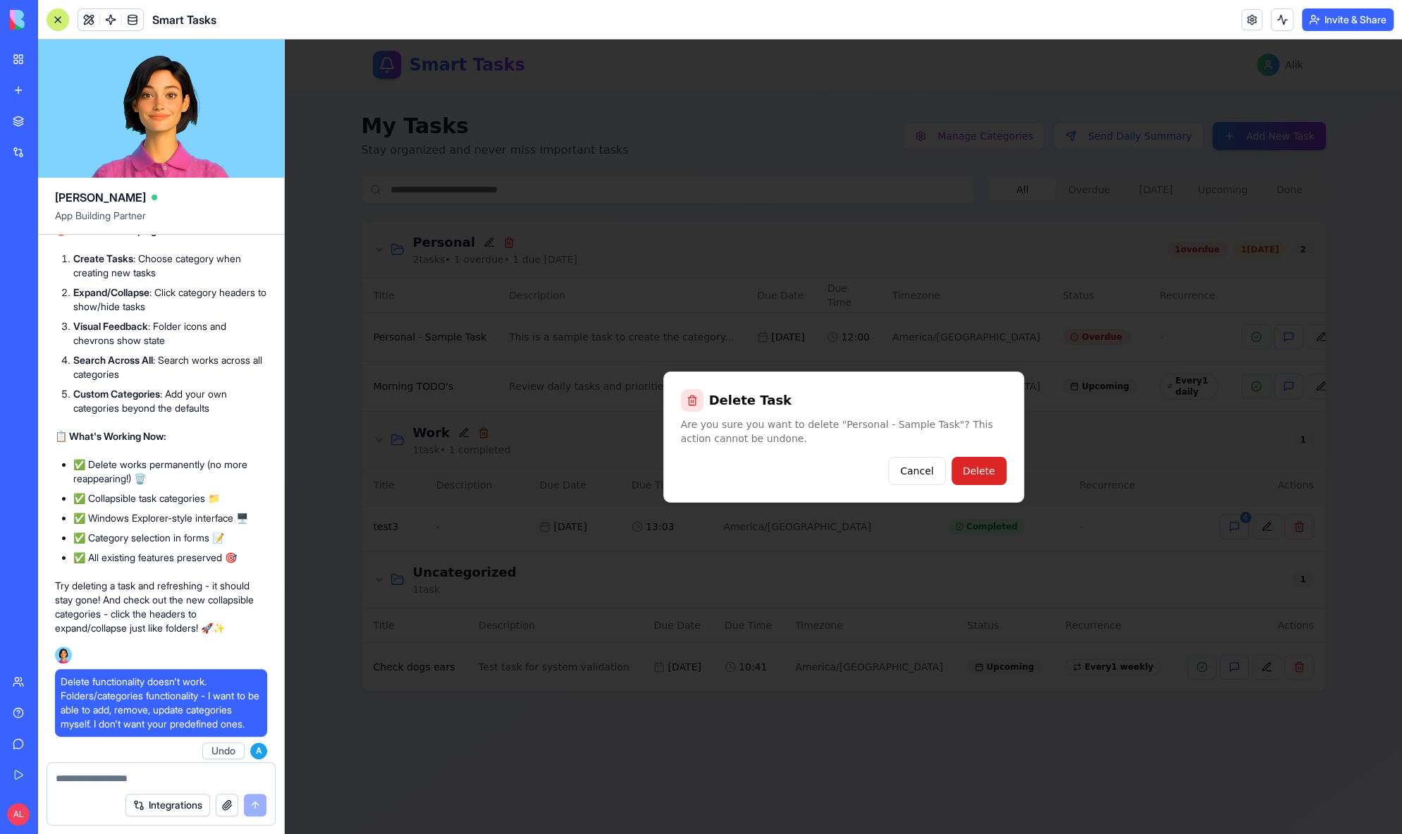
click at [1000, 470] on button "Delete" at bounding box center [979, 471] width 55 height 28
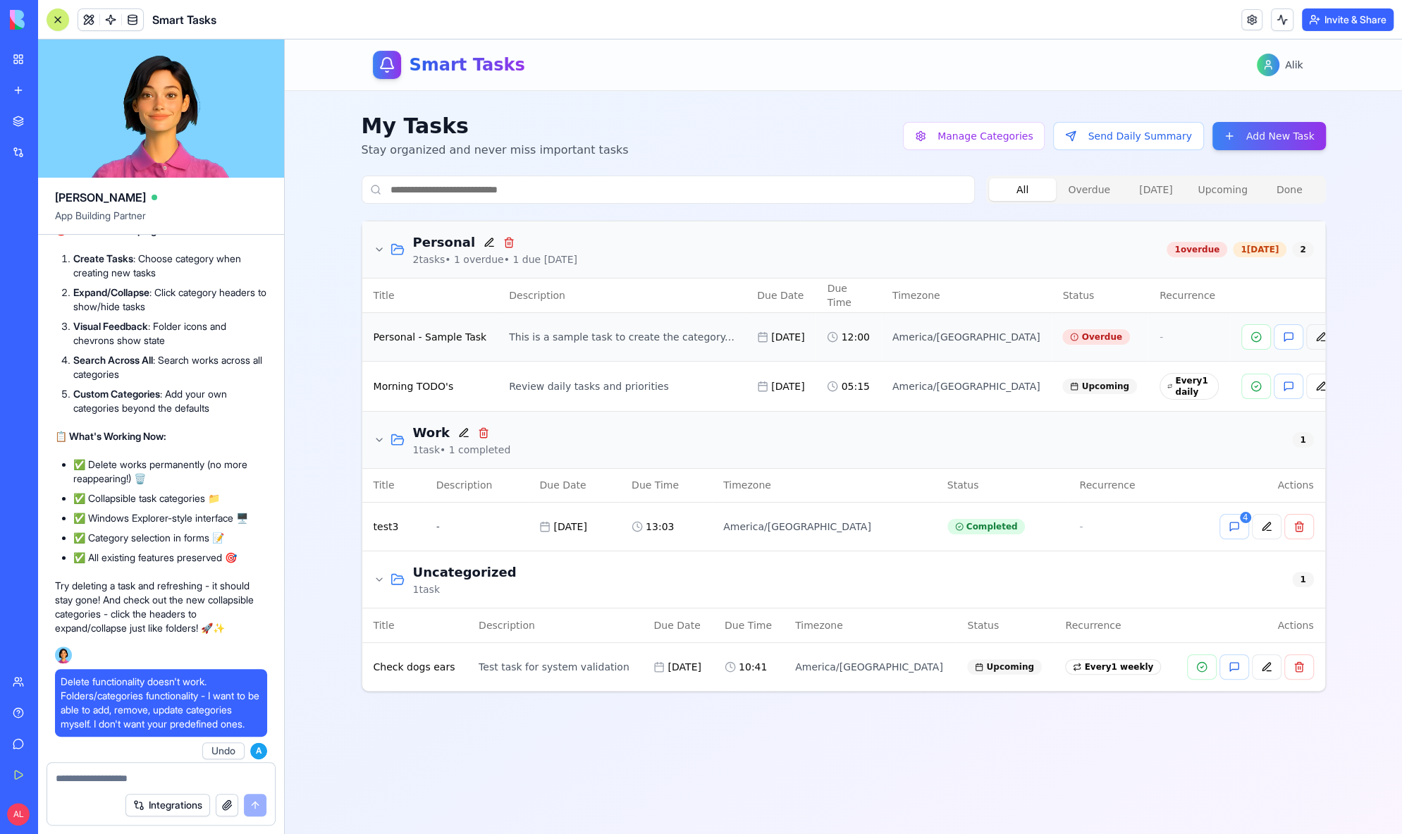
click at [1306, 338] on button at bounding box center [1321, 336] width 30 height 25
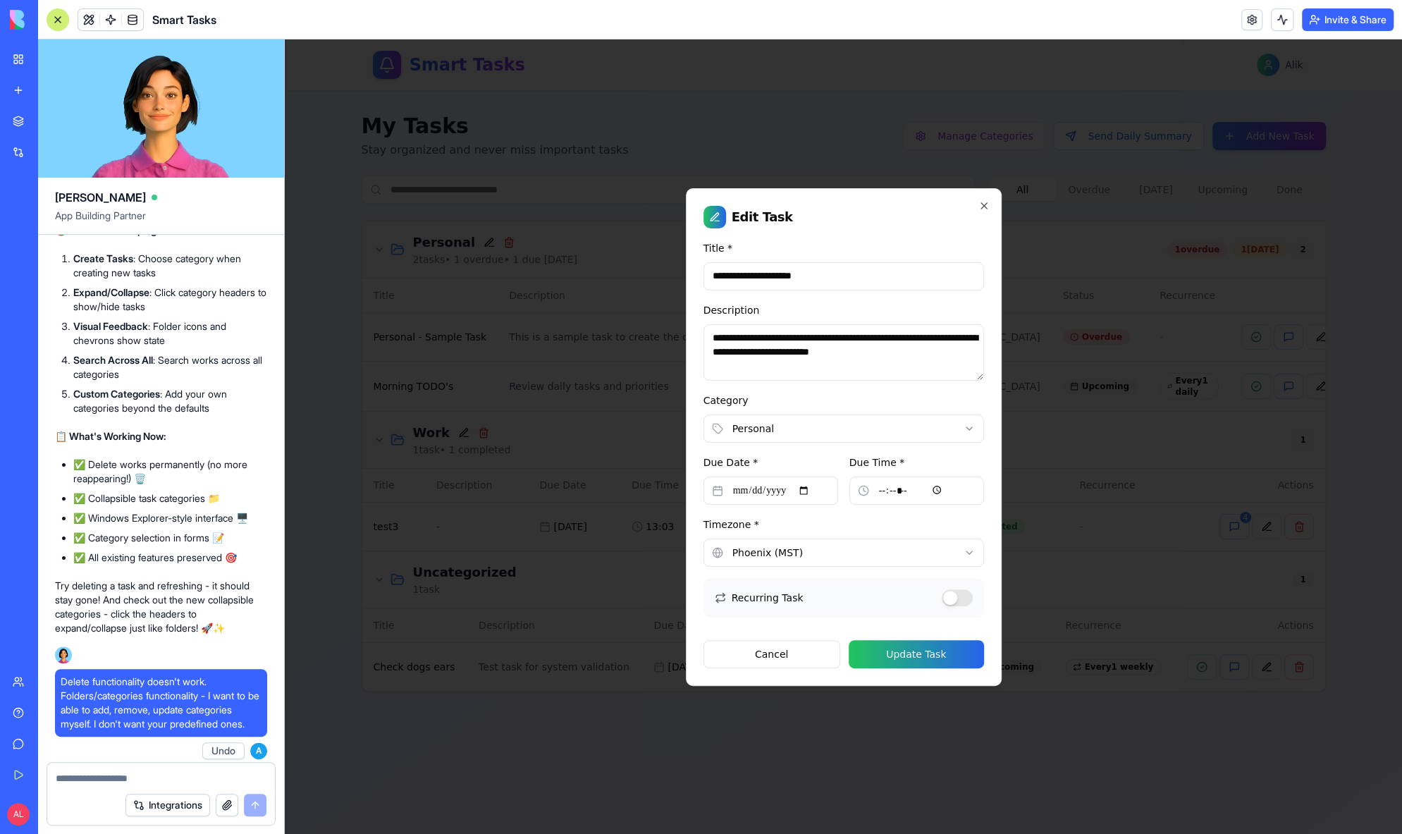
click at [828, 434] on body "**********" at bounding box center [843, 436] width 1117 height 794
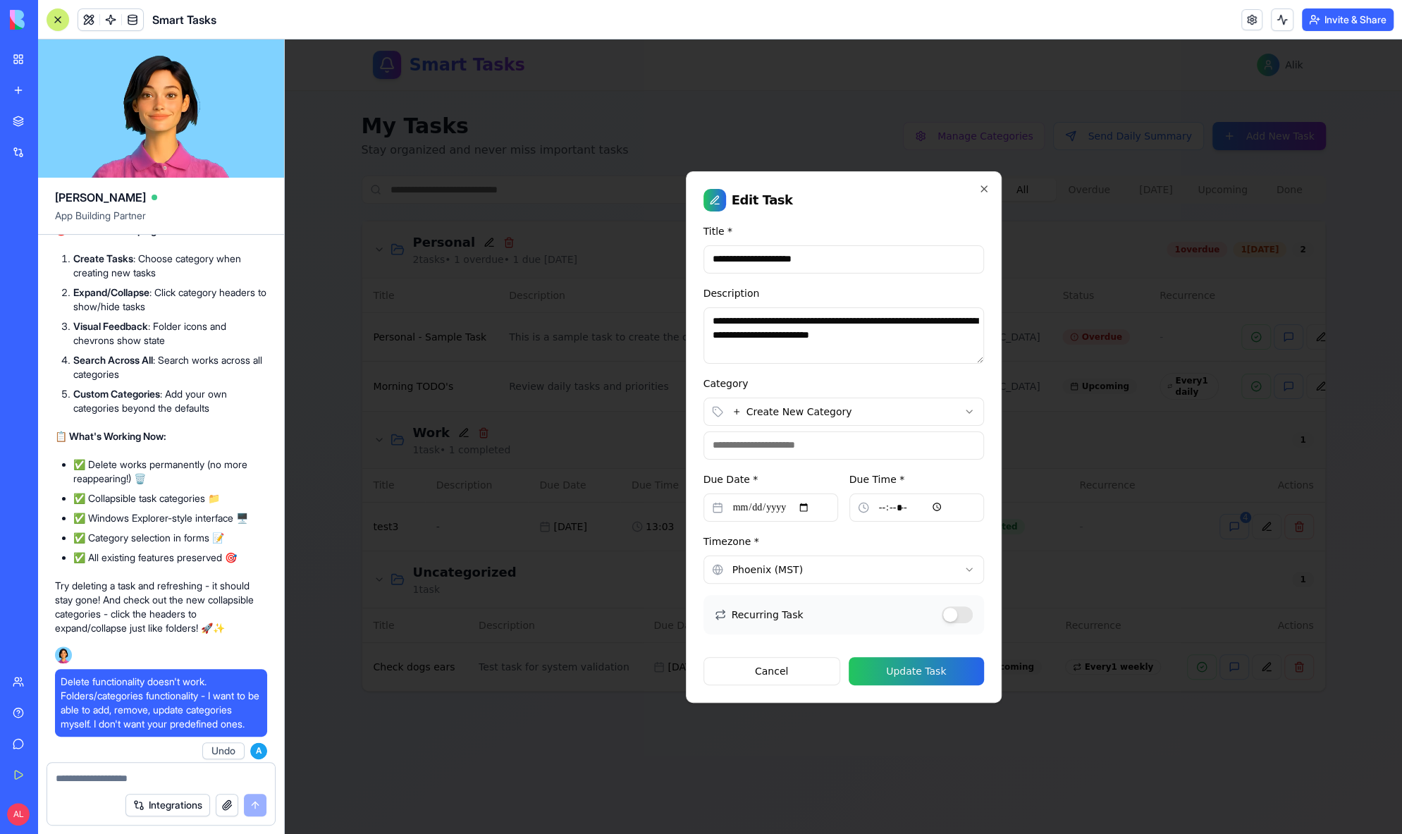
click at [780, 438] on input at bounding box center [844, 445] width 281 height 28
type input "*****"
click at [898, 664] on button "Update Task" at bounding box center [916, 671] width 135 height 28
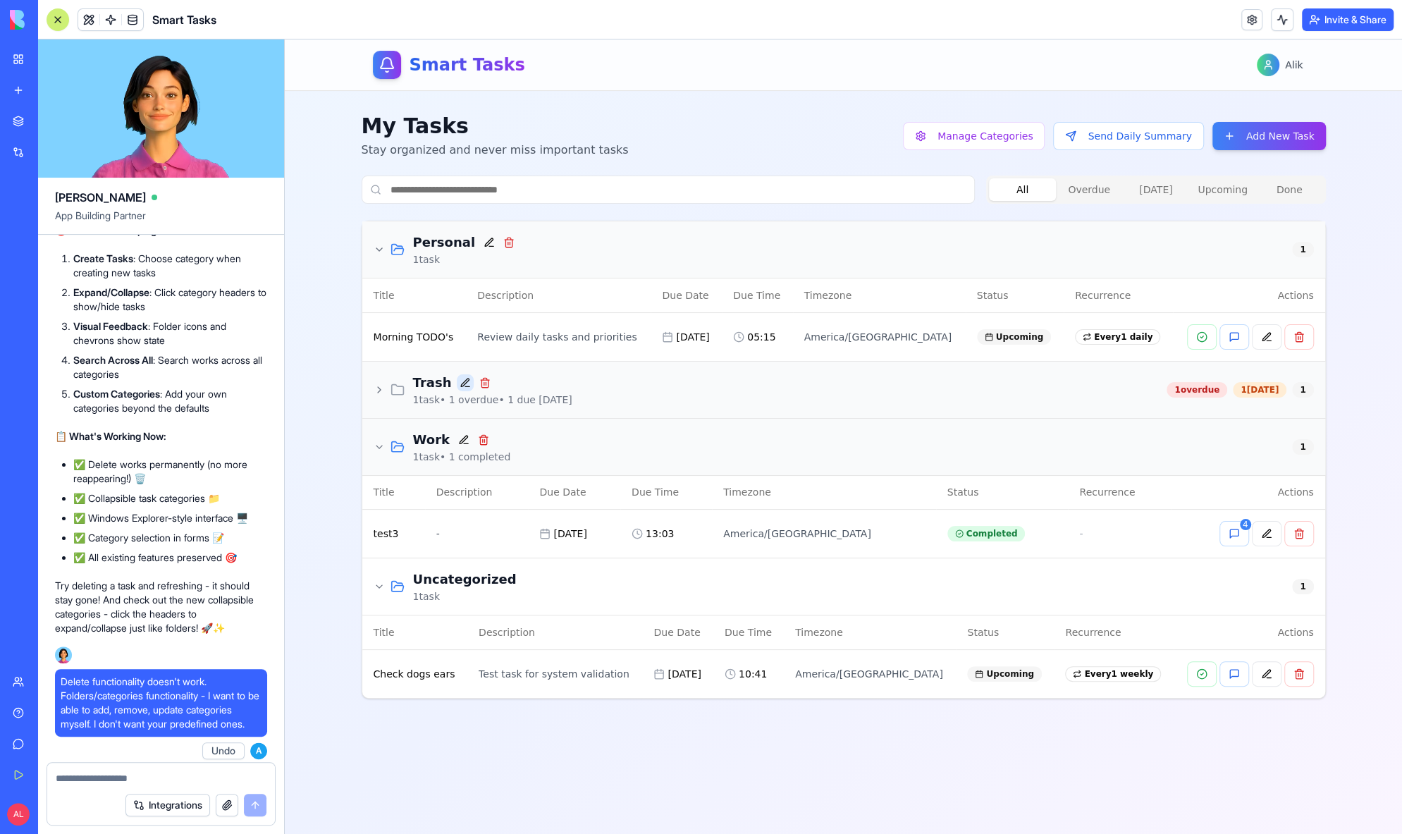
click at [463, 382] on button at bounding box center [465, 382] width 17 height 17
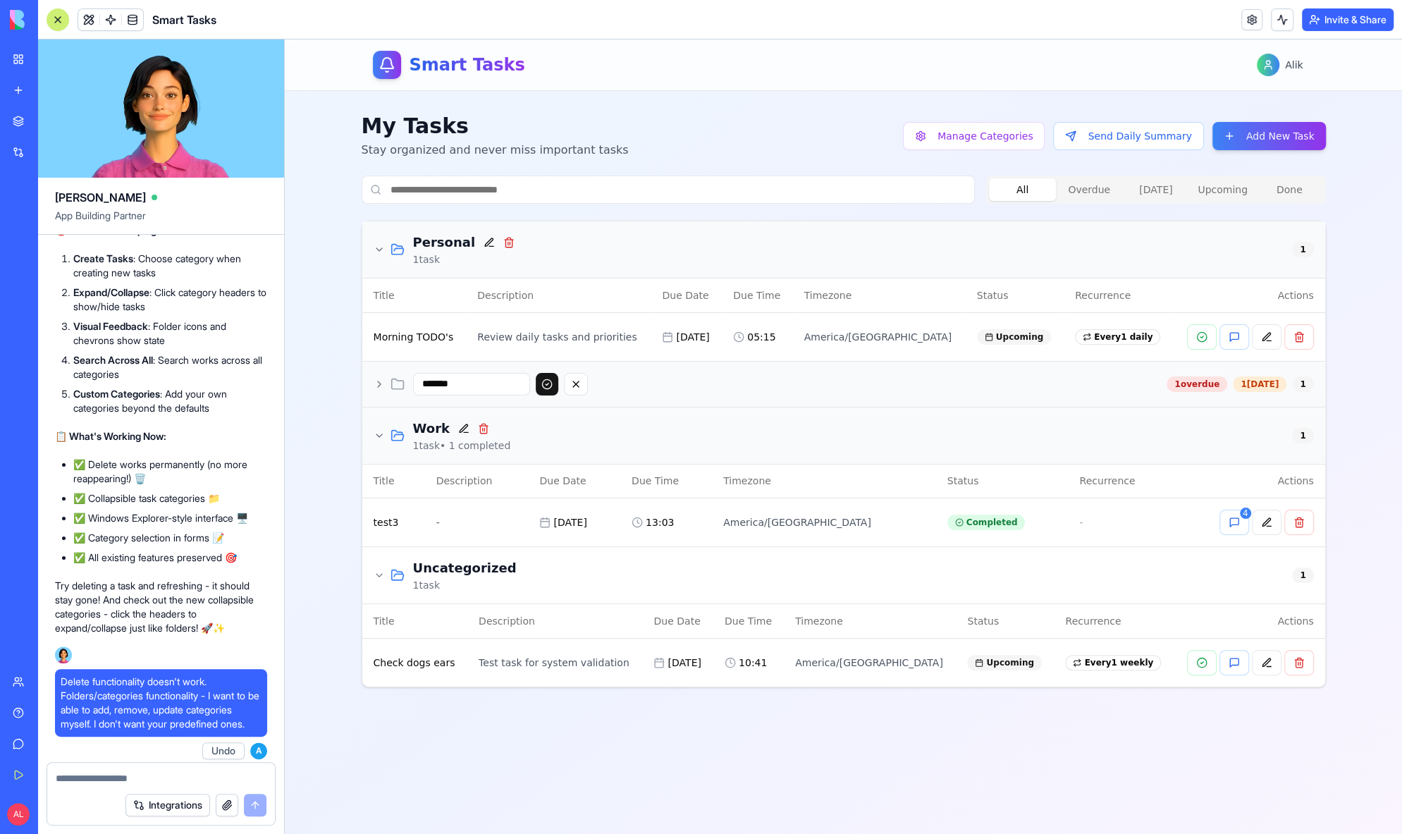
type input "*******"
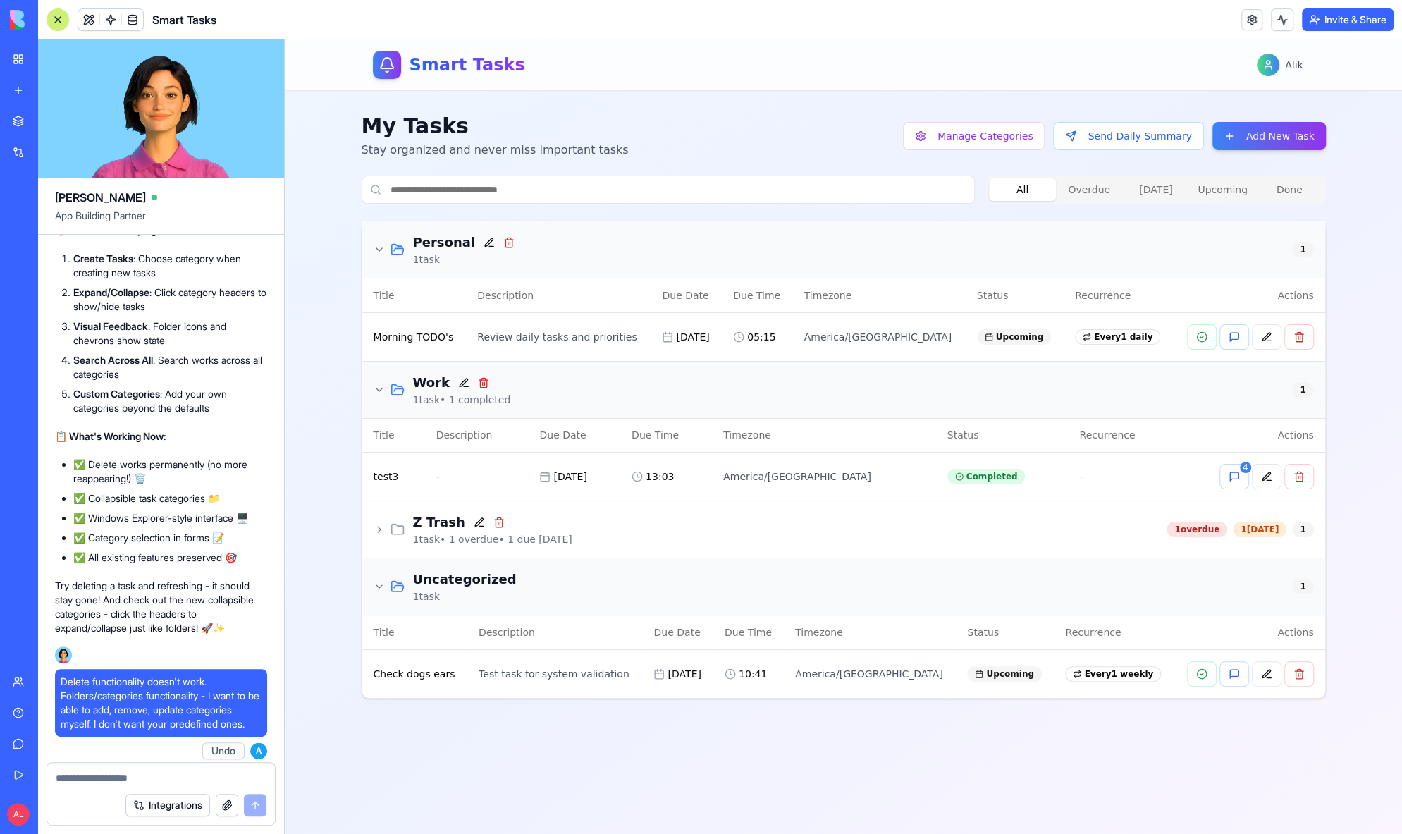
click at [378, 589] on icon at bounding box center [379, 586] width 11 height 11
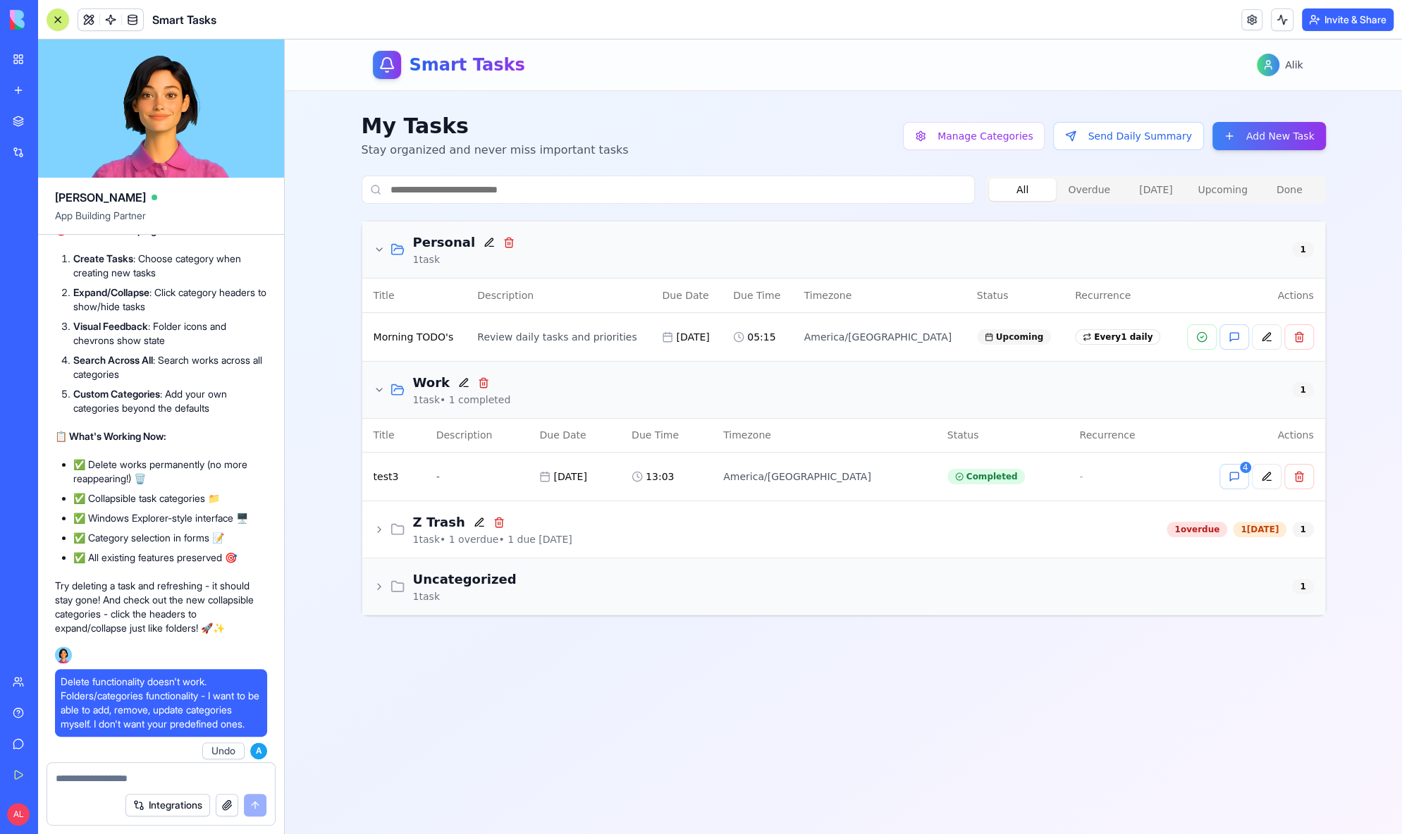
click at [378, 589] on icon at bounding box center [379, 586] width 11 height 11
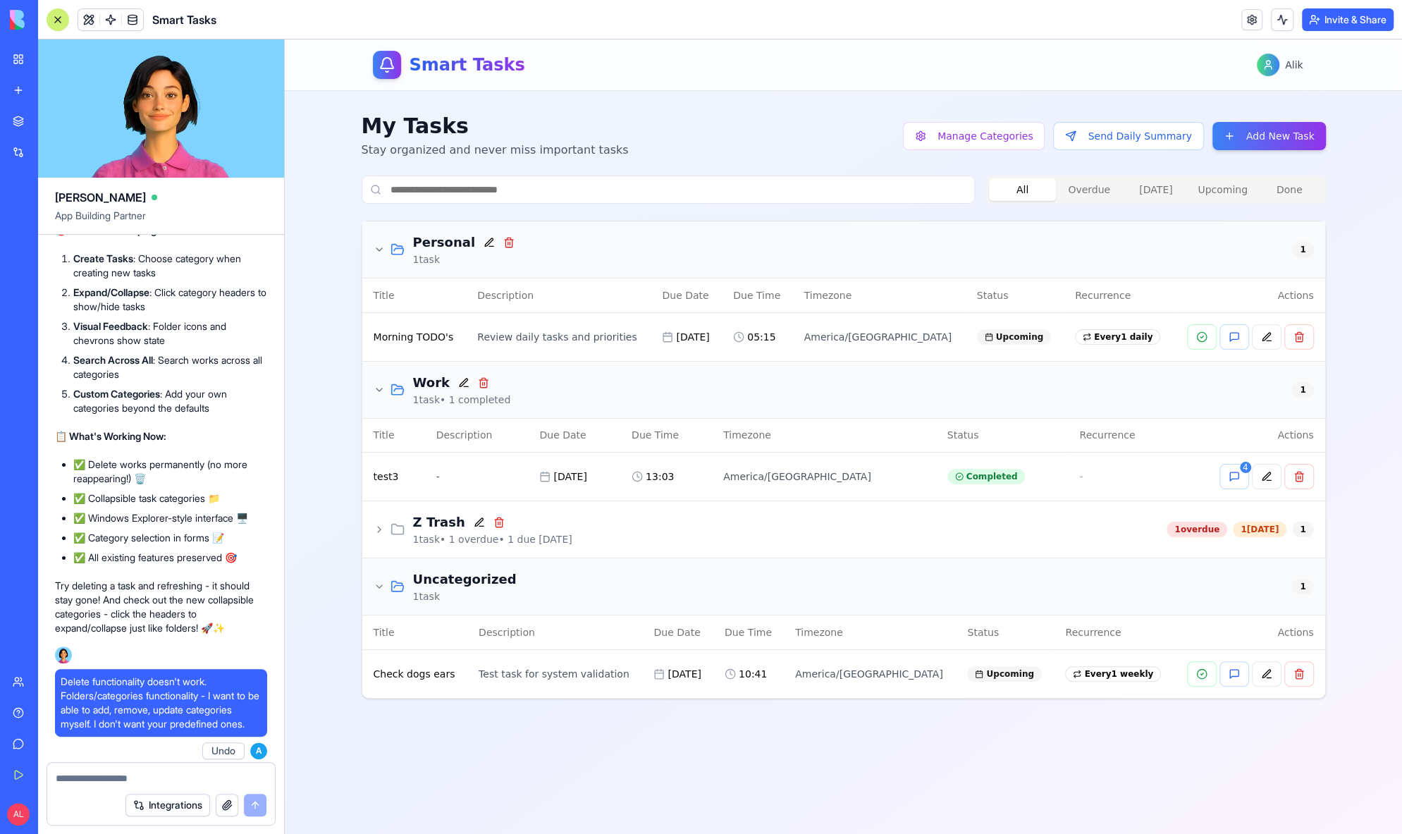
click at [379, 394] on div at bounding box center [389, 390] width 31 height 14
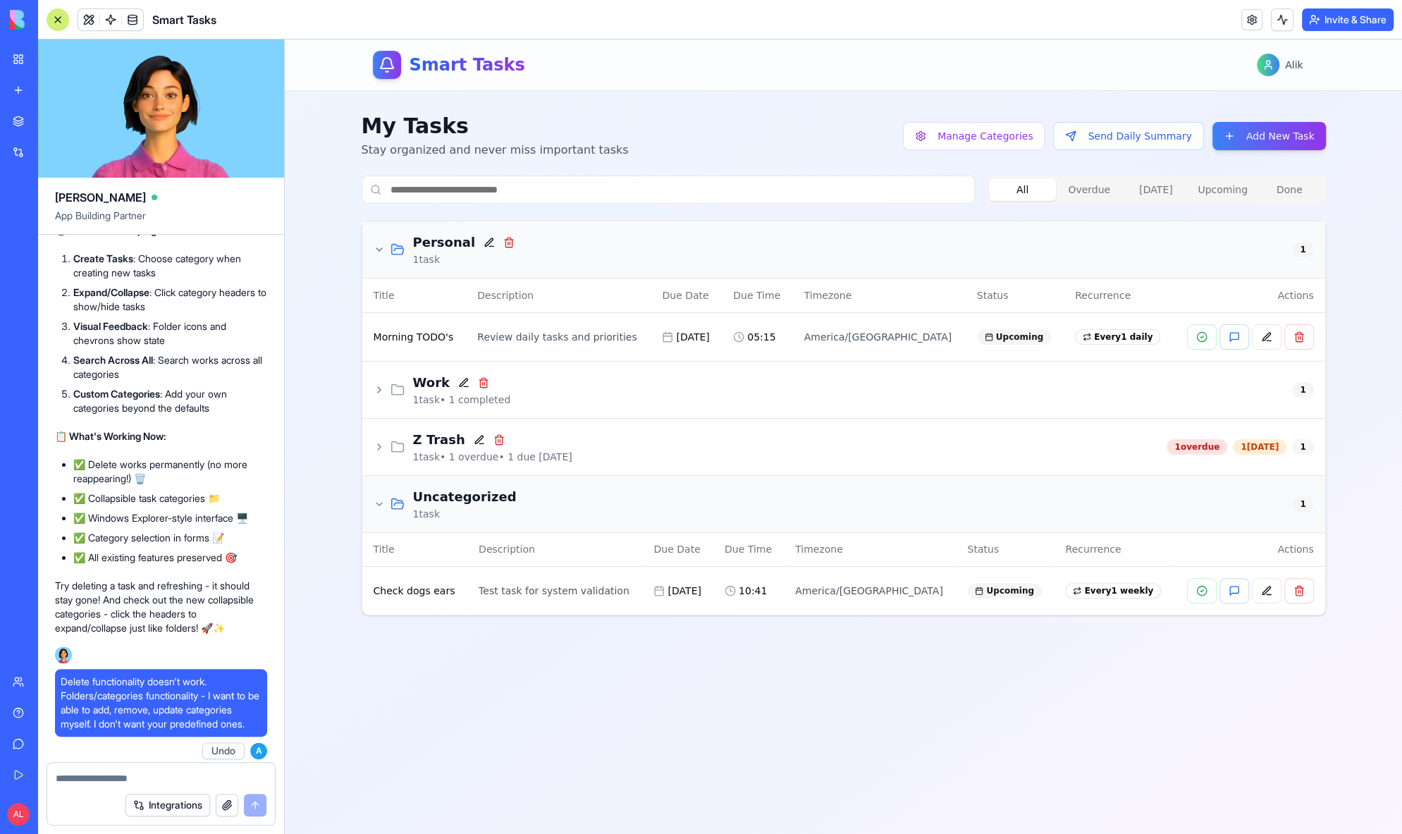
click at [379, 250] on icon at bounding box center [379, 249] width 11 height 11
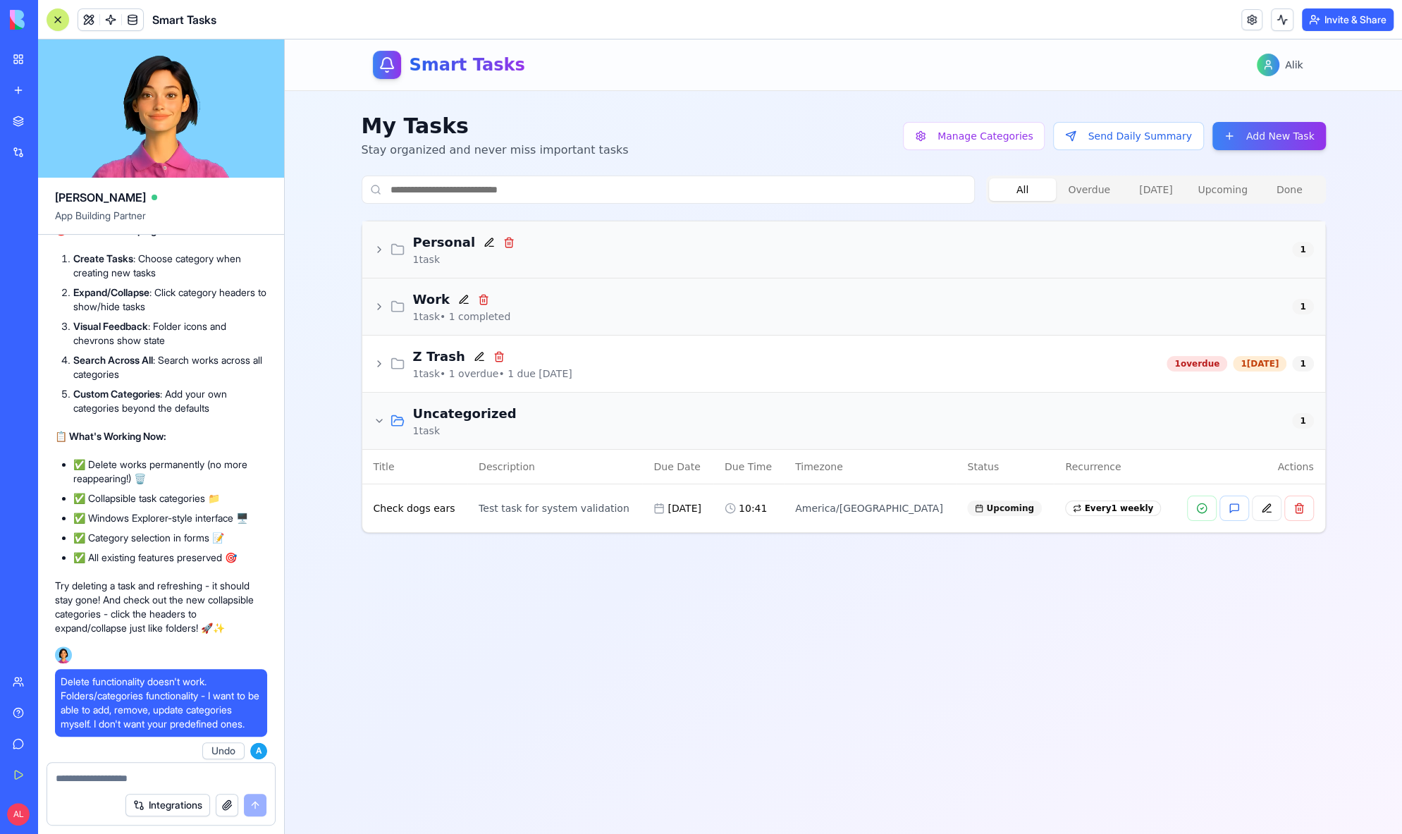
click at [379, 302] on icon at bounding box center [379, 306] width 11 height 11
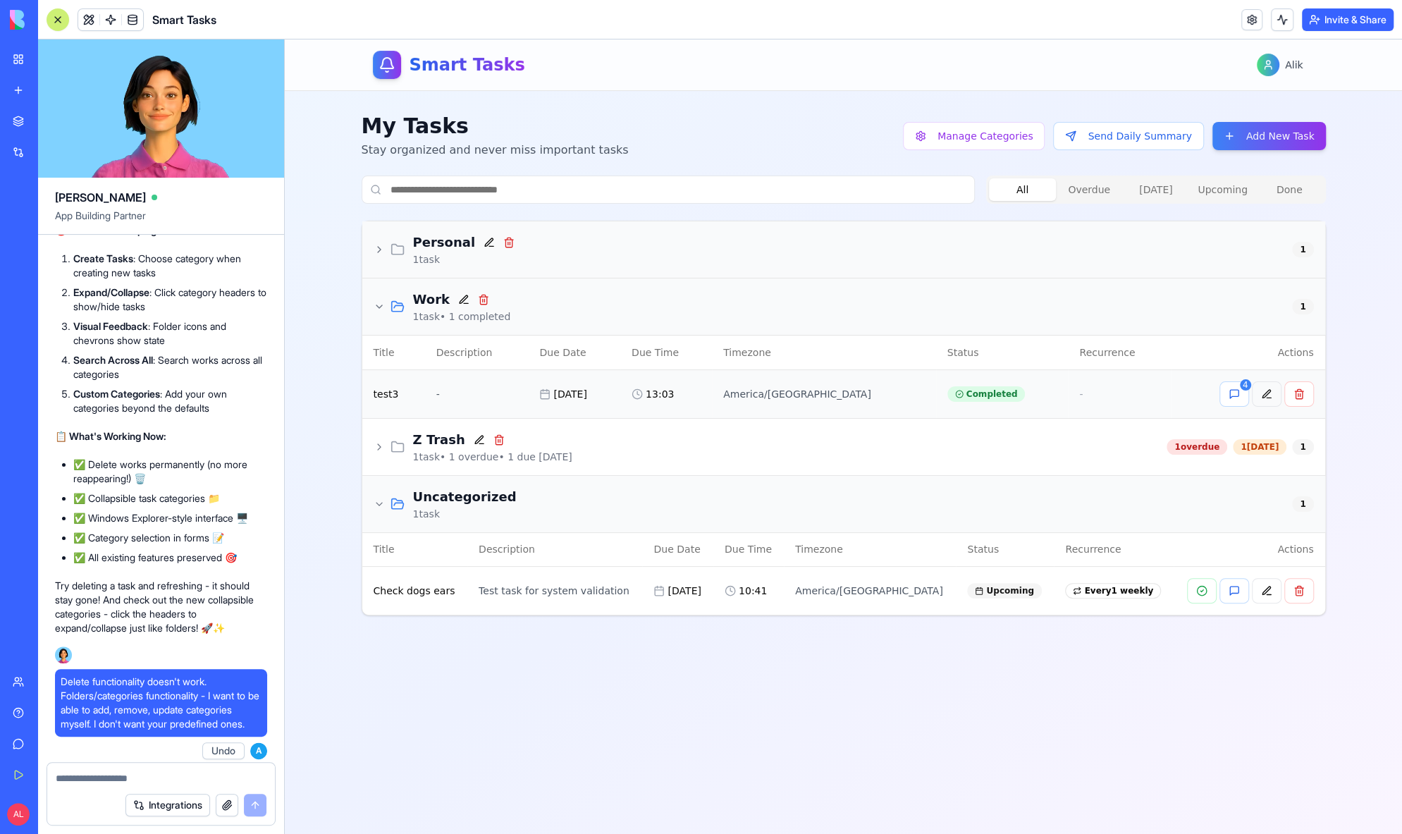
click at [1267, 397] on button at bounding box center [1267, 393] width 30 height 25
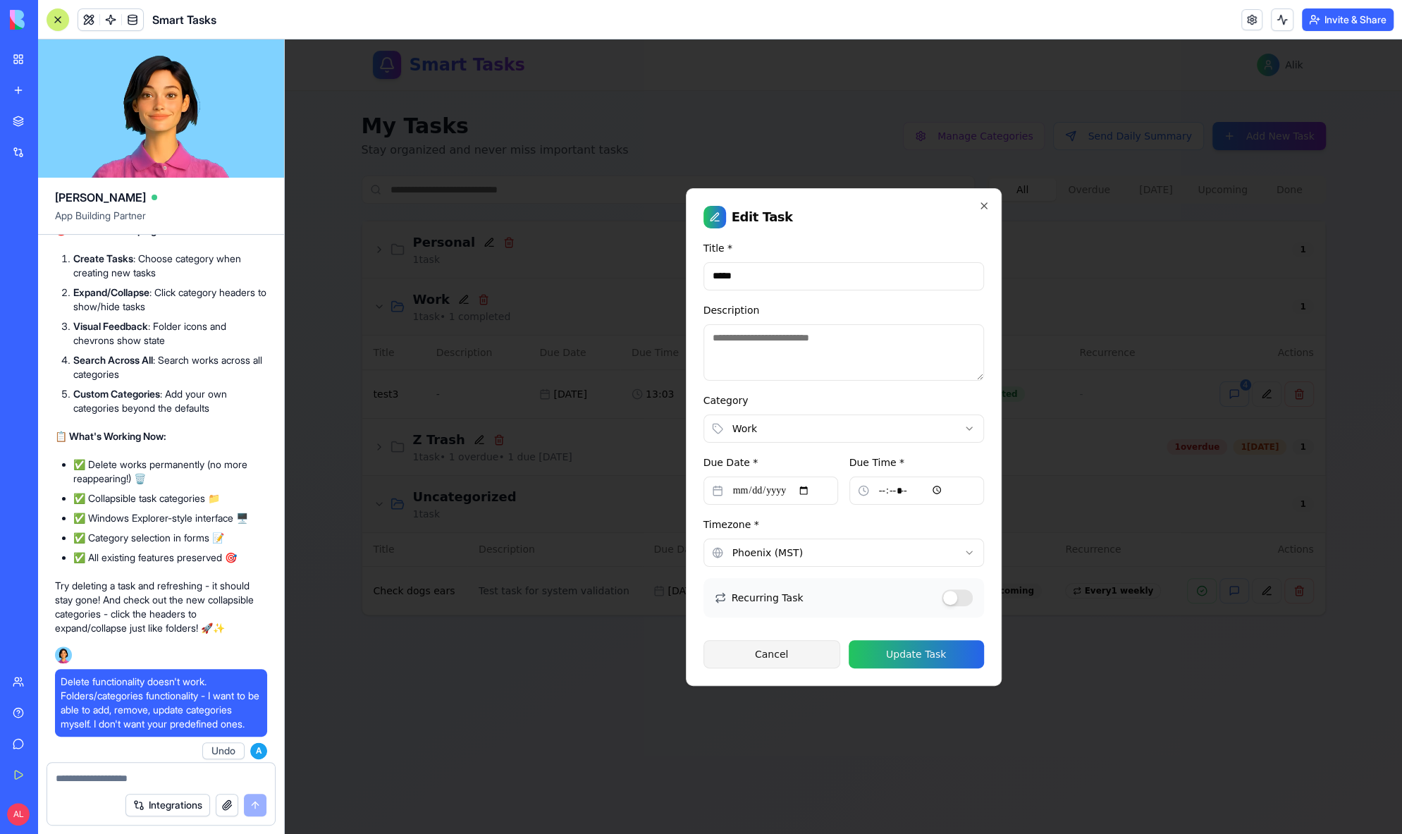
click at [814, 649] on button "Cancel" at bounding box center [772, 654] width 137 height 28
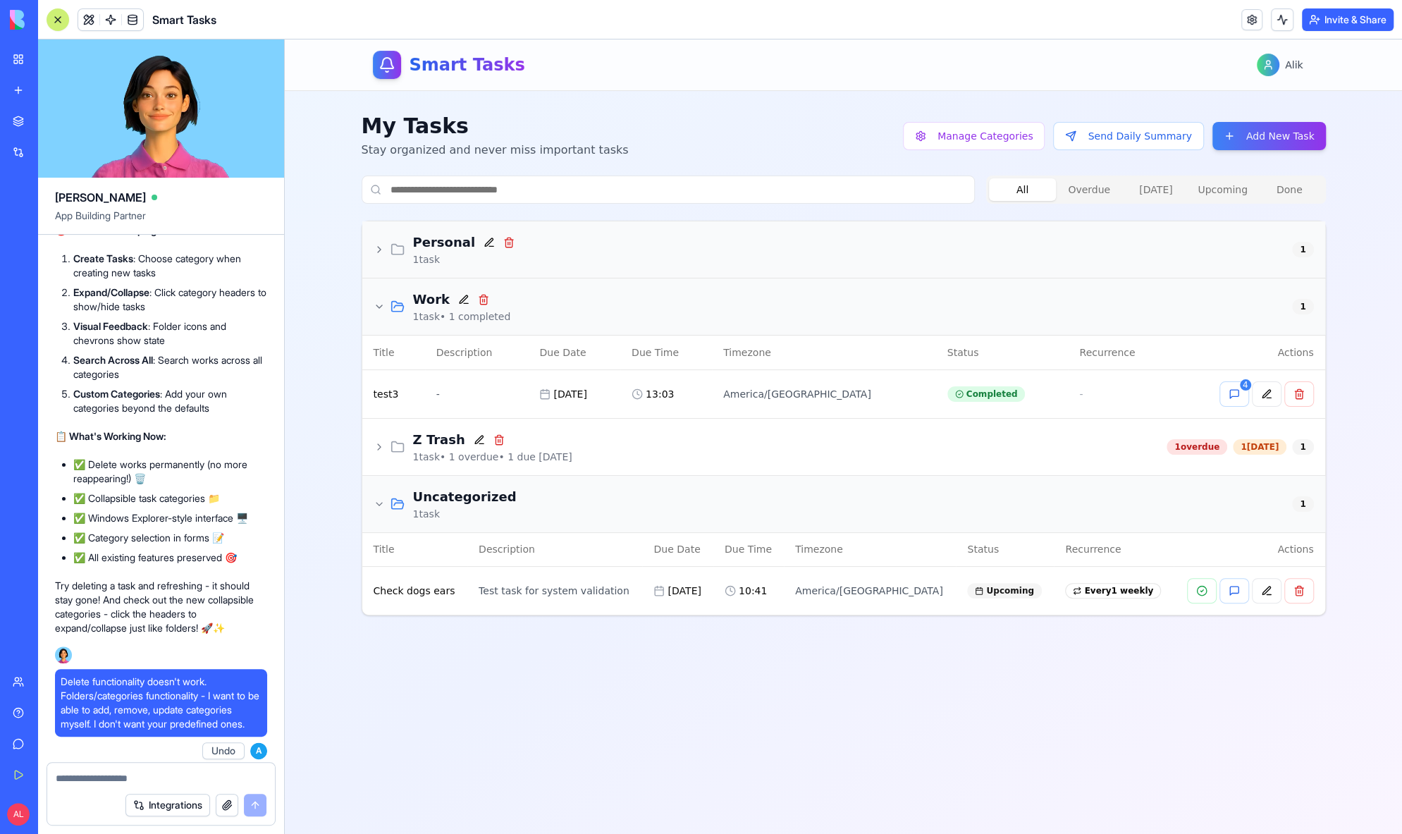
click at [185, 779] on textarea at bounding box center [161, 778] width 211 height 14
type textarea "**********"
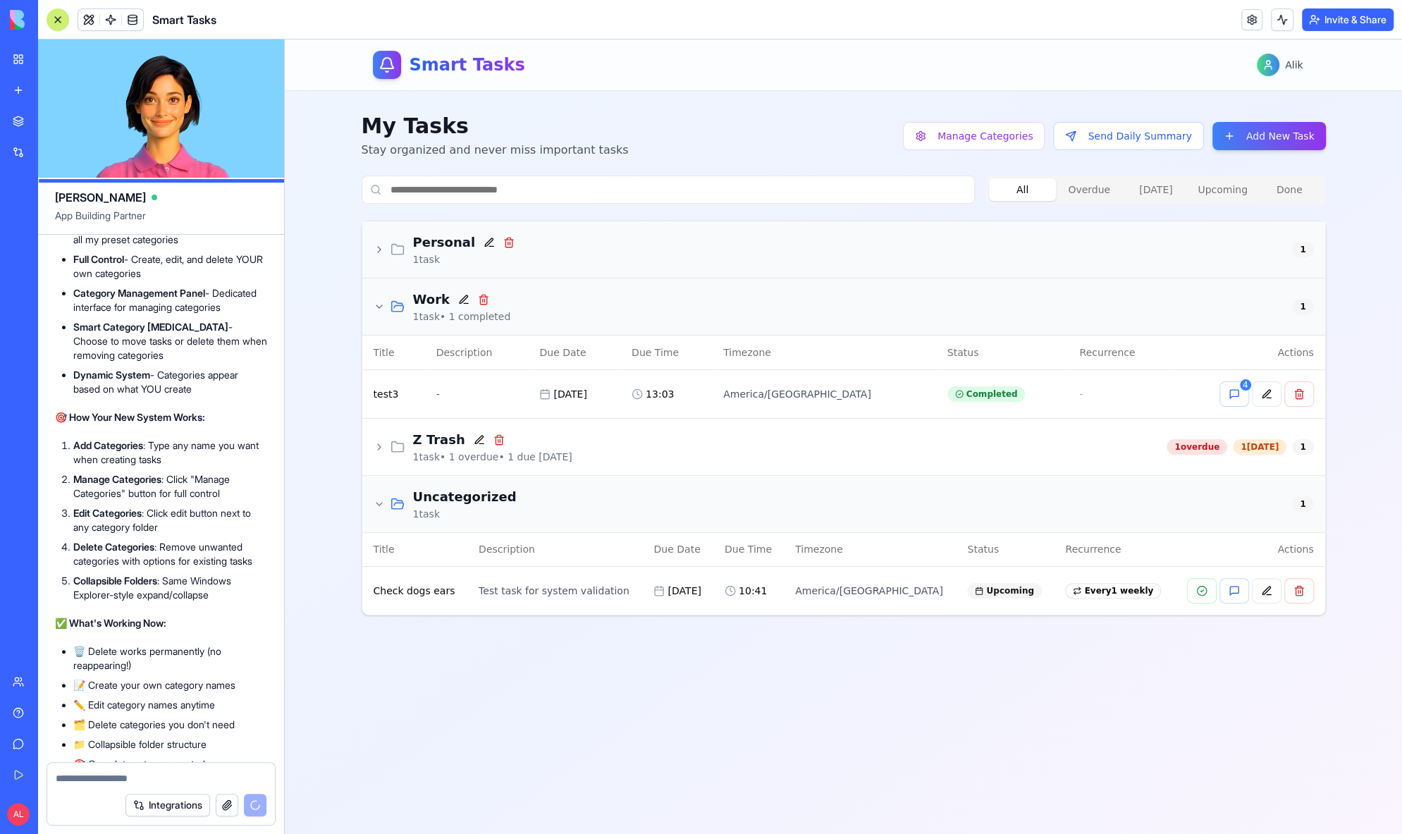
click at [213, 770] on div at bounding box center [161, 774] width 228 height 23
click at [197, 775] on textarea at bounding box center [161, 778] width 211 height 14
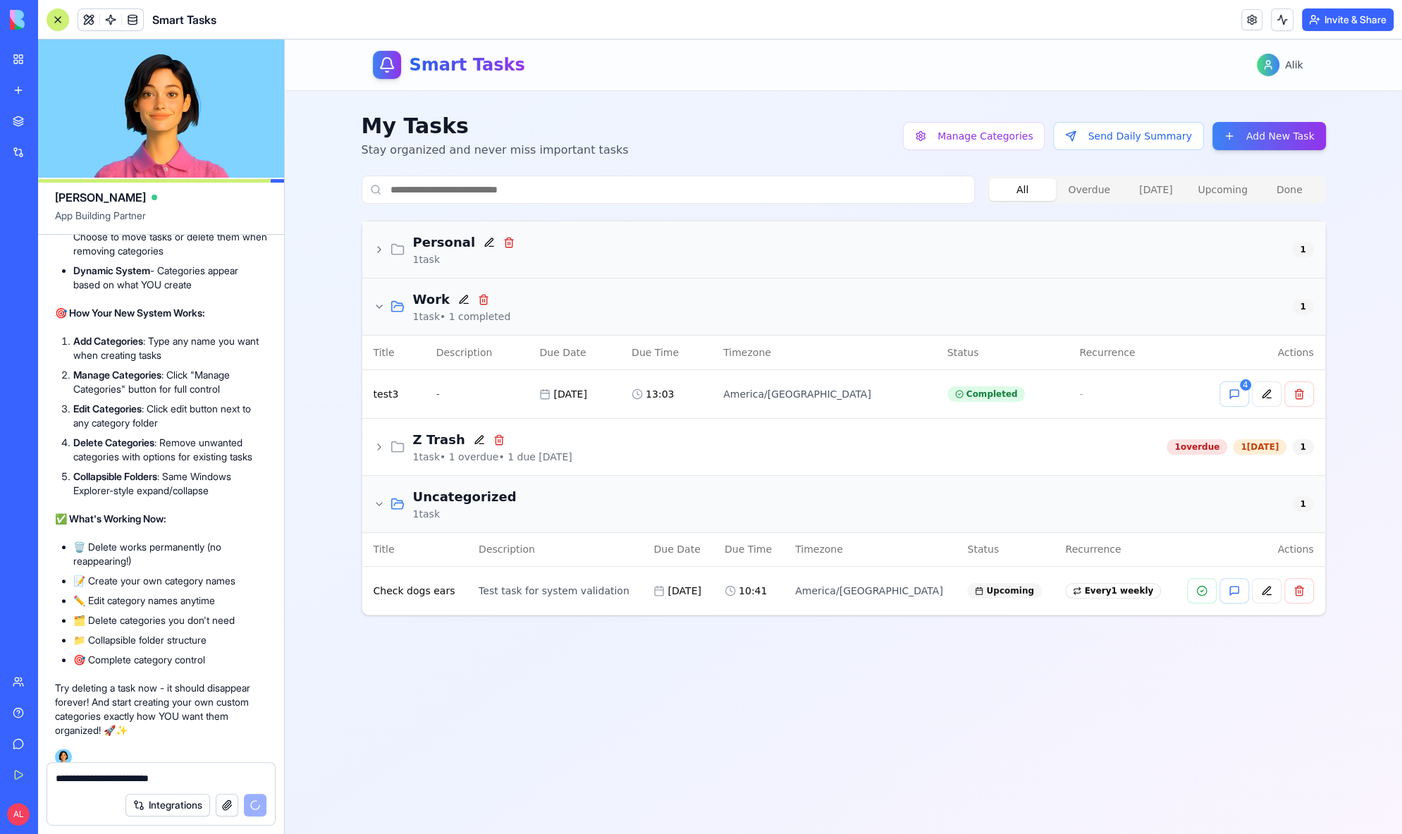
scroll to position [16057, 0]
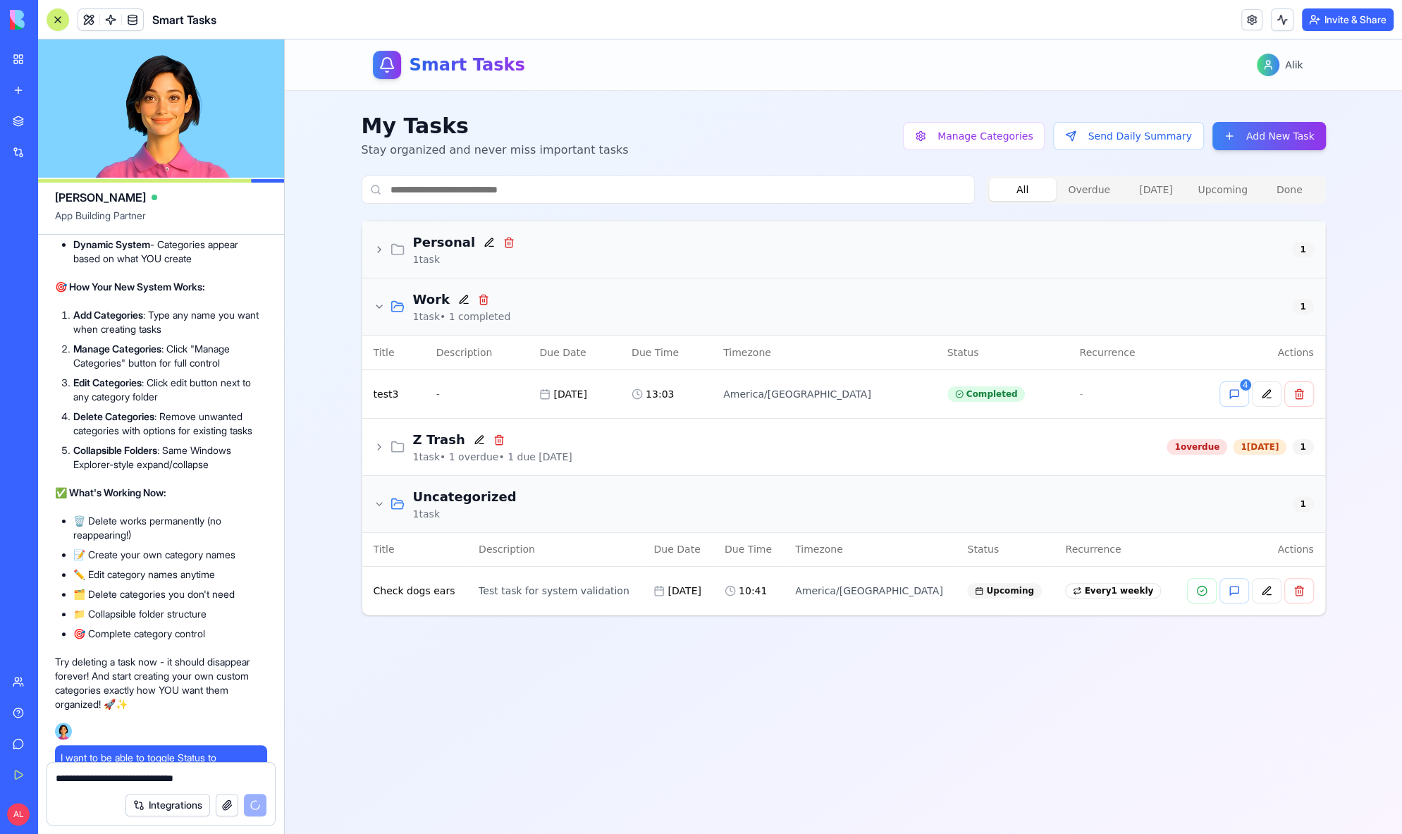
type textarea "**********"
click at [988, 119] on div "My Tasks Stay organized and never miss important tasks Manage Categories Send D…" at bounding box center [844, 135] width 964 height 45
click at [988, 126] on button "Manage Categories" at bounding box center [974, 136] width 142 height 28
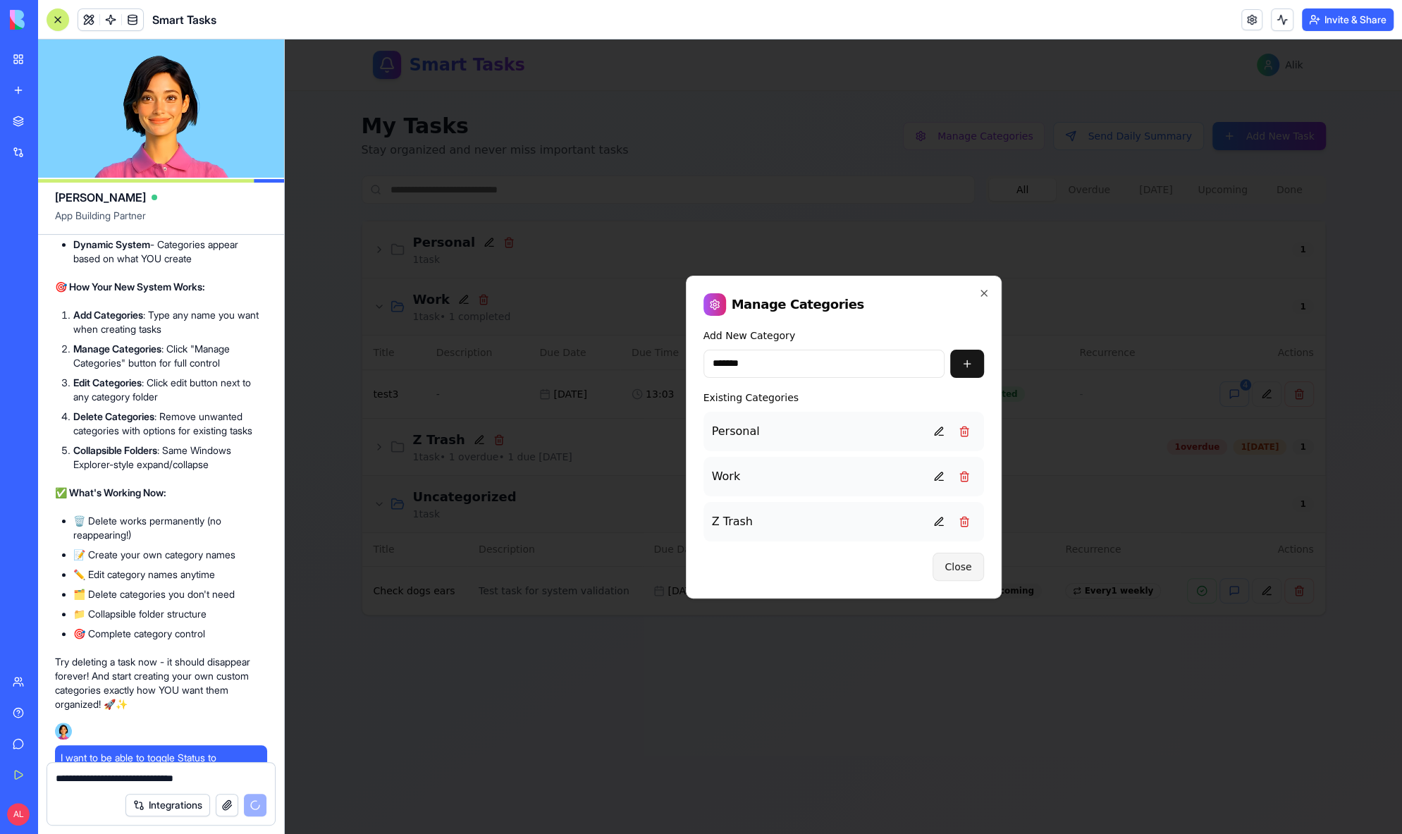
click at [973, 560] on button "Close" at bounding box center [958, 567] width 51 height 28
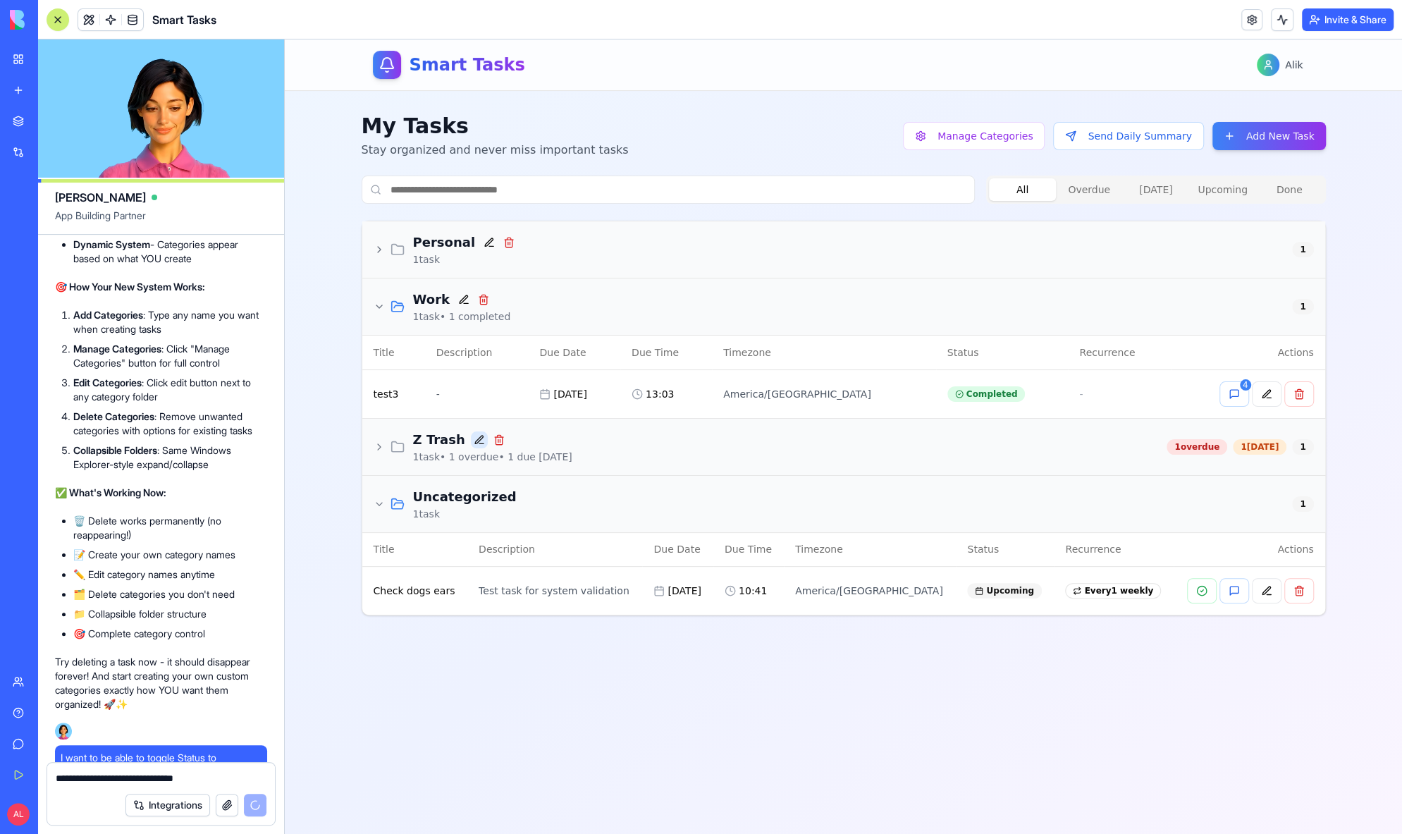
click at [471, 435] on button at bounding box center [479, 439] width 17 height 17
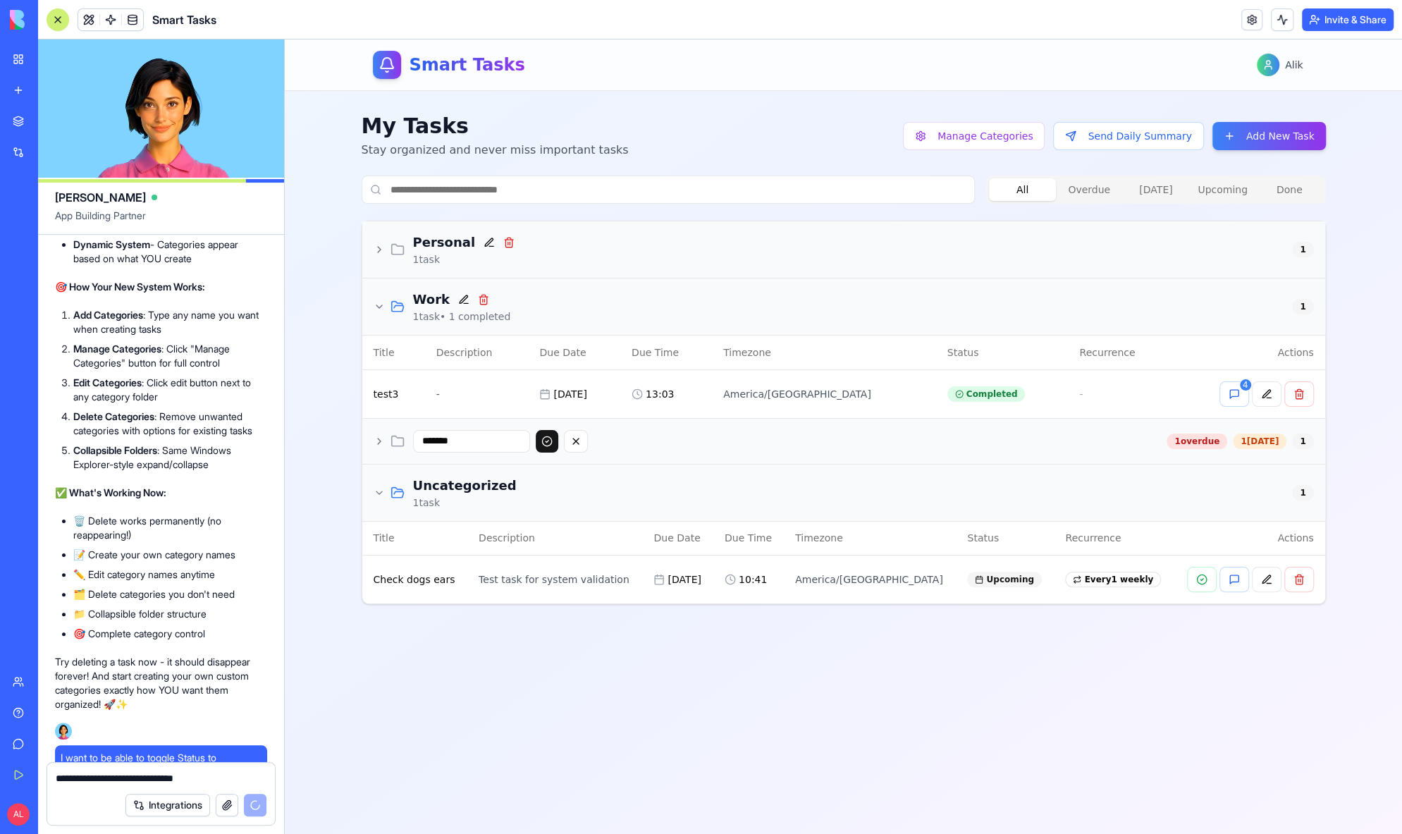
click at [430, 443] on input "*******" at bounding box center [471, 441] width 117 height 23
type input "*****"
click at [558, 445] on button at bounding box center [547, 441] width 23 height 23
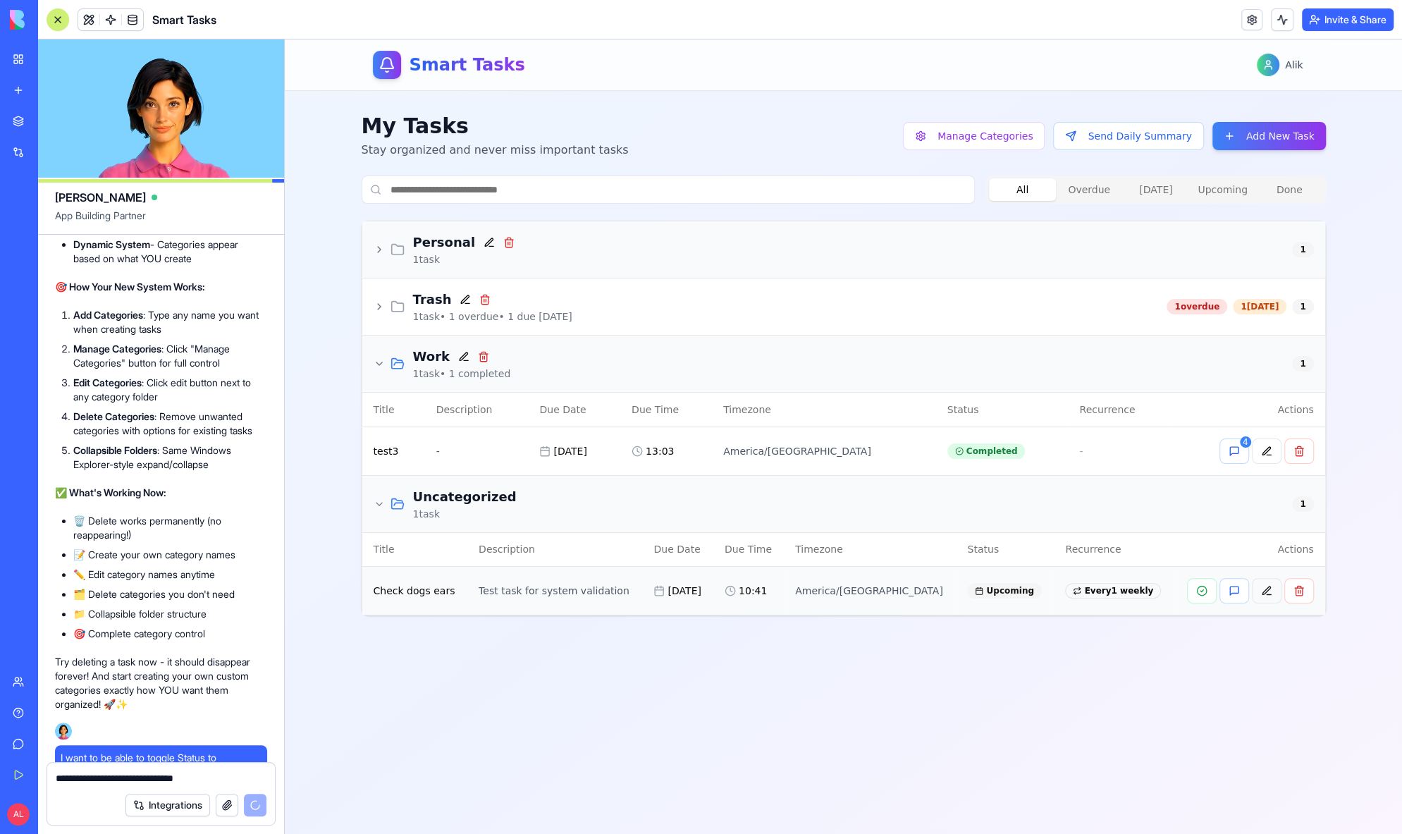
click at [1274, 594] on button at bounding box center [1267, 590] width 30 height 25
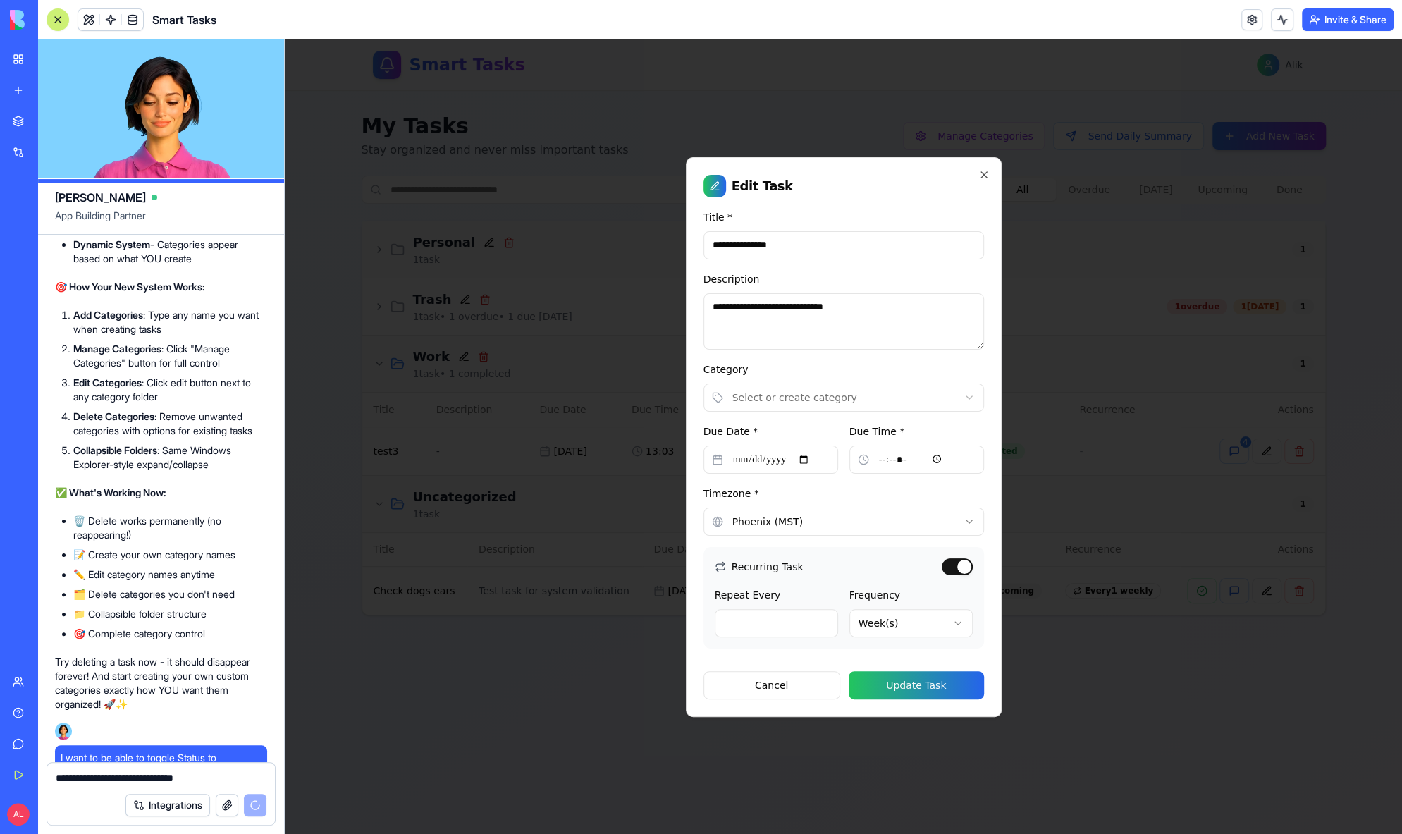
click at [785, 396] on body "**********" at bounding box center [843, 436] width 1117 height 794
click at [926, 694] on button "Update Task" at bounding box center [916, 685] width 135 height 28
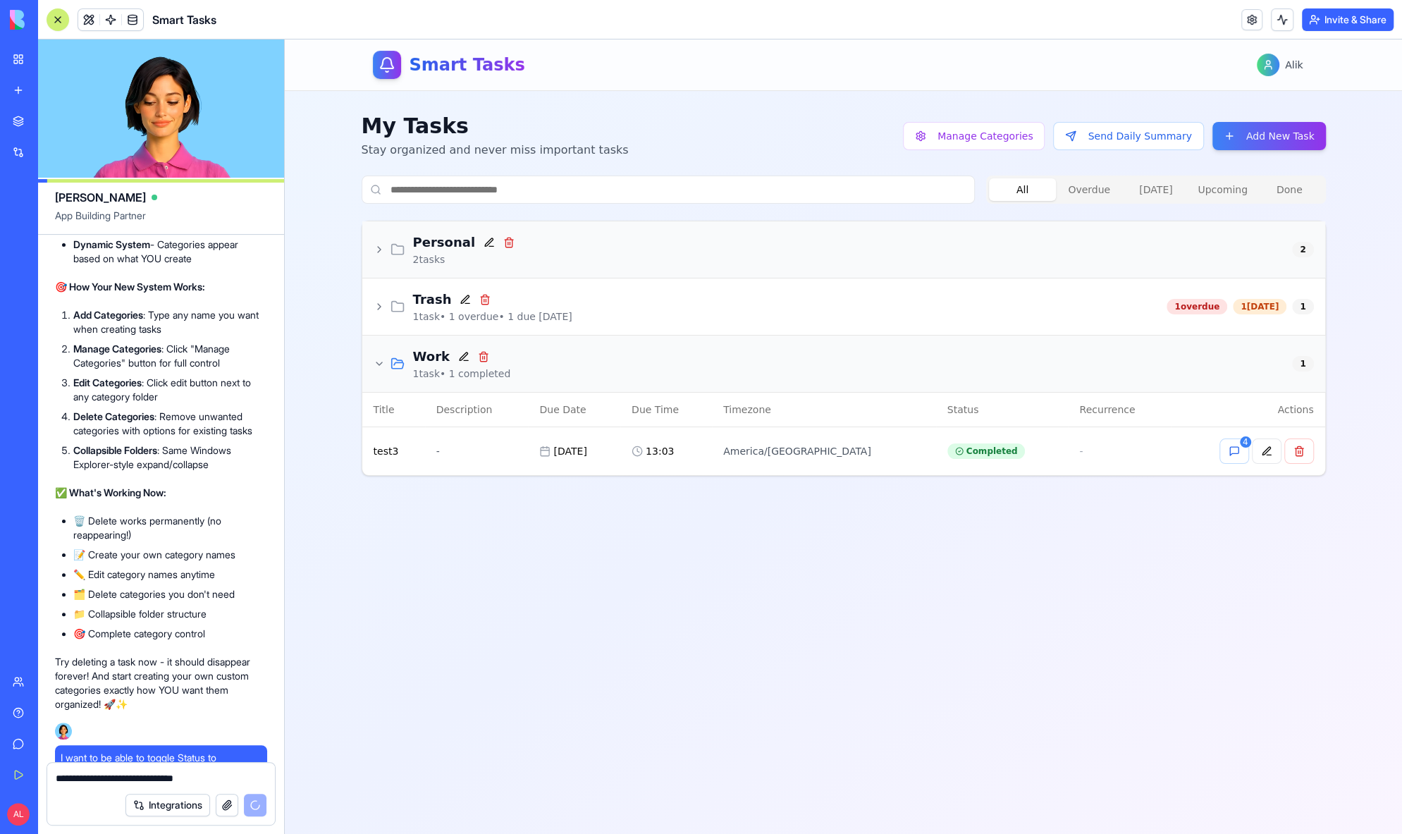
click at [379, 363] on icon at bounding box center [379, 363] width 6 height 3
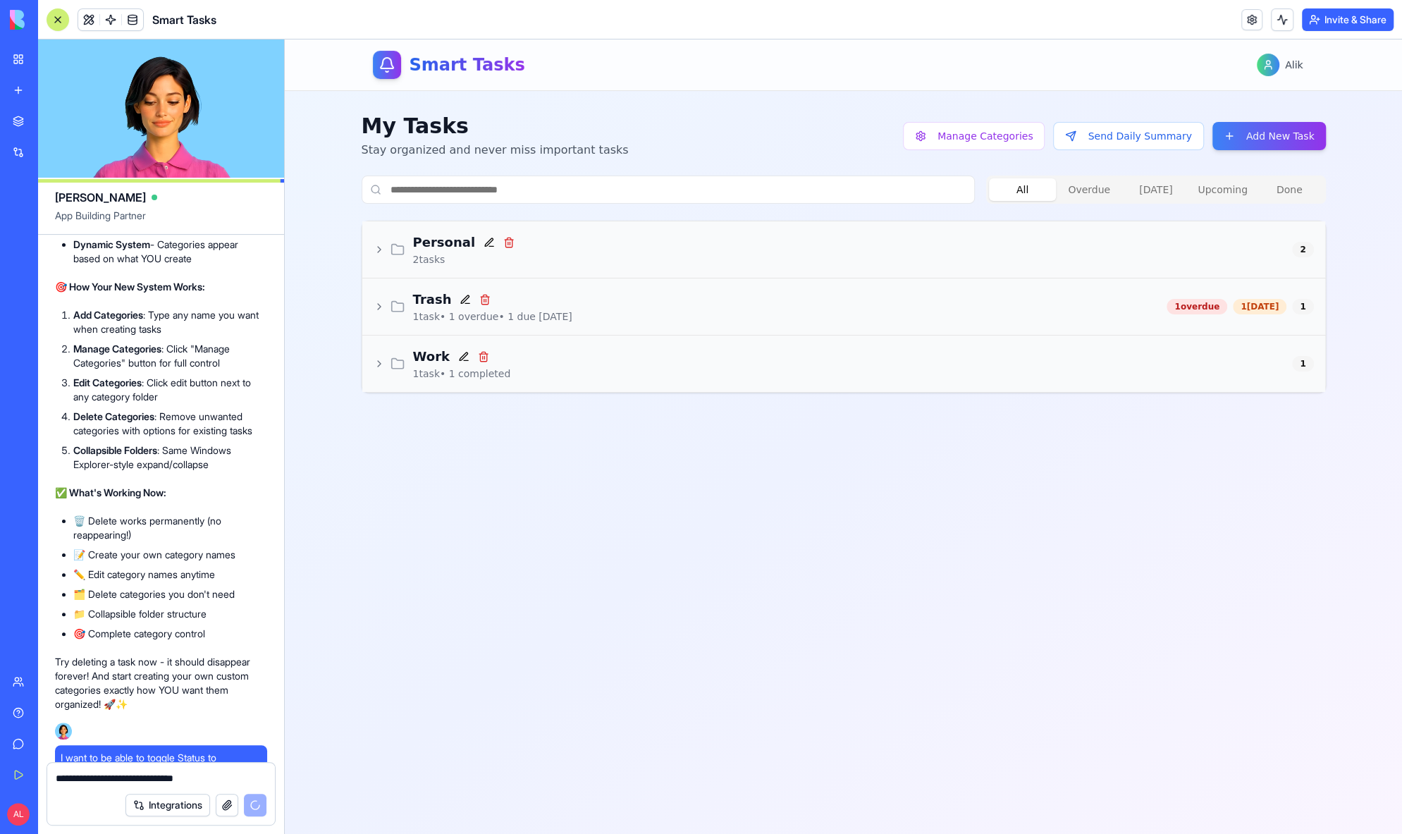
click at [379, 309] on icon at bounding box center [379, 306] width 11 height 11
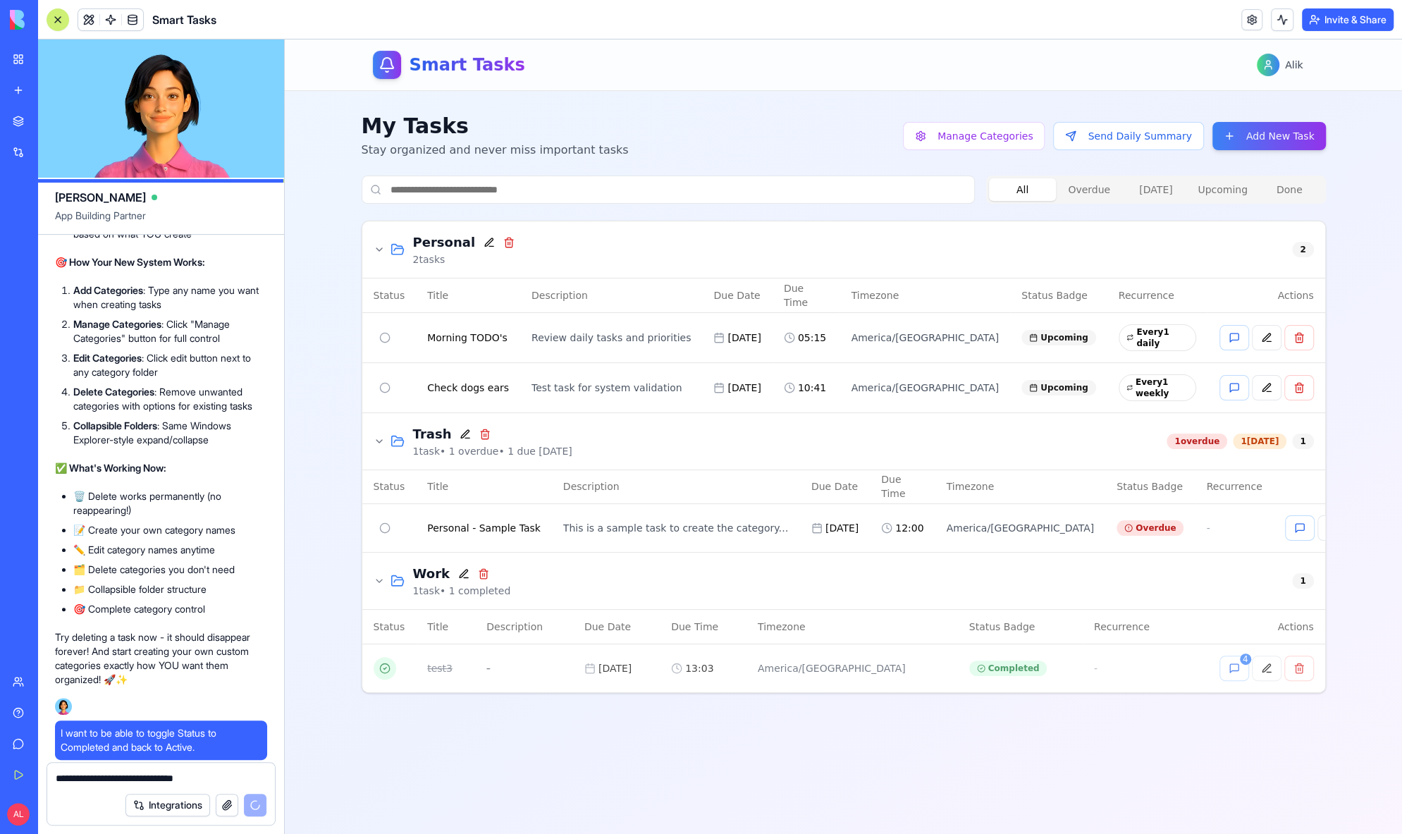
scroll to position [16825, 0]
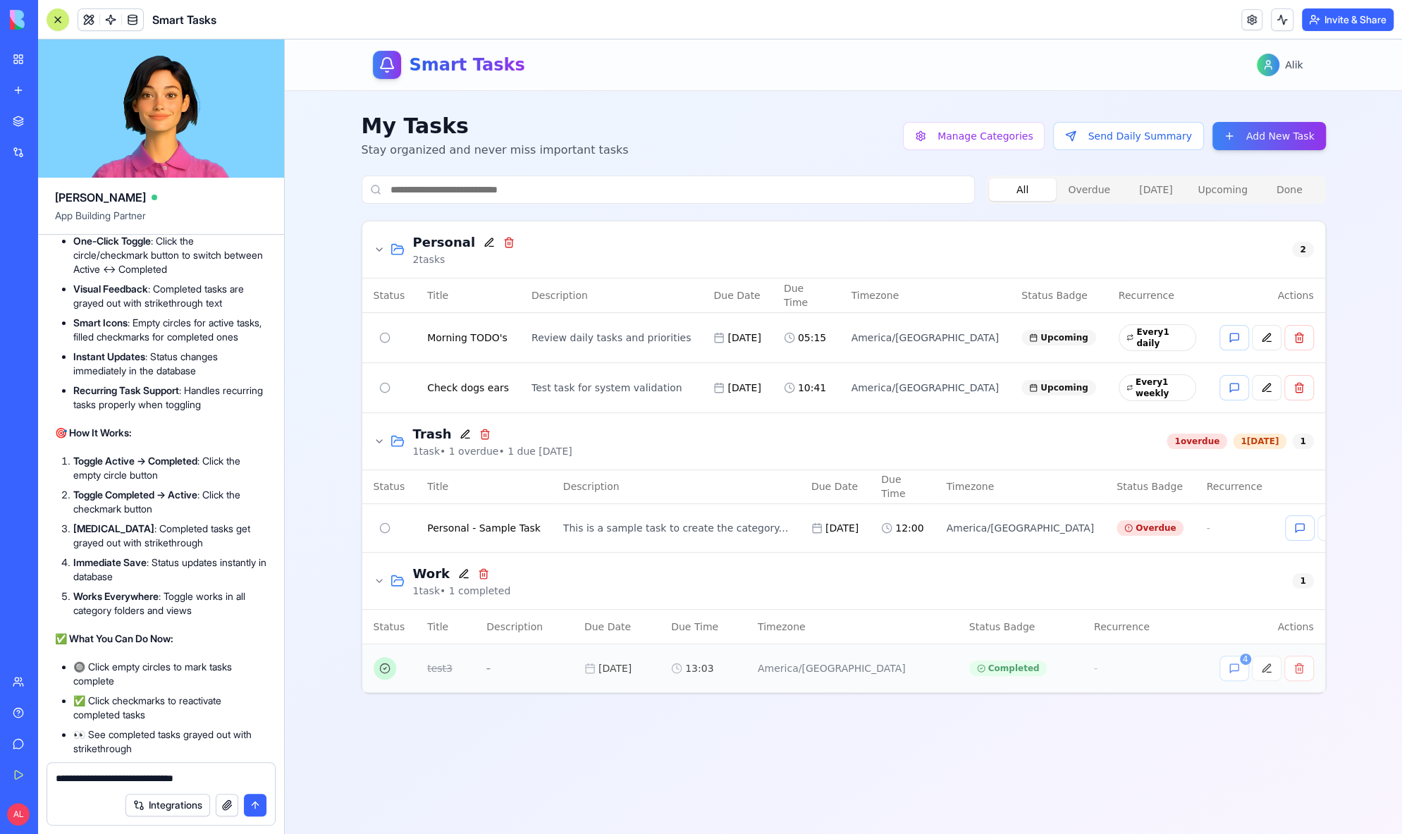
click at [386, 667] on button at bounding box center [385, 668] width 23 height 23
click at [382, 664] on button at bounding box center [385, 668] width 23 height 23
click at [388, 661] on button at bounding box center [385, 668] width 23 height 23
click at [231, 775] on textarea "**********" at bounding box center [161, 778] width 211 height 14
click at [380, 441] on icon at bounding box center [379, 441] width 11 height 11
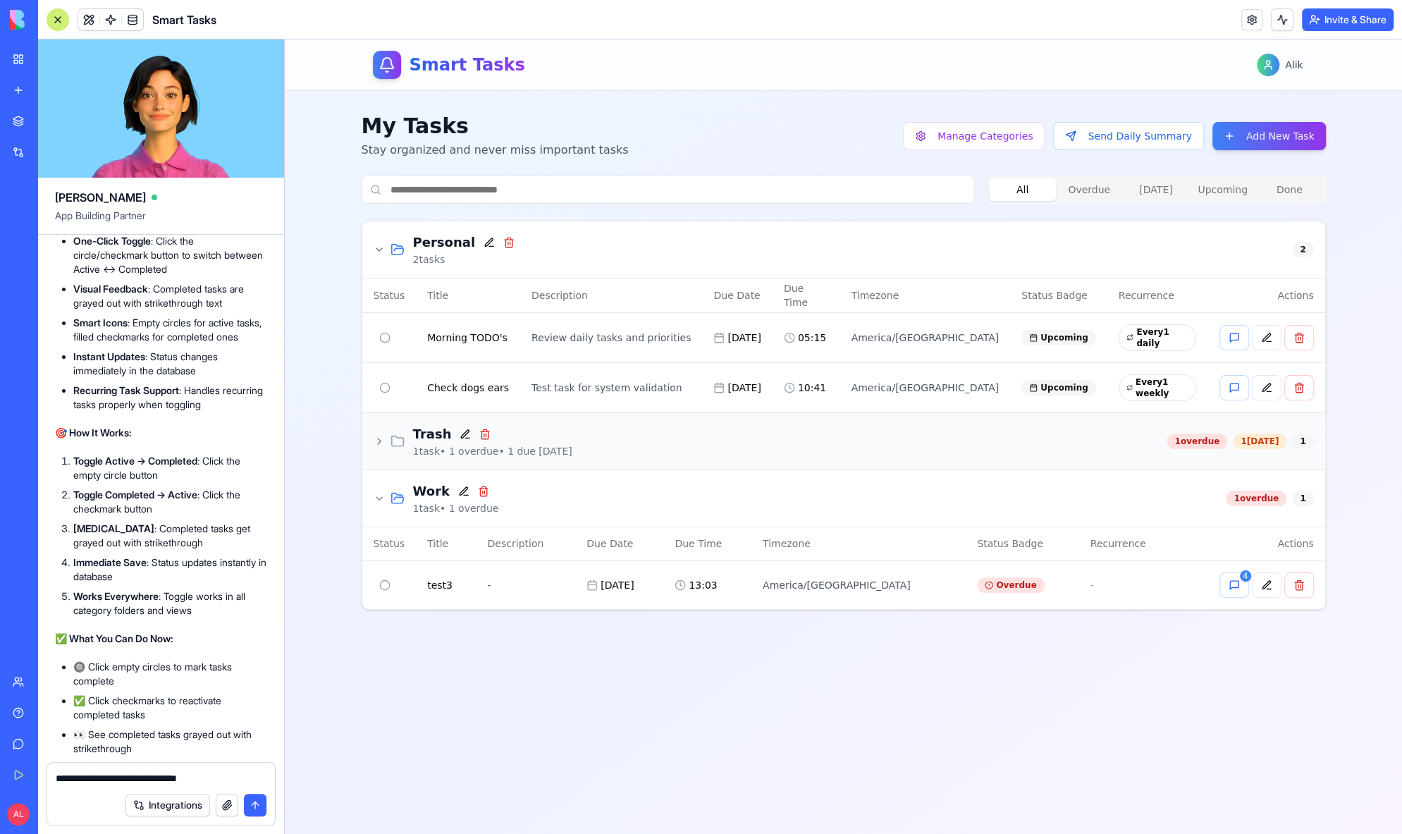
click at [380, 441] on icon at bounding box center [379, 441] width 11 height 11
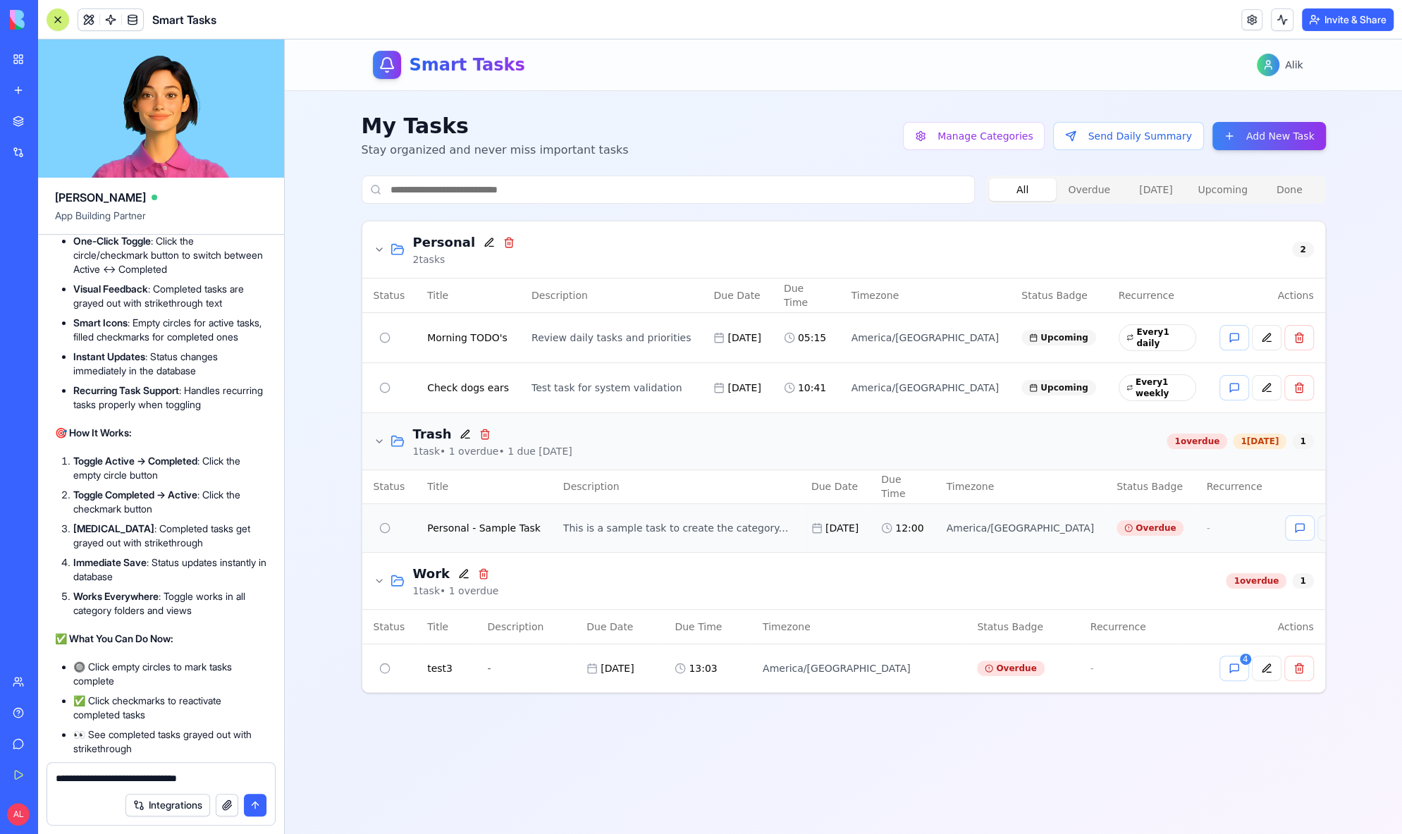
click at [1318, 528] on button at bounding box center [1333, 527] width 30 height 25
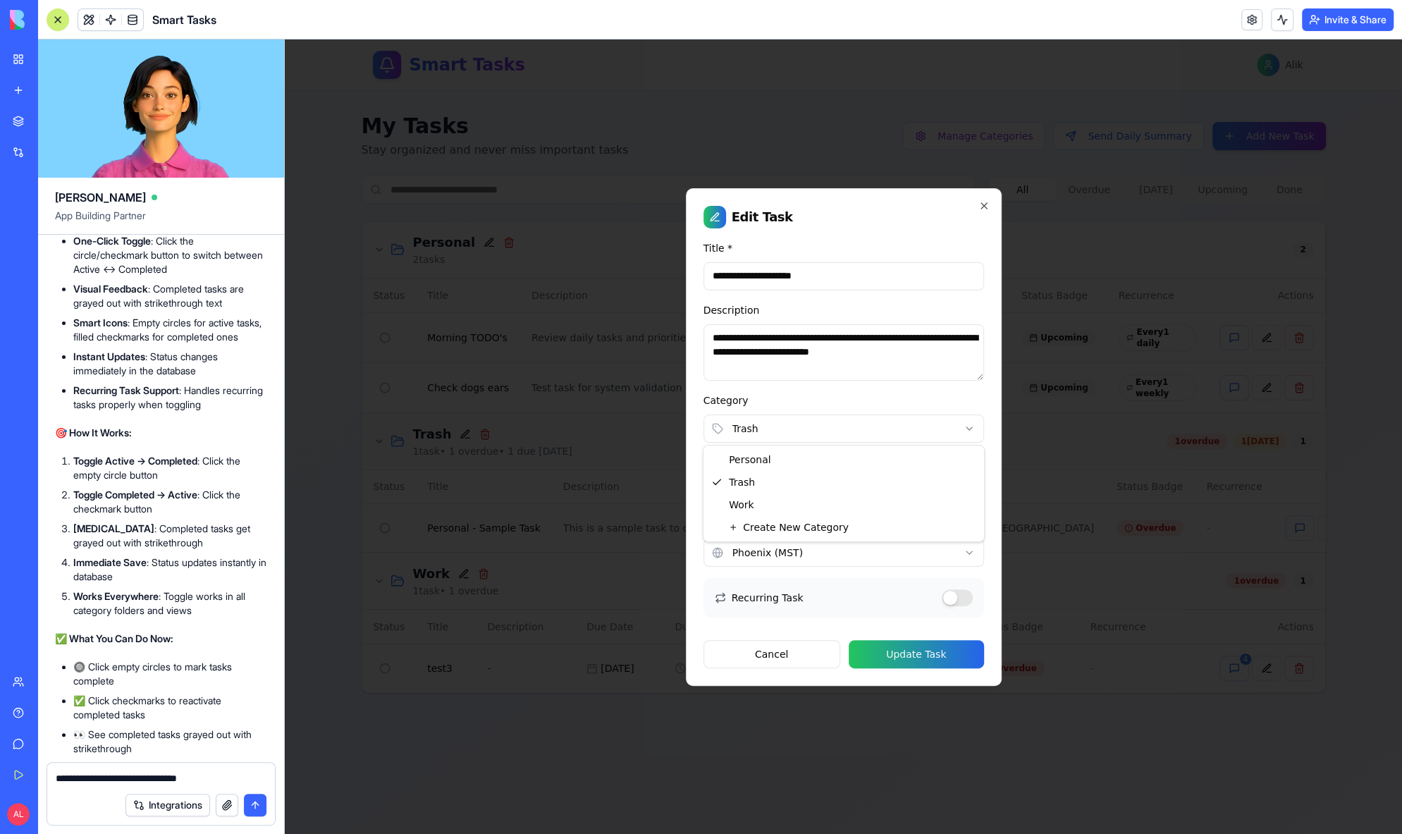
click at [829, 434] on body "Smart Tasks Alik My Tasks Stay organized and never miss important tasks Manage …" at bounding box center [843, 436] width 1117 height 794
click at [920, 664] on button "Update Task" at bounding box center [916, 654] width 135 height 28
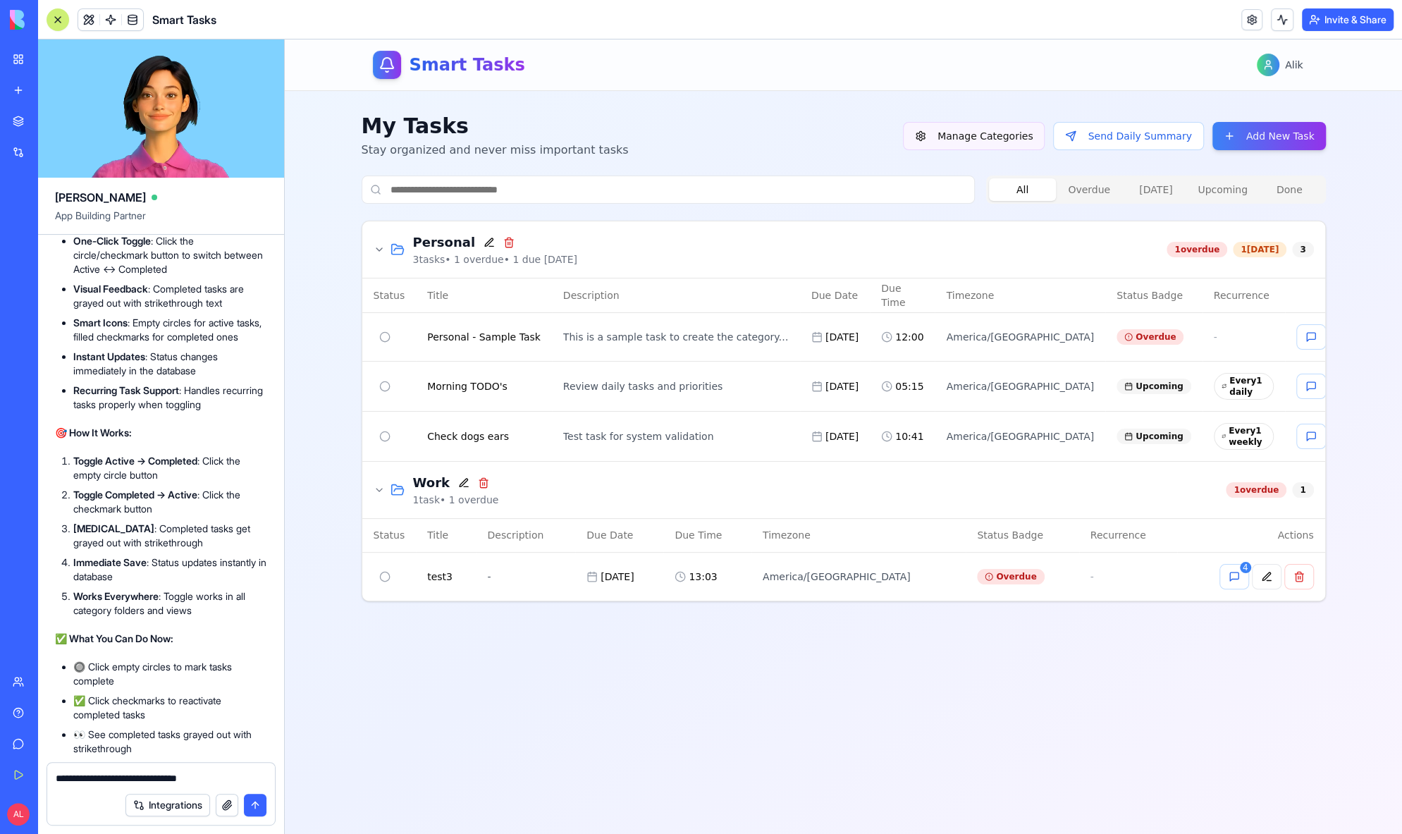
click at [986, 132] on button "Manage Categories" at bounding box center [974, 136] width 142 height 28
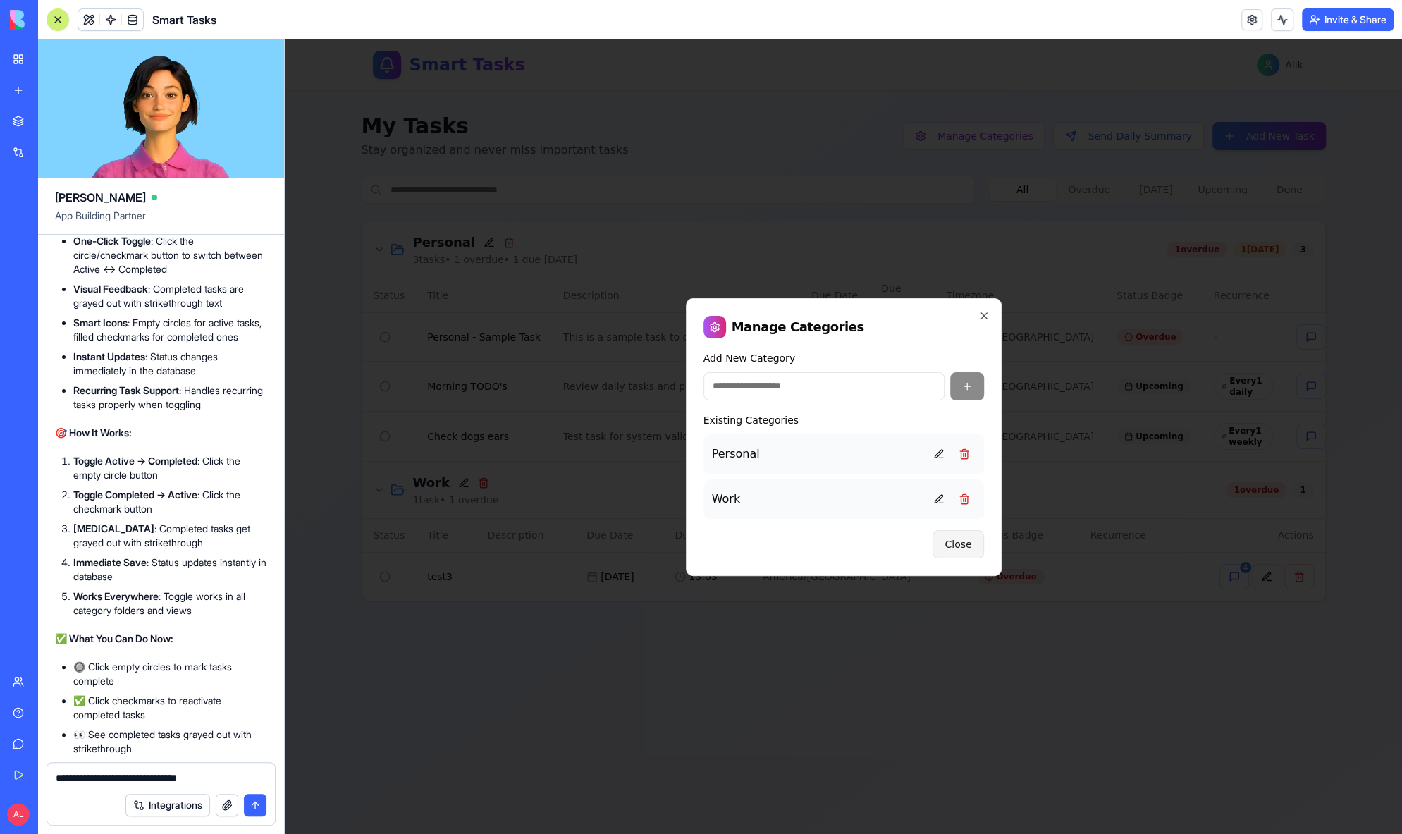
click at [962, 549] on button "Close" at bounding box center [958, 544] width 51 height 28
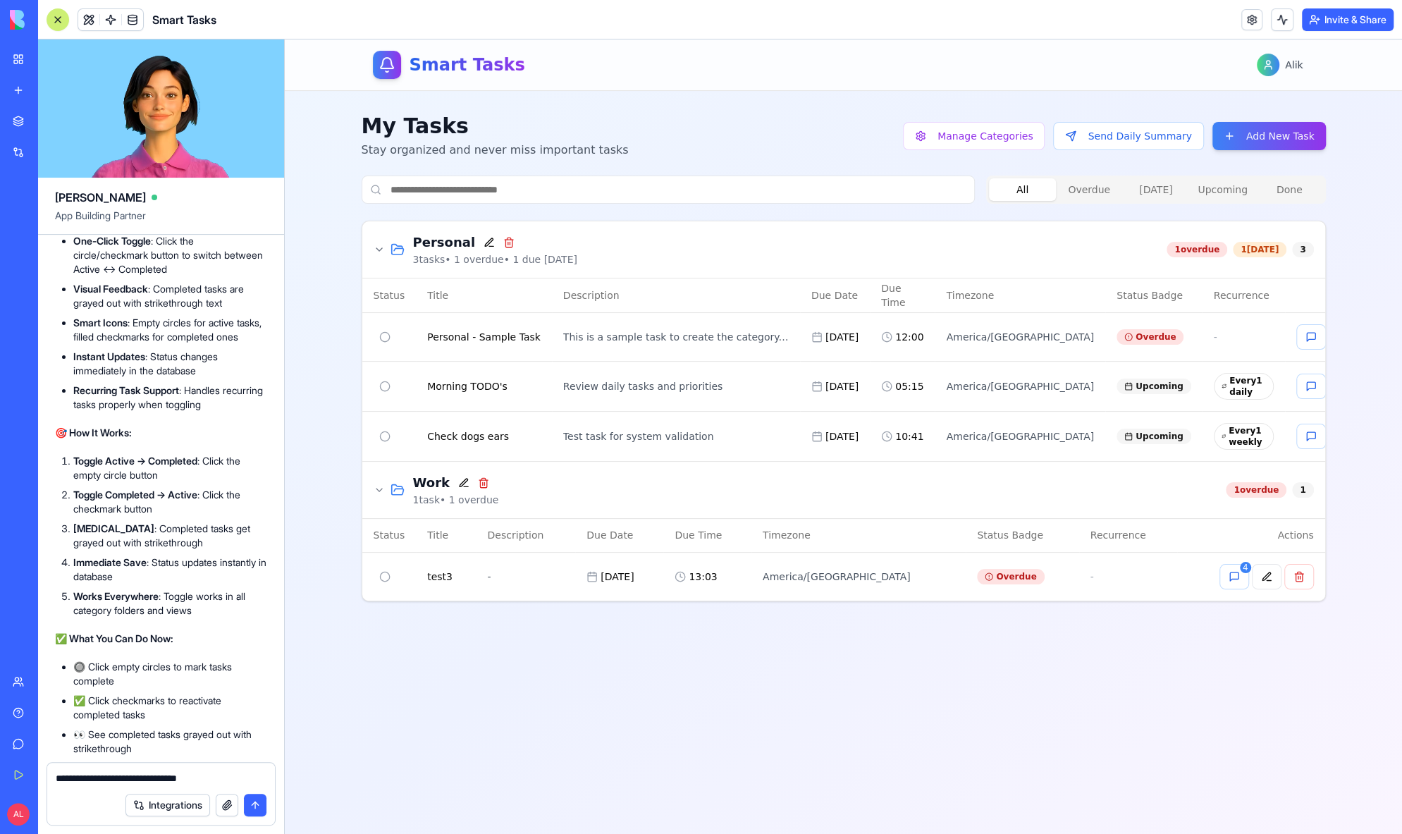
click at [238, 776] on textarea "**********" at bounding box center [161, 778] width 211 height 14
type textarea "**********"
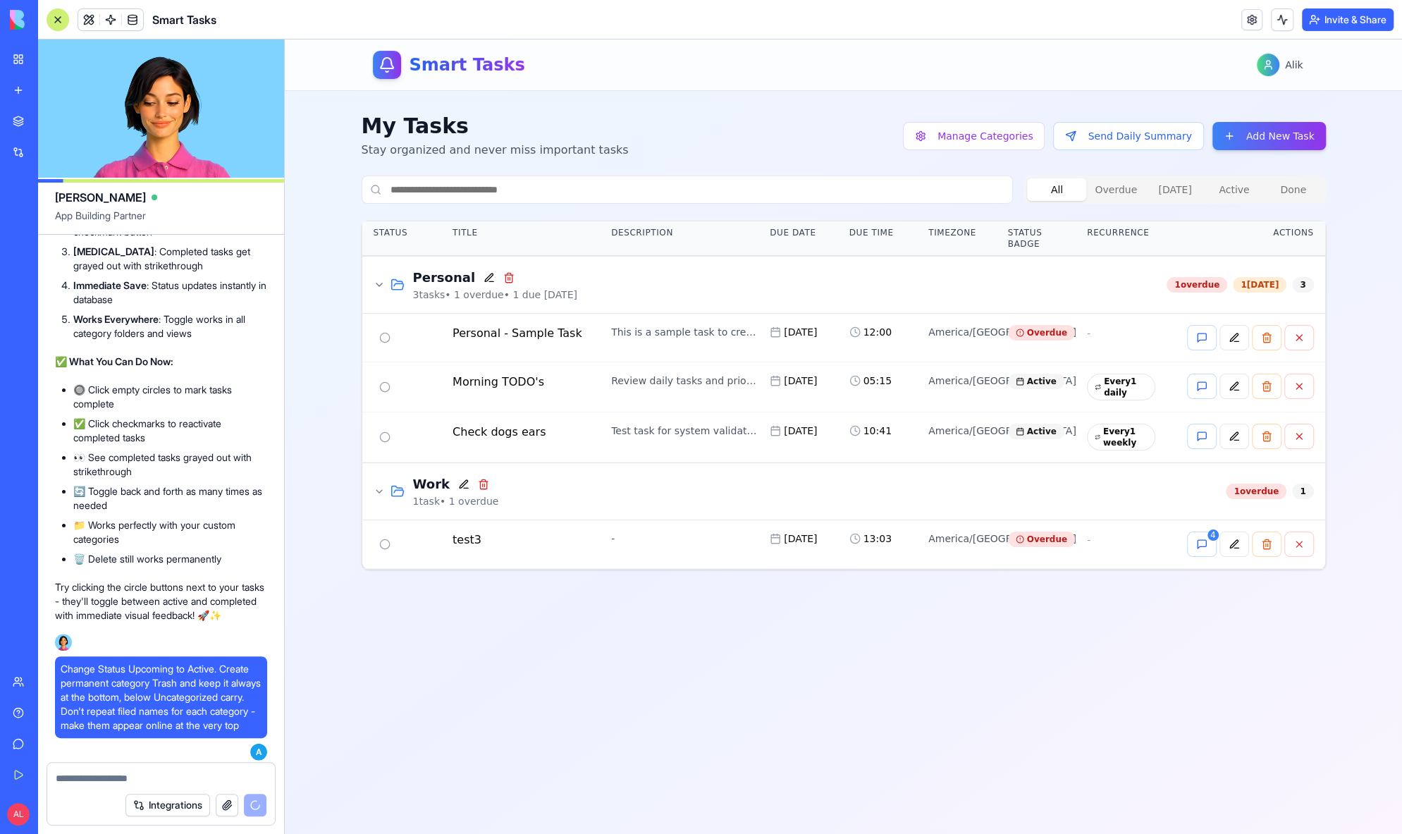
scroll to position [17816, 0]
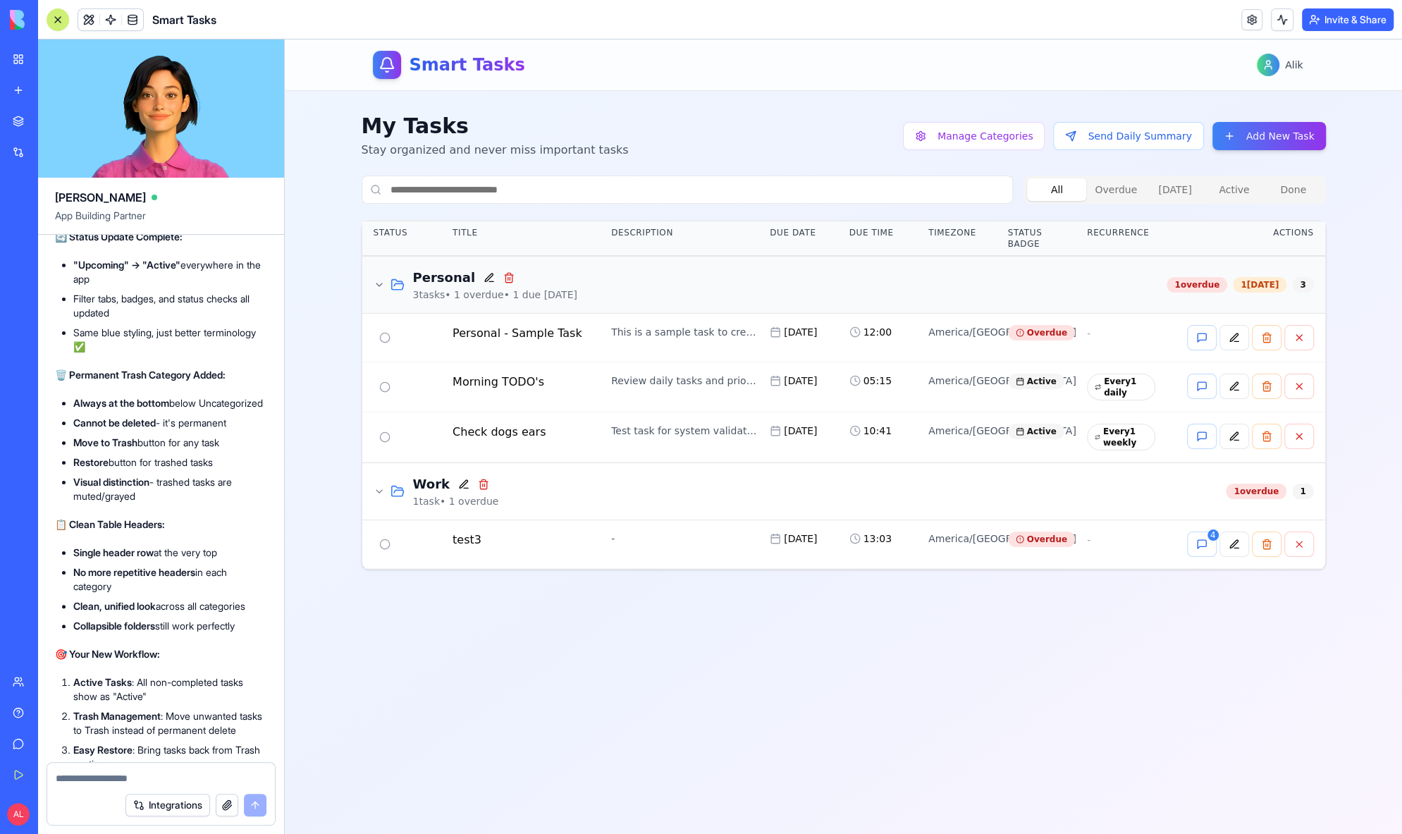
click at [374, 278] on div at bounding box center [389, 285] width 31 height 14
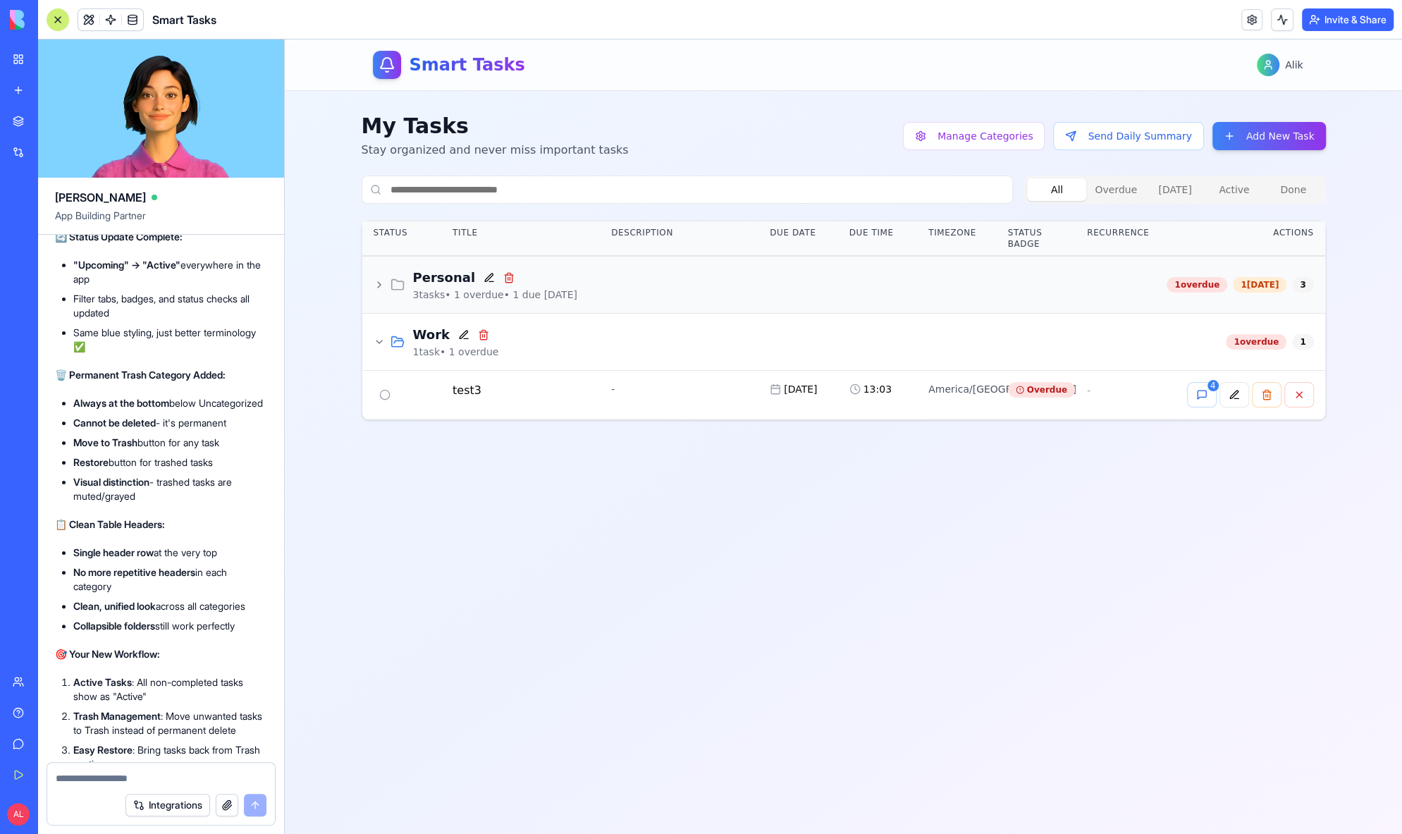
click at [374, 279] on icon at bounding box center [379, 284] width 11 height 11
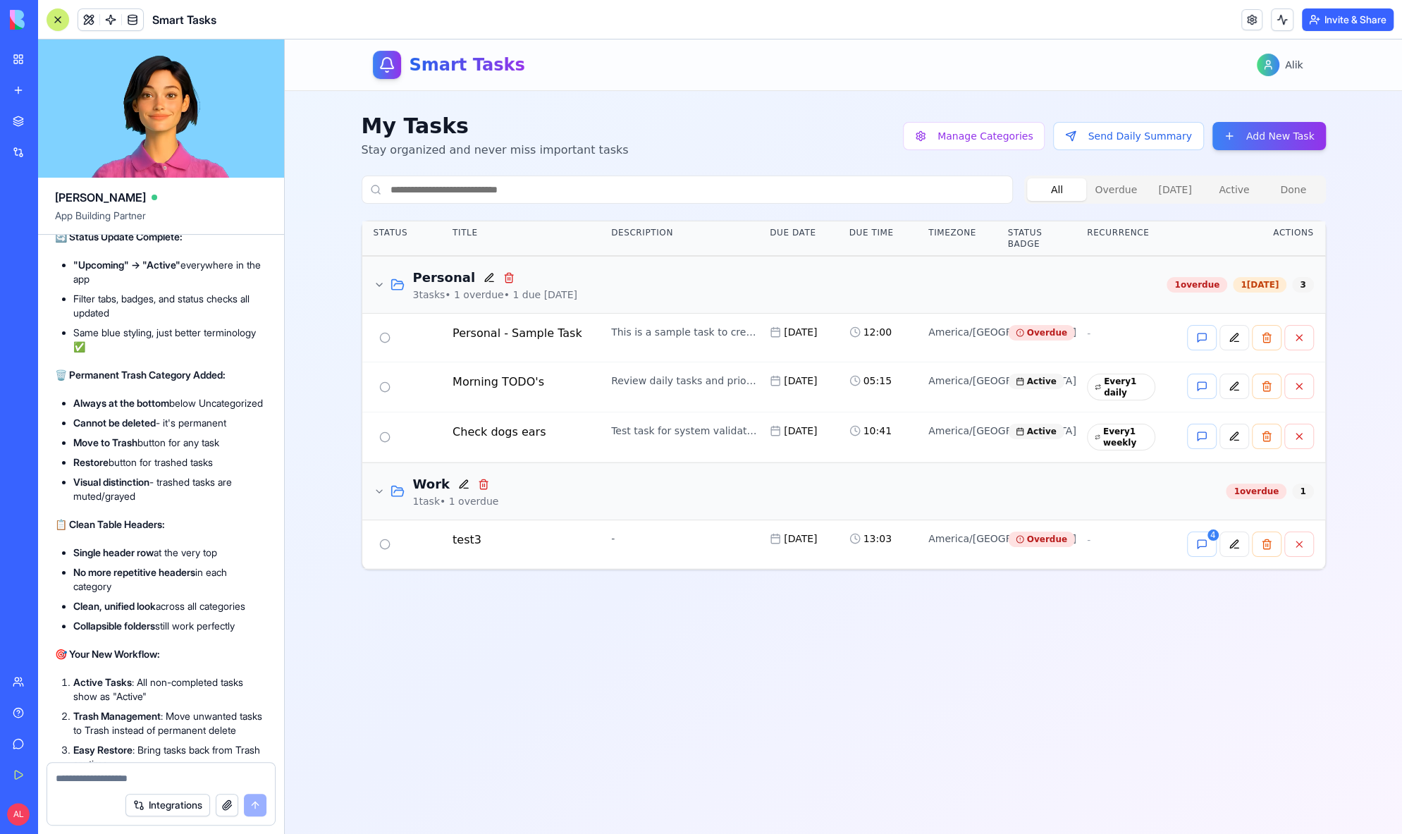
click at [376, 493] on icon at bounding box center [379, 491] width 11 height 11
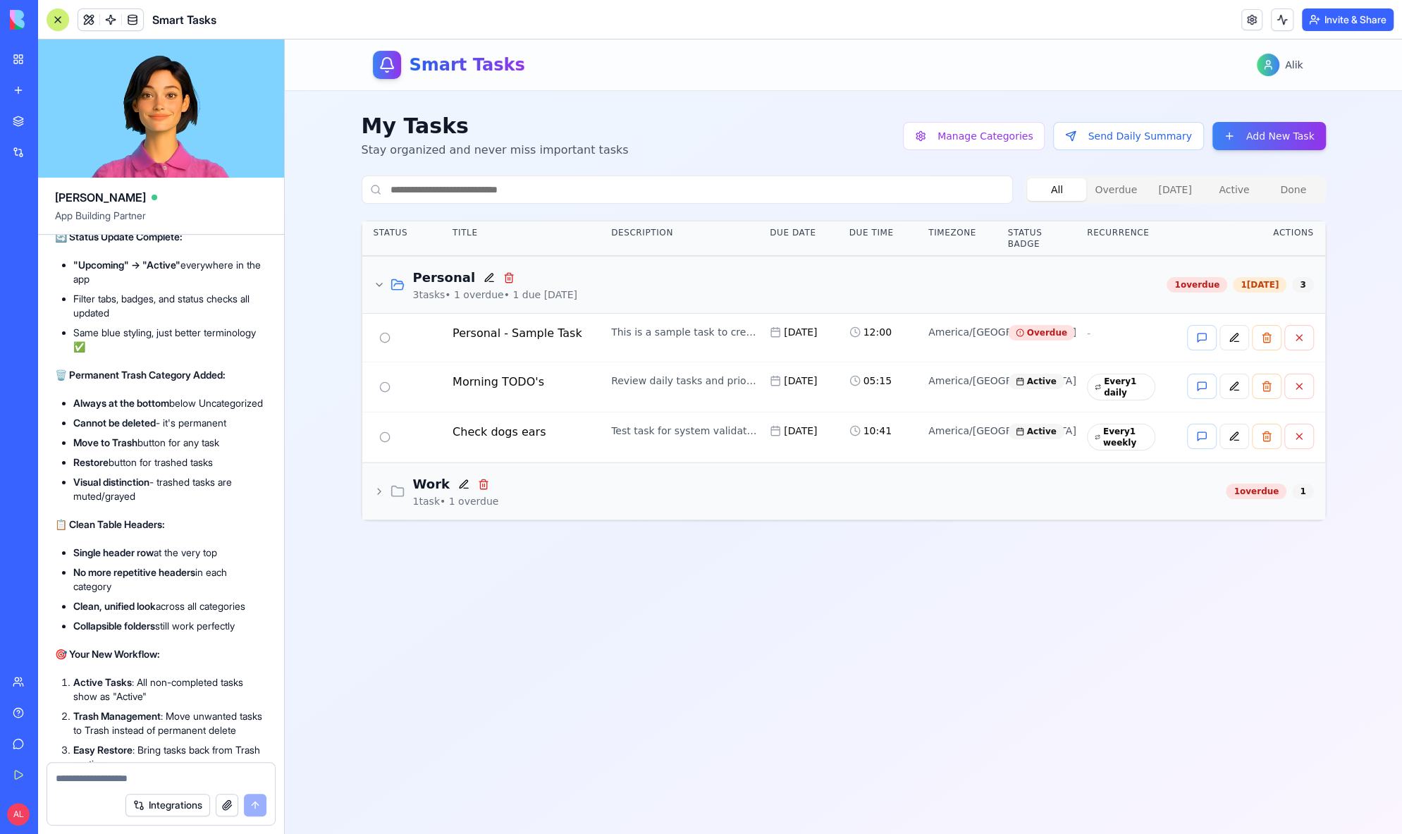
click at [376, 493] on icon at bounding box center [379, 491] width 11 height 11
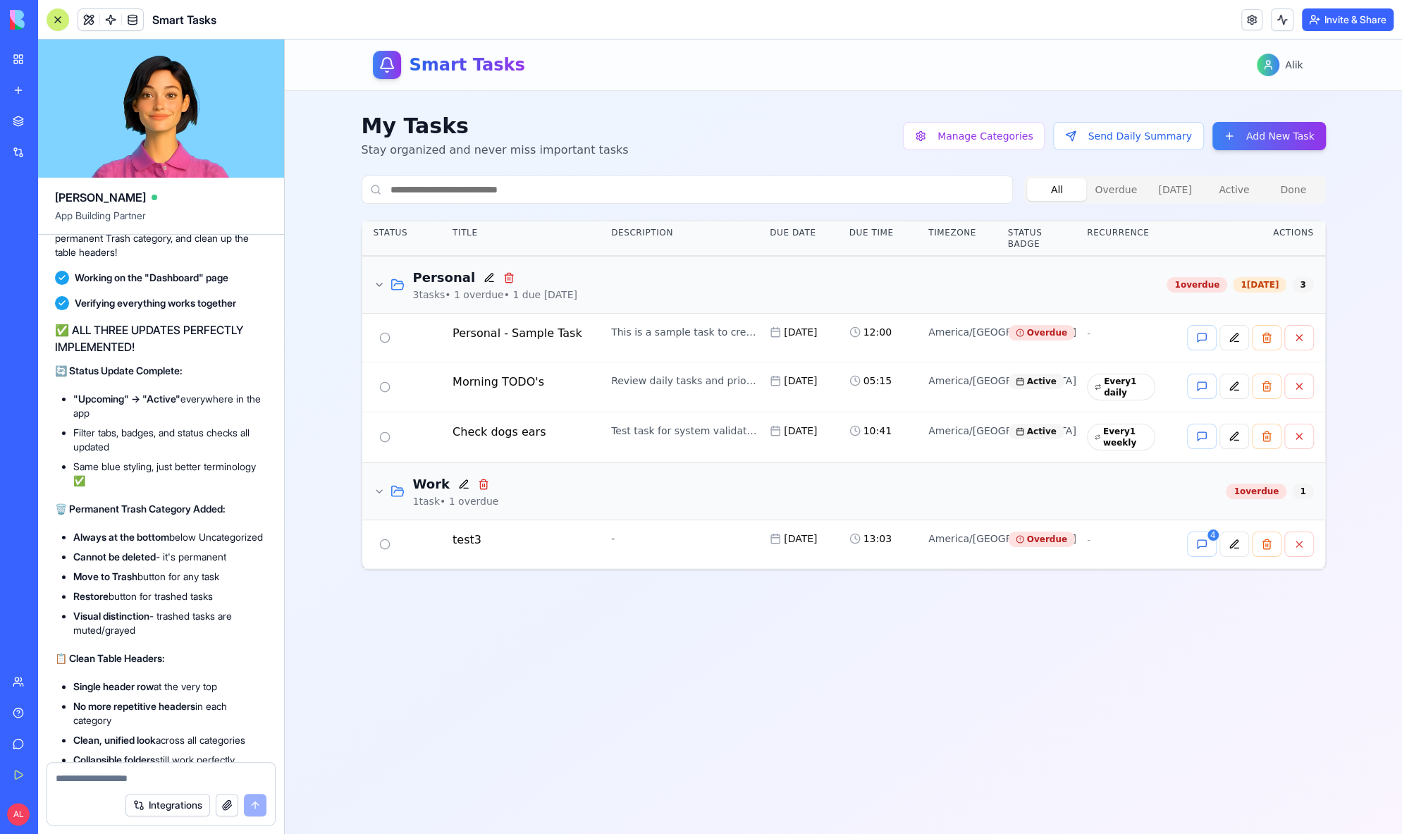
scroll to position [17610, 0]
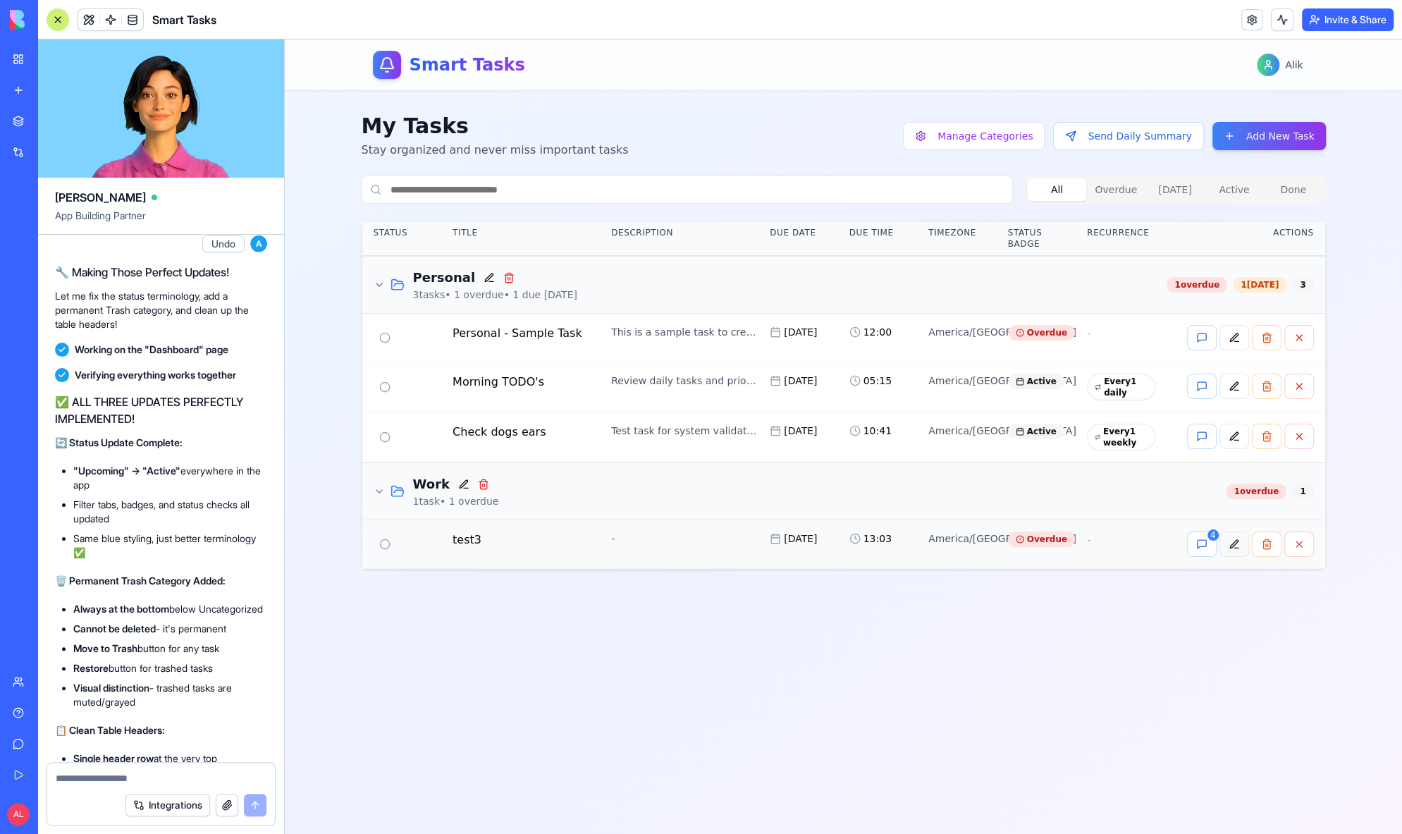
click at [1237, 550] on button at bounding box center [1235, 544] width 30 height 25
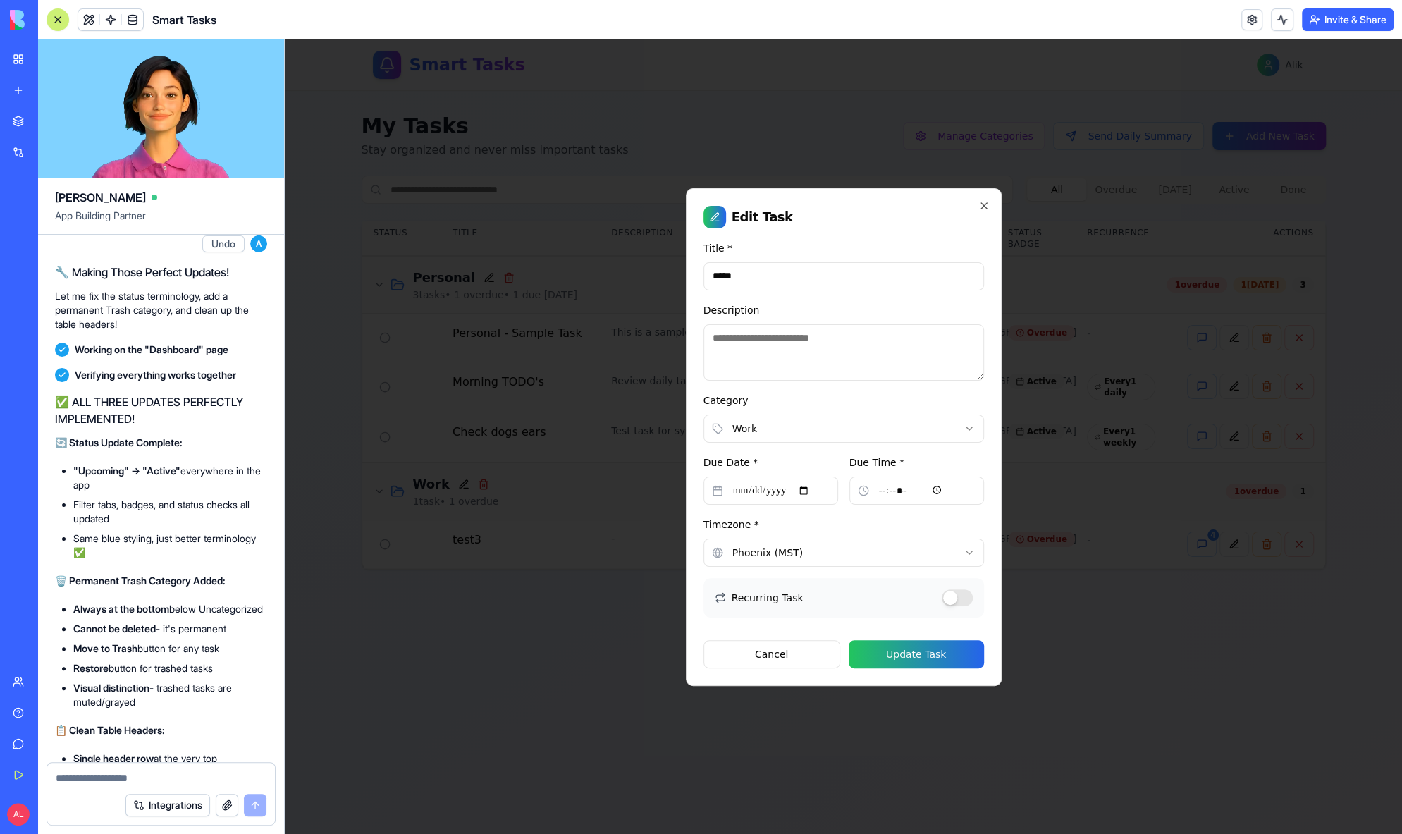
click at [755, 425] on body "**********" at bounding box center [843, 436] width 1117 height 794
click at [841, 527] on icon at bounding box center [843, 527] width 11 height 11
click at [841, 528] on icon at bounding box center [843, 527] width 11 height 11
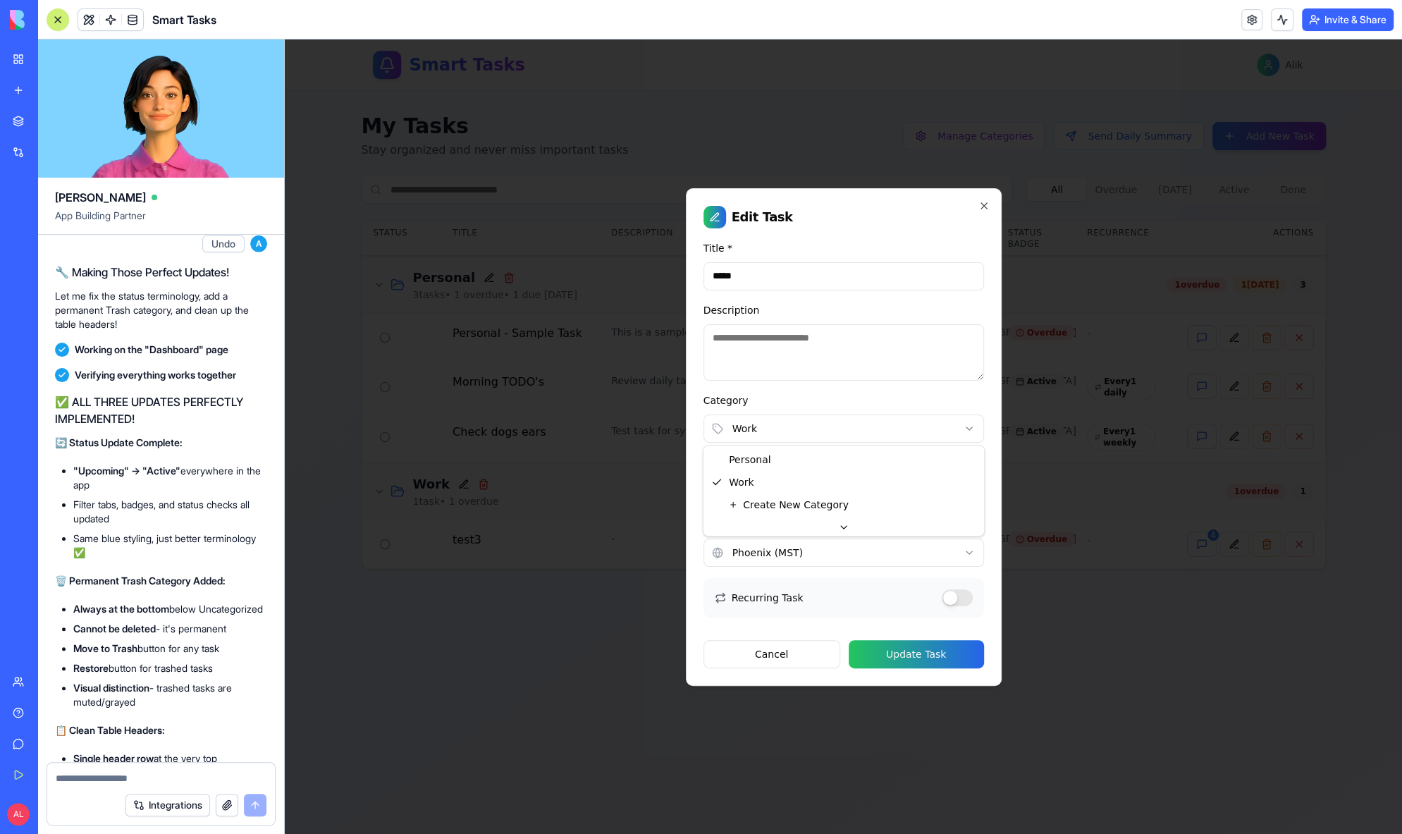
click at [841, 528] on icon at bounding box center [843, 527] width 11 height 11
click at [1038, 617] on div at bounding box center [843, 436] width 1117 height 794
click at [863, 434] on body "**********" at bounding box center [843, 436] width 1117 height 794
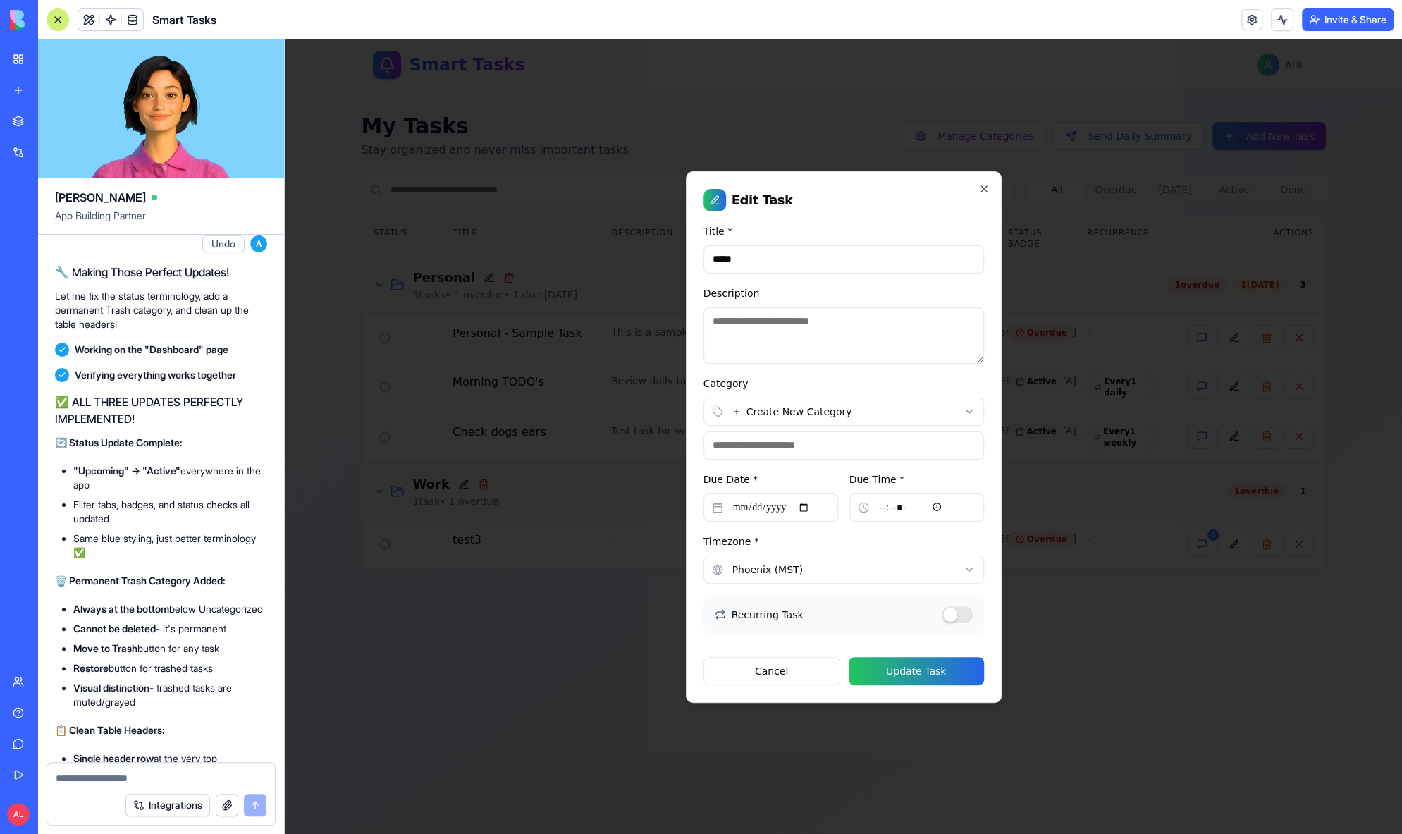
click at [778, 444] on input at bounding box center [844, 445] width 281 height 28
type input "*****"
click at [918, 668] on button "Update Task" at bounding box center [916, 671] width 135 height 28
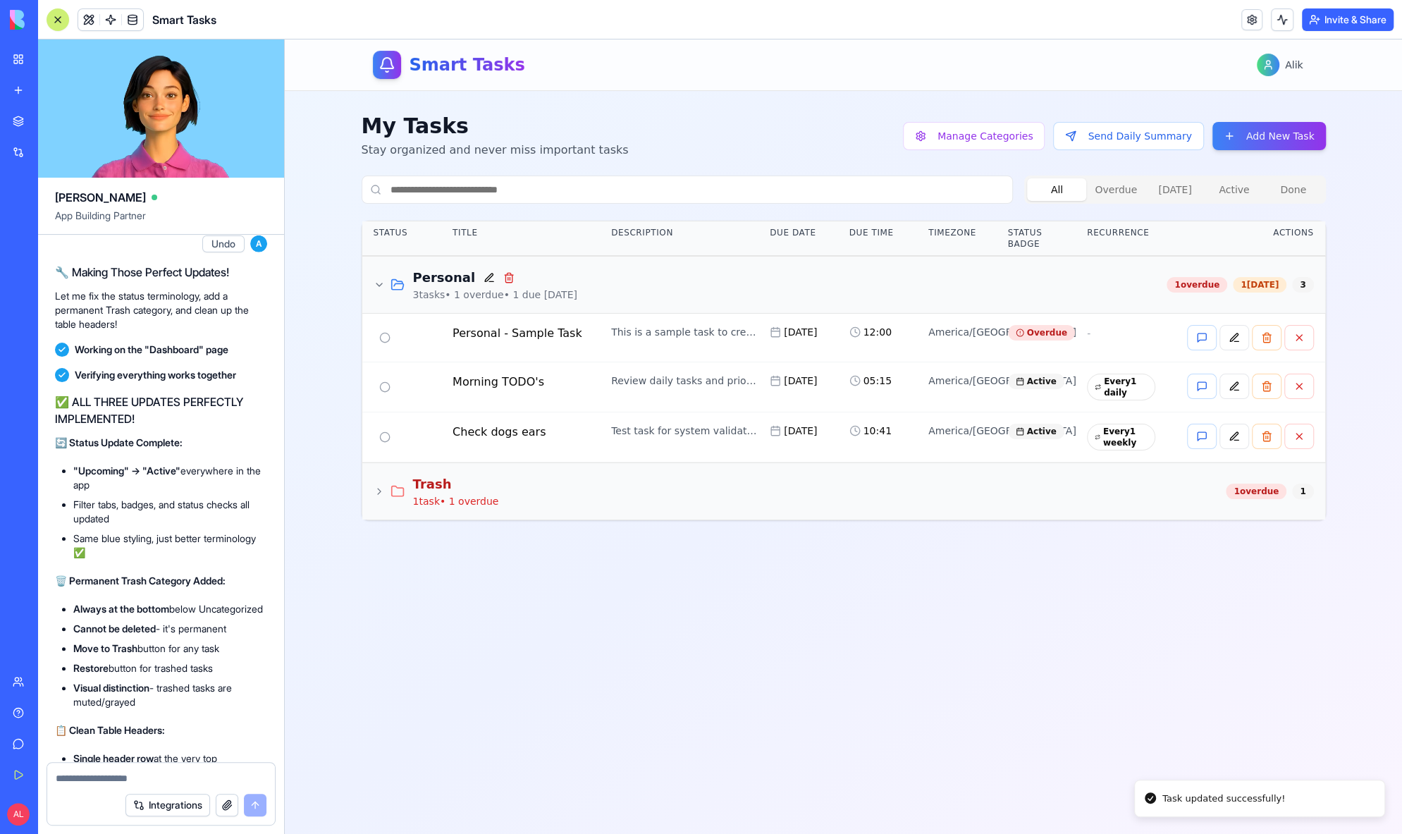
click at [374, 486] on icon at bounding box center [379, 491] width 11 height 11
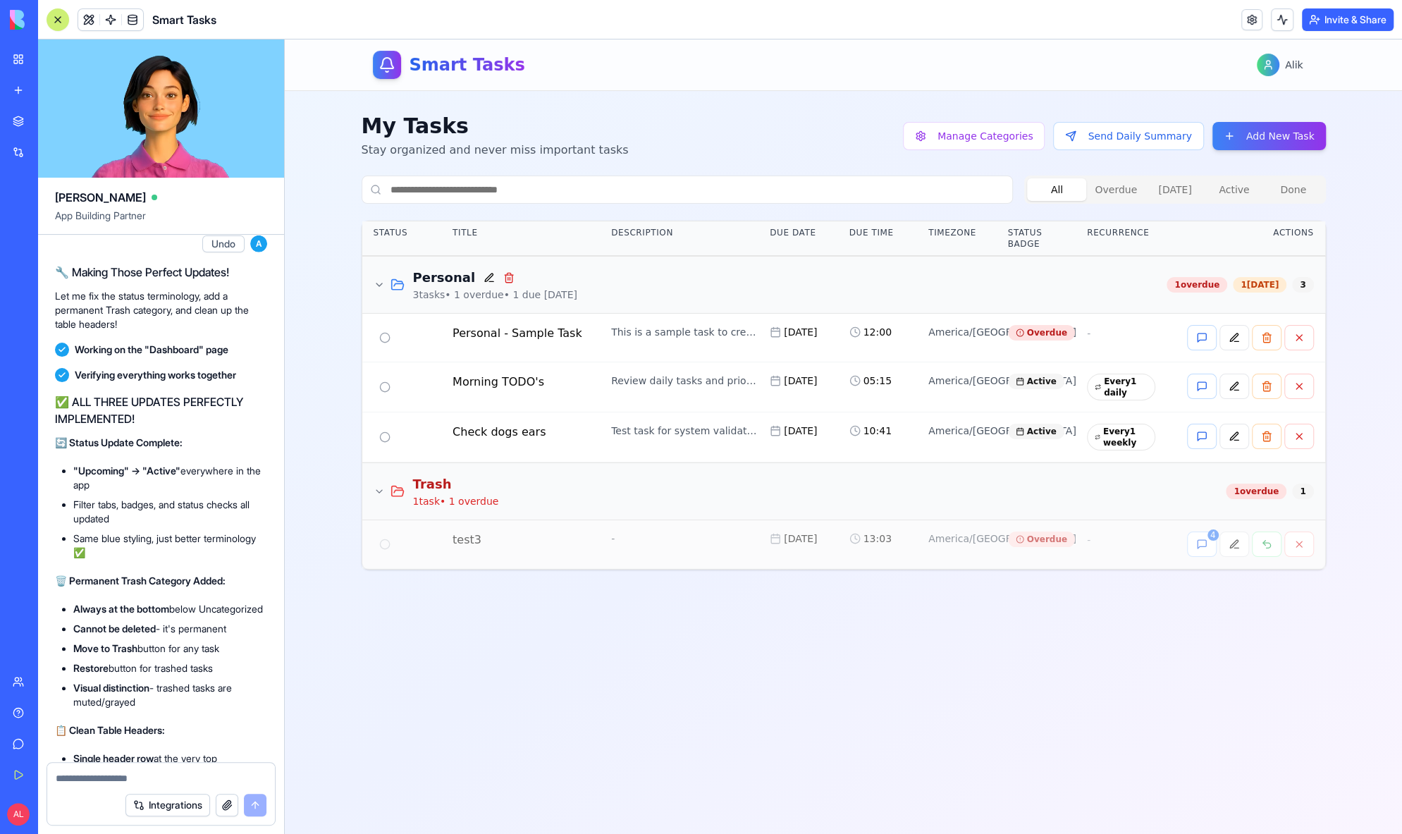
click at [461, 536] on div "test3" at bounding box center [526, 540] width 147 height 17
click at [1236, 546] on button at bounding box center [1235, 544] width 30 height 25
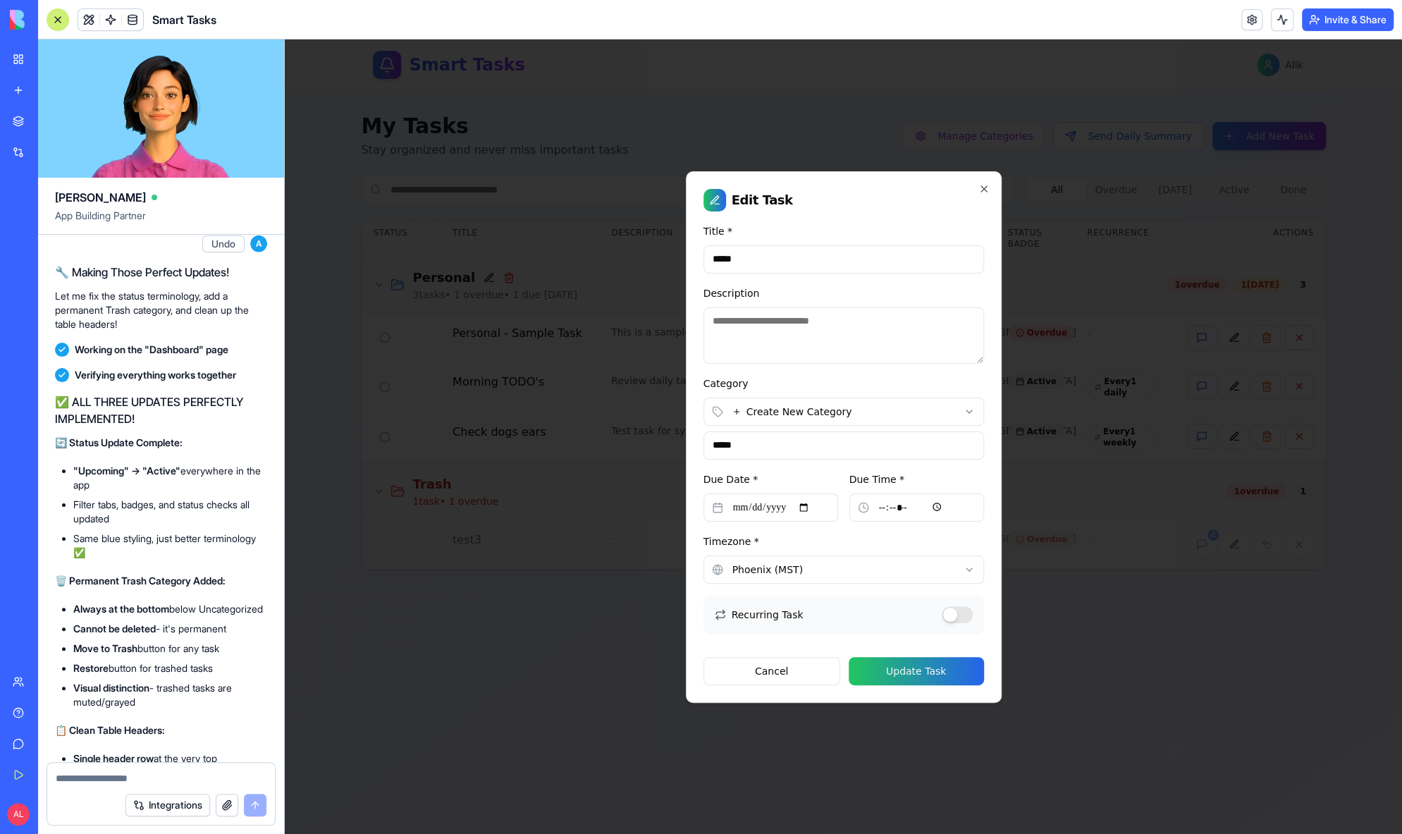
click at [821, 441] on input "*****" at bounding box center [844, 445] width 281 height 28
click at [811, 413] on body "**********" at bounding box center [843, 436] width 1117 height 794
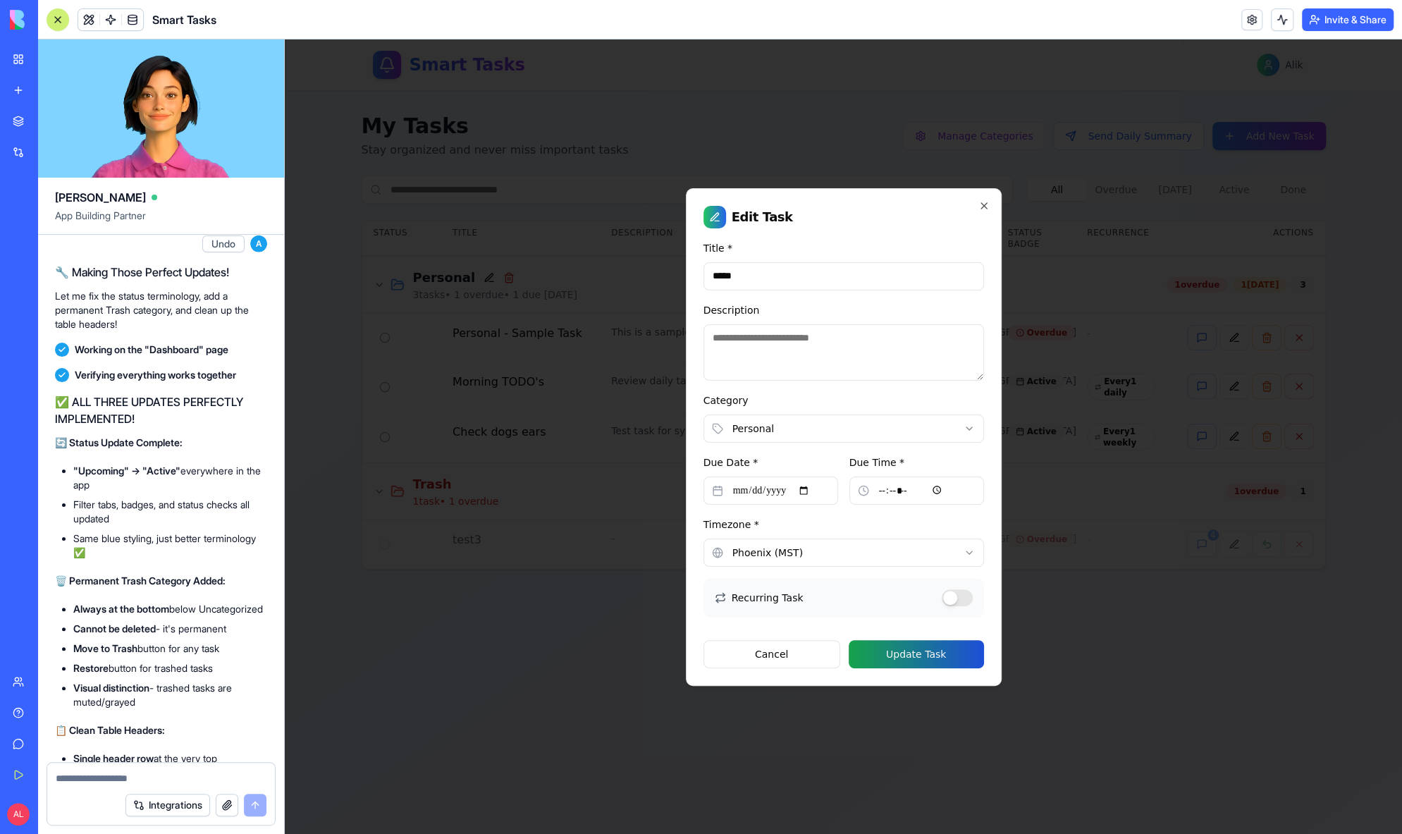
click at [908, 657] on button "Update Task" at bounding box center [916, 654] width 135 height 28
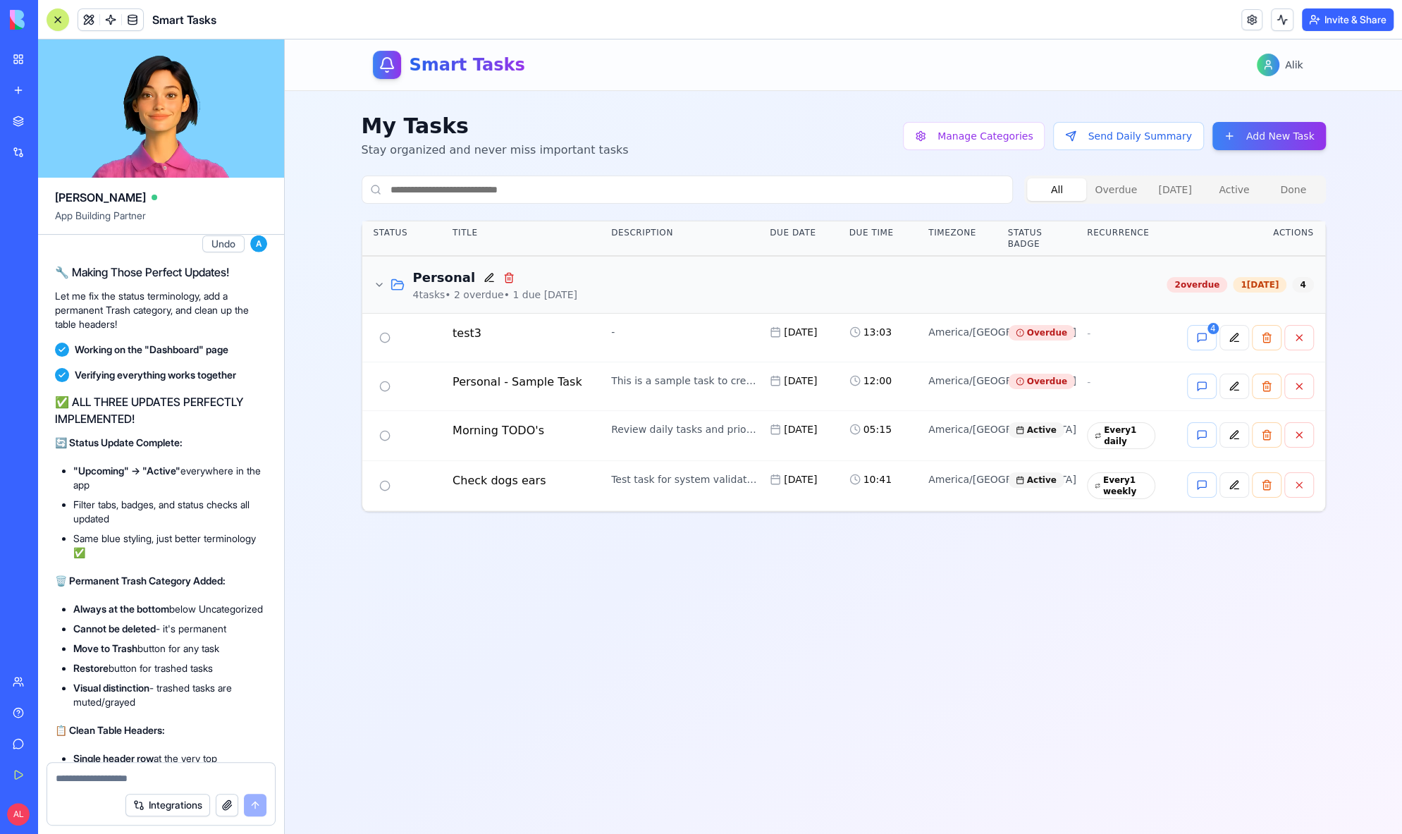
click at [376, 280] on icon at bounding box center [379, 284] width 11 height 11
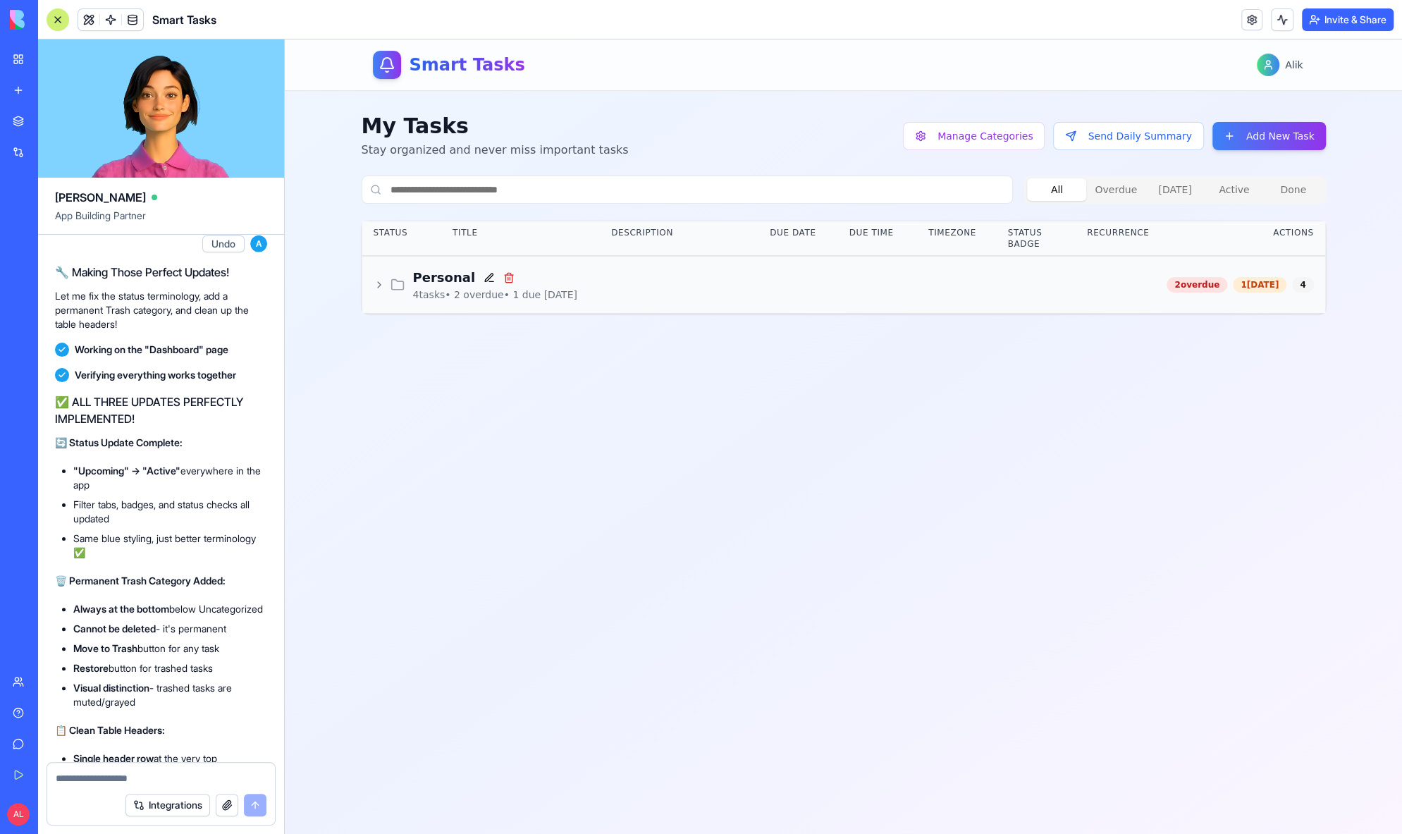
click at [376, 280] on icon at bounding box center [379, 284] width 11 height 11
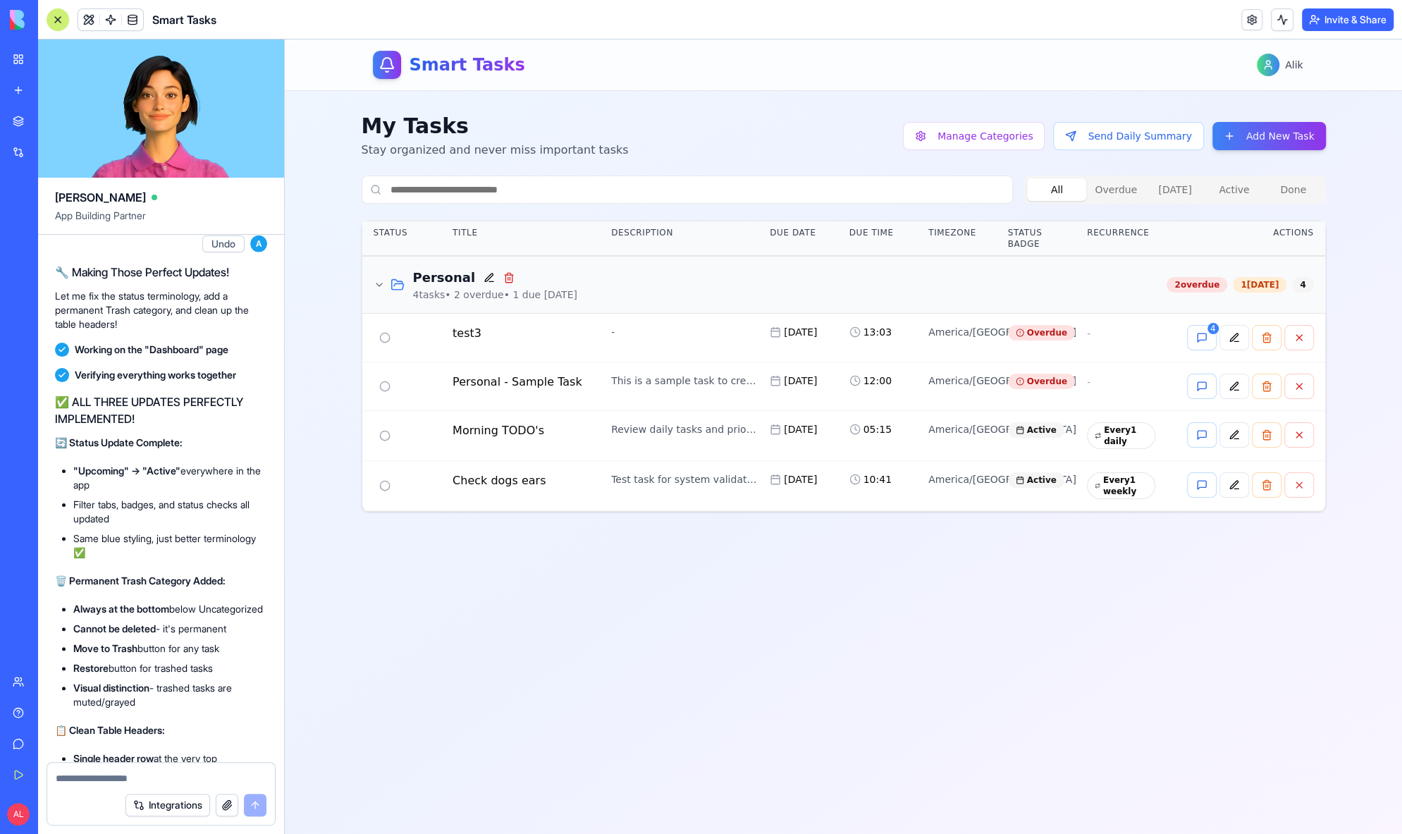
drag, startPoint x: 1307, startPoint y: 336, endPoint x: 1368, endPoint y: 345, distance: 61.2
click at [1368, 345] on div "Smart Tasks Alik My Tasks Stay organized and never miss important tasks Manage …" at bounding box center [843, 436] width 1117 height 794
click at [1303, 342] on button at bounding box center [1299, 337] width 30 height 25
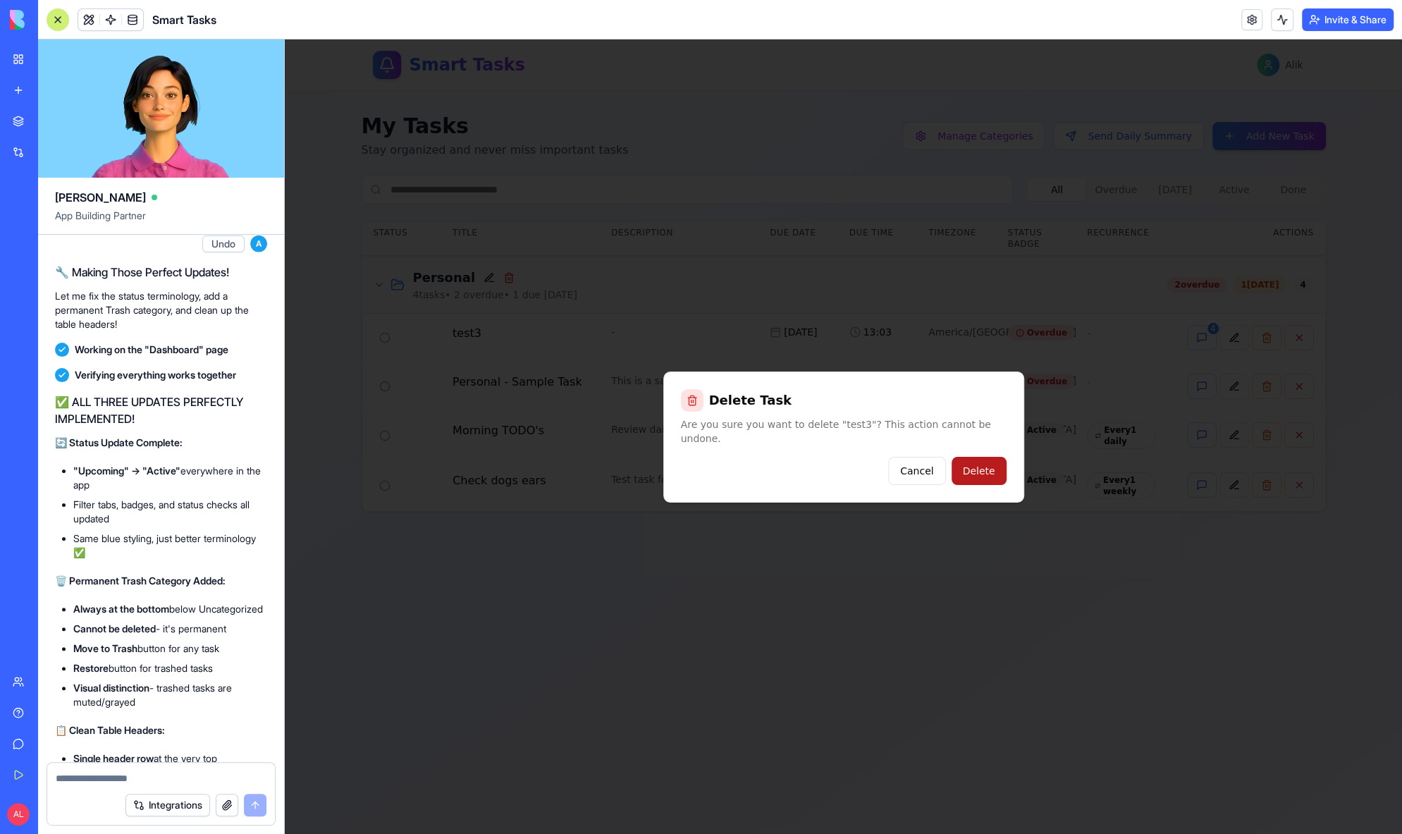
click at [1005, 468] on button "Delete" at bounding box center [979, 471] width 55 height 28
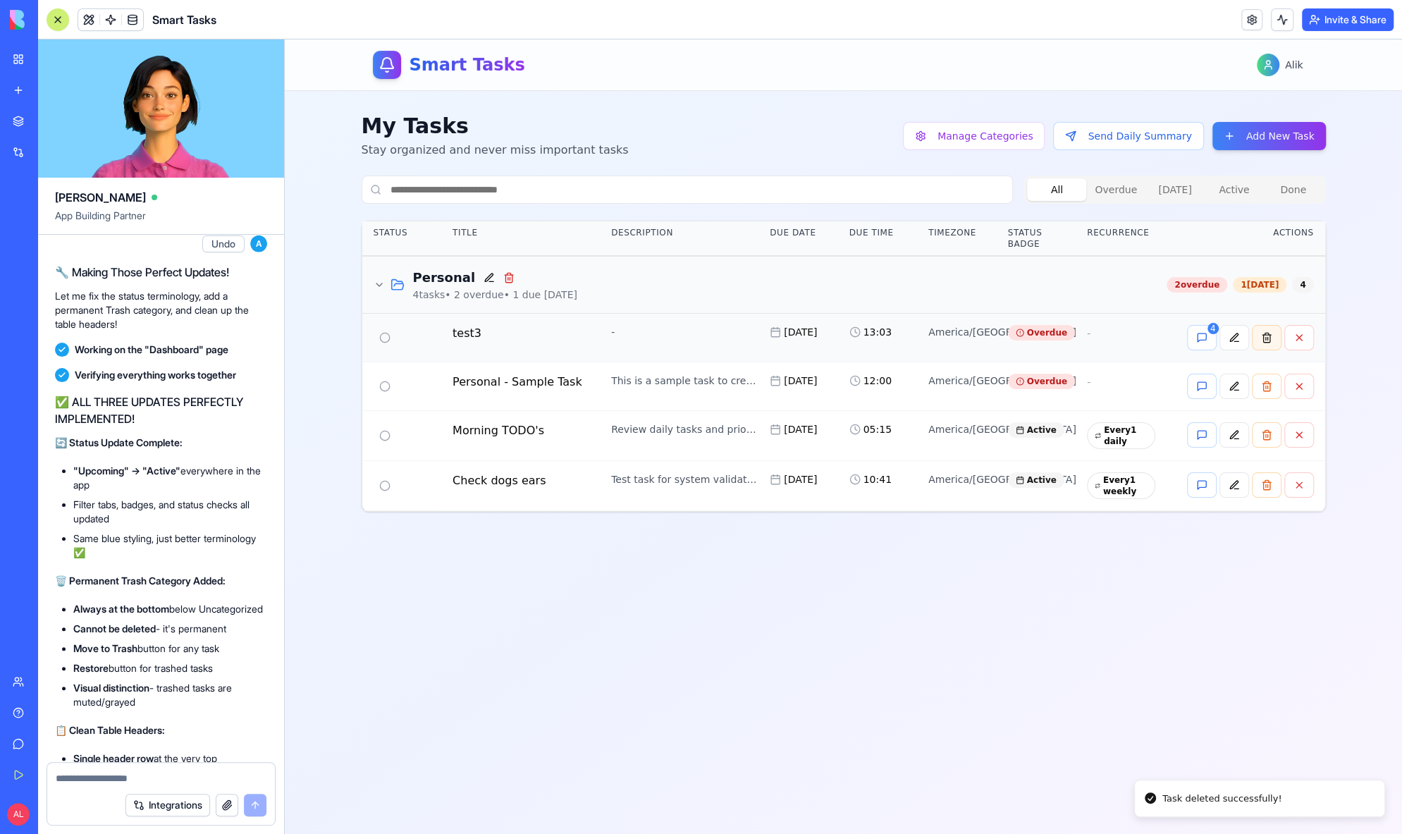
click at [1273, 336] on button at bounding box center [1267, 337] width 30 height 25
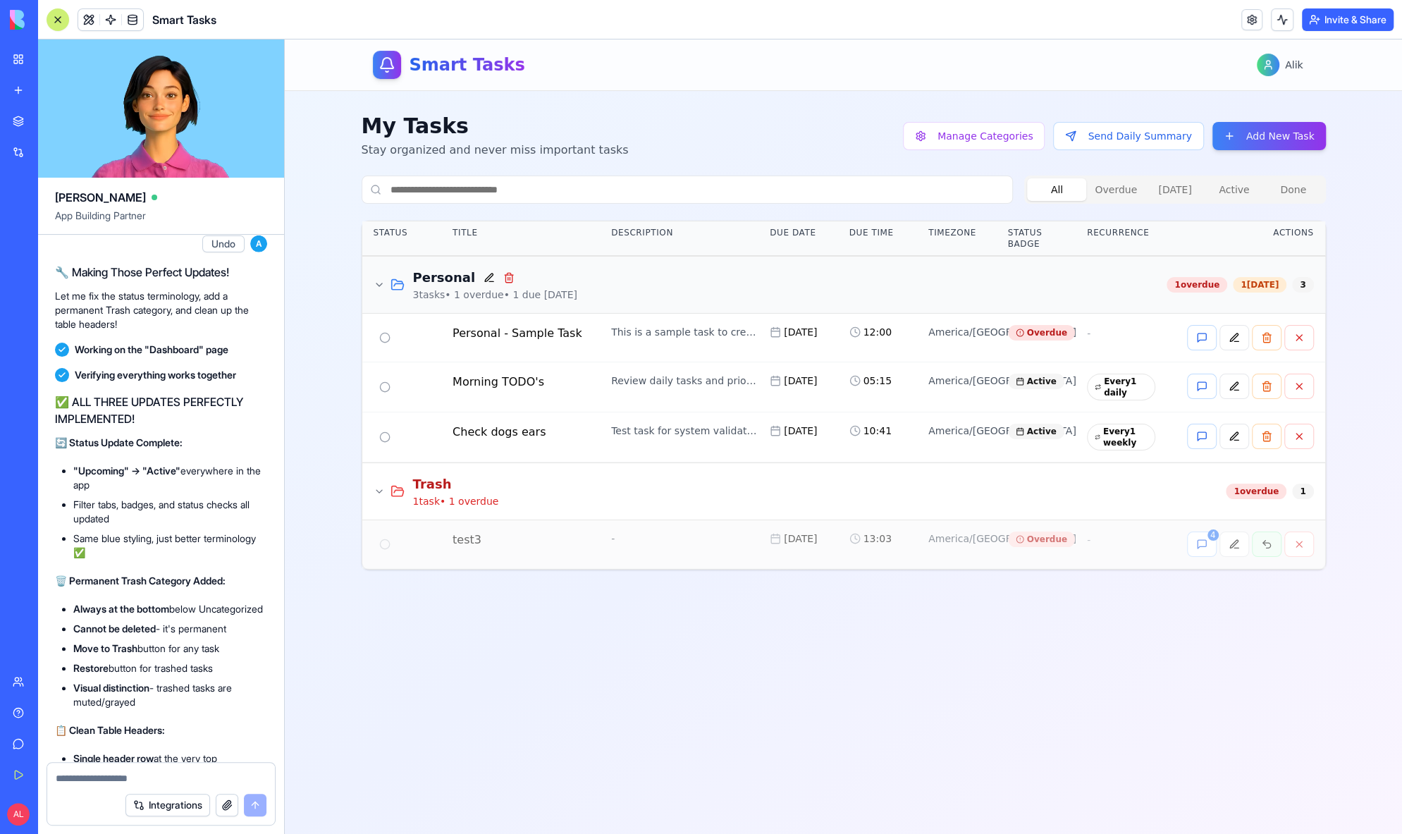
click at [1265, 547] on button at bounding box center [1267, 544] width 30 height 25
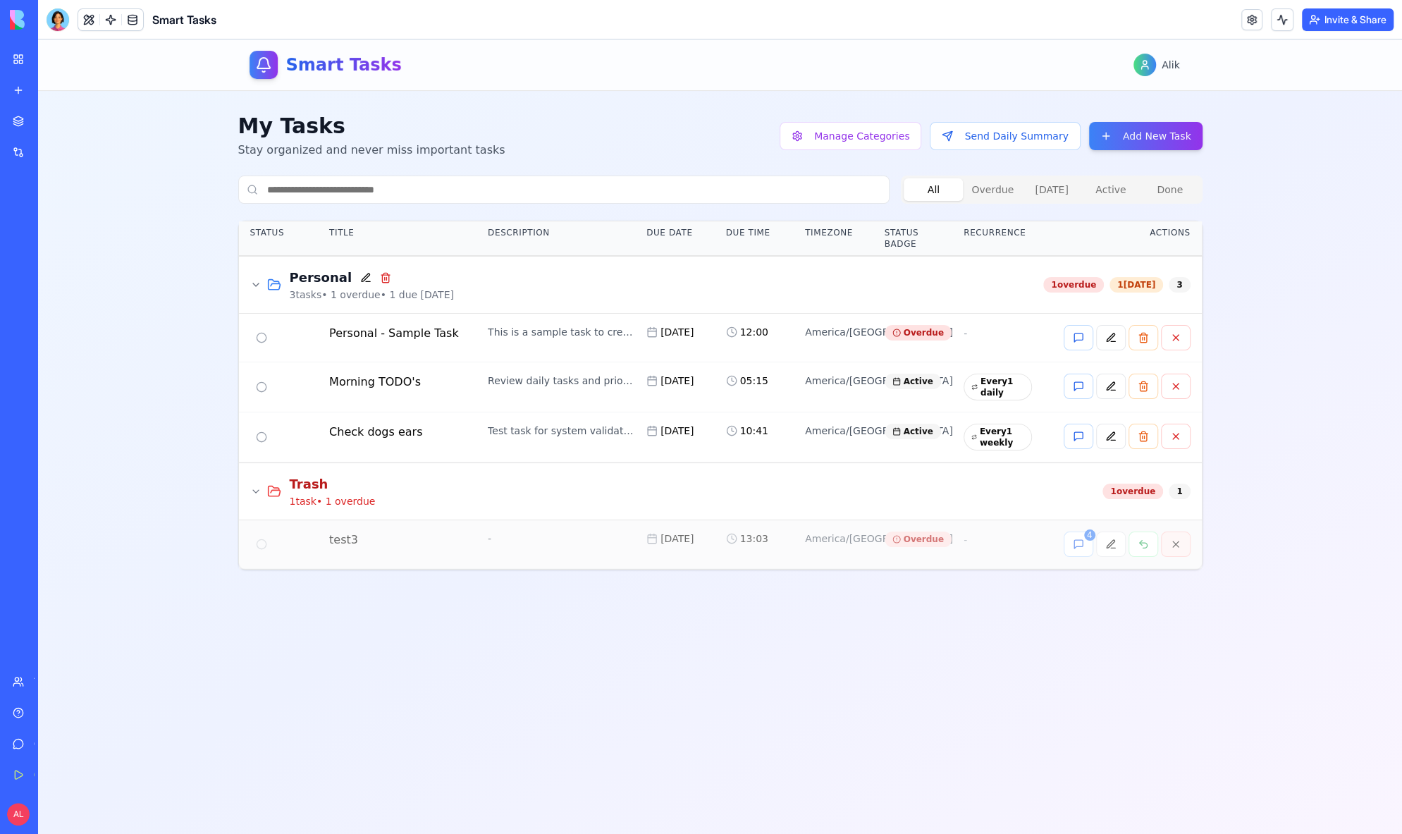
click at [1174, 540] on button at bounding box center [1176, 544] width 30 height 25
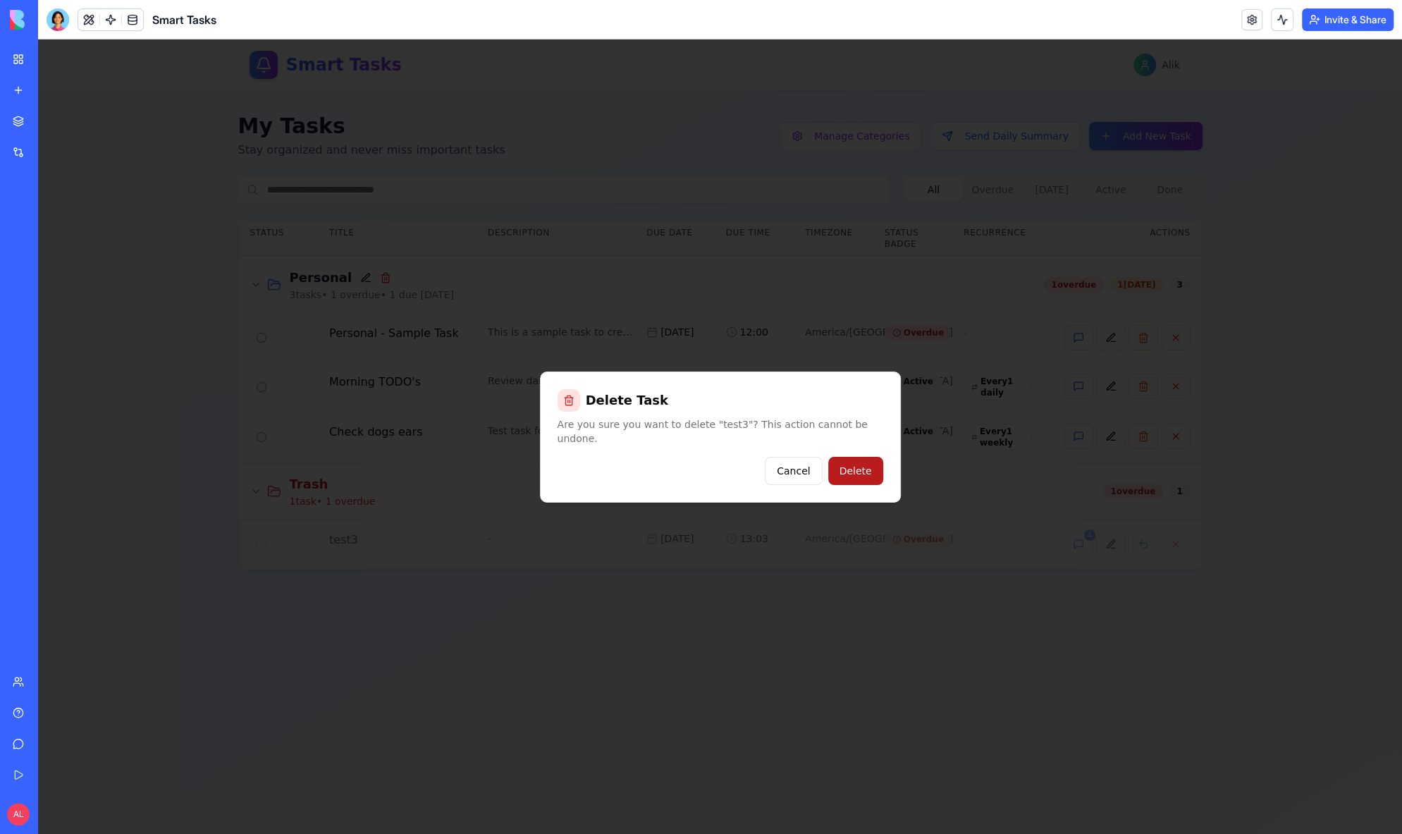
click at [861, 457] on button "Delete" at bounding box center [855, 471] width 55 height 28
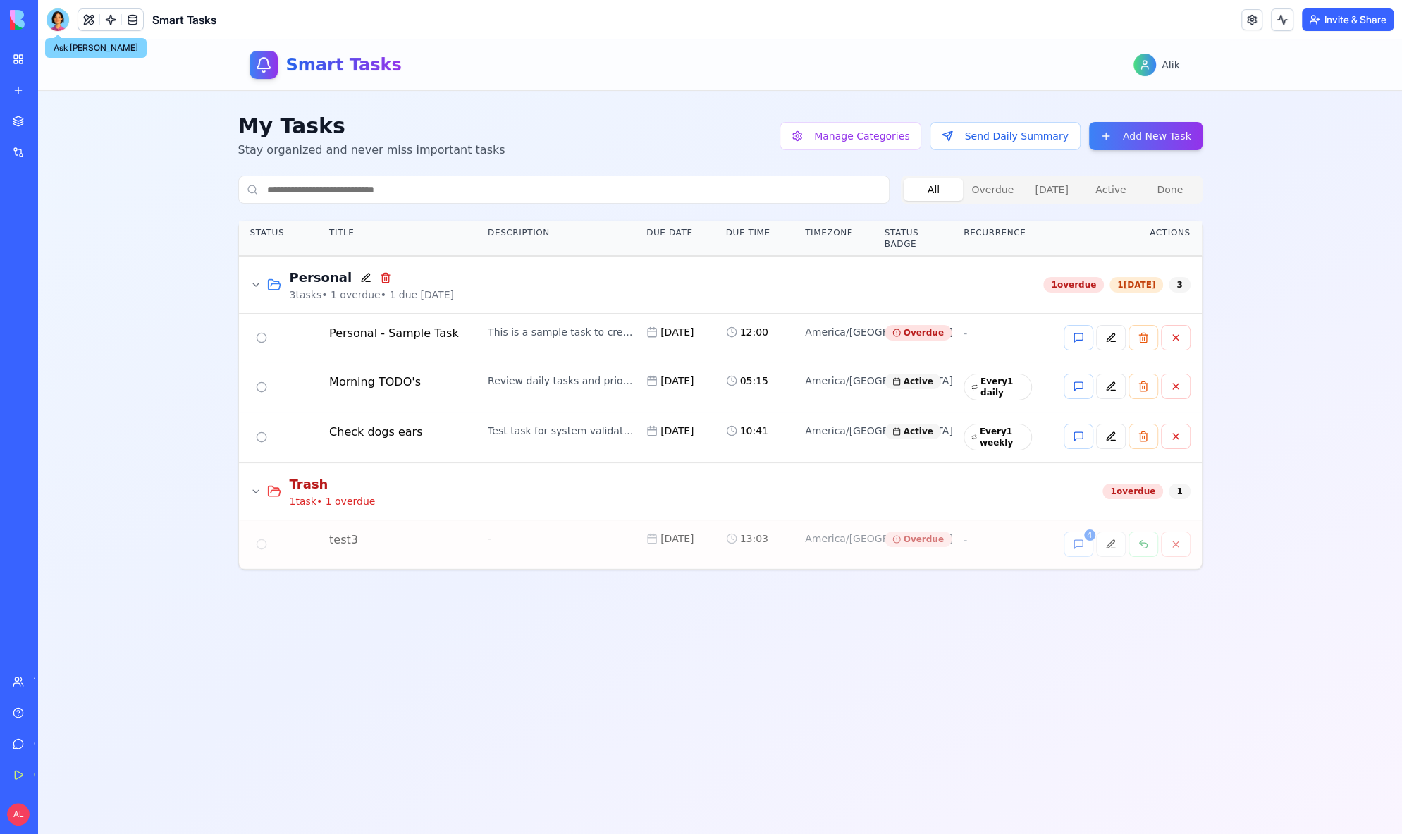
drag, startPoint x: 65, startPoint y: 23, endPoint x: 38, endPoint y: 8, distance: 30.6
click at [65, 23] on div at bounding box center [58, 19] width 23 height 23
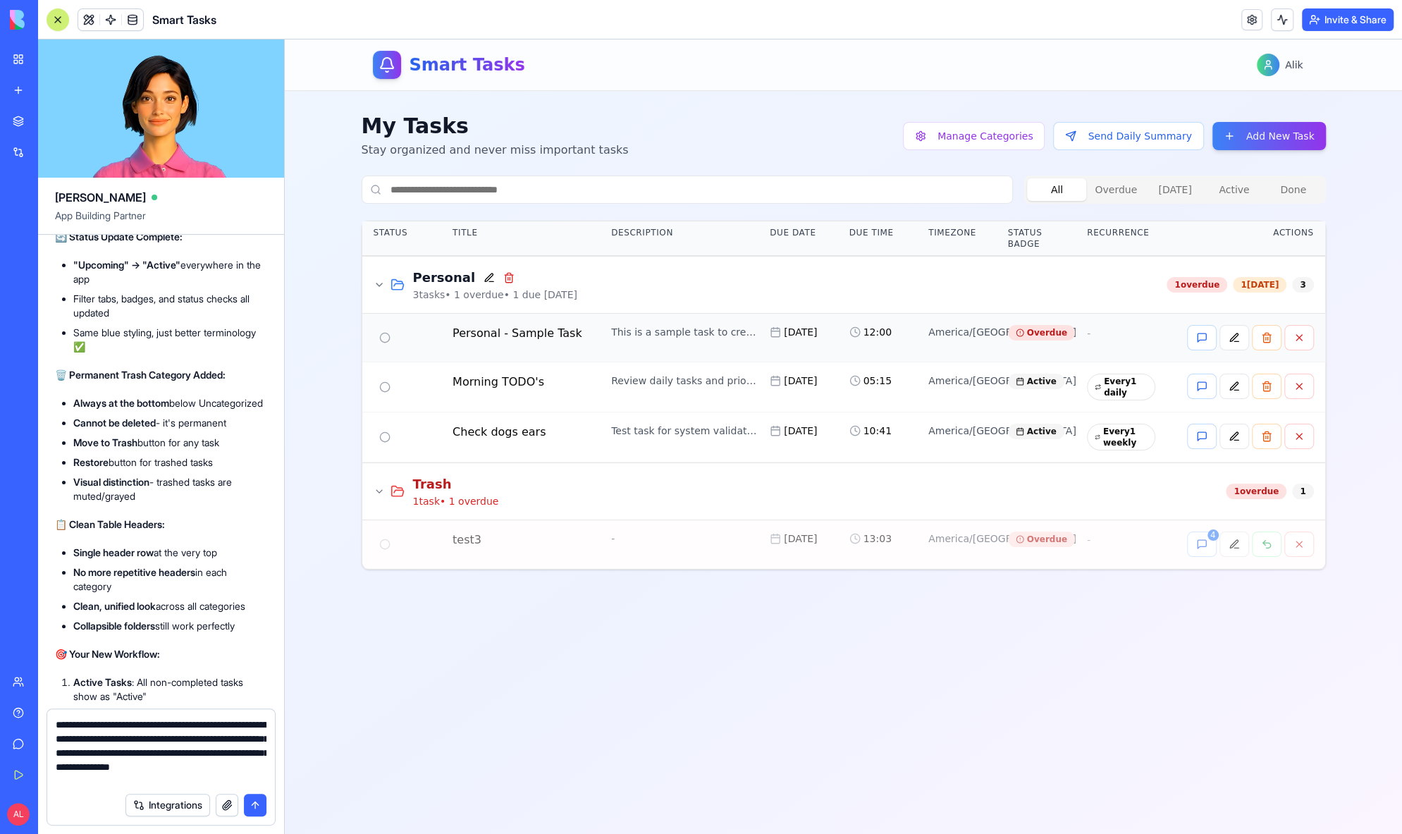
type textarea "**********"
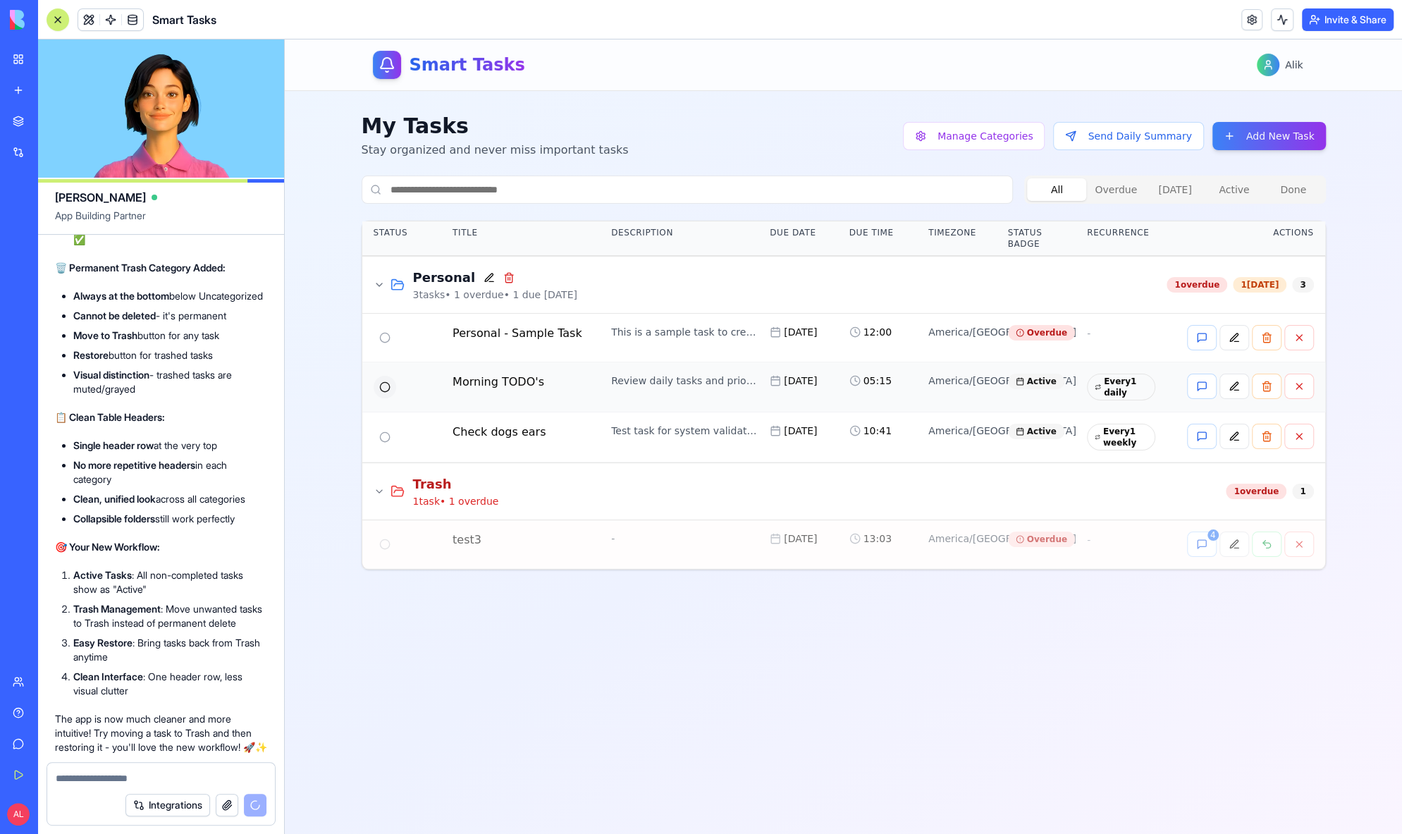
click at [388, 381] on button at bounding box center [385, 387] width 23 height 23
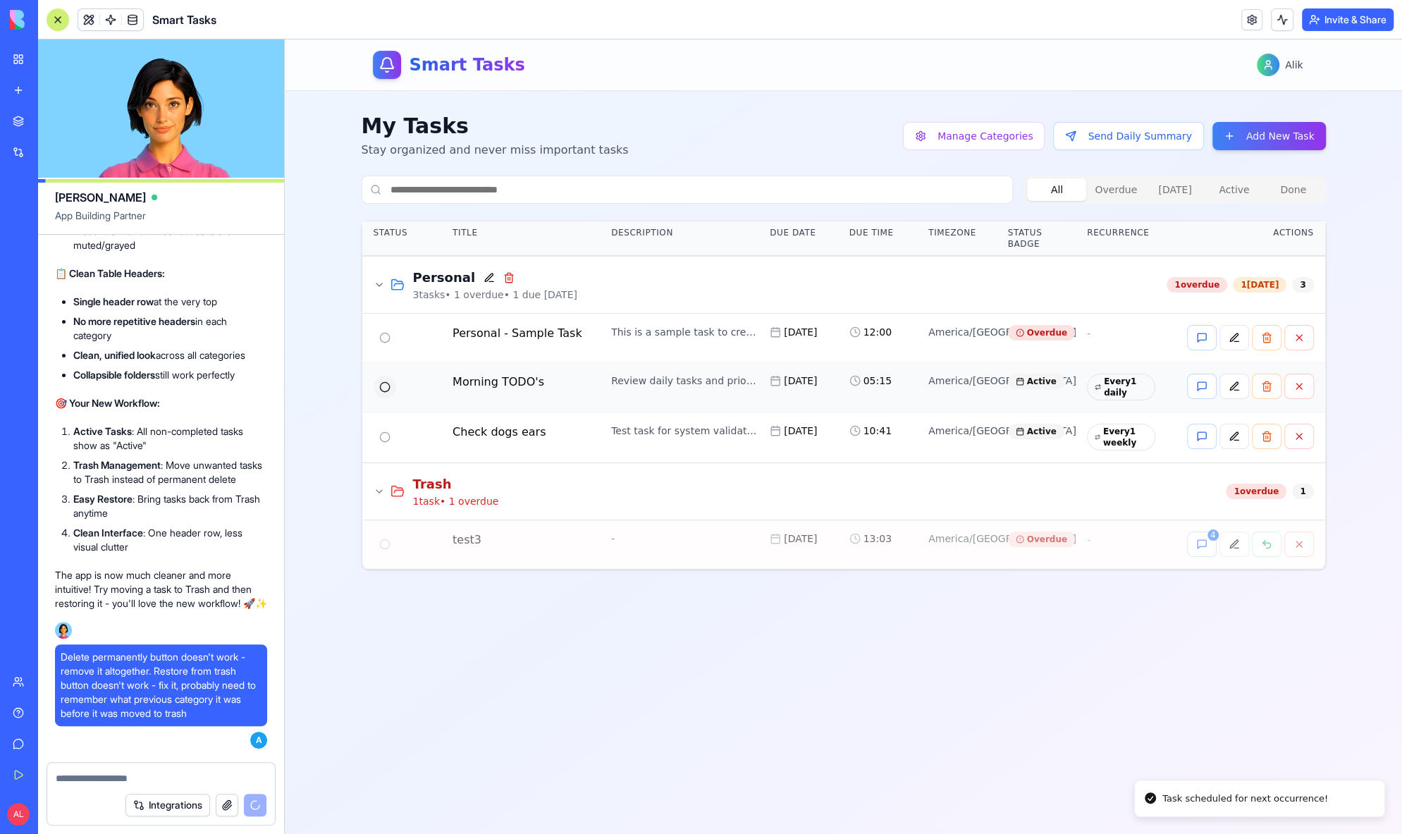
click at [383, 386] on button at bounding box center [385, 387] width 23 height 23
click at [383, 331] on button at bounding box center [385, 337] width 23 height 23
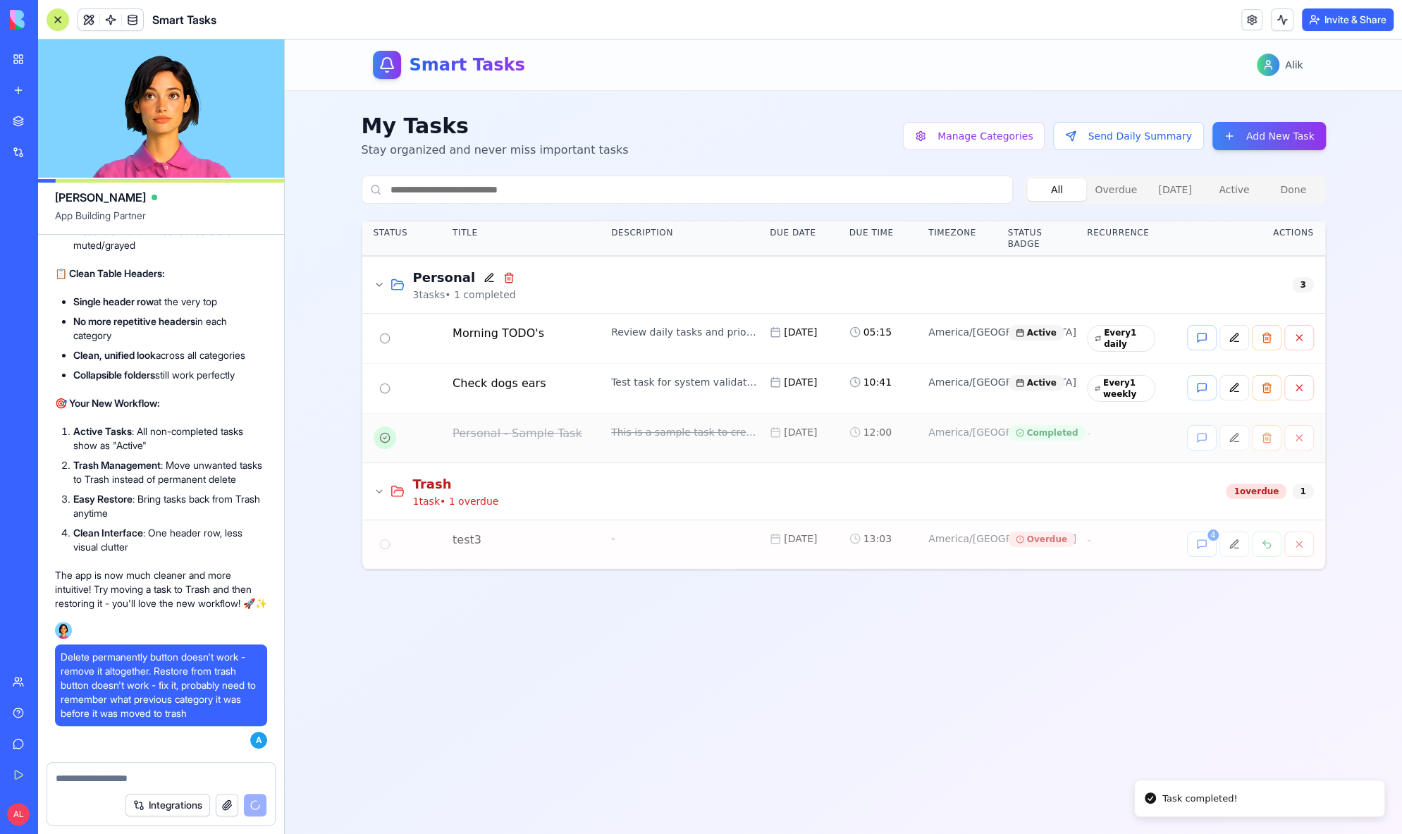
click at [388, 441] on button at bounding box center [385, 437] width 23 height 23
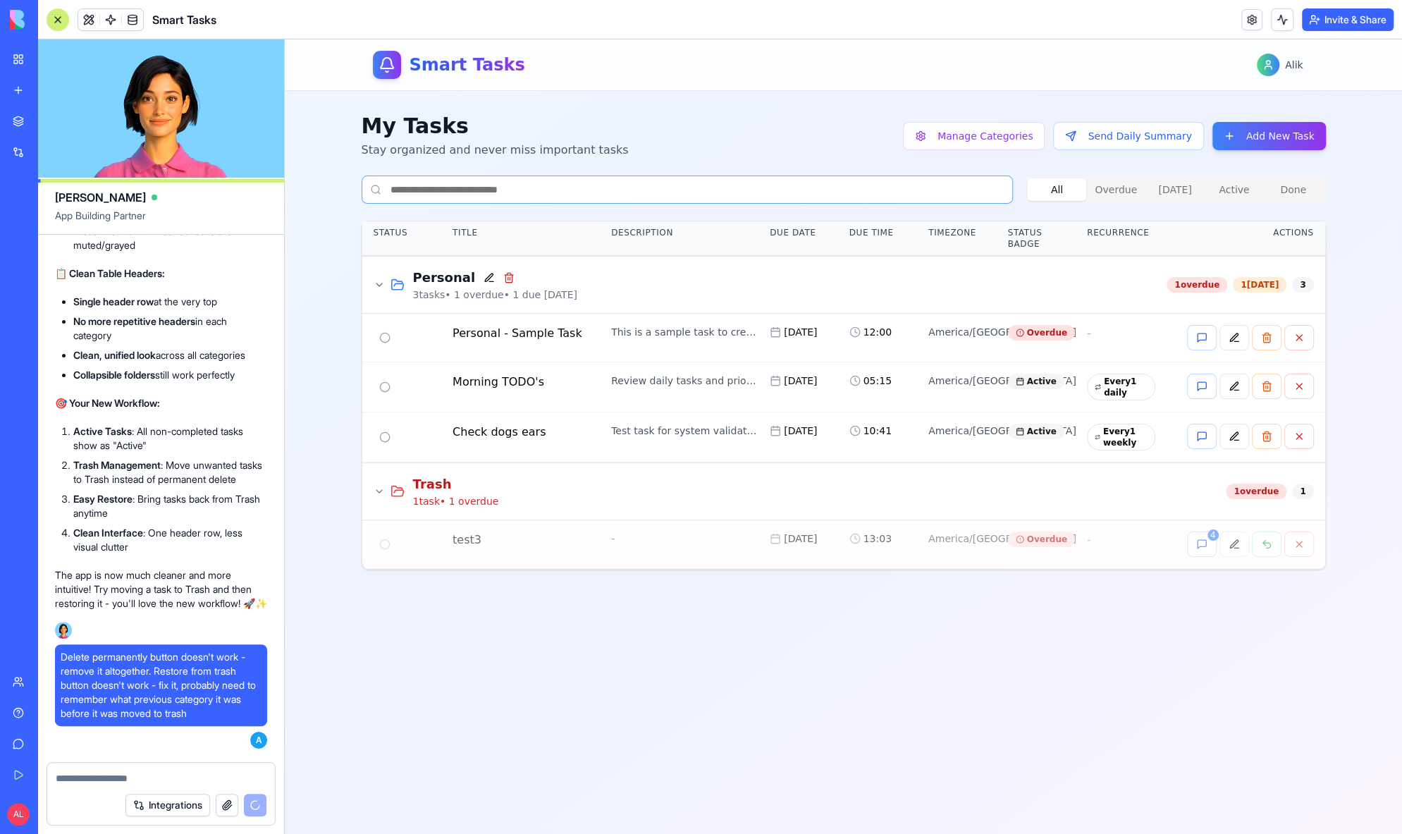
click at [589, 180] on input at bounding box center [688, 190] width 652 height 28
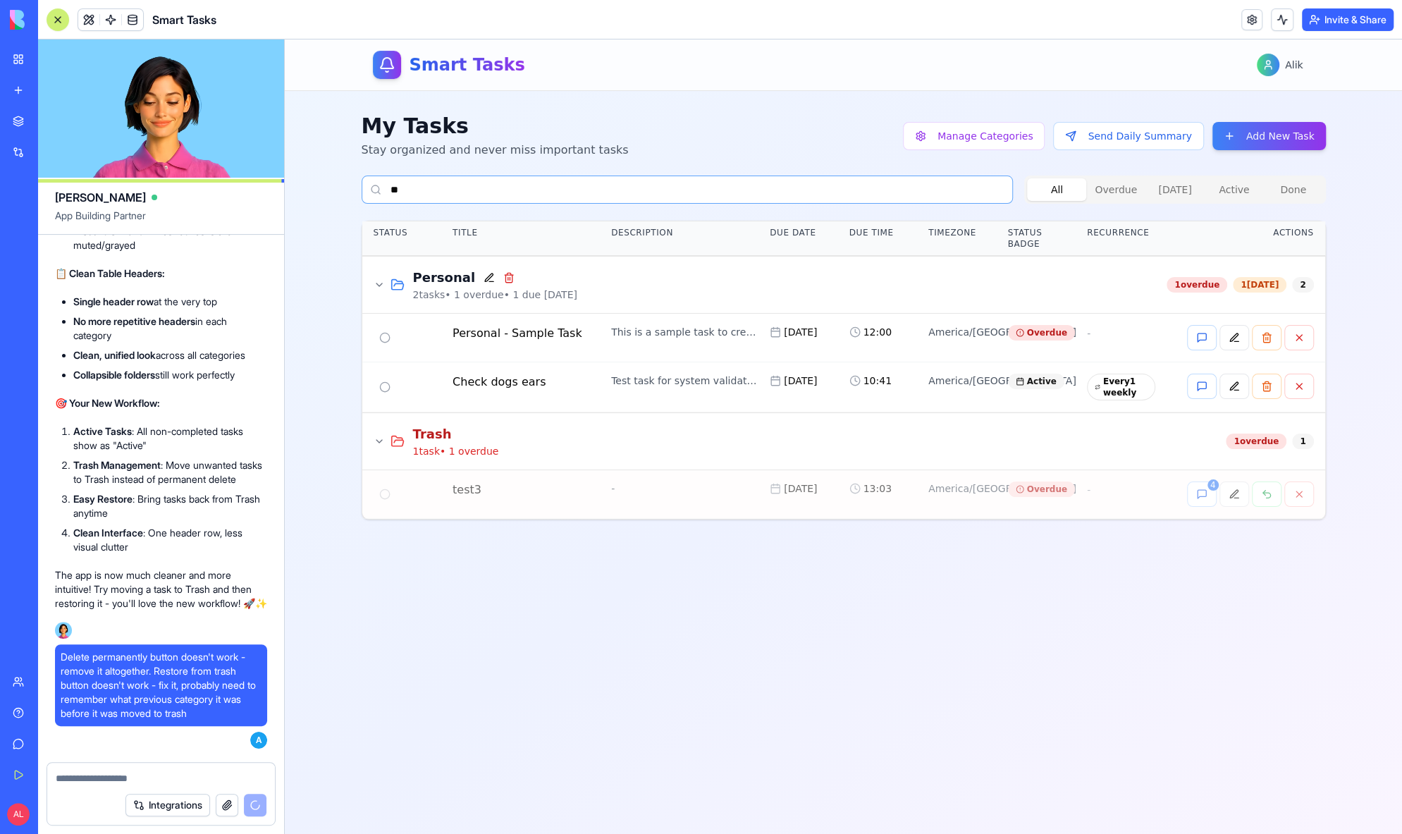
type input "*"
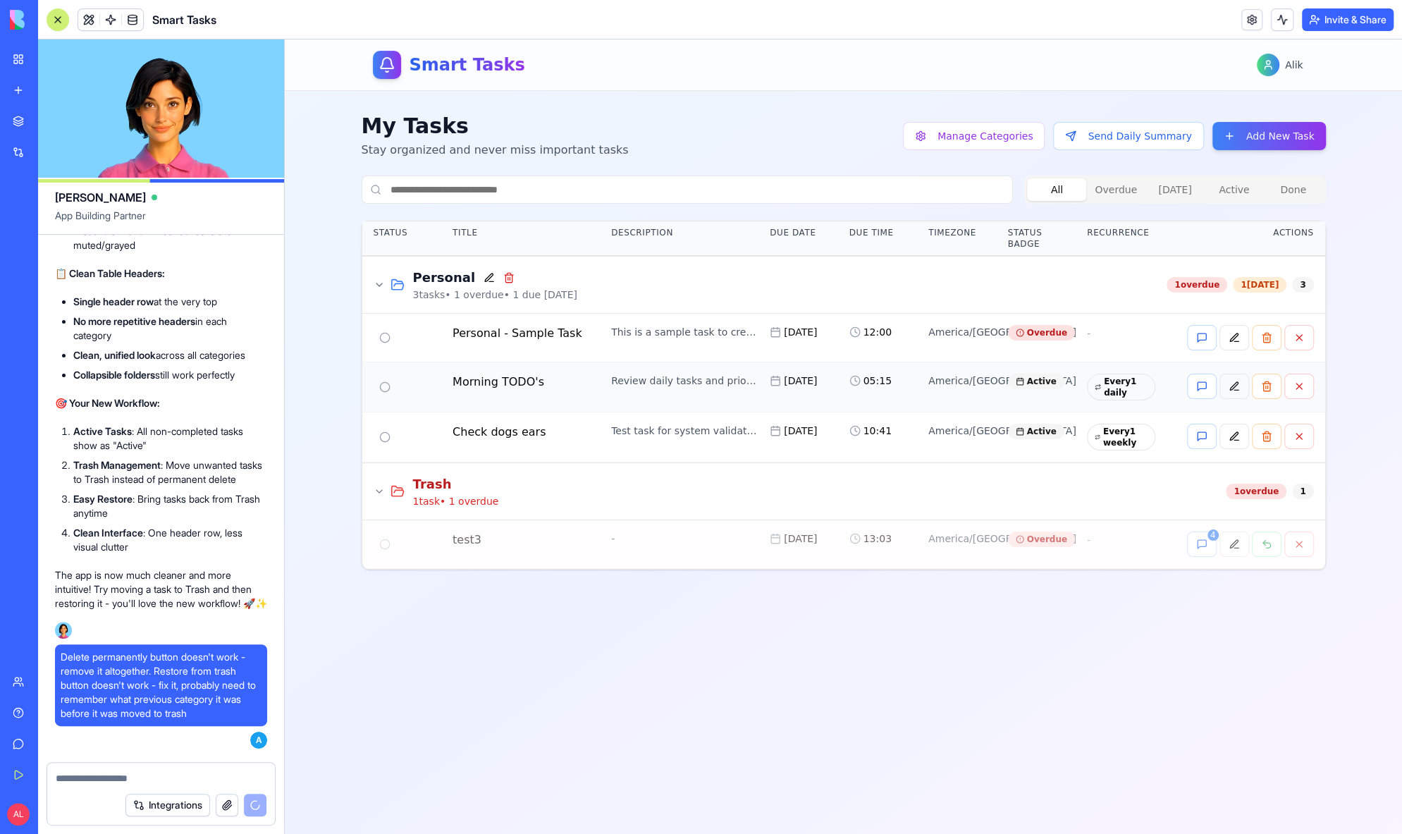
click at [1232, 388] on button at bounding box center [1235, 386] width 30 height 25
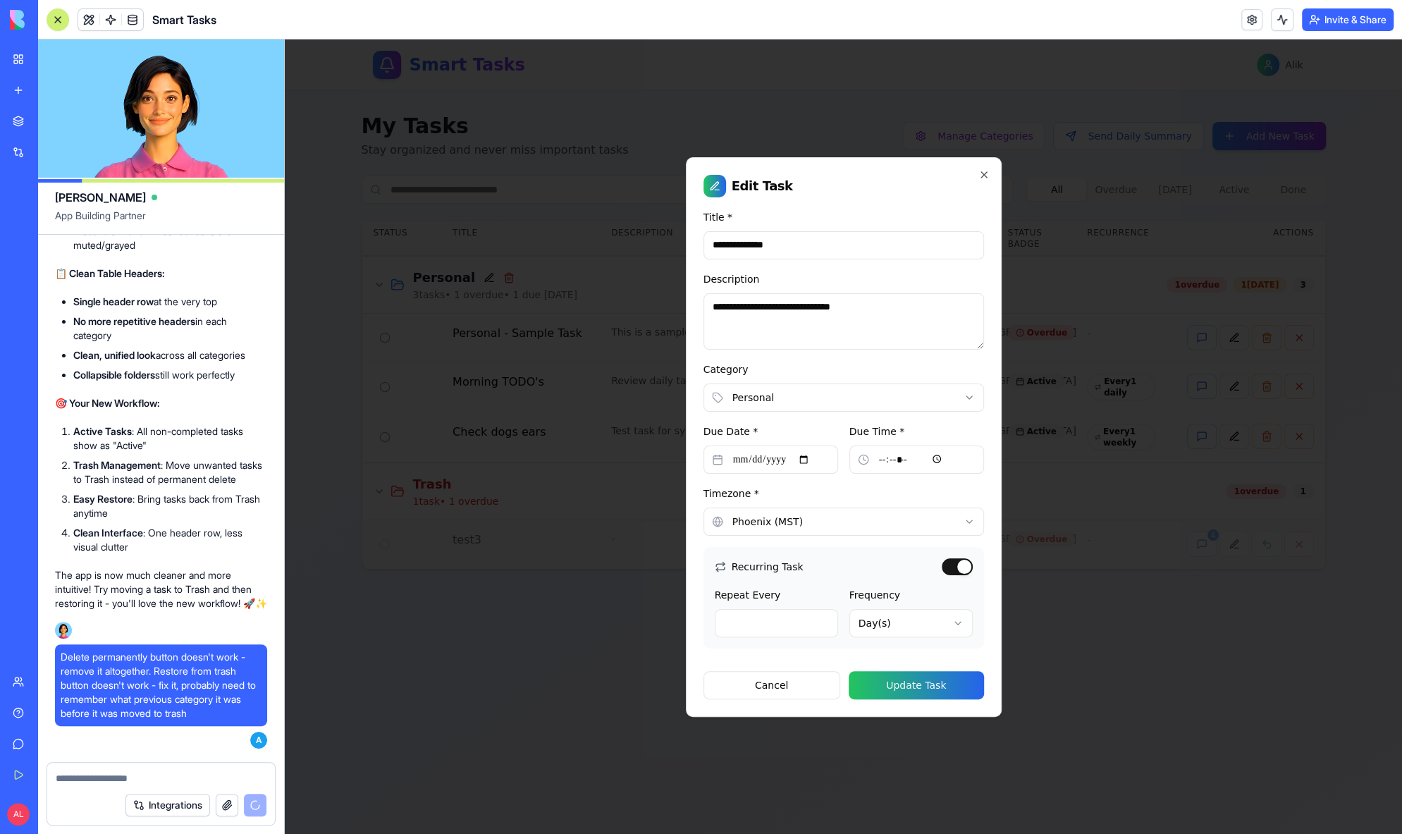
click at [744, 460] on input "**********" at bounding box center [771, 460] width 135 height 28
type input "**********"
click at [907, 673] on button "Update Task" at bounding box center [916, 685] width 135 height 28
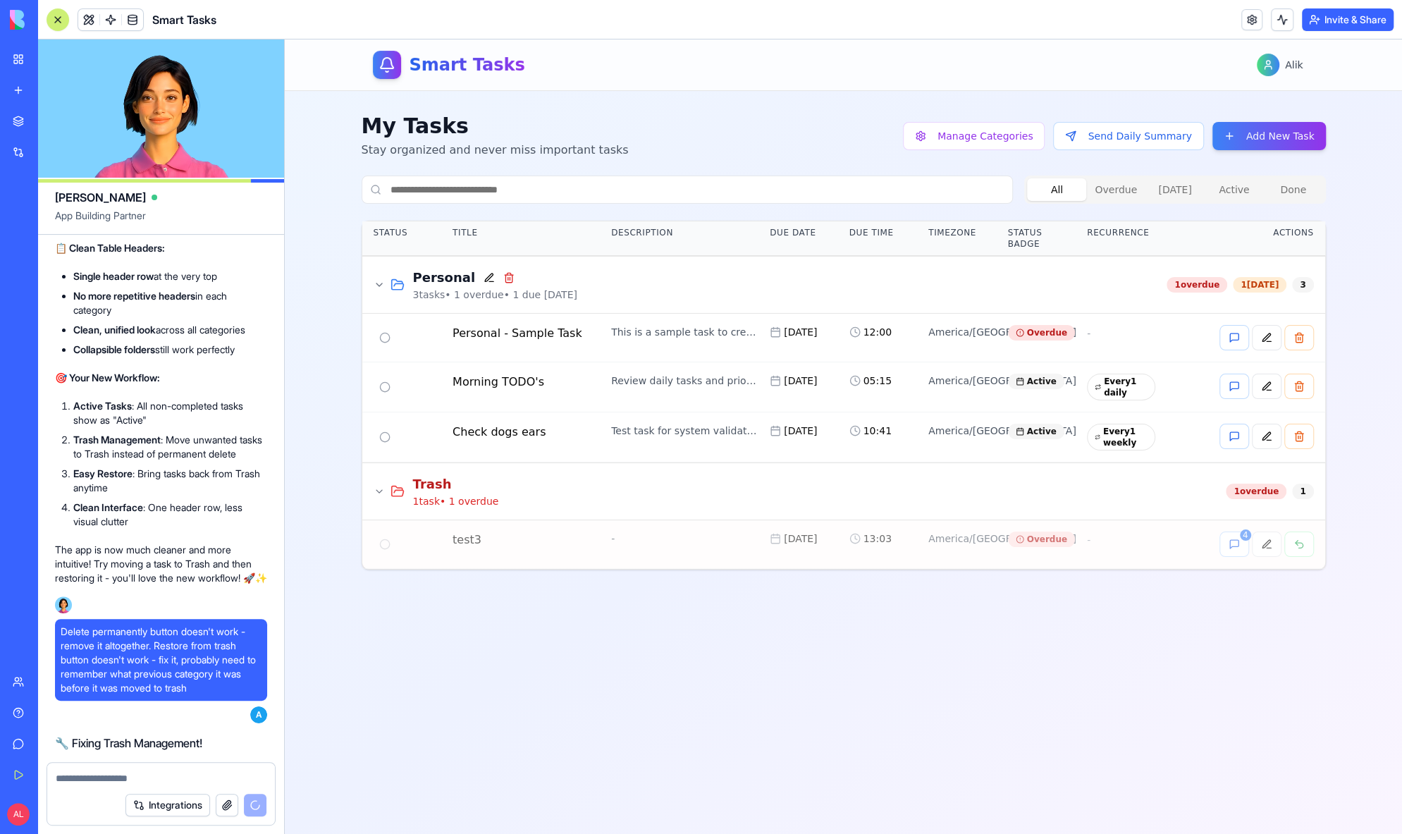
scroll to position [18831, 0]
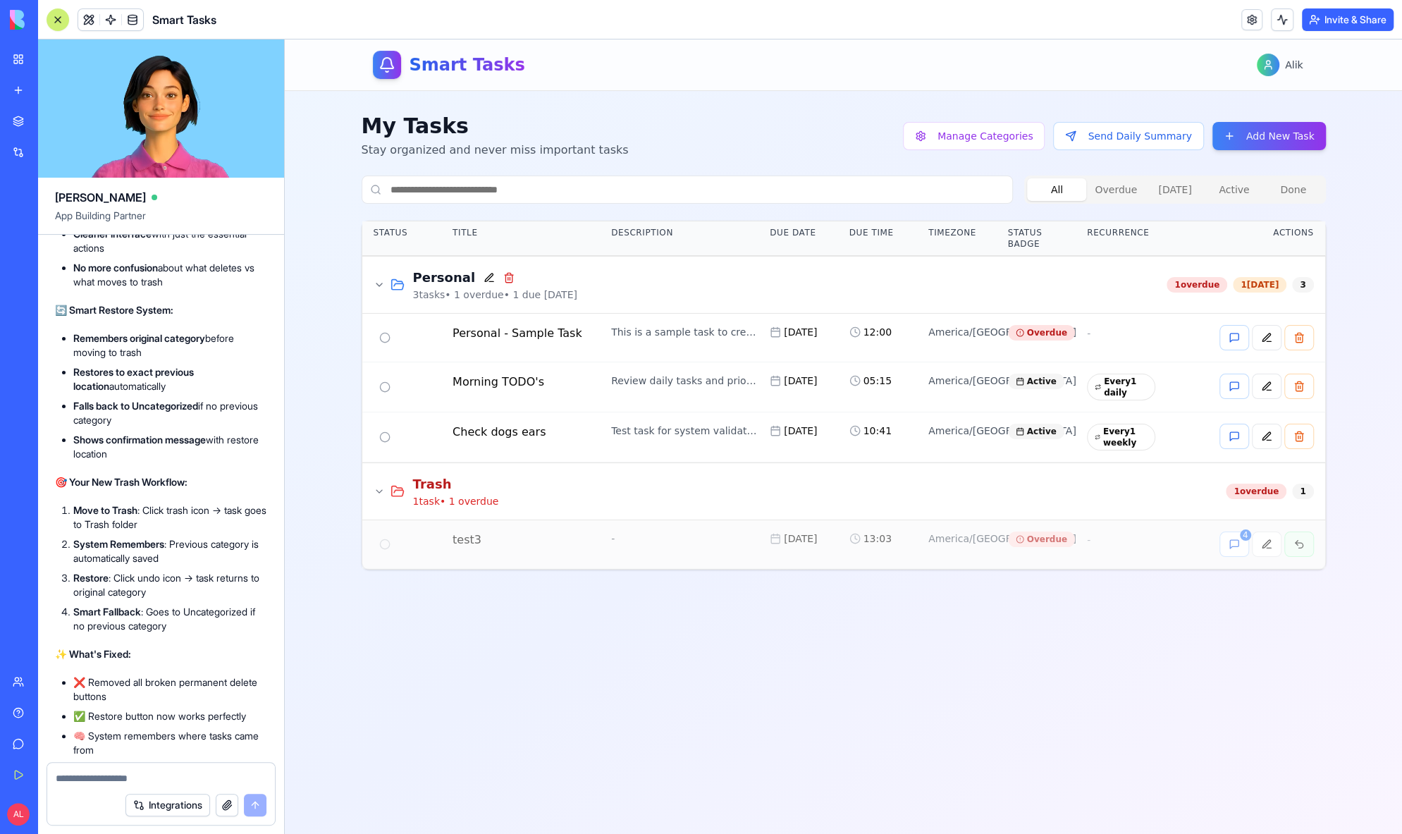
click at [1300, 536] on button at bounding box center [1299, 544] width 30 height 25
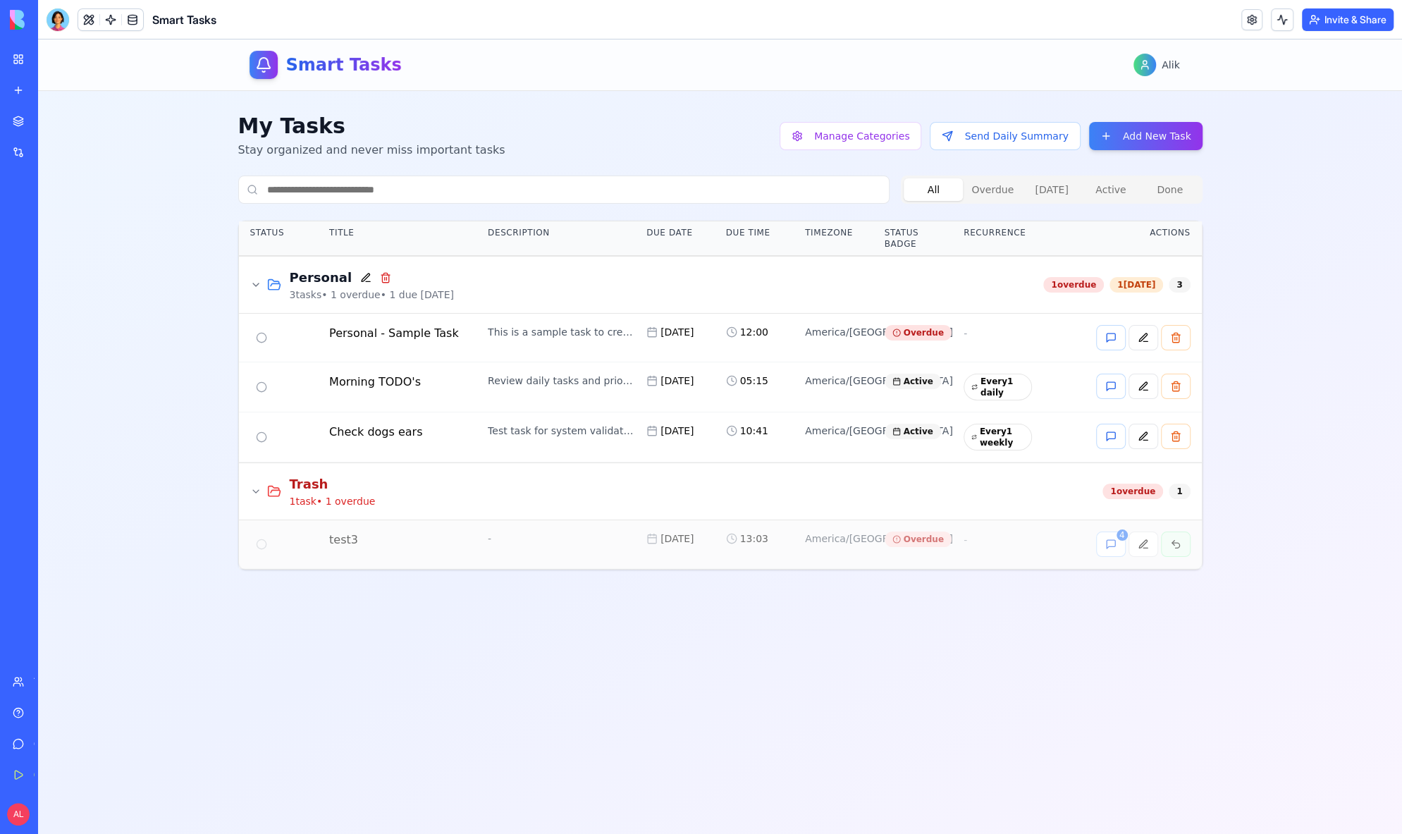
click at [1180, 542] on button at bounding box center [1176, 544] width 30 height 25
click at [61, 14] on div at bounding box center [58, 19] width 23 height 23
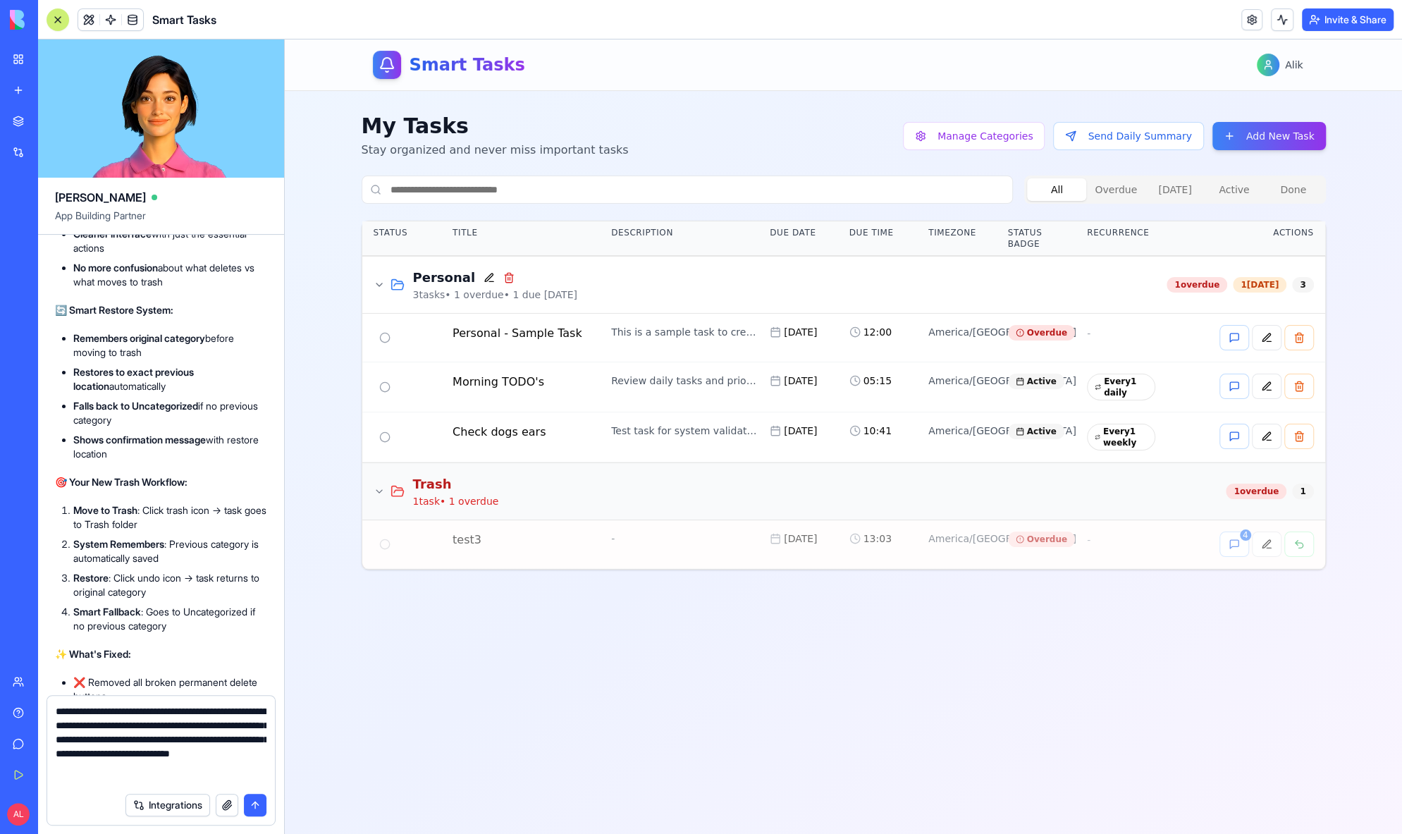
type textarea "**********"
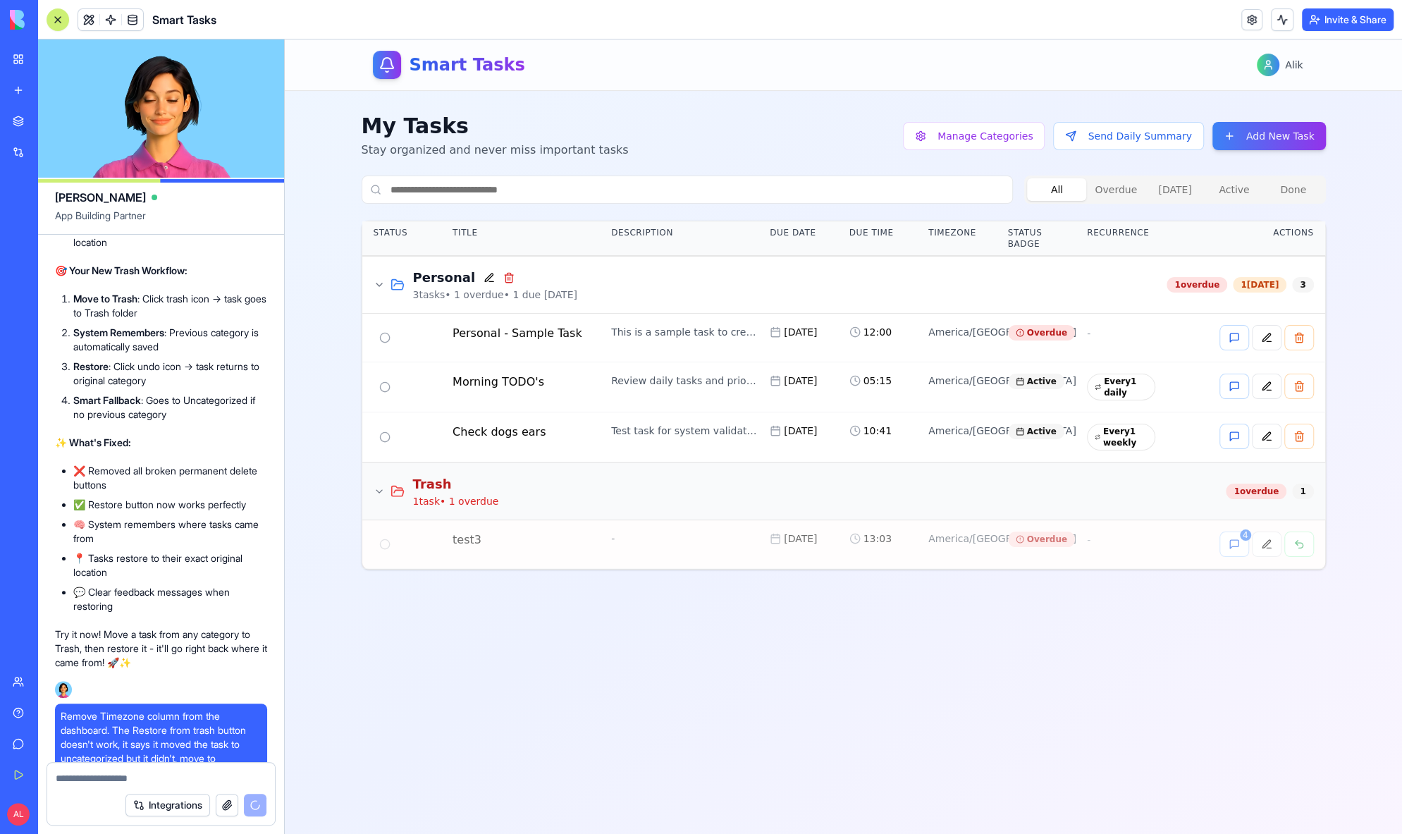
scroll to position [19068, 0]
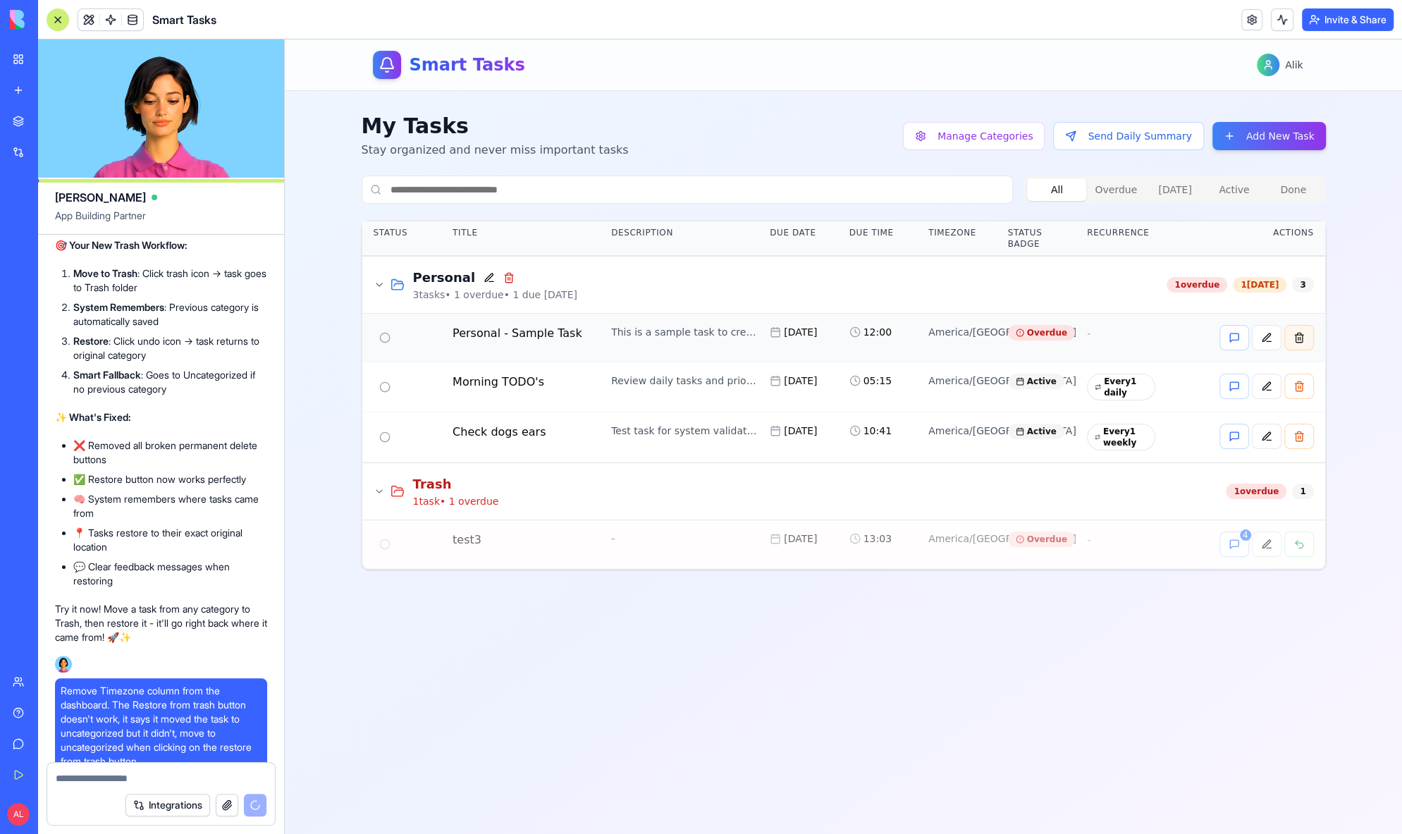
click at [1294, 335] on button at bounding box center [1299, 337] width 30 height 25
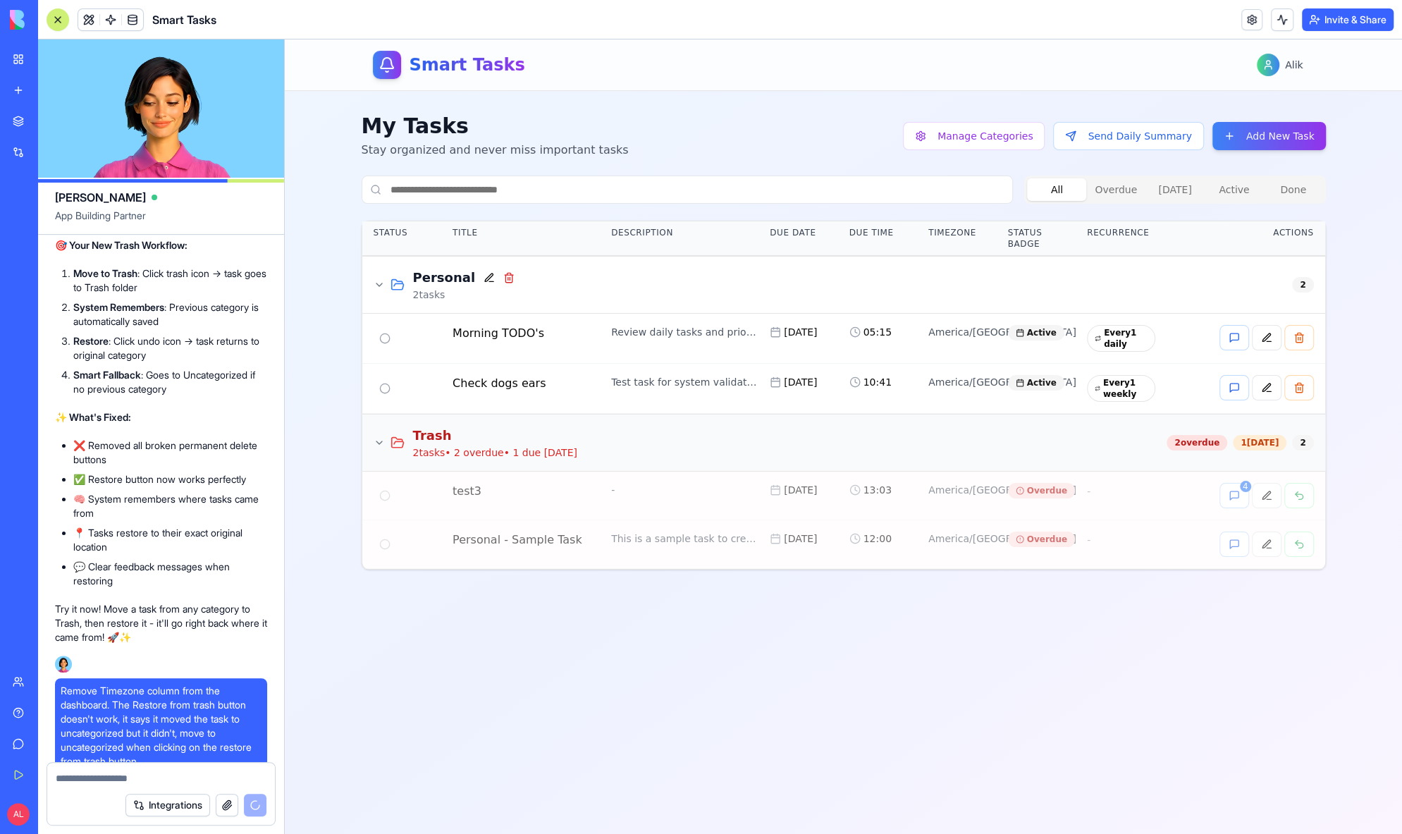
click at [379, 441] on icon at bounding box center [379, 442] width 6 height 3
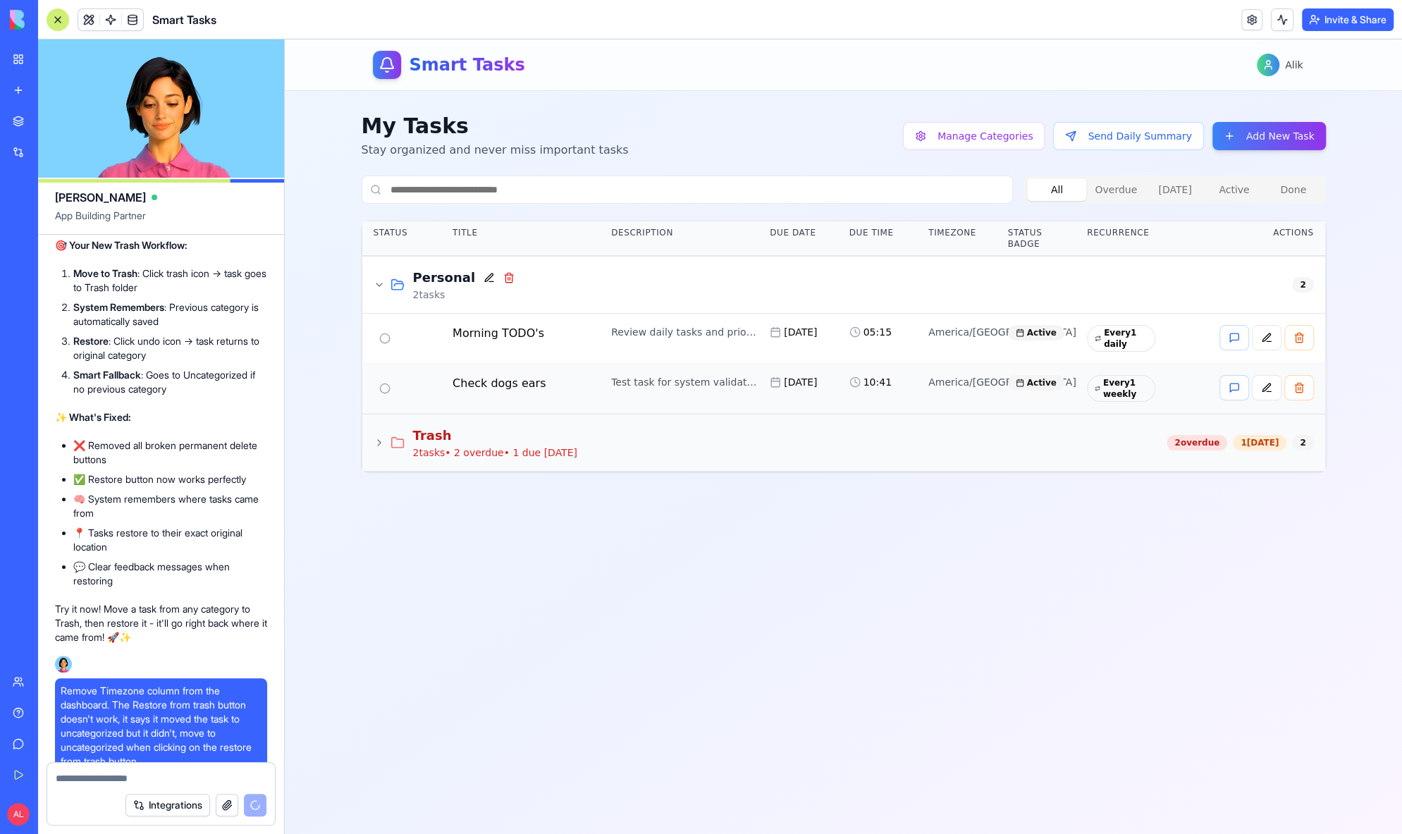
scroll to position [19094, 0]
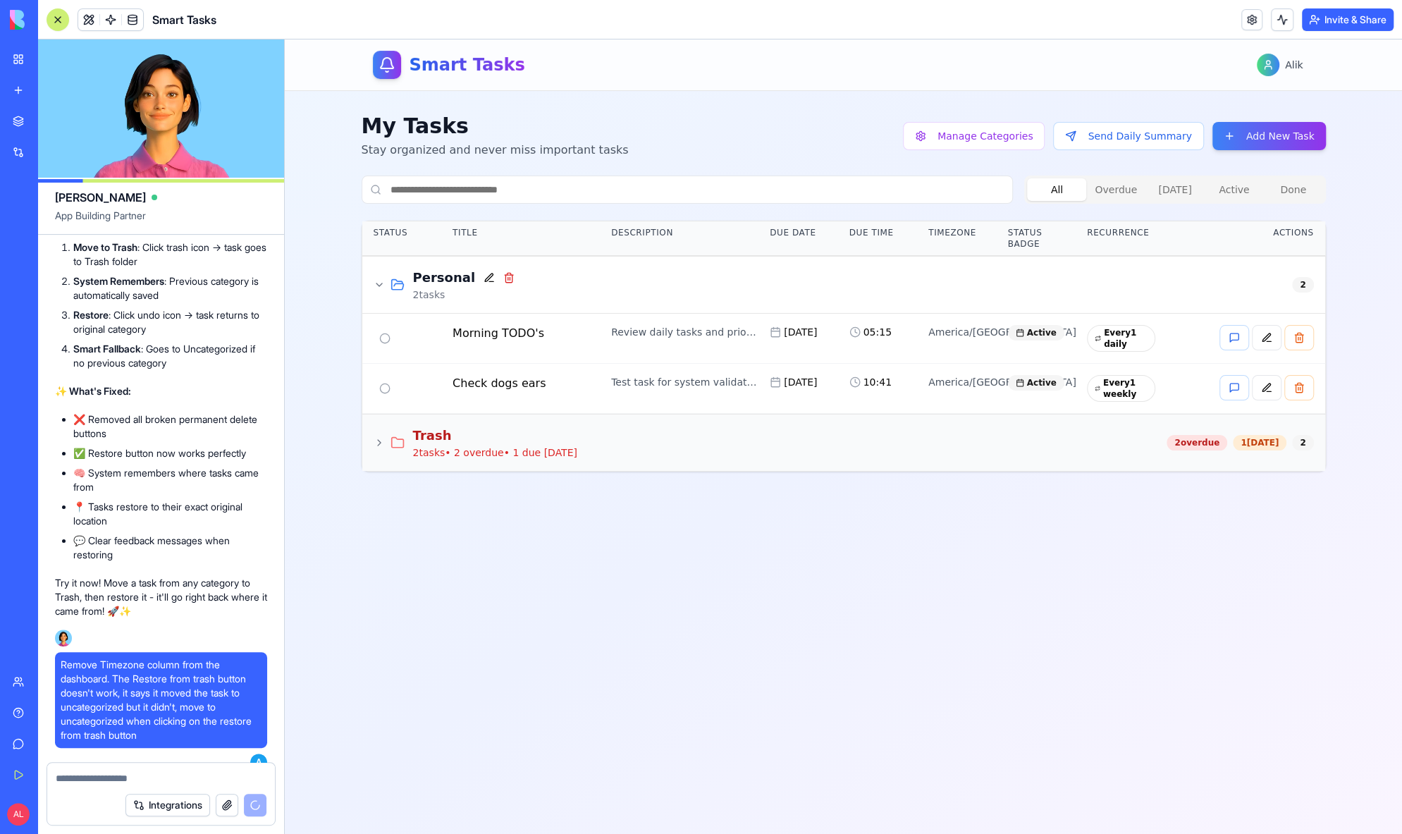
click at [379, 438] on icon at bounding box center [379, 442] width 11 height 11
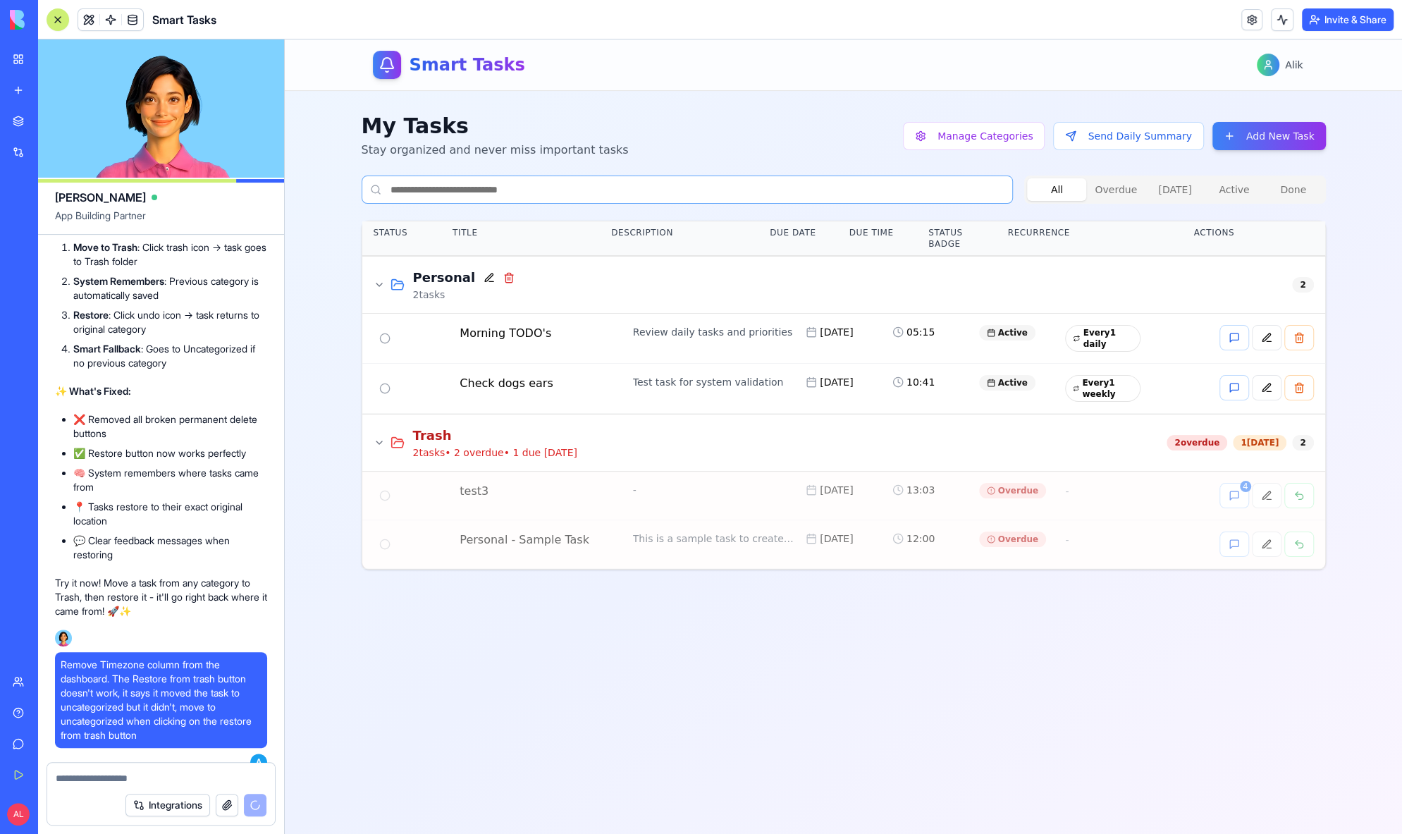
click at [596, 197] on input at bounding box center [688, 190] width 652 height 28
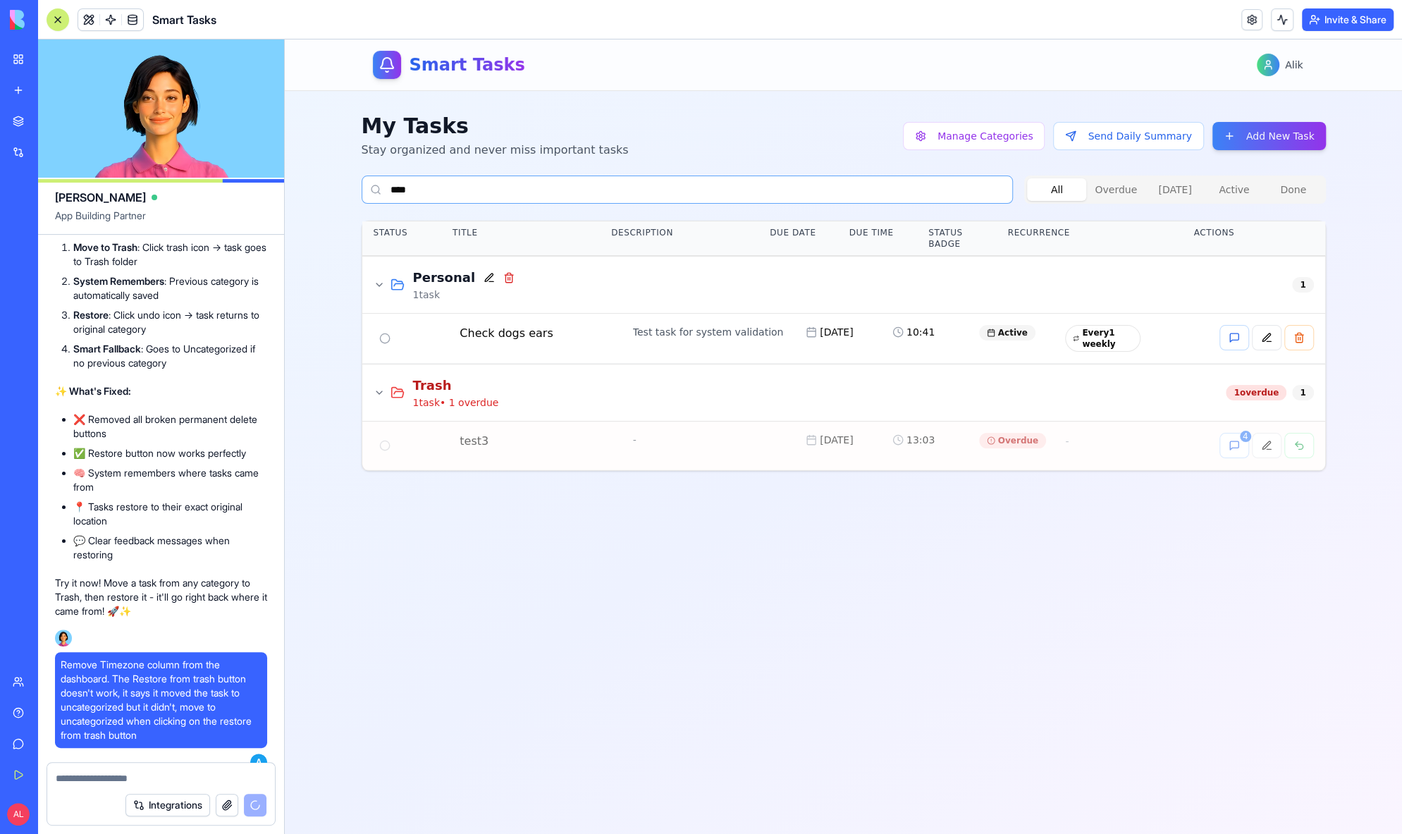
scroll to position [19713, 0]
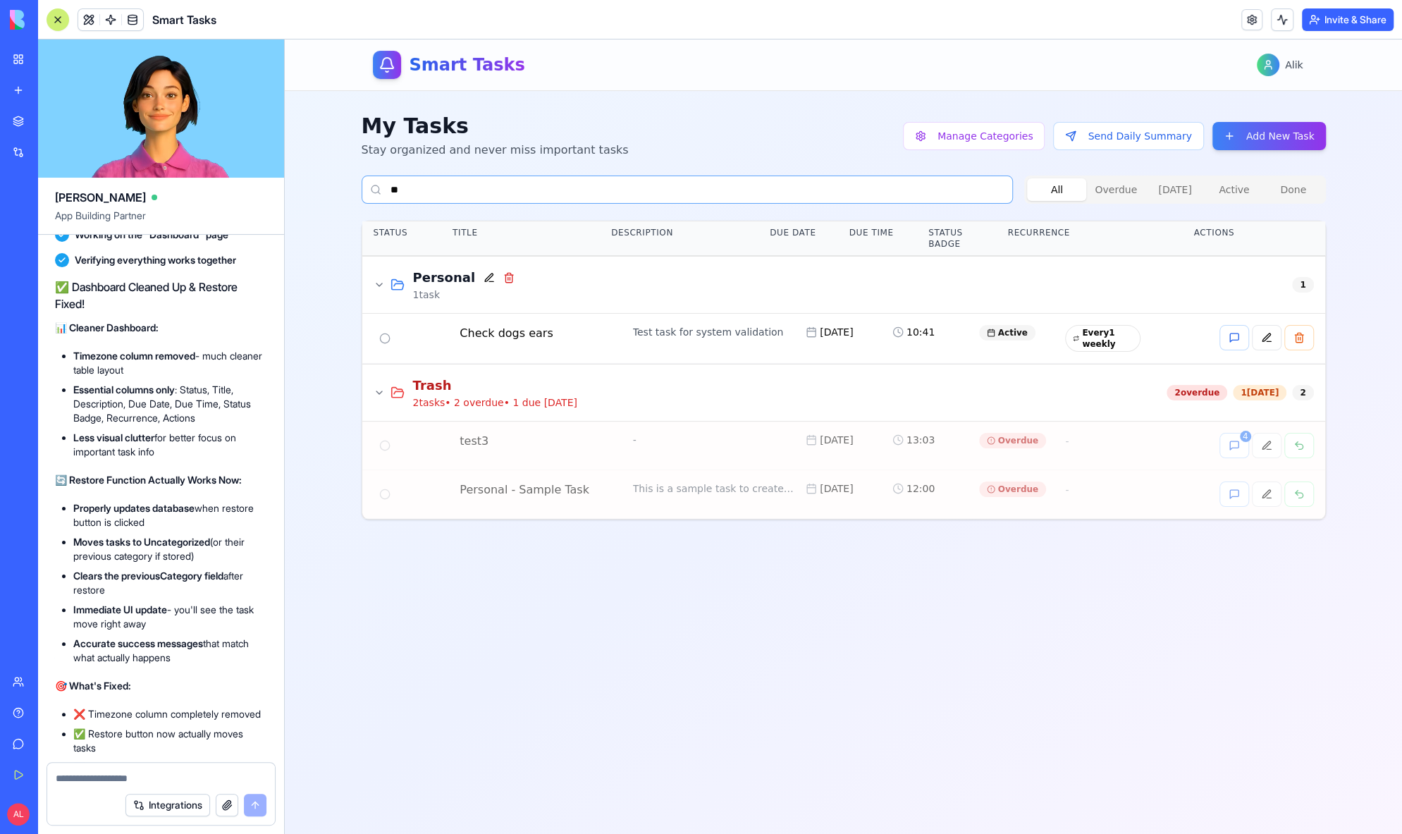
type input "*"
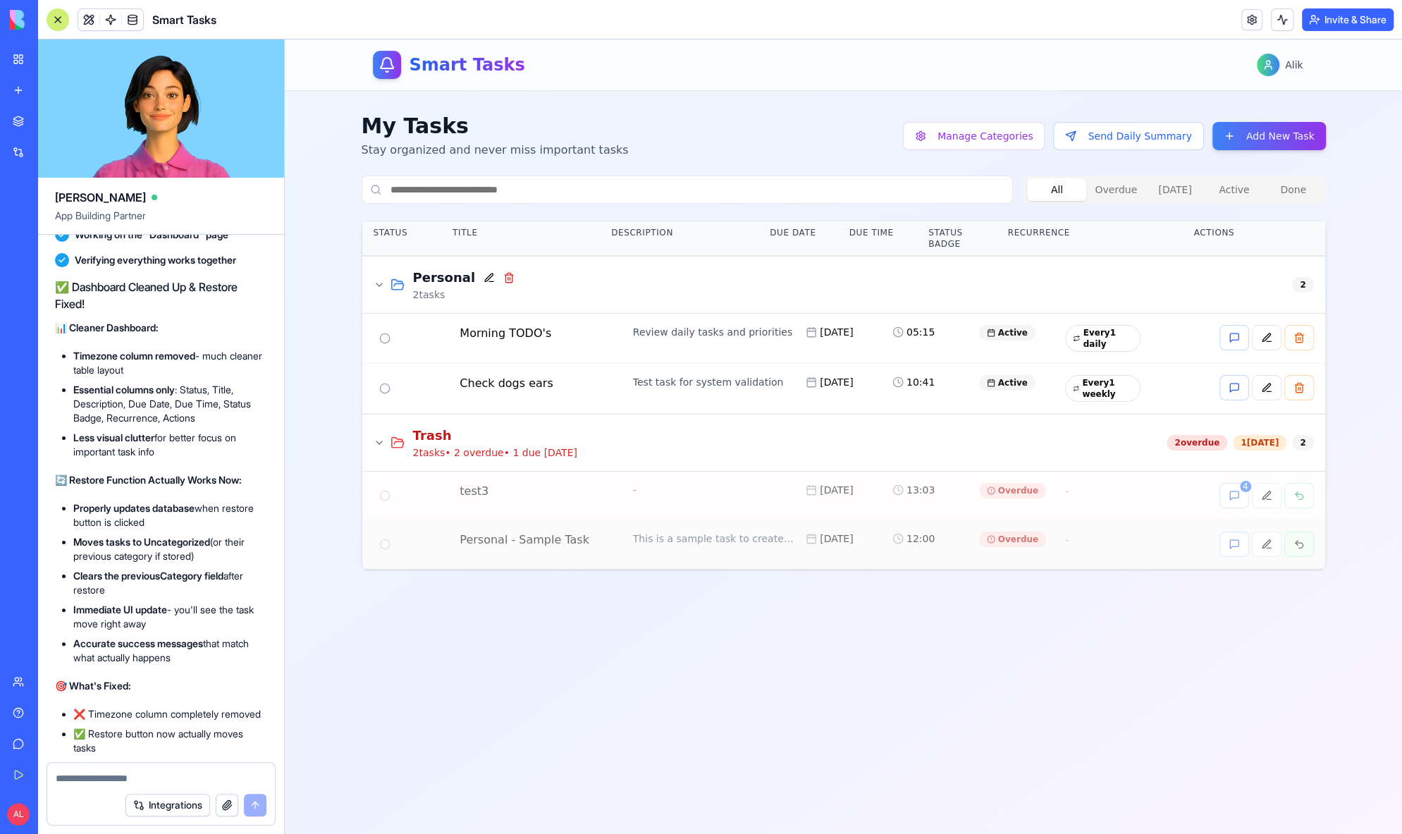
click at [1292, 539] on button at bounding box center [1299, 544] width 30 height 25
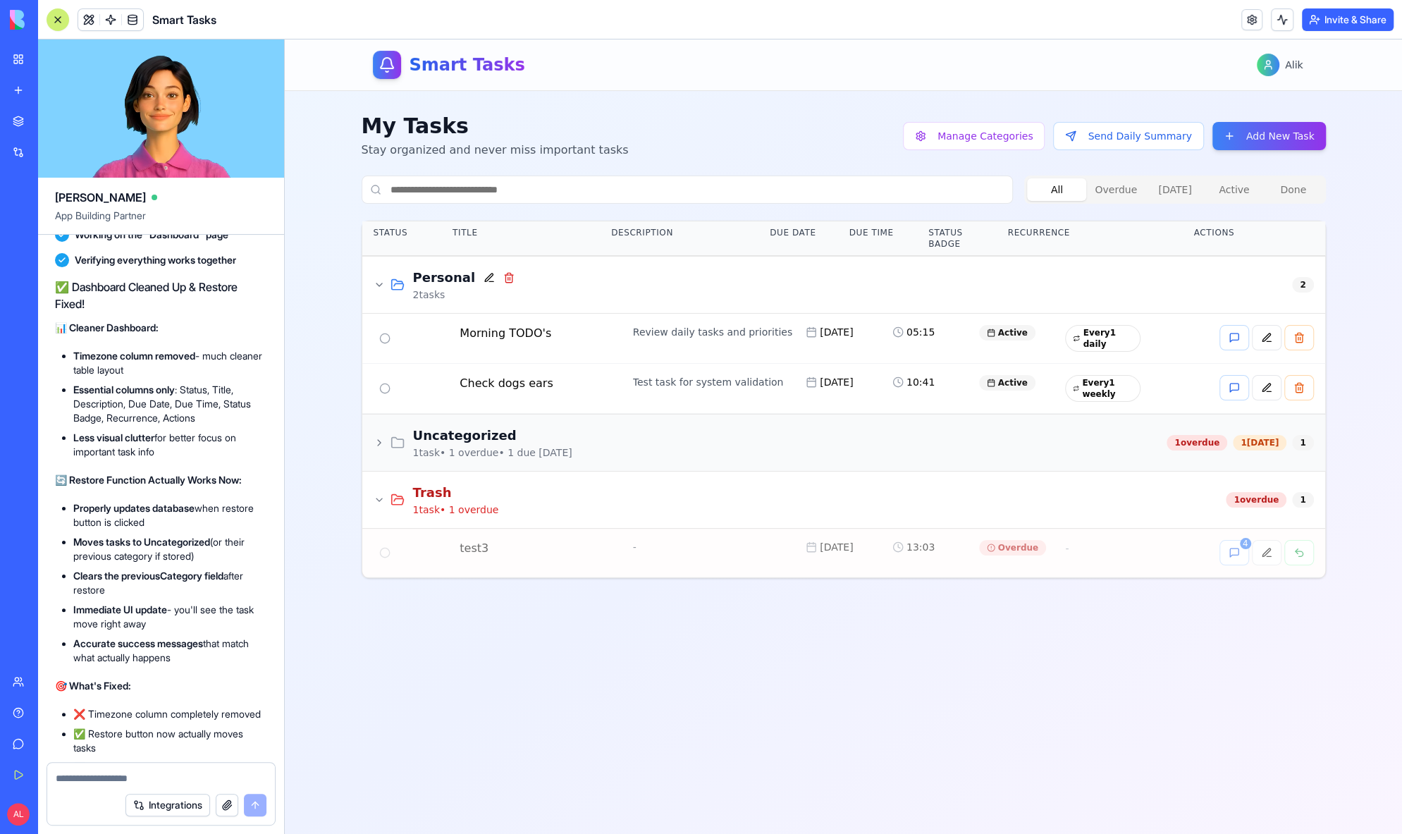
click at [374, 438] on icon at bounding box center [379, 442] width 11 height 11
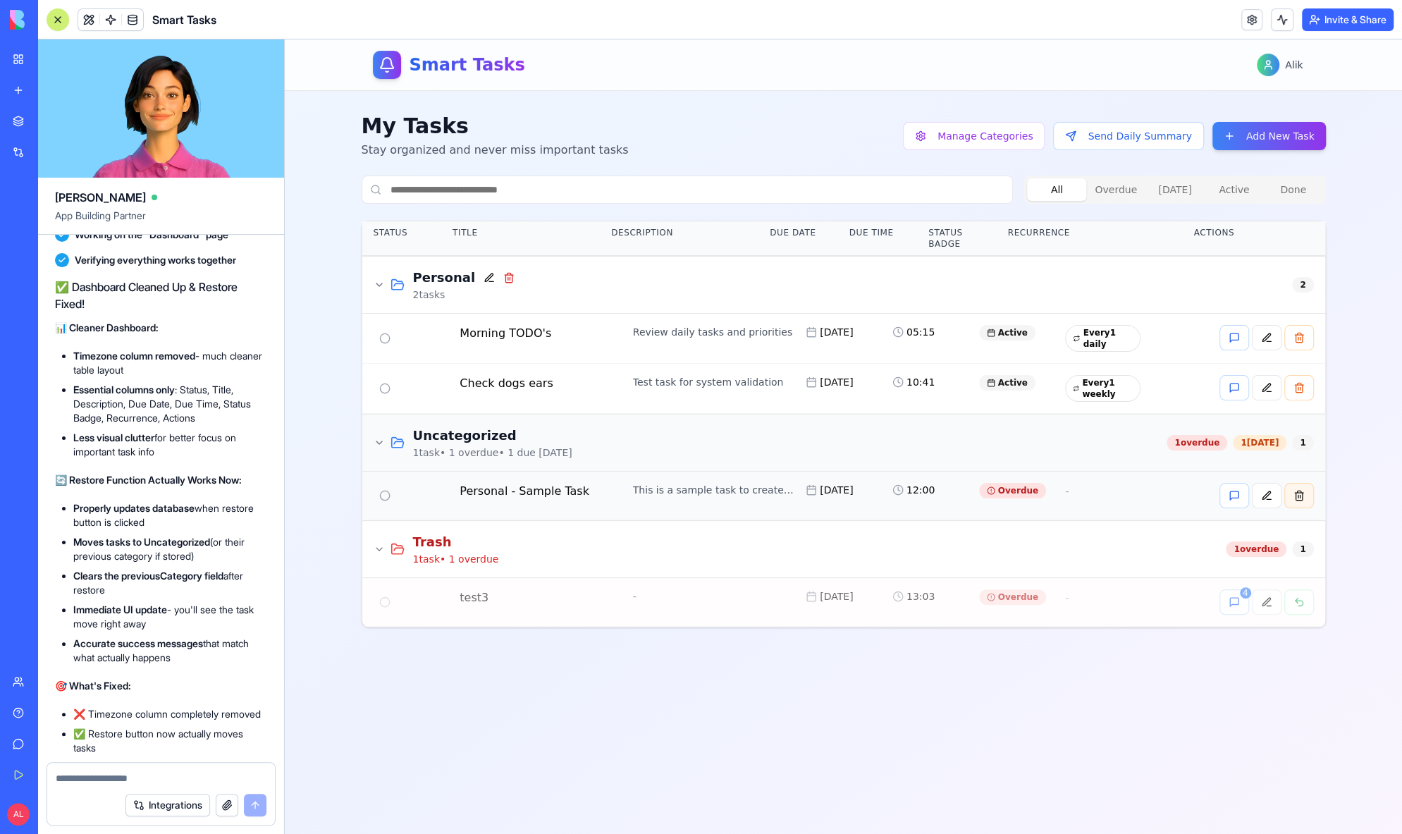
click at [1292, 499] on button at bounding box center [1299, 495] width 30 height 25
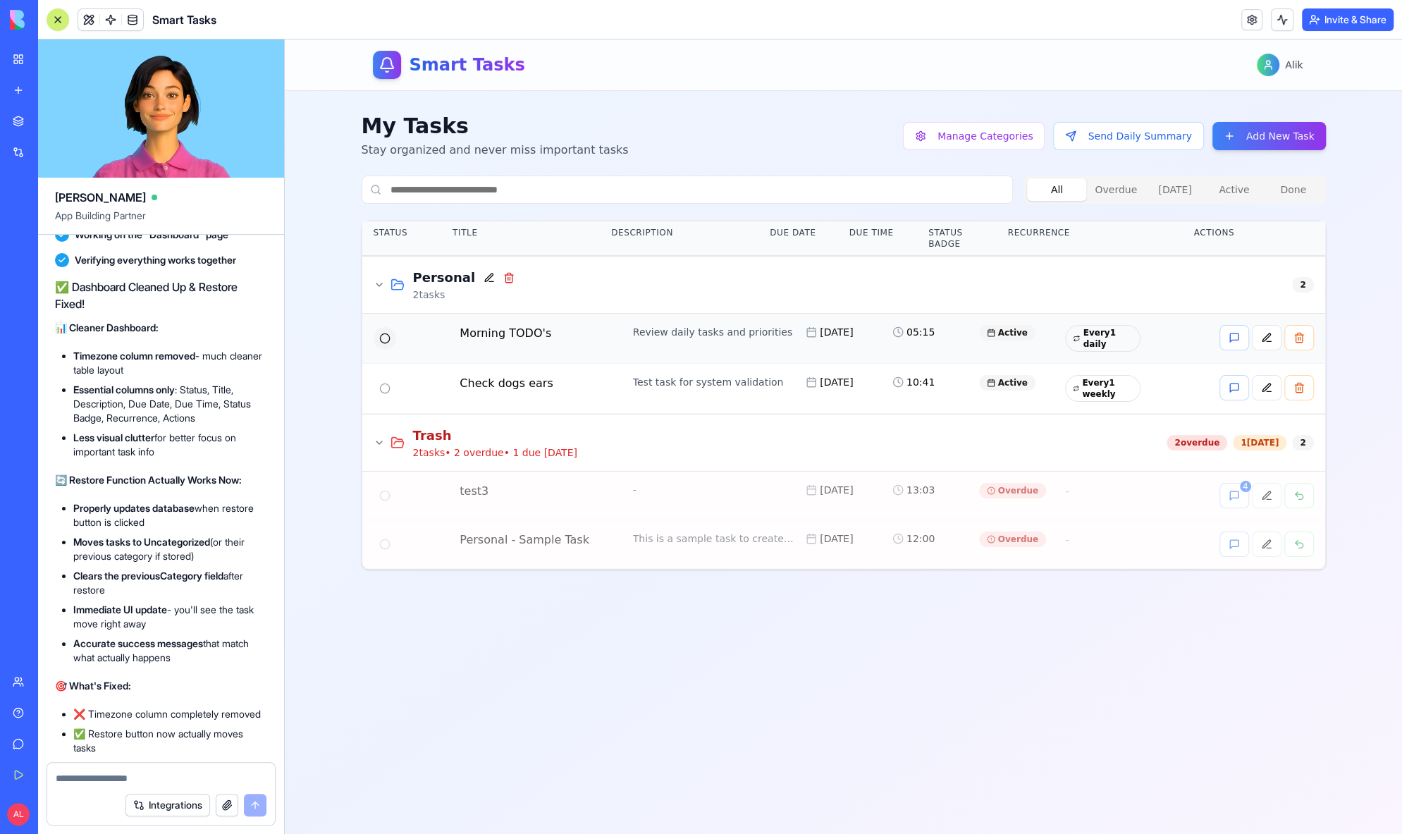
click at [384, 336] on button at bounding box center [385, 338] width 23 height 23
click at [384, 491] on div at bounding box center [411, 495] width 75 height 25
click at [381, 493] on div at bounding box center [411, 495] width 75 height 25
click at [1302, 197] on button "Done" at bounding box center [1293, 189] width 59 height 23
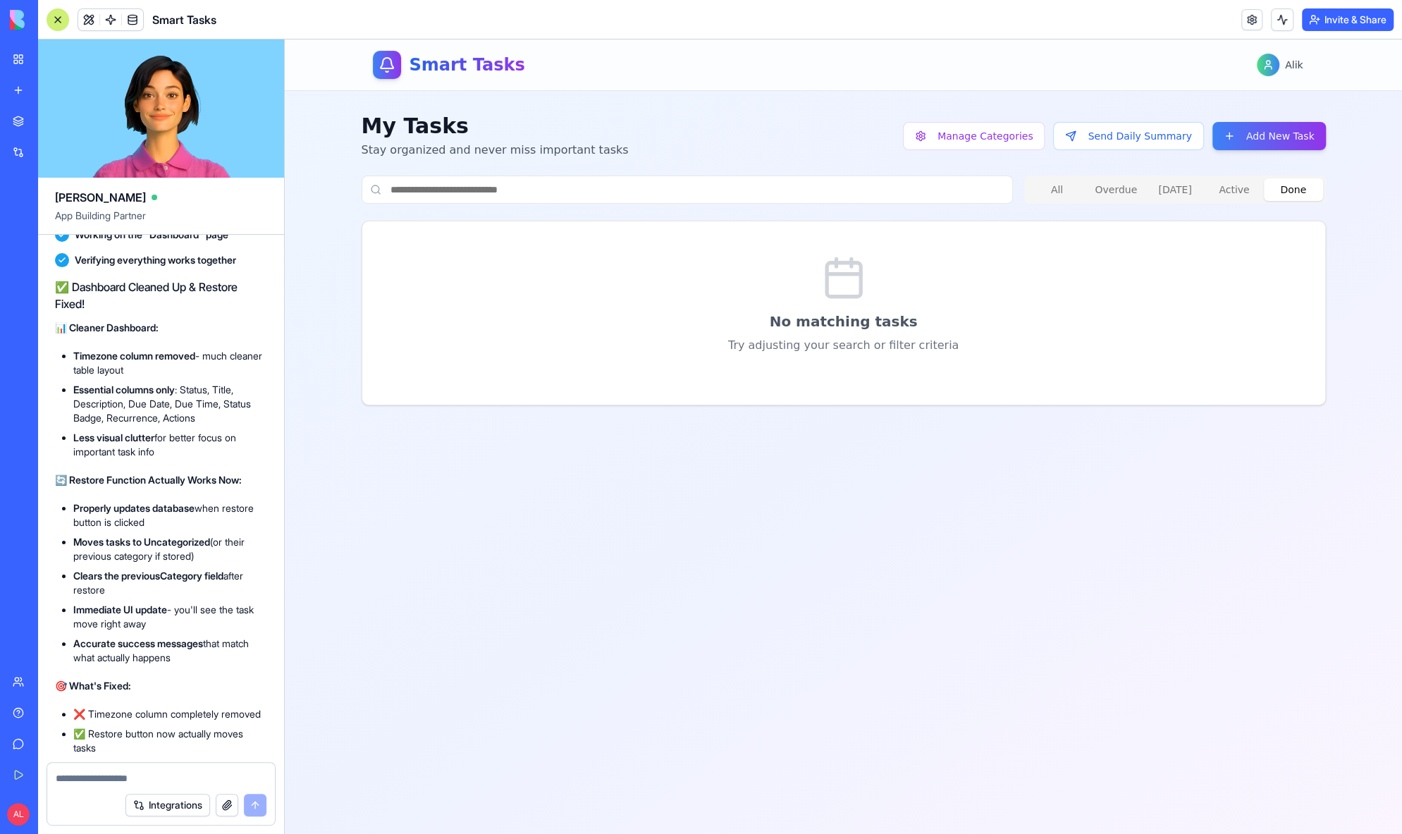
click at [1301, 197] on button "Done" at bounding box center [1293, 189] width 59 height 23
click at [1229, 193] on button "Active" at bounding box center [1234, 189] width 59 height 23
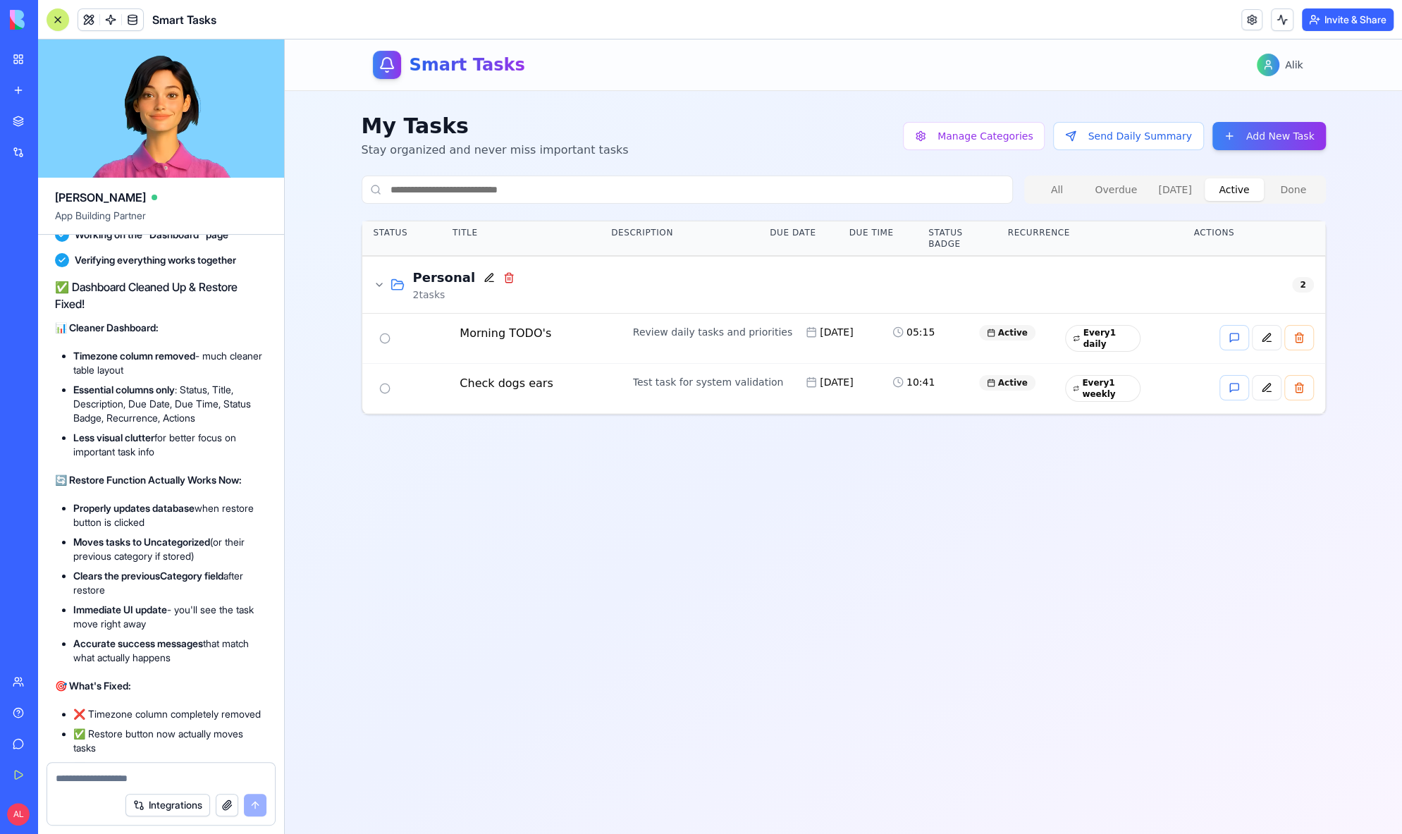
click at [1191, 191] on button "[DATE]" at bounding box center [1175, 189] width 59 height 23
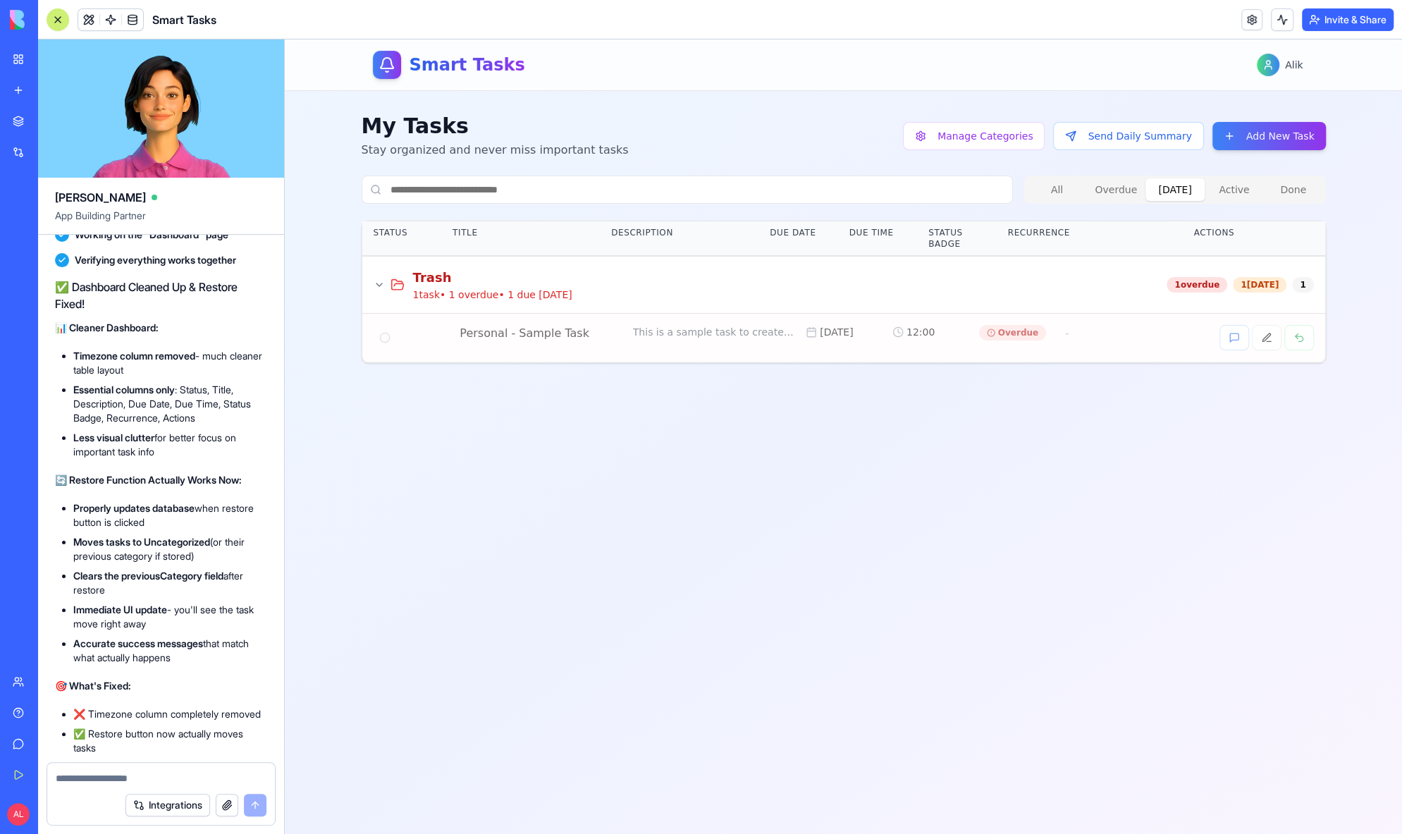
click at [1139, 190] on button "Overdue" at bounding box center [1115, 189] width 59 height 23
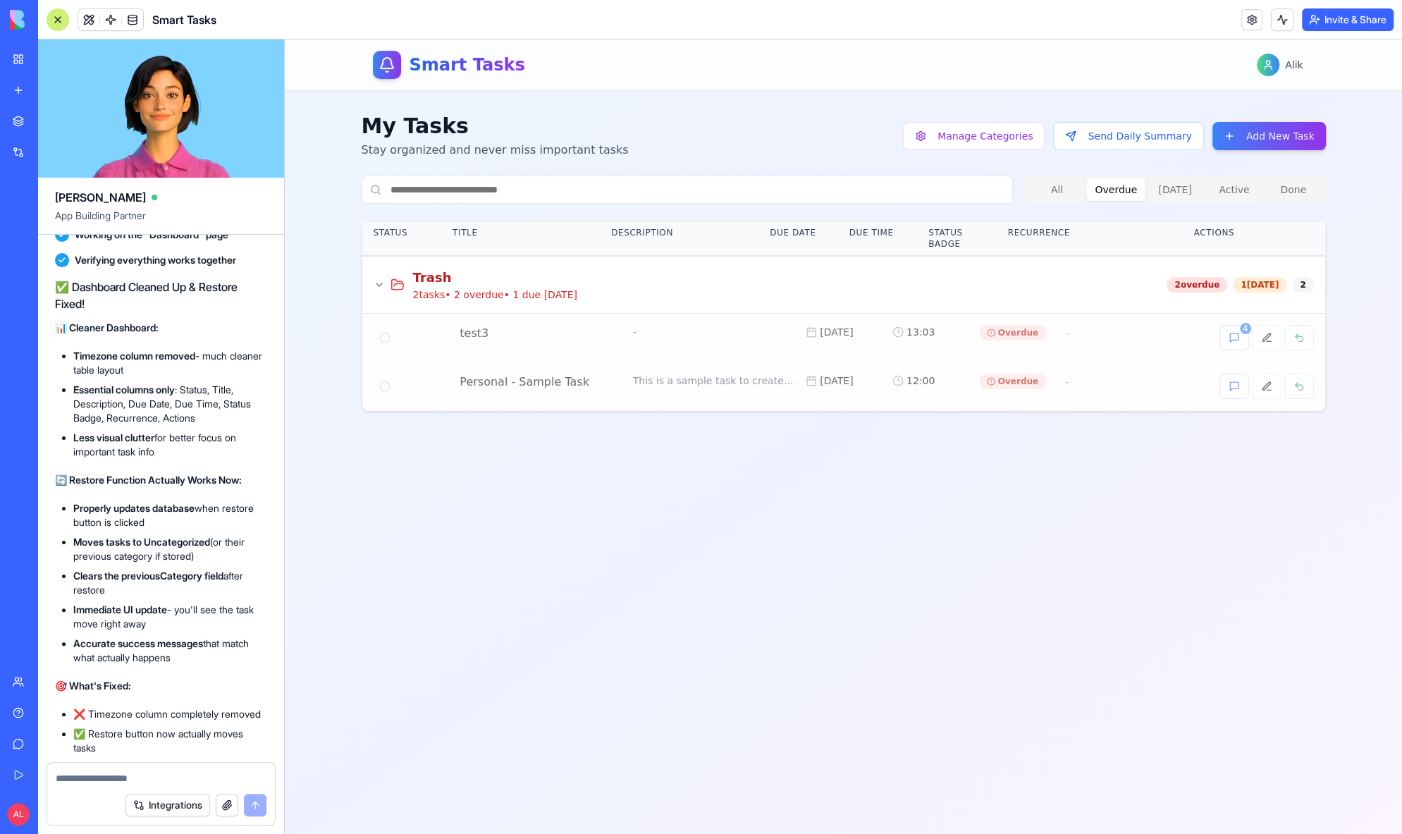
click at [1074, 192] on button "All" at bounding box center [1056, 189] width 59 height 23
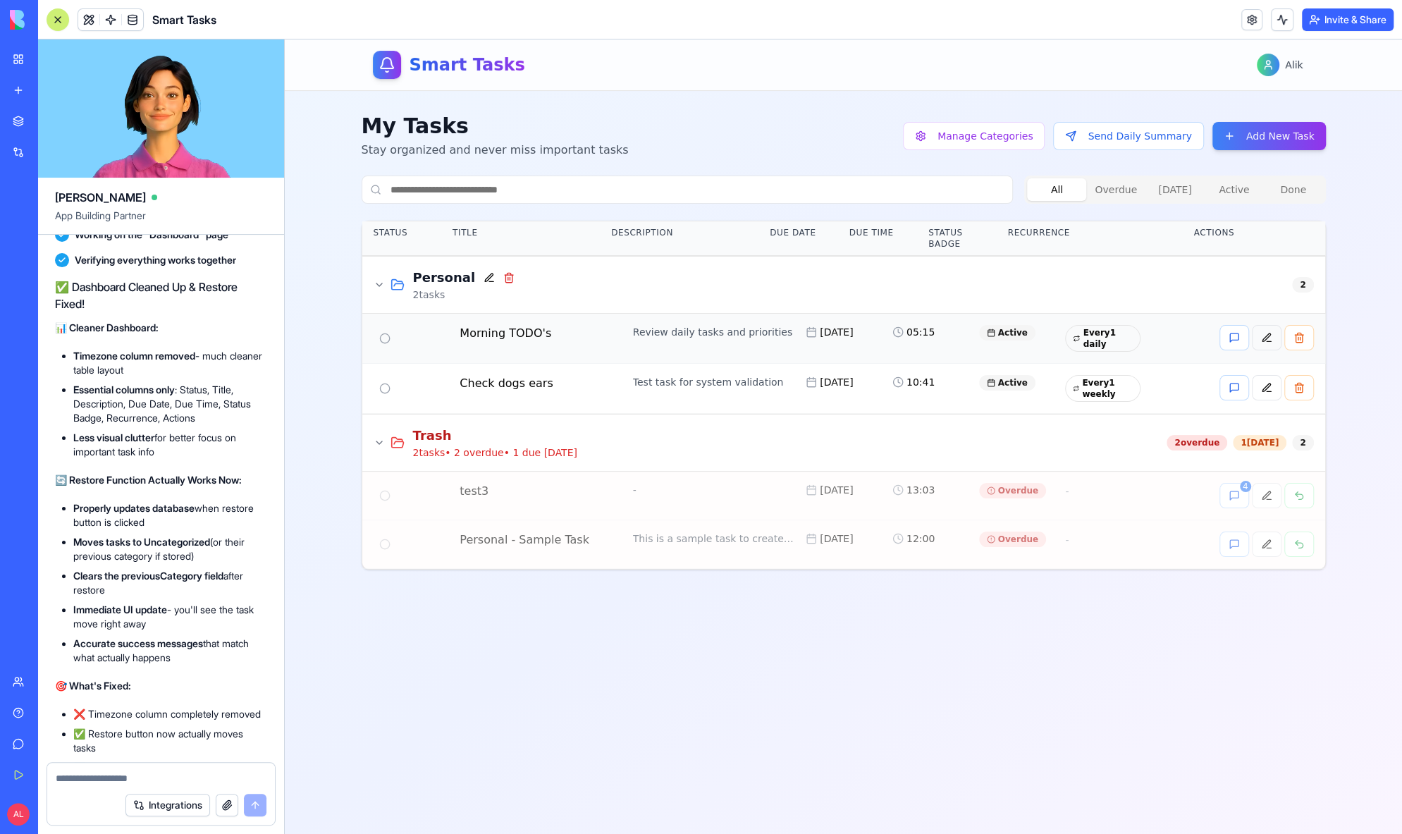
click at [1263, 334] on button at bounding box center [1267, 337] width 30 height 25
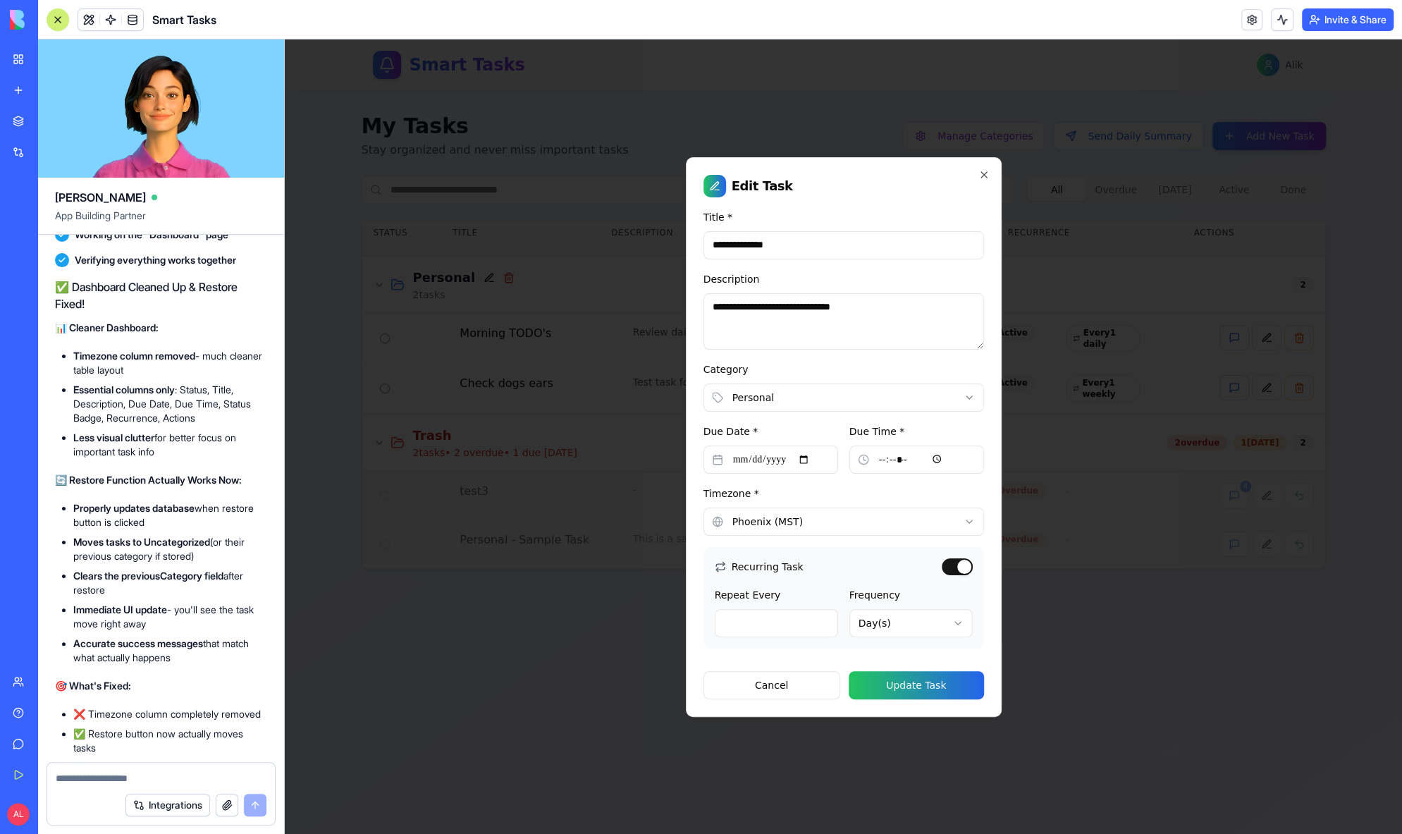
click at [768, 467] on input "**********" at bounding box center [771, 460] width 135 height 28
type input "**********"
click at [904, 682] on button "Update Task" at bounding box center [916, 685] width 135 height 28
